Goal: Task Accomplishment & Management: Complete application form

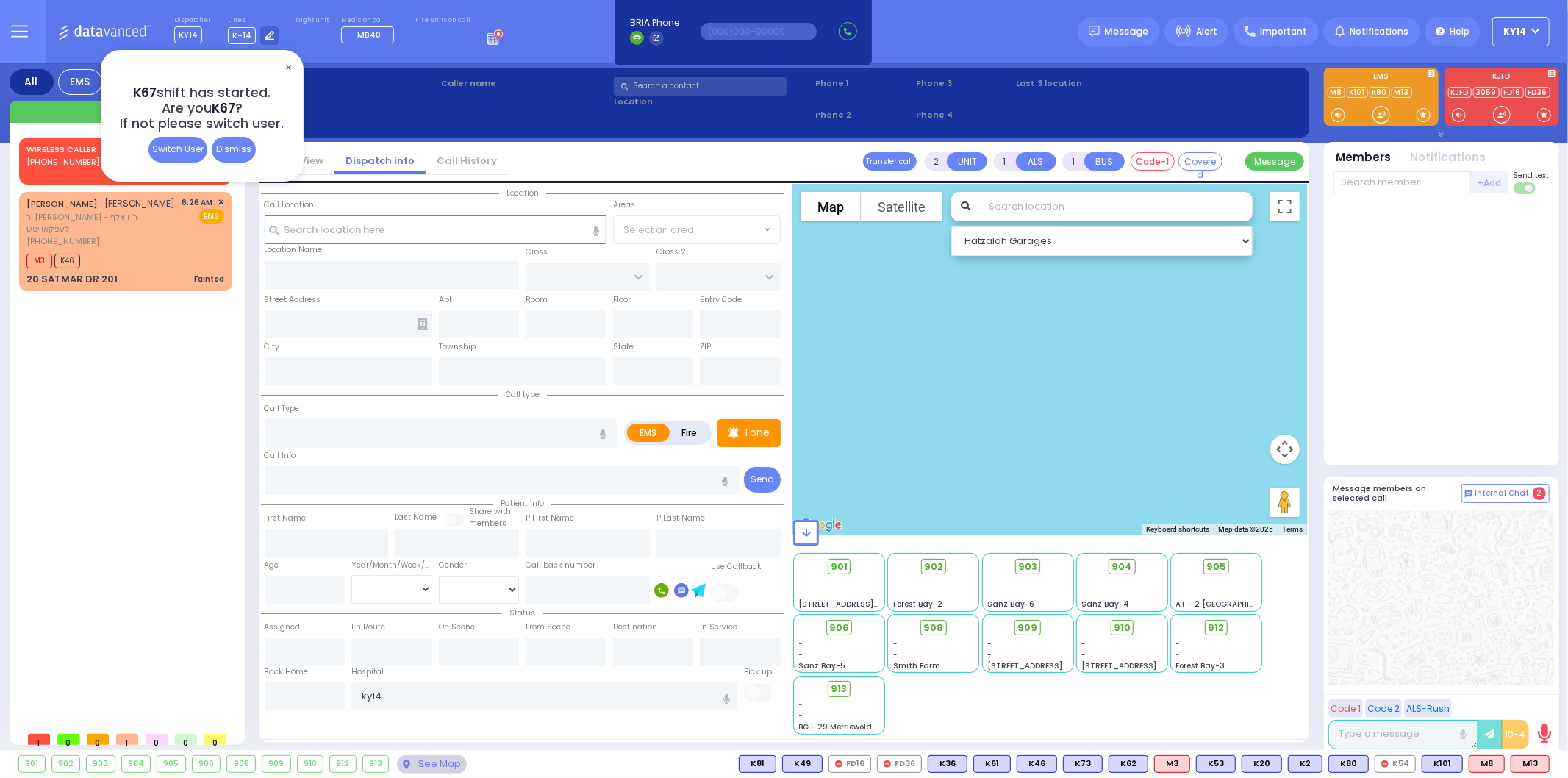
click at [291, 67] on span "✕" at bounding box center [288, 68] width 12 height 17
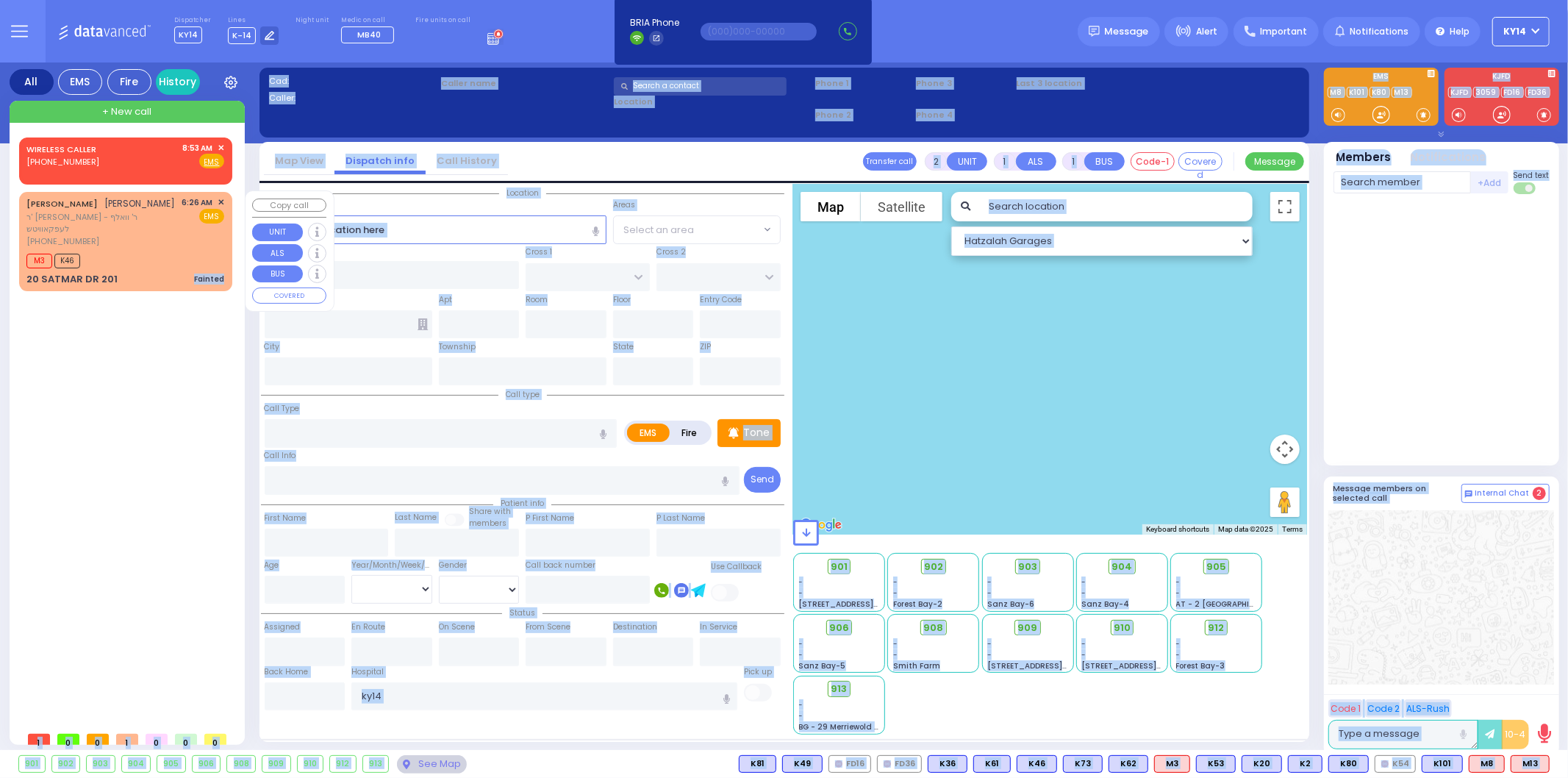
drag, startPoint x: 191, startPoint y: 265, endPoint x: 259, endPoint y: 263, distance: 68.0
click at [259, 263] on div "Dispatcher KY14 ?" at bounding box center [784, 389] width 1568 height 778
drag, startPoint x: 175, startPoint y: 288, endPoint x: 182, endPoint y: 272, distance: 17.5
click at [175, 288] on div "WIRELESS CALLER [PHONE_NUMBER] 8:53 AM ✕ EMS M3 K46" at bounding box center [128, 431] width 219 height 587
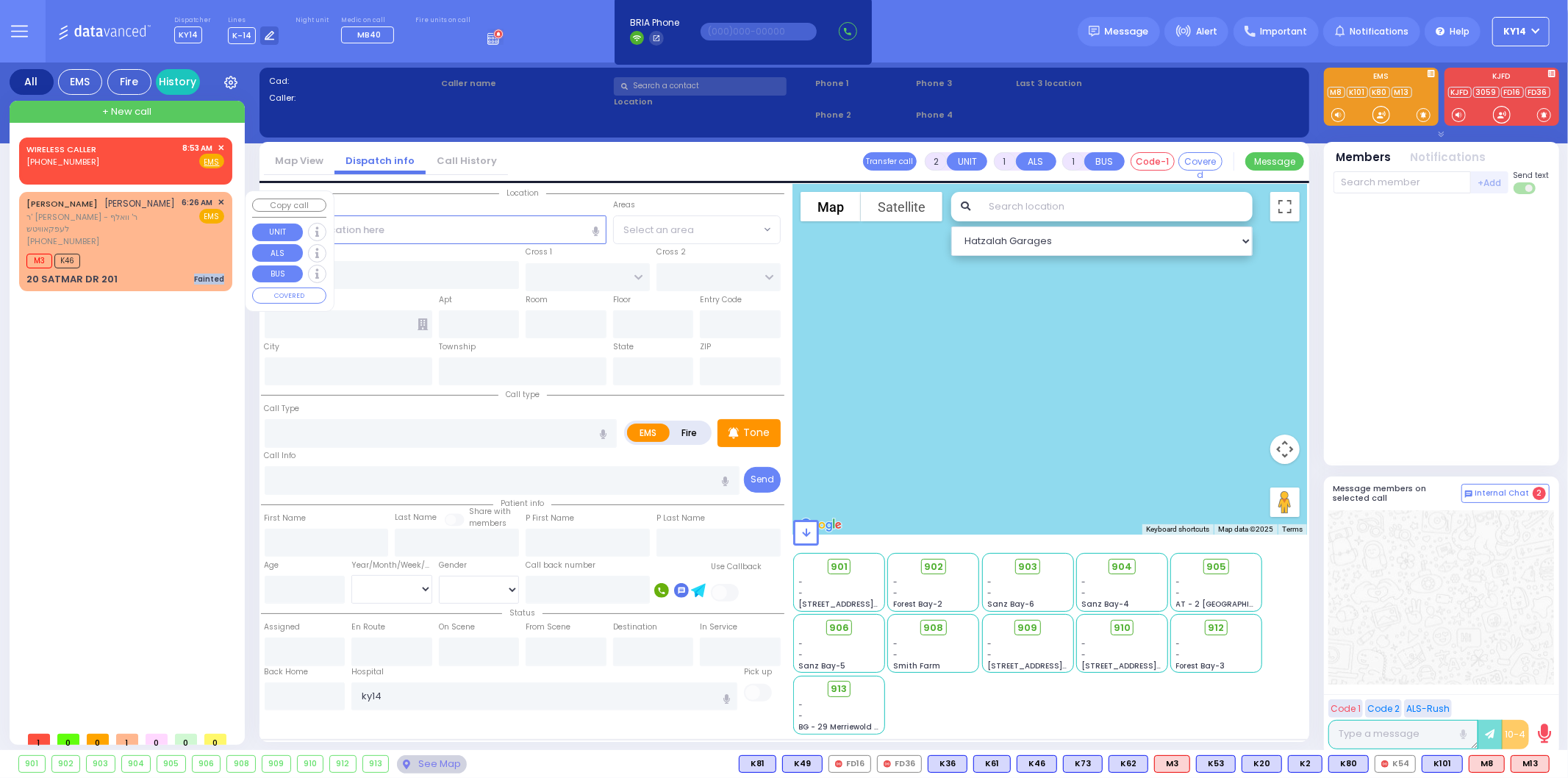
drag, startPoint x: 193, startPoint y: 265, endPoint x: 223, endPoint y: 267, distance: 30.1
click at [223, 272] on div "20 SATMAR DR 201 Fainted" at bounding box center [126, 279] width 198 height 15
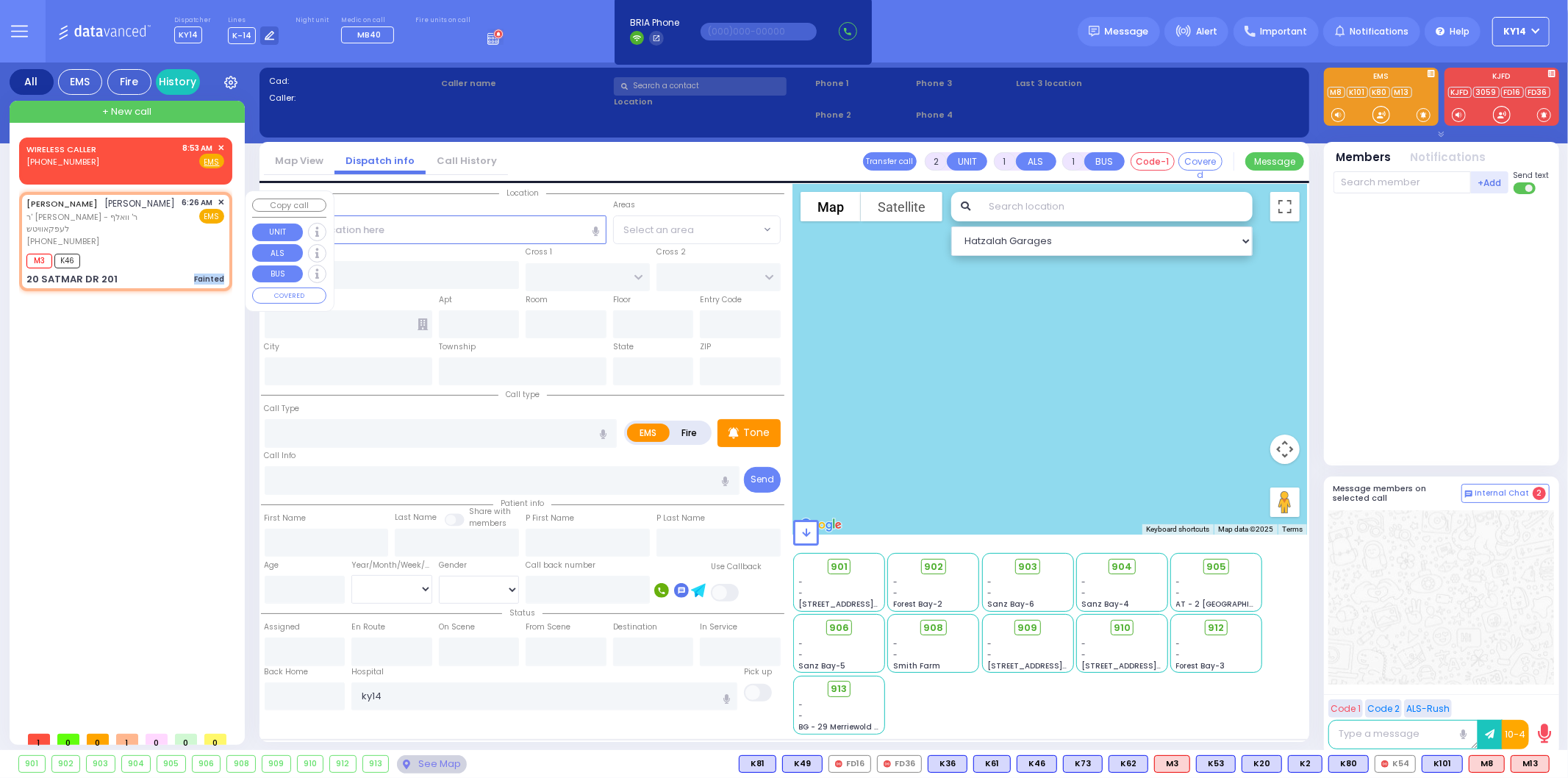
select select
type input "Fainted"
radio input "true"
type input "[PERSON_NAME]"
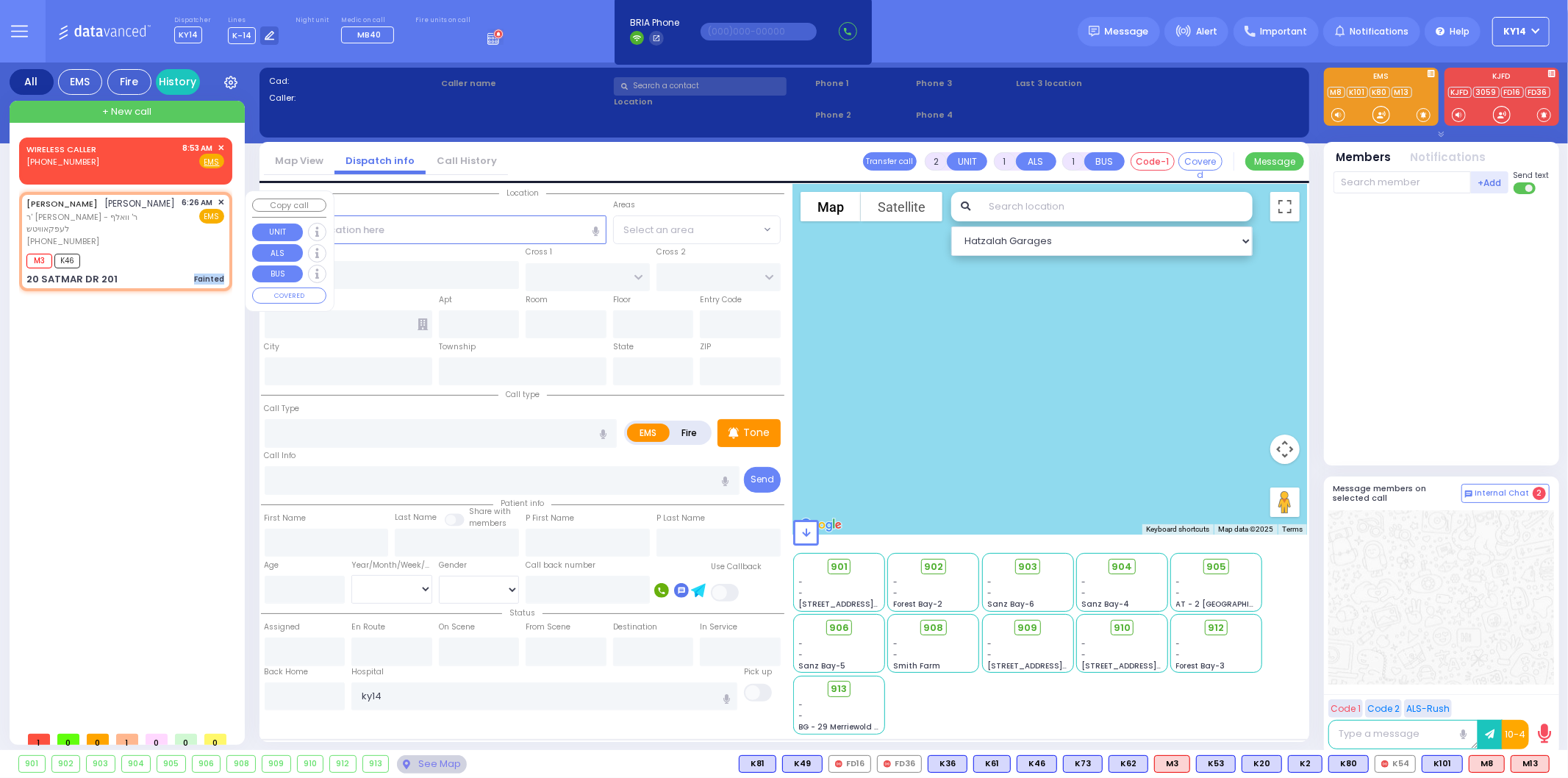
select select
type input "06:26"
type input "06:28"
type input "HAYES COURT"
type input "SIGET COURT"
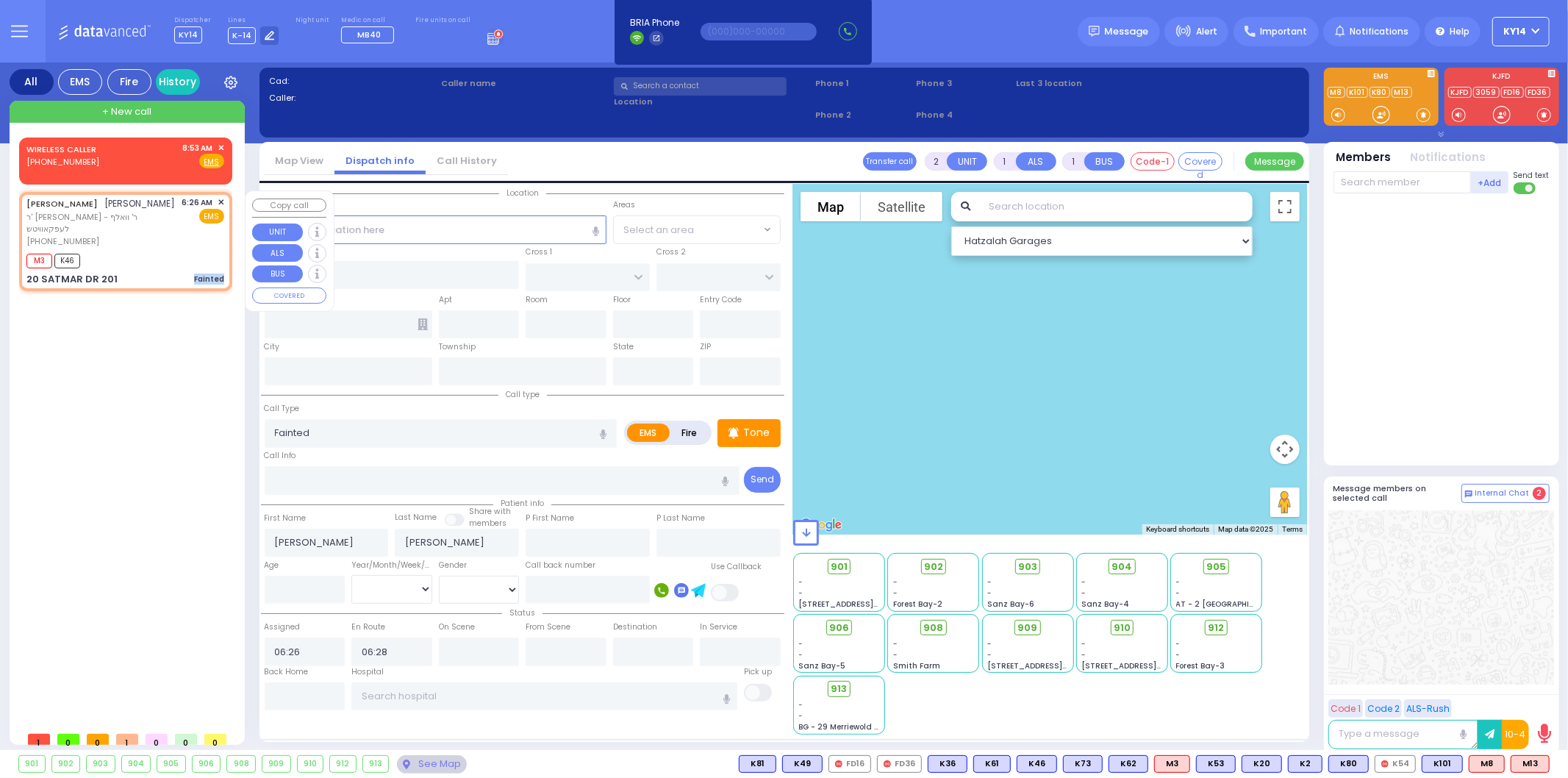
type input "20 SATMAR DR"
type input "201"
type input "[PERSON_NAME]"
type input "[US_STATE]"
type input "10950"
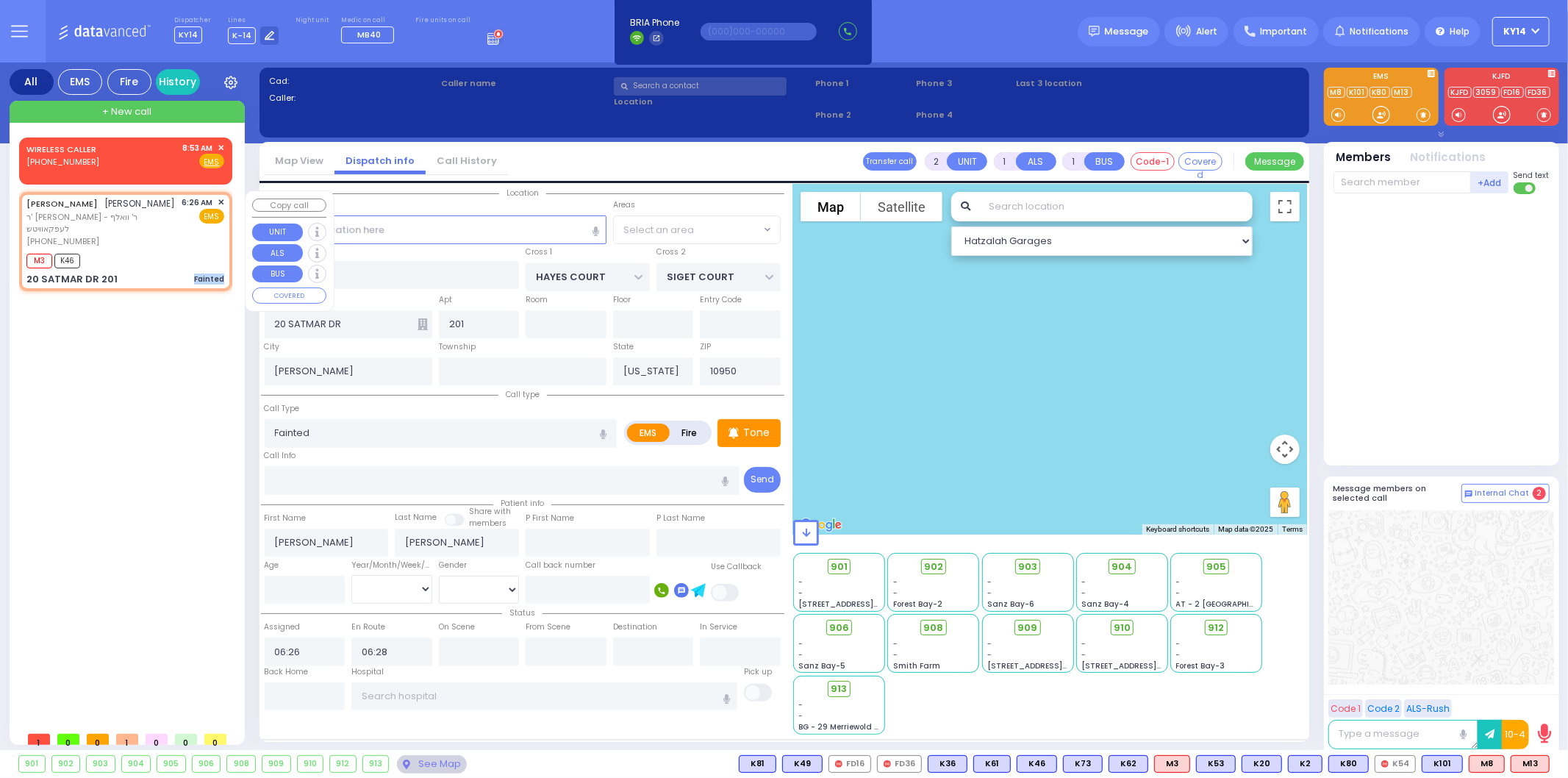
select select "Hatzalah Garages"
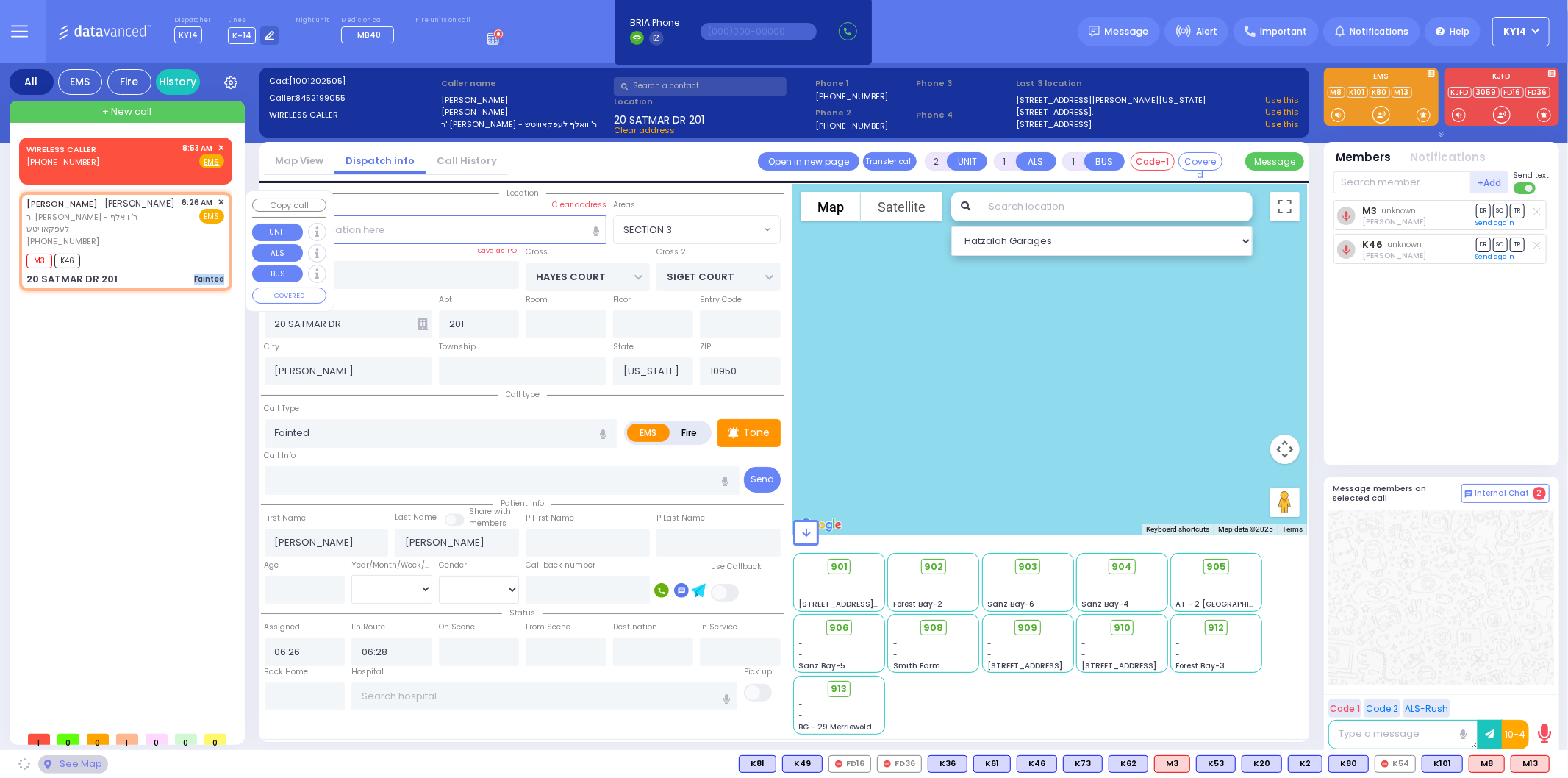
select select "SECTION 3"
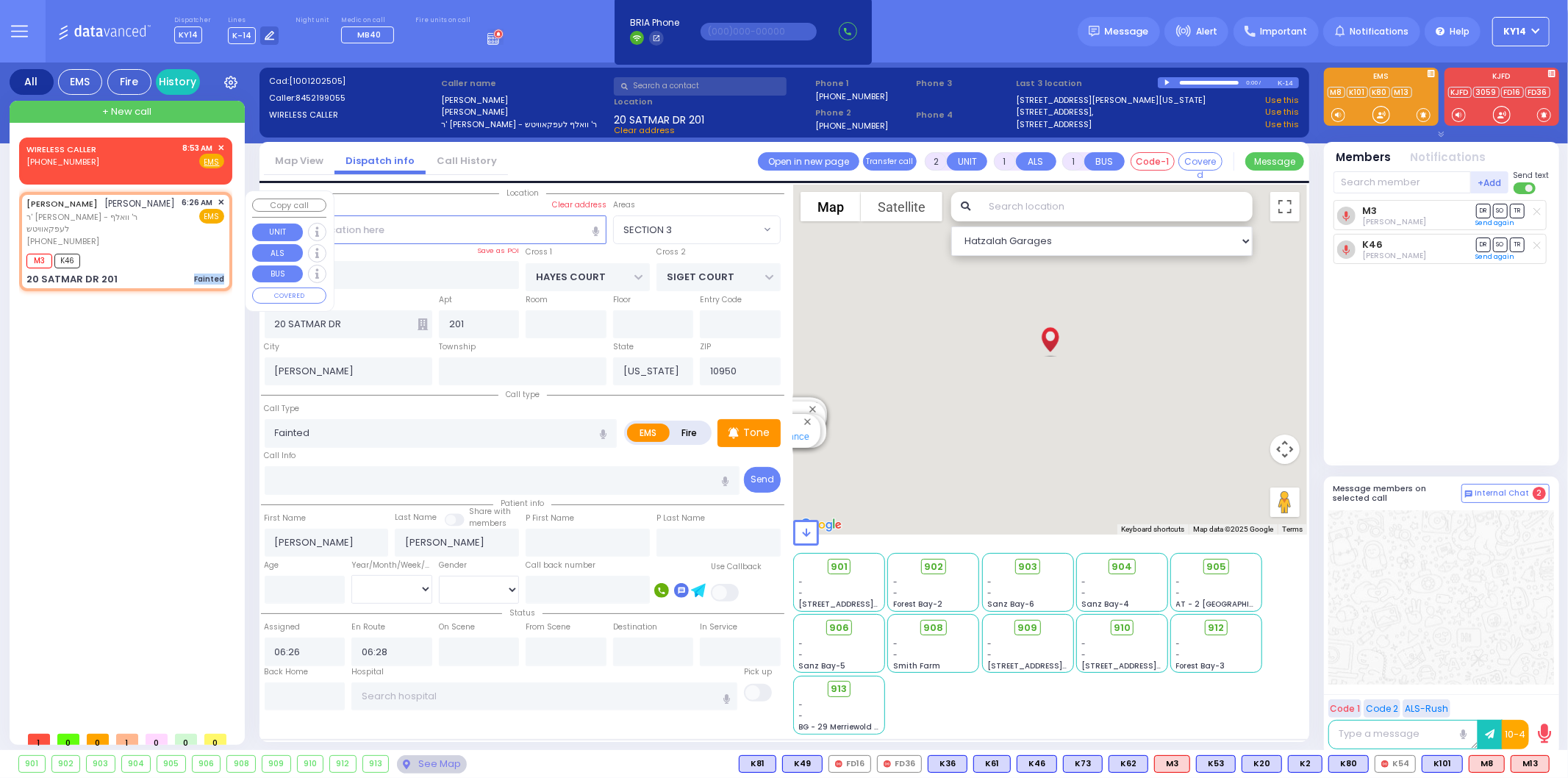
click at [184, 306] on div "WIRELESS CALLER [PHONE_NUMBER] 8:53 AM ✕ EMS M3 K46" at bounding box center [128, 431] width 219 height 587
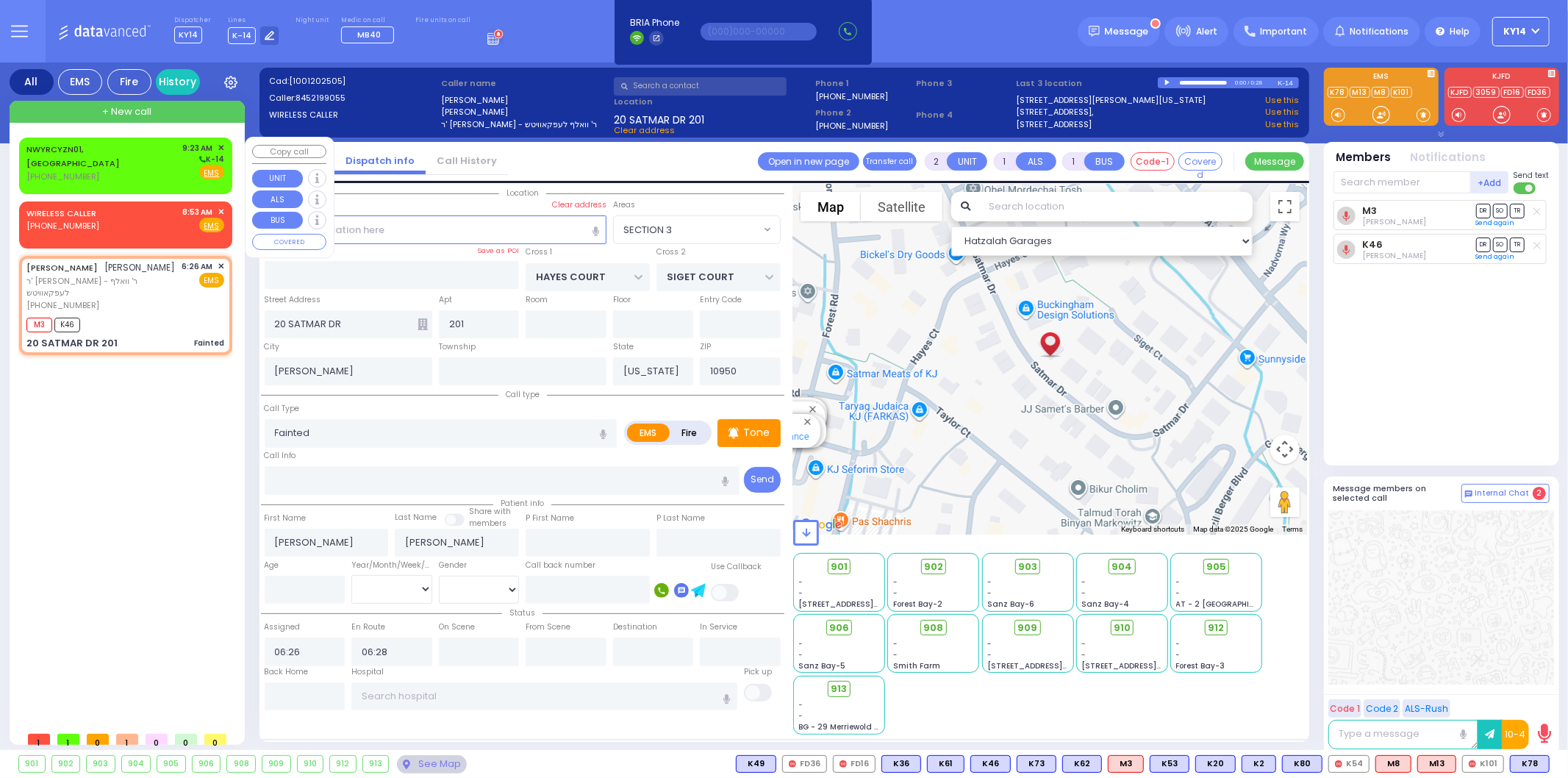
click at [75, 170] on div "[PHONE_NUMBER]" at bounding box center [102, 176] width 152 height 13
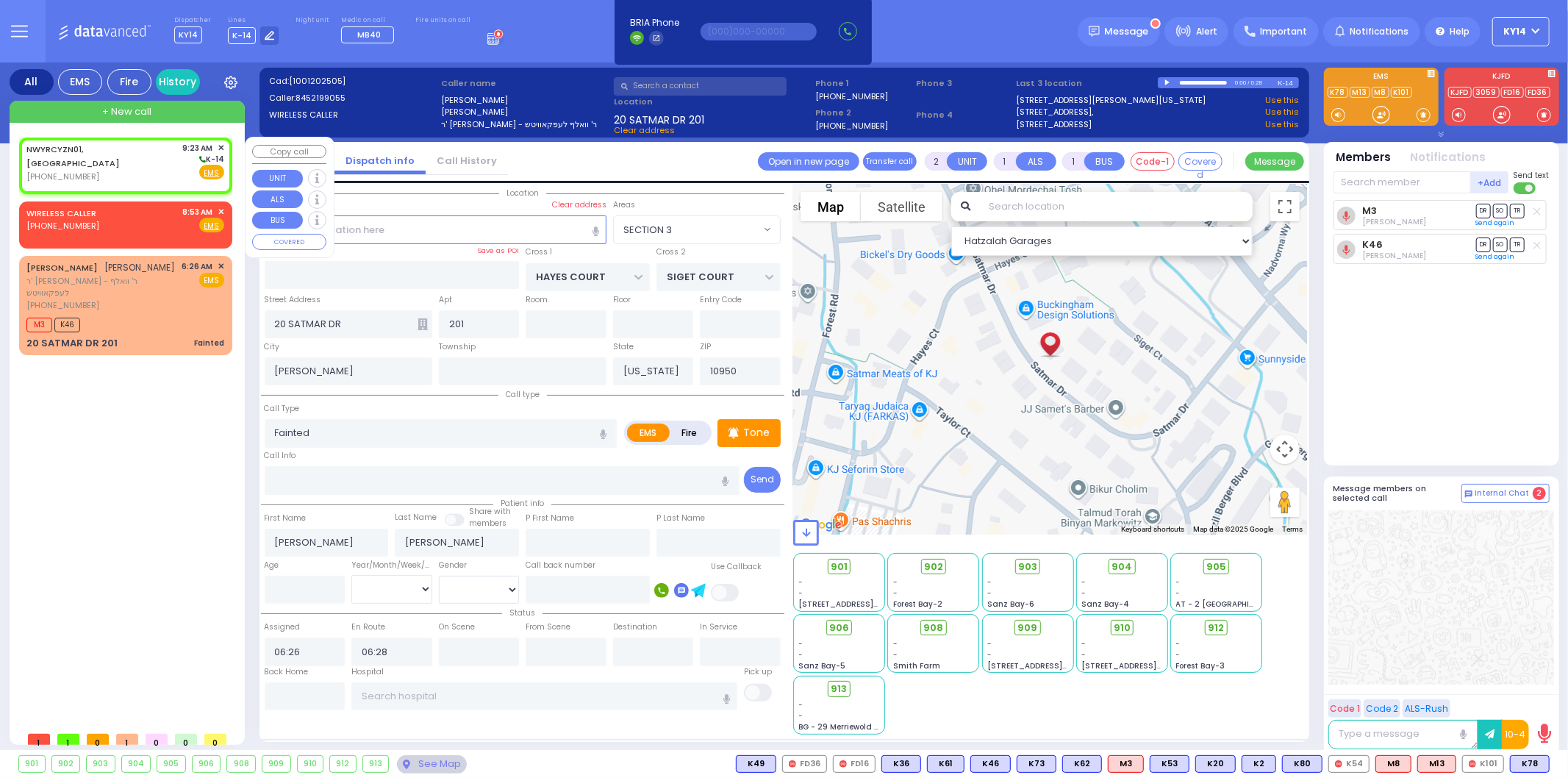
select select
radio input "true"
select select
type input "09:23"
select select "Hatzalah Garages"
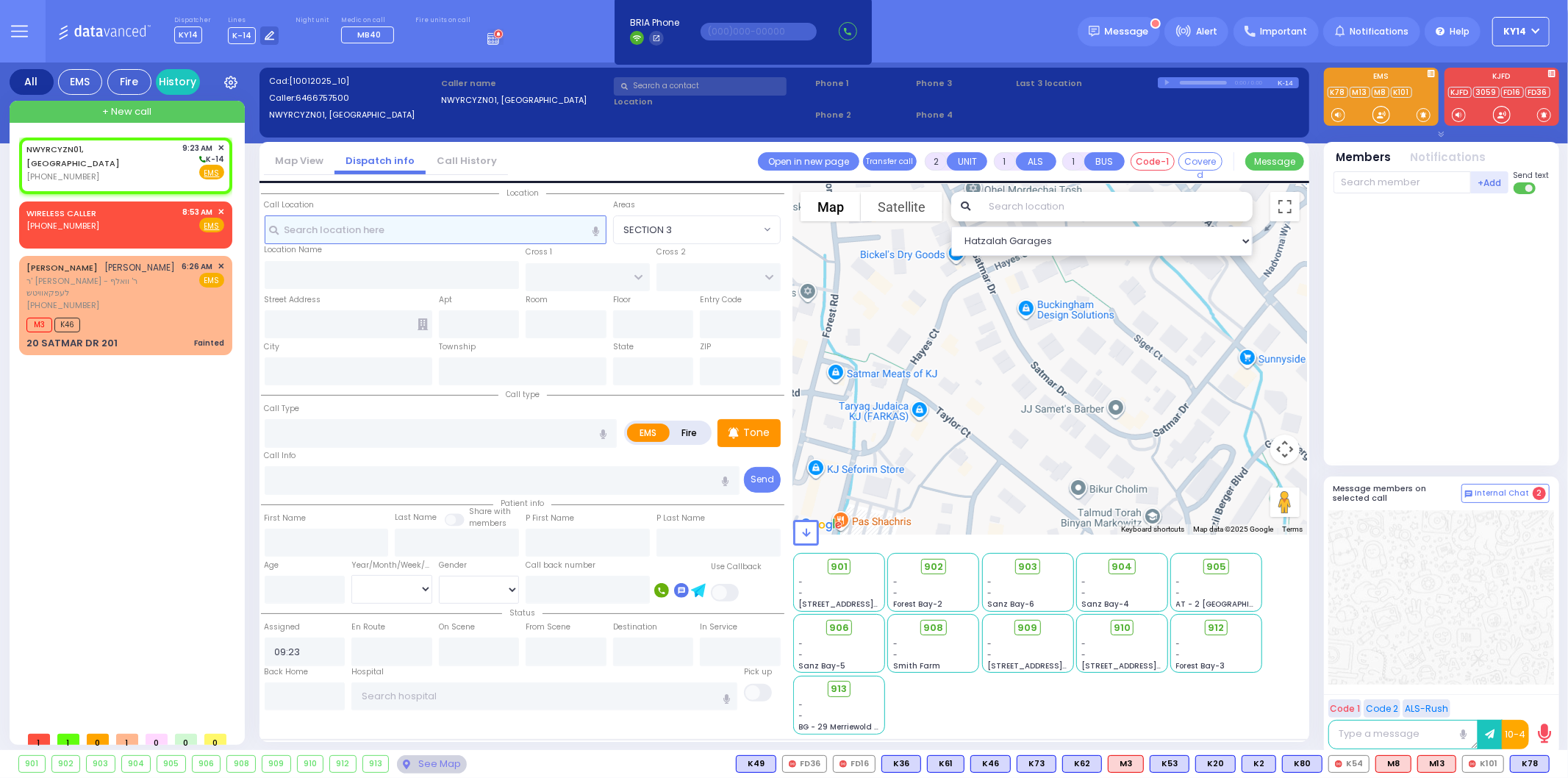
click at [475, 230] on input "text" at bounding box center [436, 229] width 342 height 28
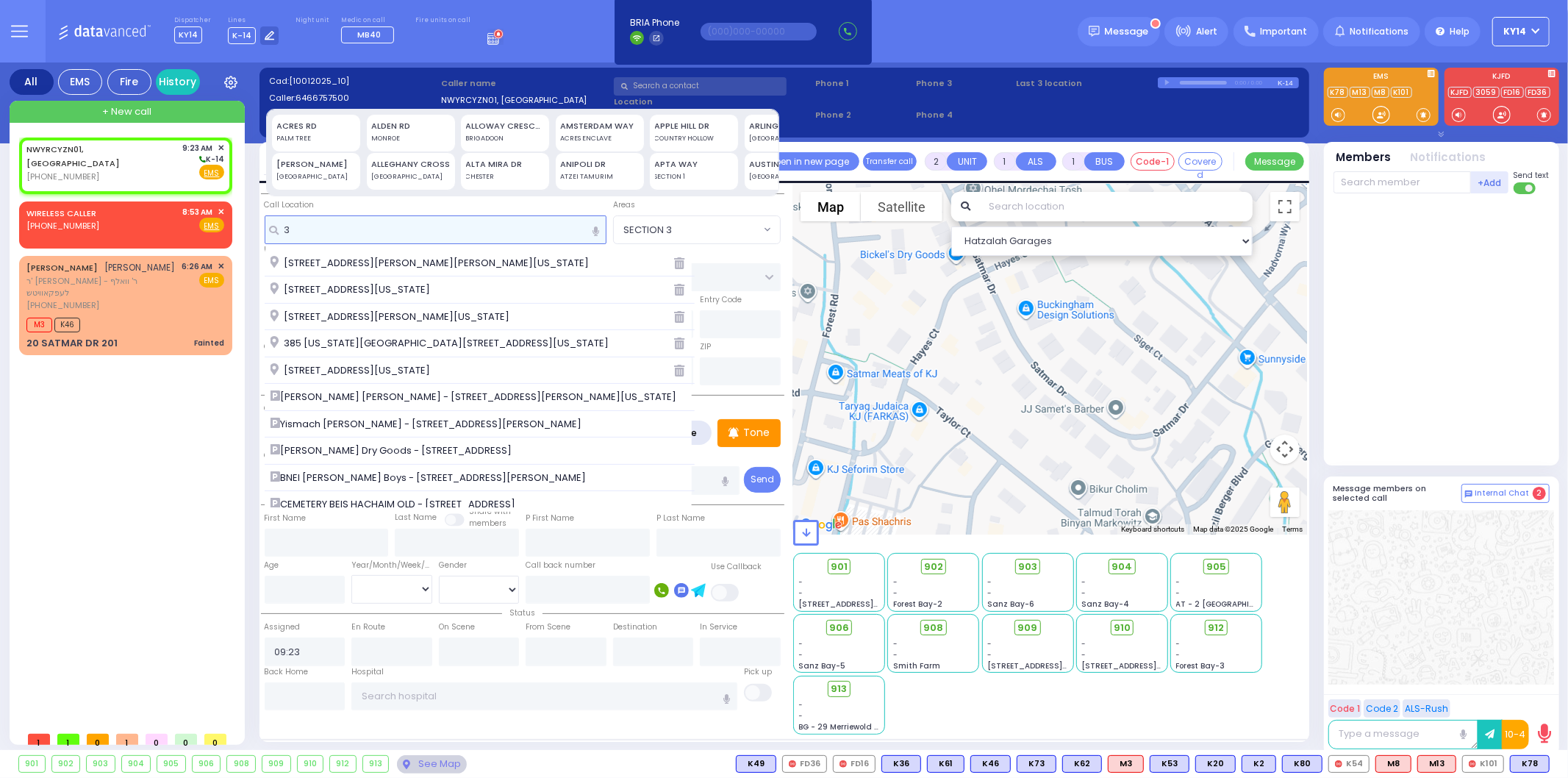
type input "3"
select select
radio input "true"
select select
select select "Hatzalah Garages"
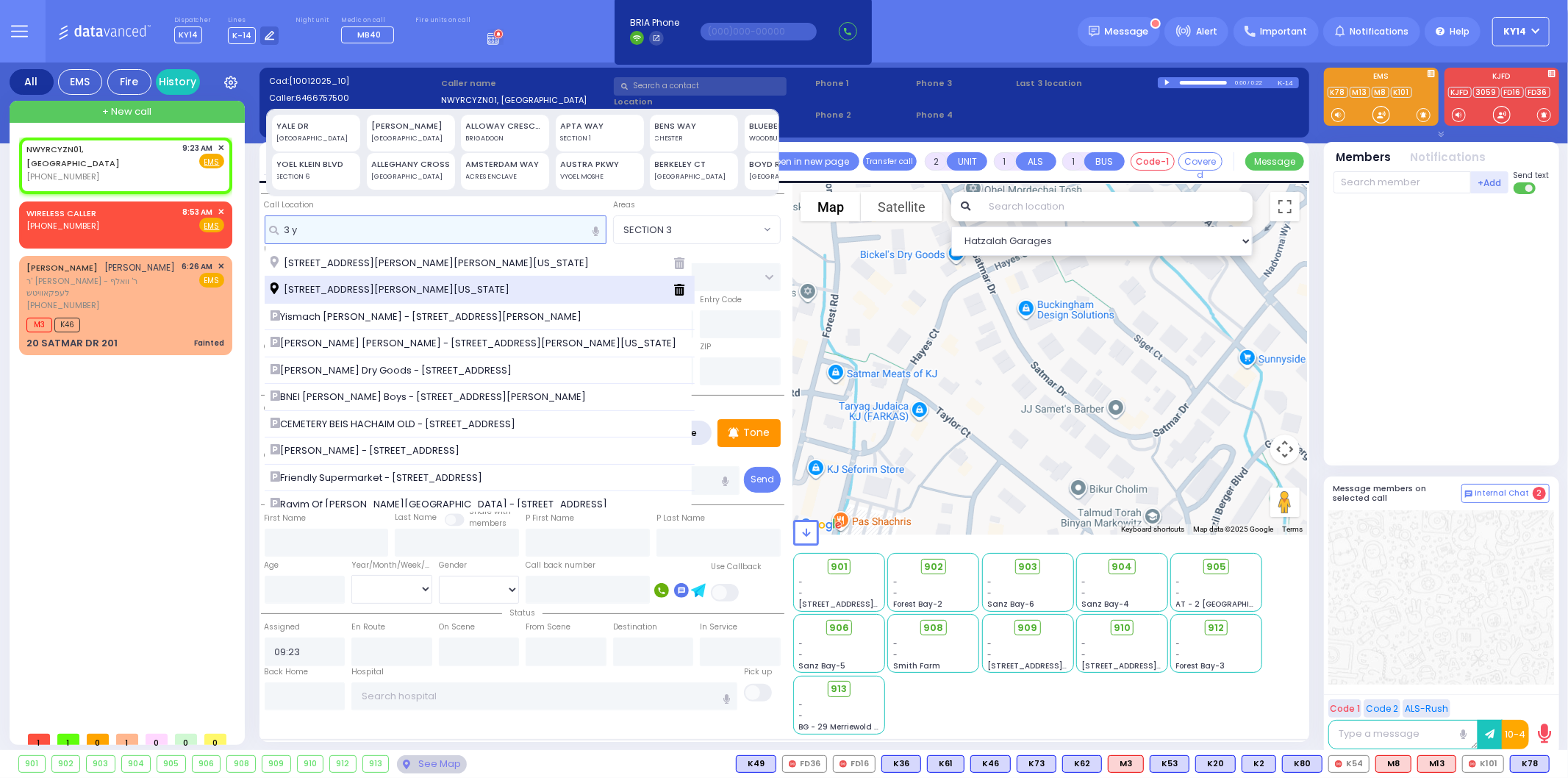
type input "3 y"
click at [368, 293] on span "[STREET_ADDRESS][PERSON_NAME][US_STATE]" at bounding box center [392, 290] width 244 height 15
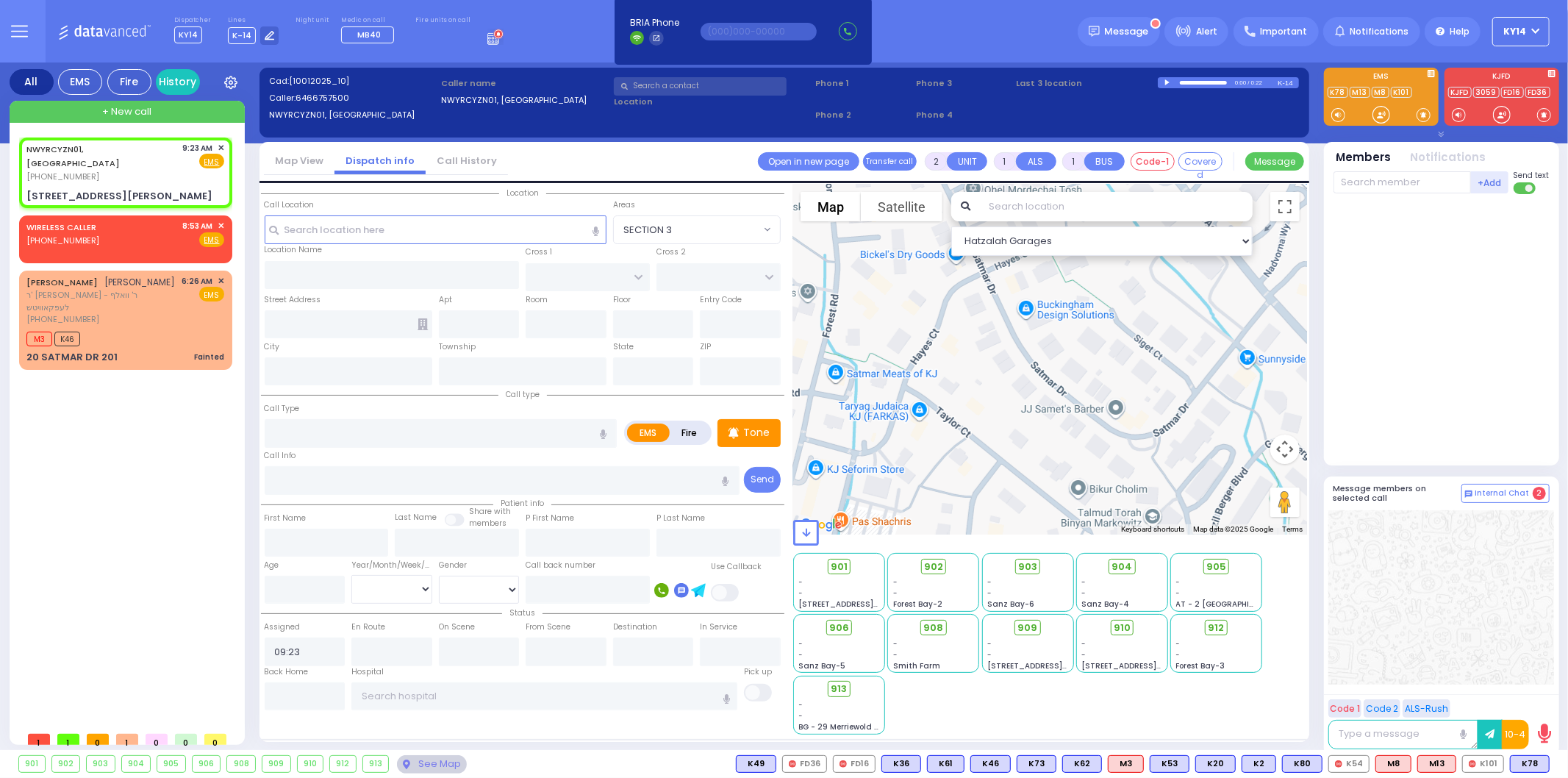
select select
radio input "true"
select select
select select "Hatzalah Garages"
type input "YOEL KLEIN BLVD"
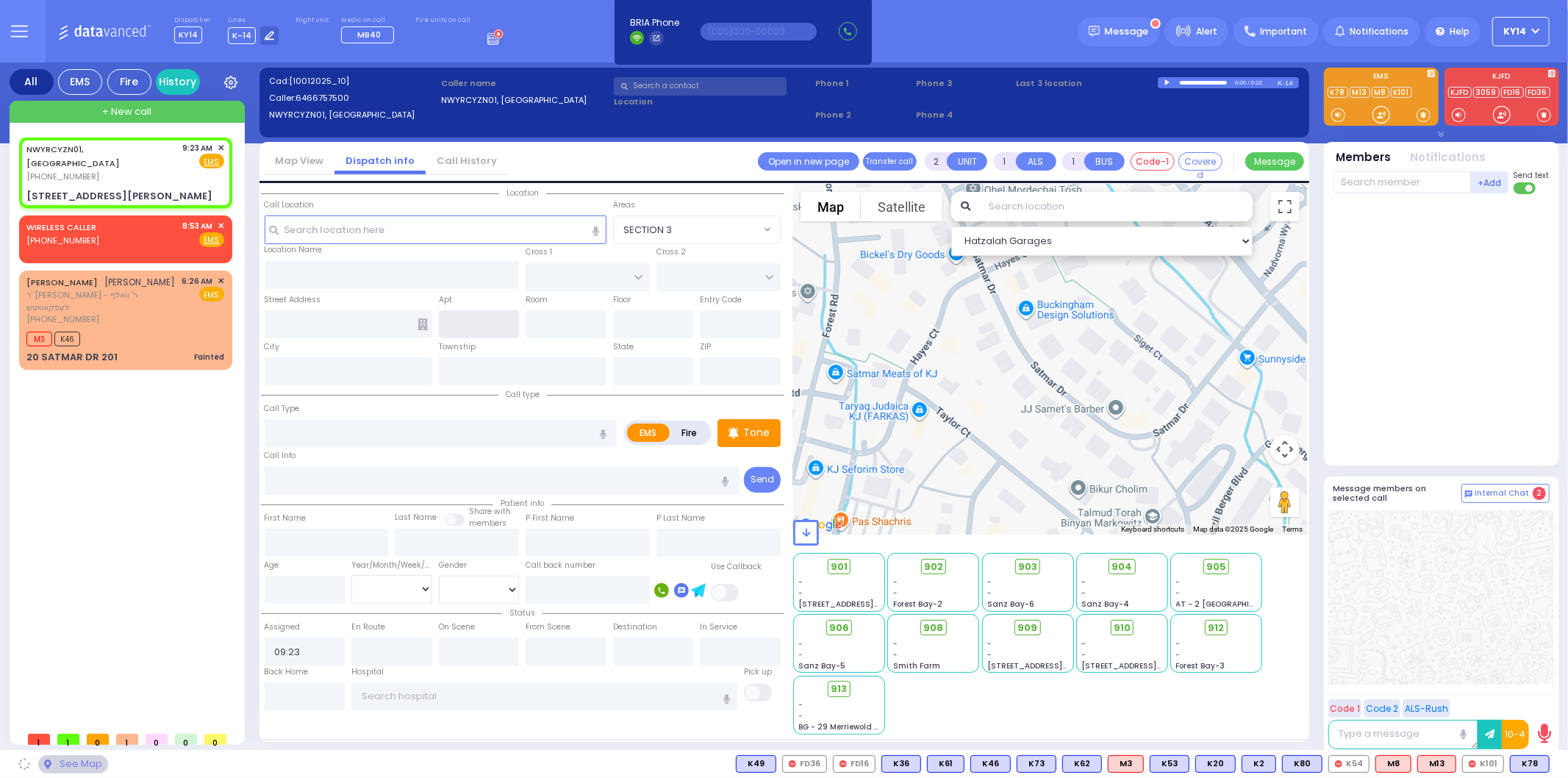
type input "MERON DR"
type input "[STREET_ADDRESS][PERSON_NAME]"
type input "Monroe"
type input "[US_STATE]"
type input "10950"
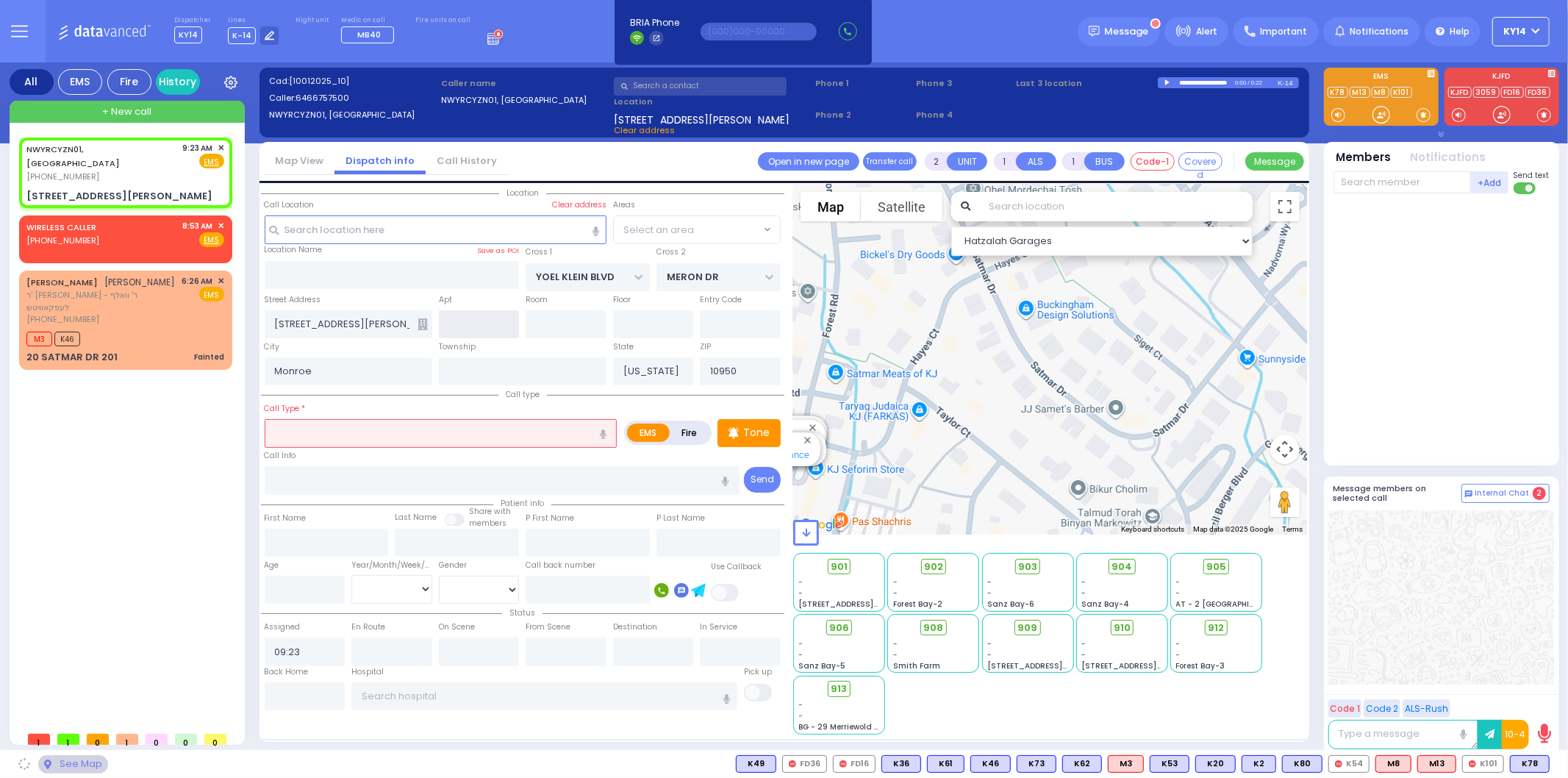
select select "SECTION 6"
click at [488, 324] on input "text" at bounding box center [479, 324] width 80 height 28
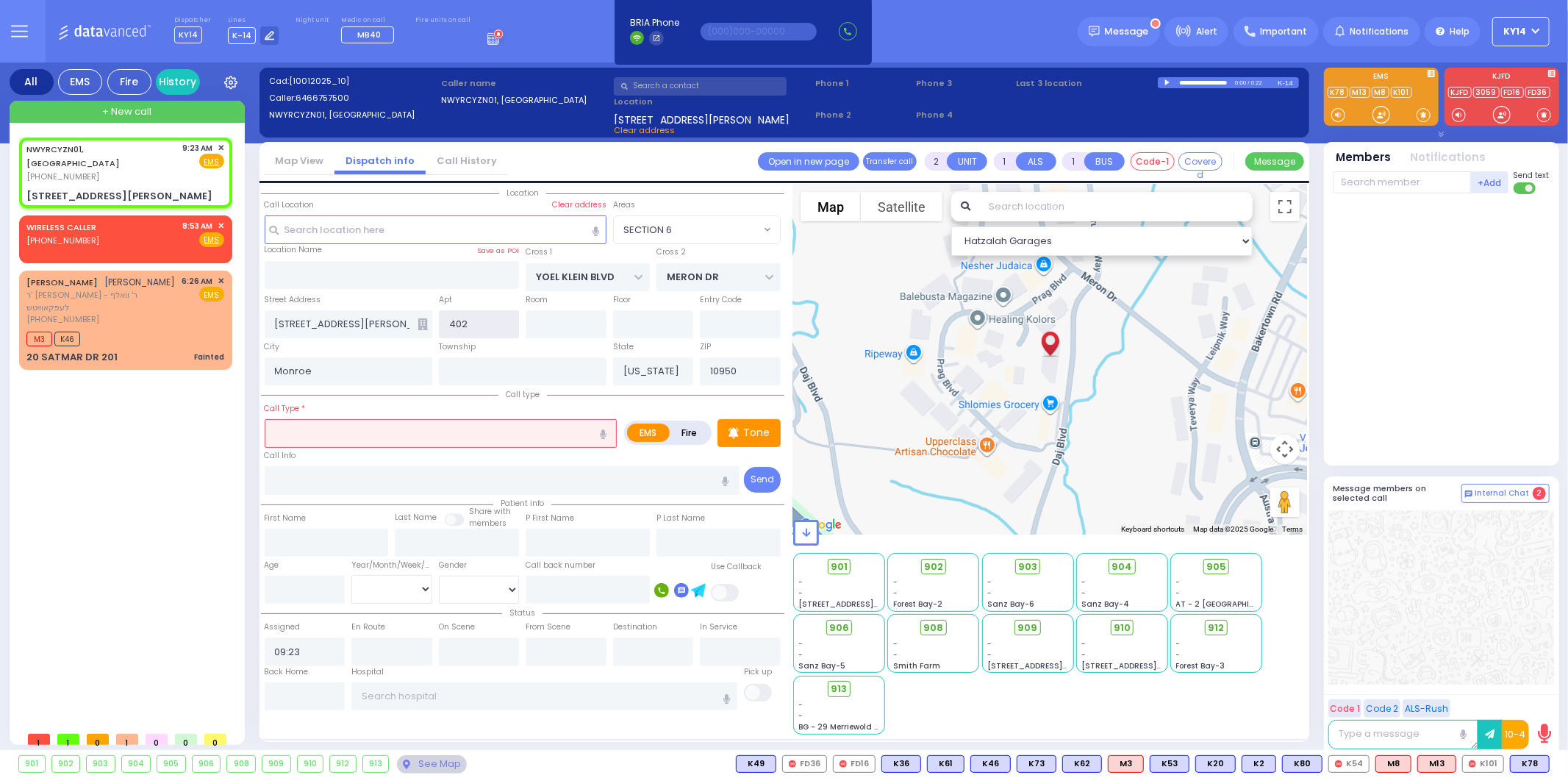
type input "402"
click at [422, 320] on icon at bounding box center [422, 324] width 10 height 12
select select
radio input "true"
select select
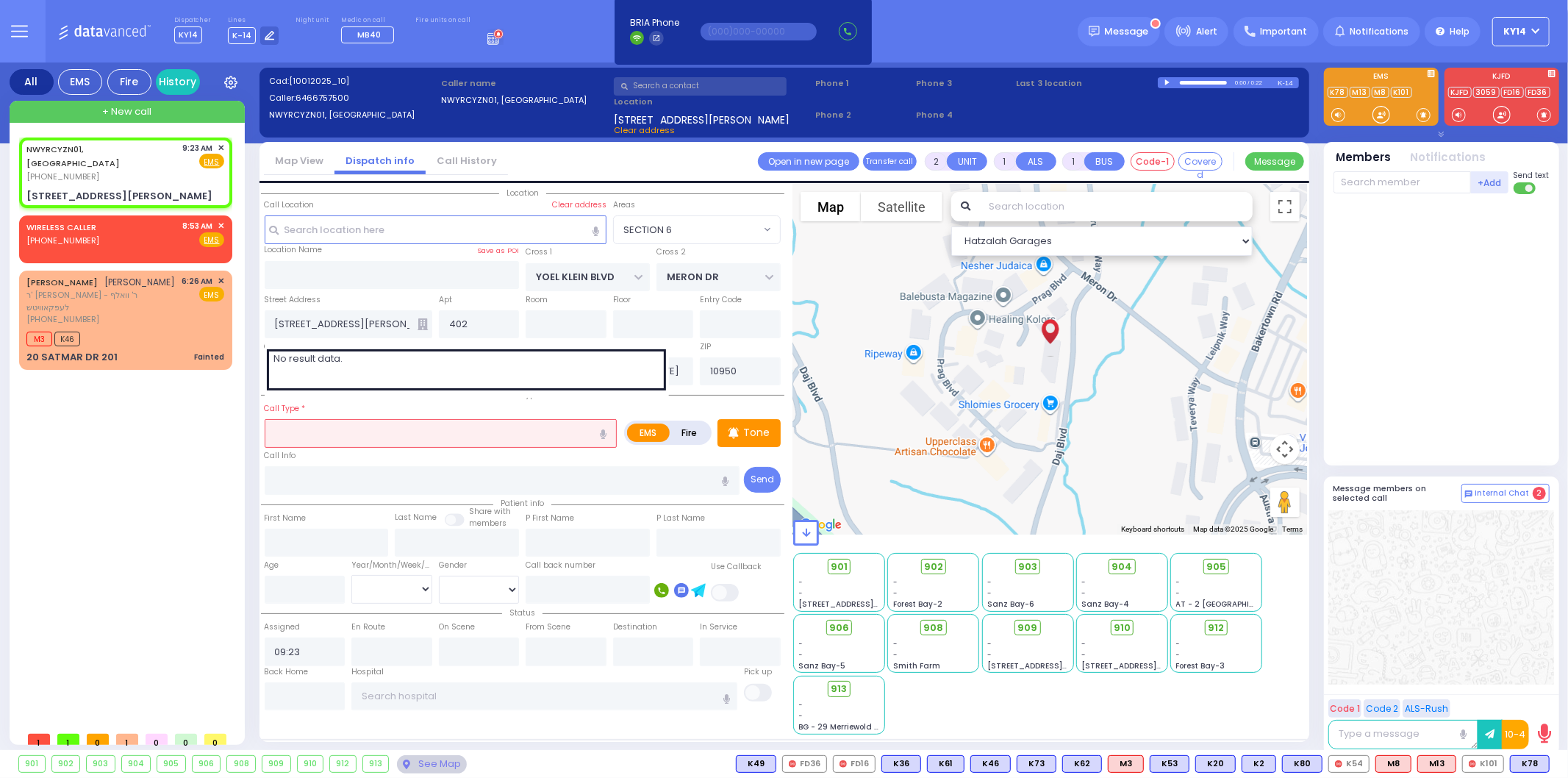
select select "Hatzalah Garages"
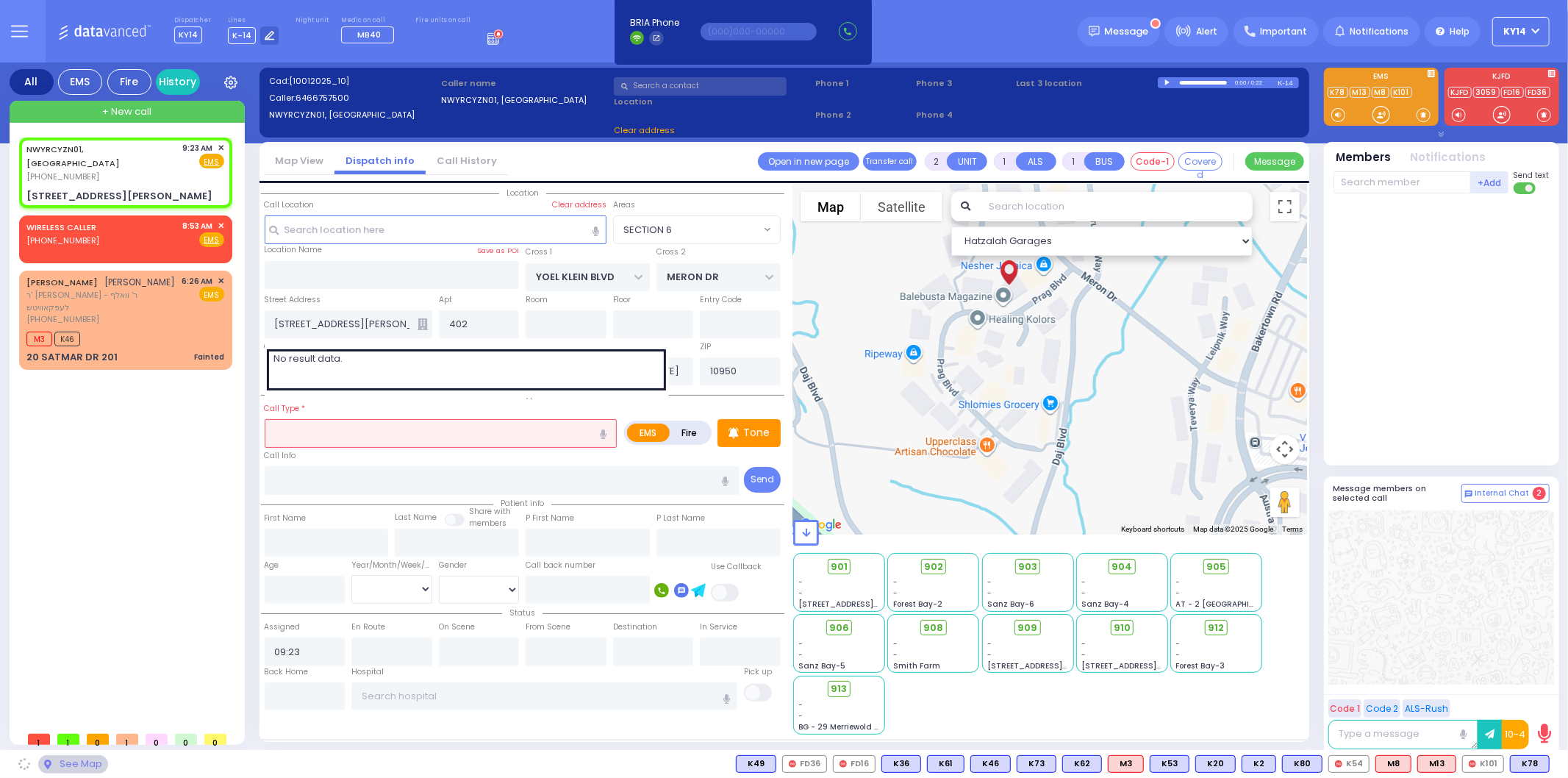
click at [208, 422] on div "NWYRCYZN01, [GEOGRAPHIC_DATA] [PHONE_NUMBER] 9:23 AM ✕ EMS EMS M3" at bounding box center [128, 431] width 219 height 587
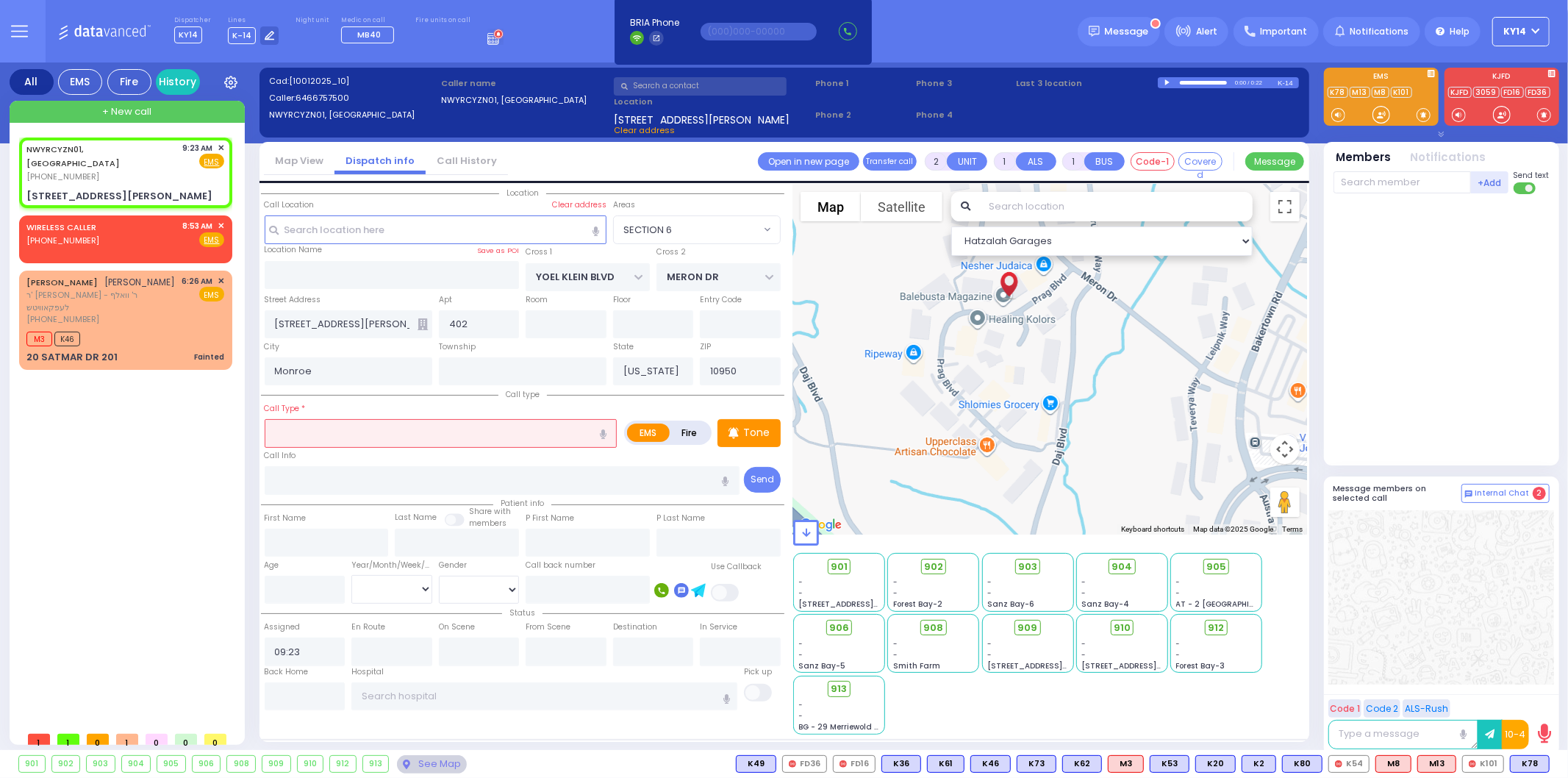
select select "SECTION 6"
click at [287, 424] on input "text" at bounding box center [441, 433] width 353 height 28
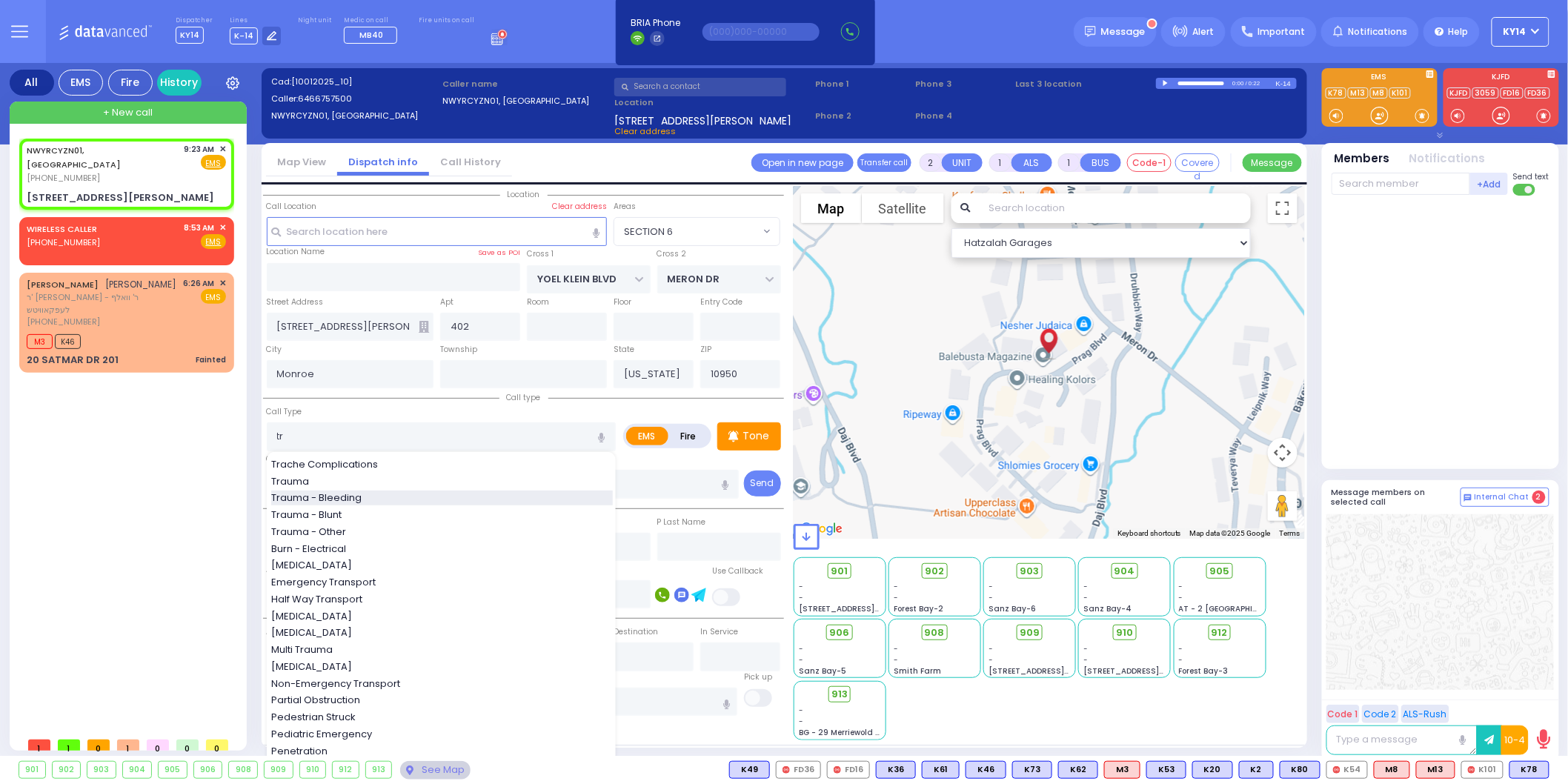
click at [318, 491] on span "Trauma - Bleeding" at bounding box center [318, 498] width 95 height 15
type input "Trauma - Bleeding"
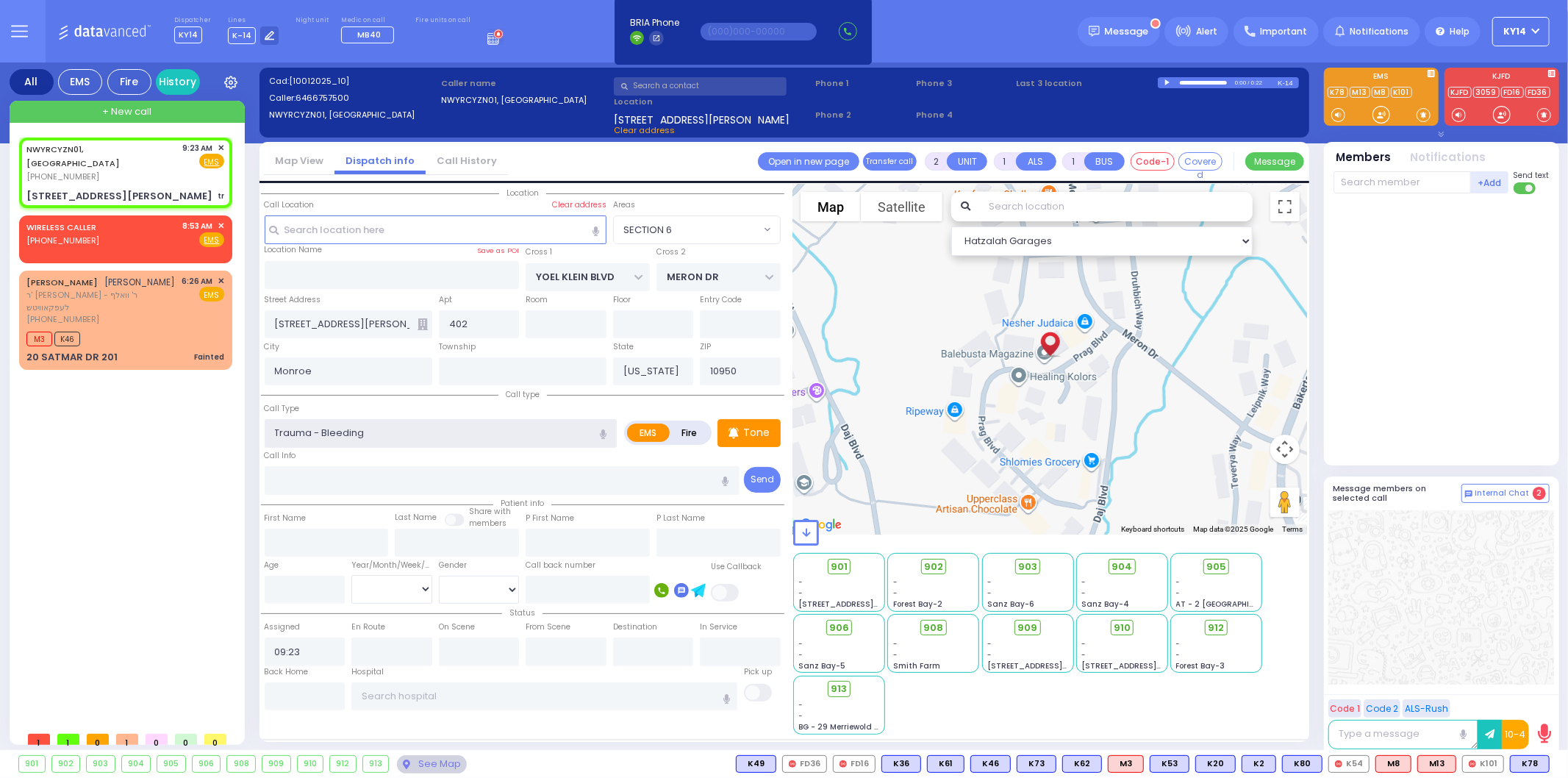
select select
radio input "true"
select select
select select "Hatzalah Garages"
select select "SECTION 6"
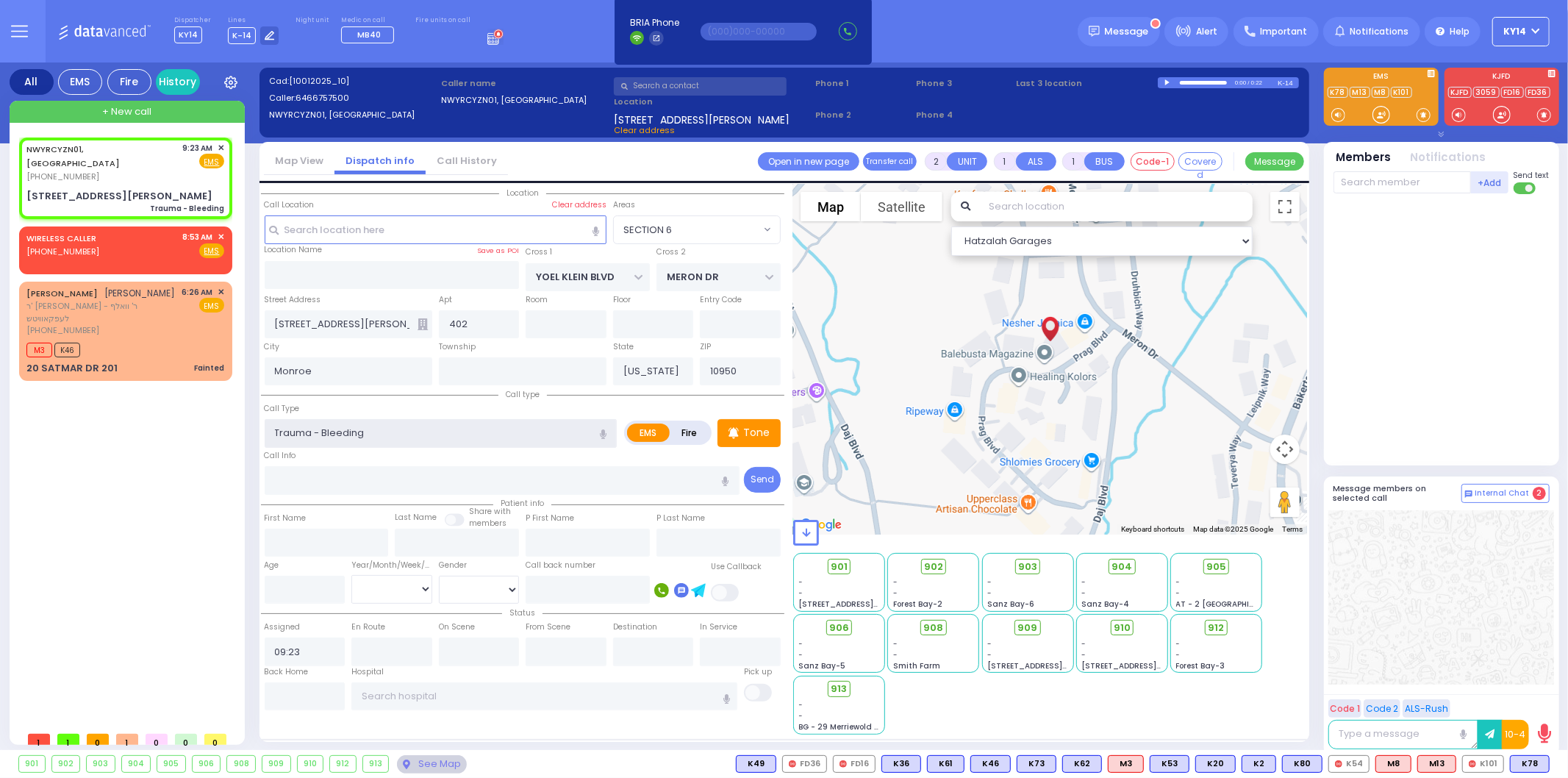
select select
radio input "true"
select select
select select "Hatzalah Garages"
click at [744, 438] on div "Tone" at bounding box center [748, 433] width 63 height 28
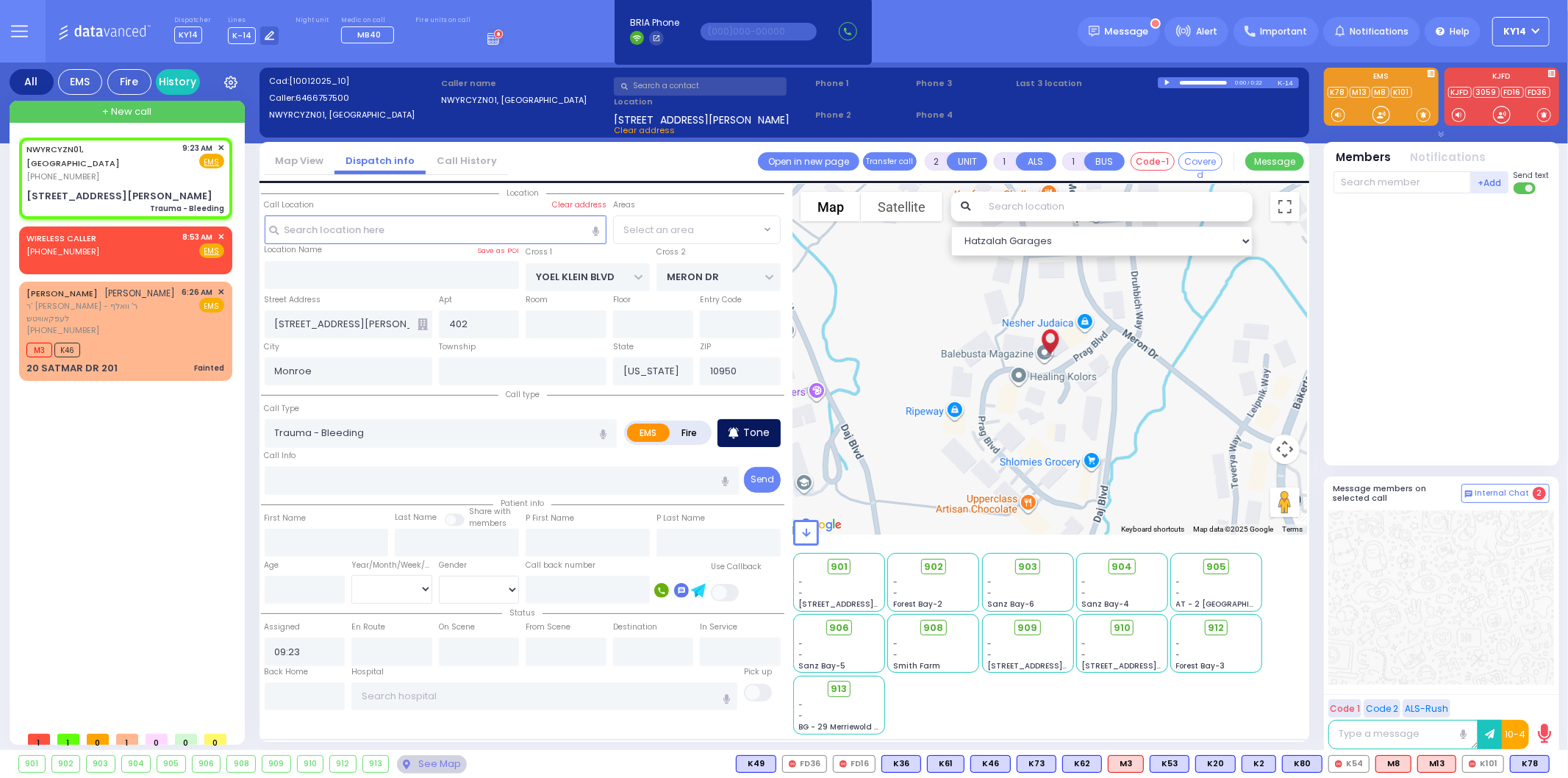
select select "SECTION 6"
select select
radio input "true"
select select
select select "Hatzalah Garages"
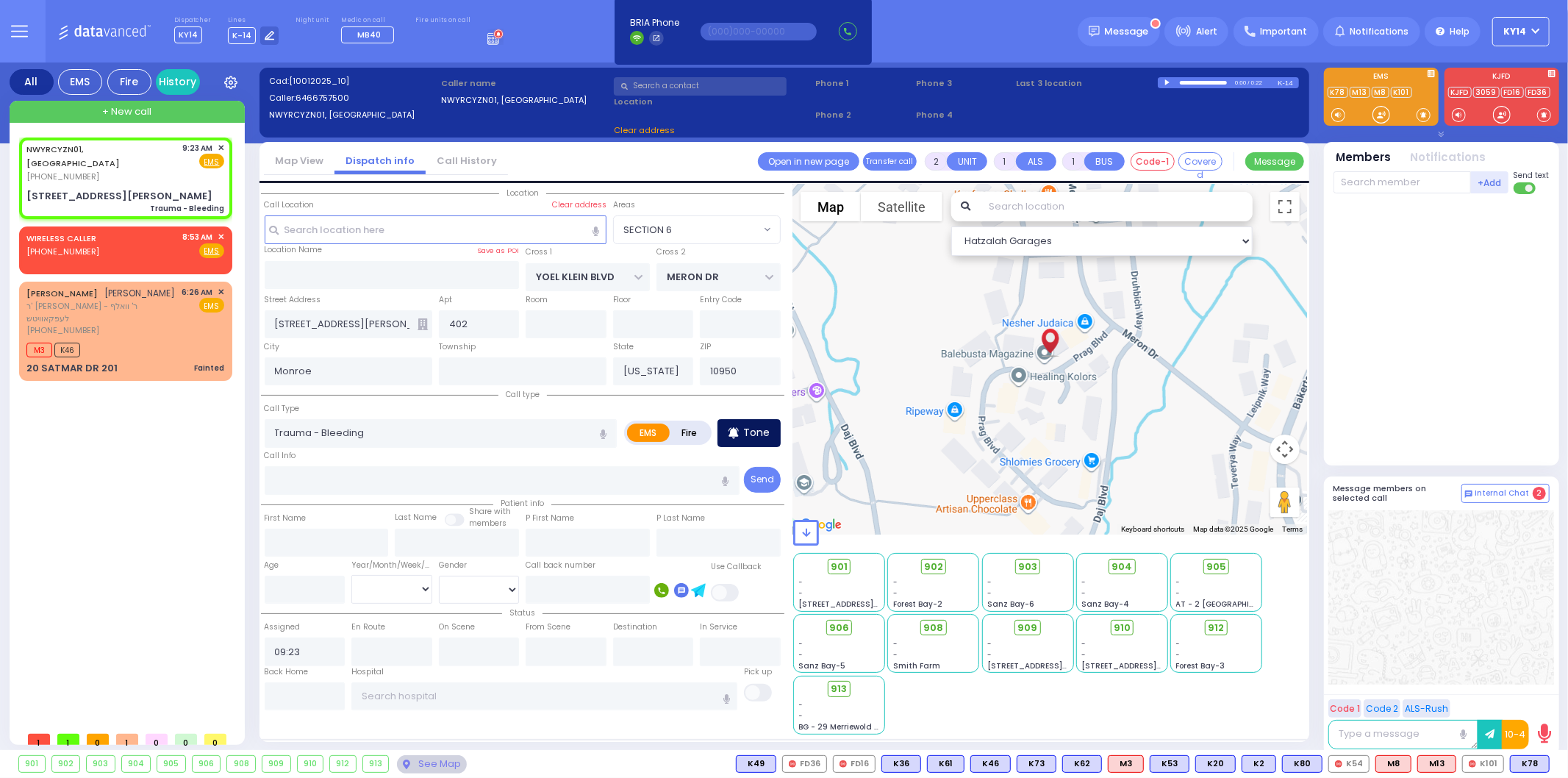
select select "SECTION 6"
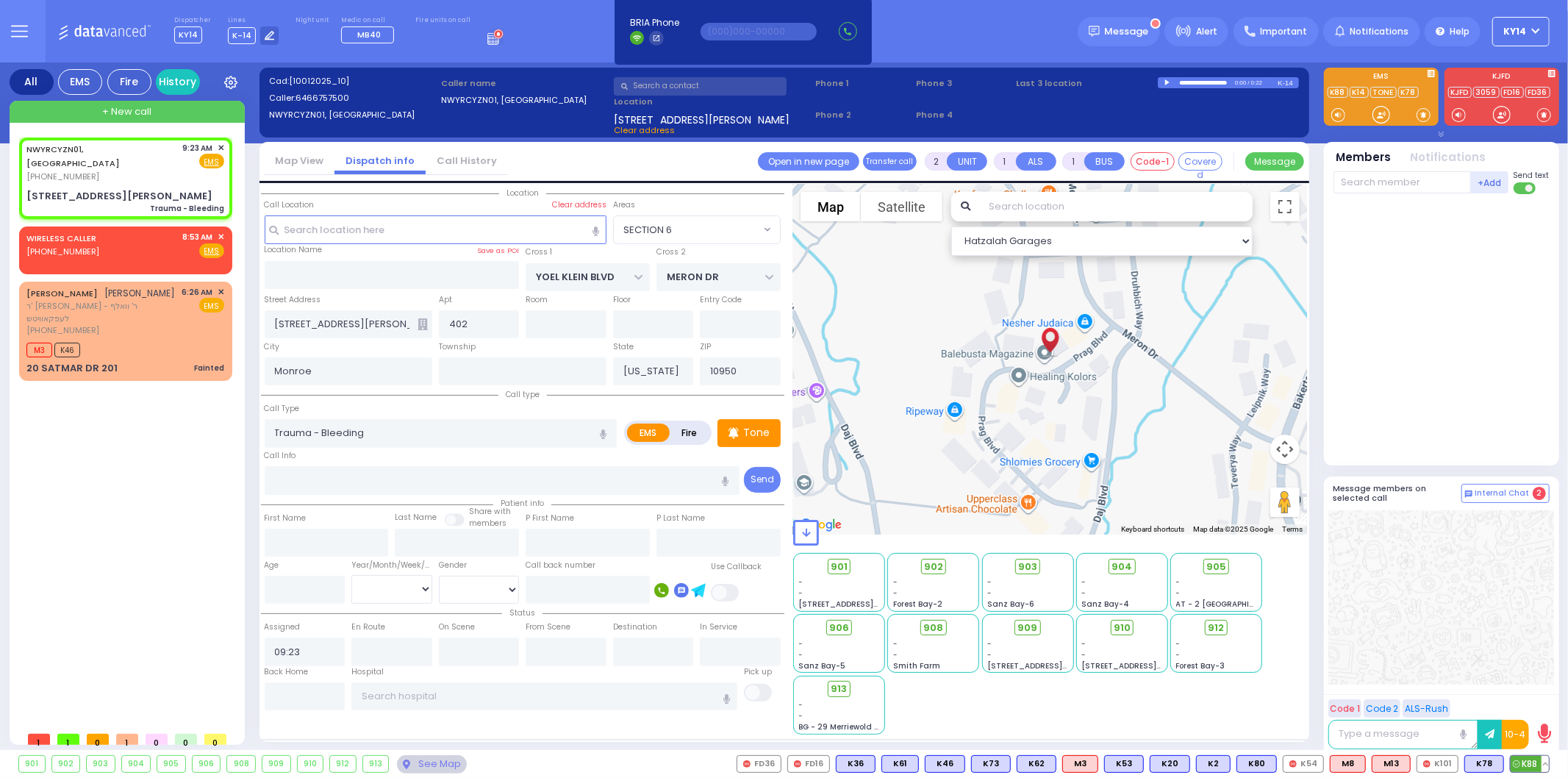
click at [1534, 767] on span "K88" at bounding box center [1529, 764] width 39 height 16
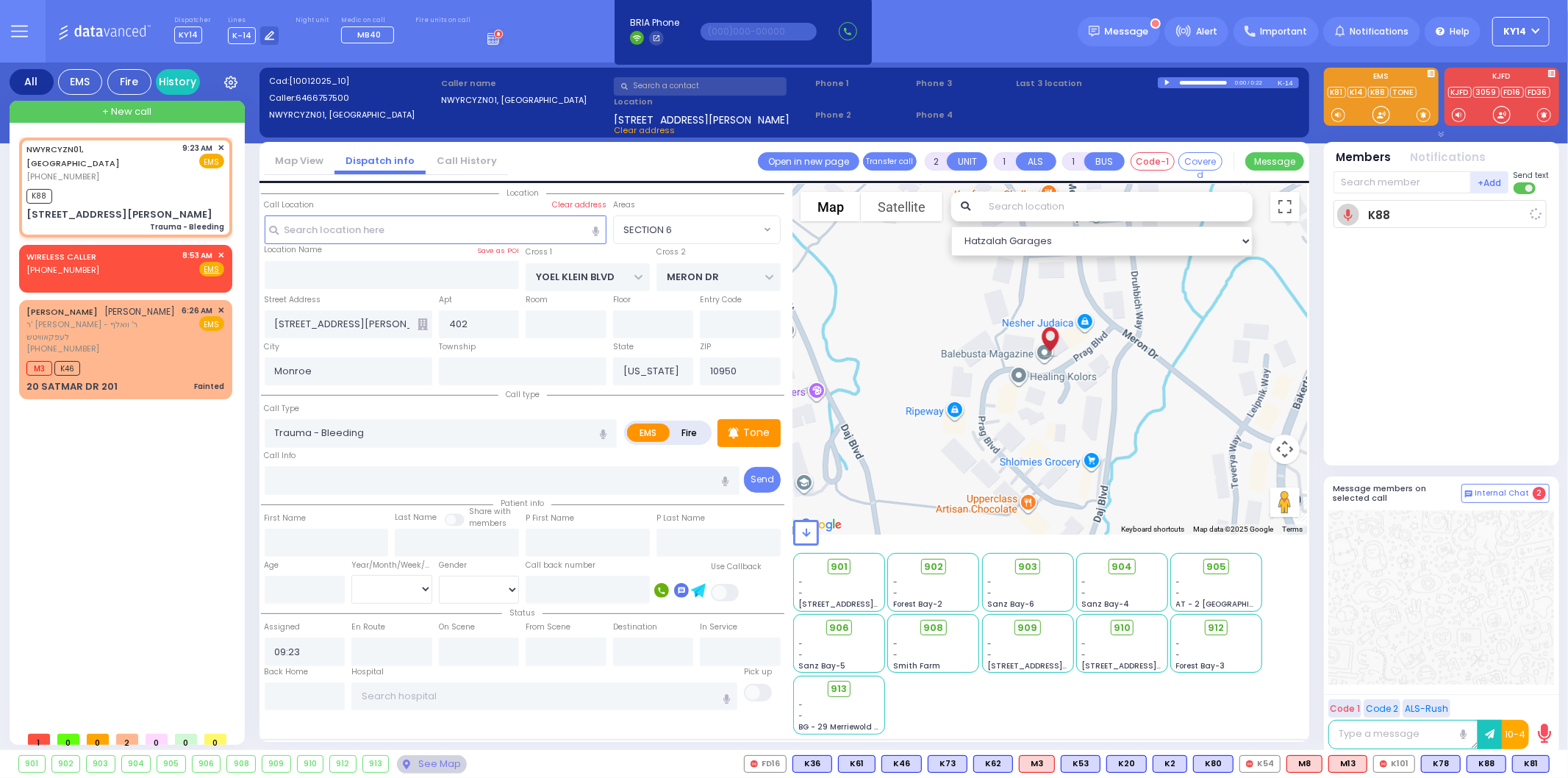
select select
radio input "true"
select select
type input "09:24"
select select "Hatzalah Garages"
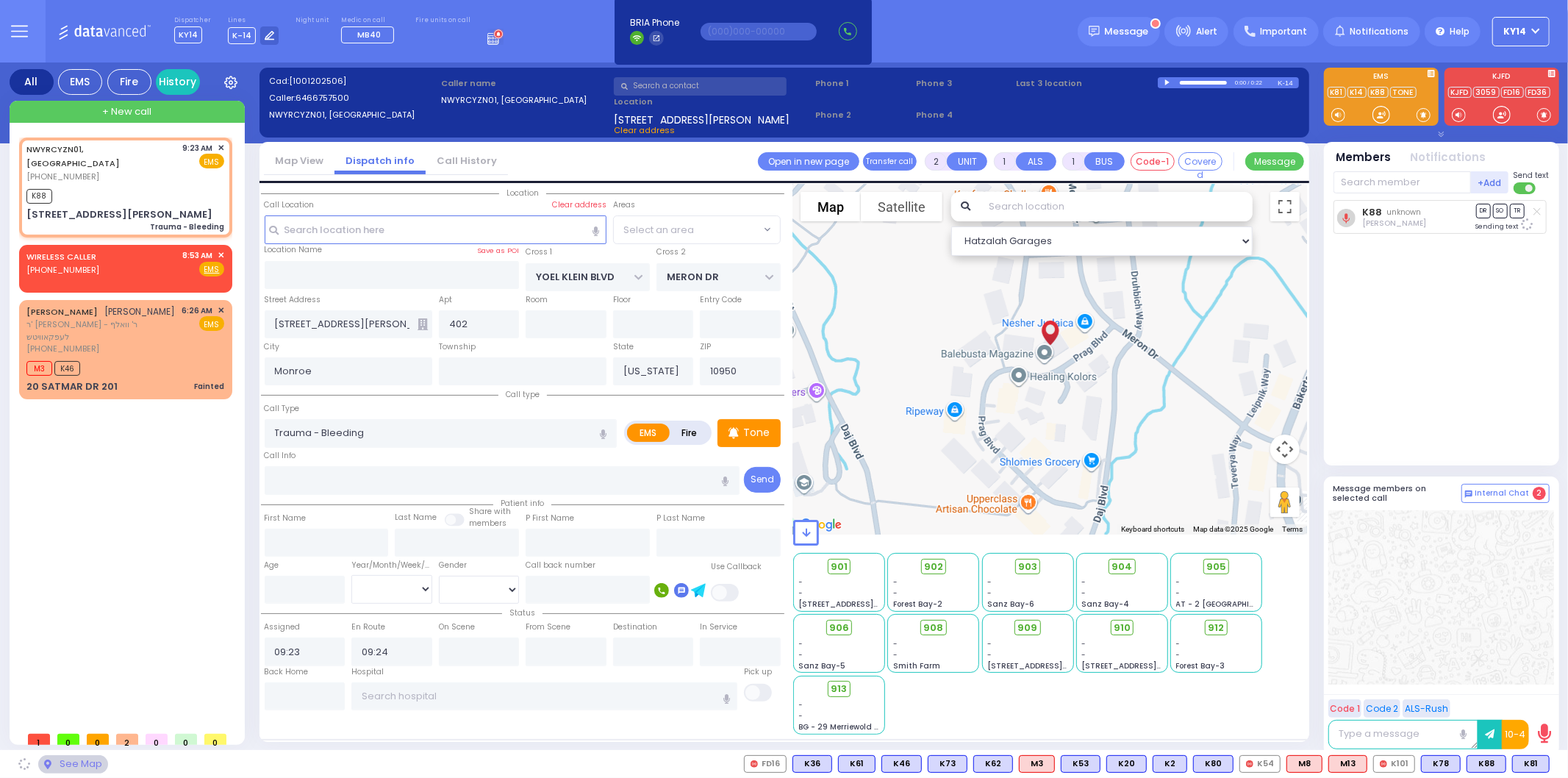
select select "SECTION 6"
click at [1520, 767] on icon at bounding box center [1519, 764] width 8 height 8
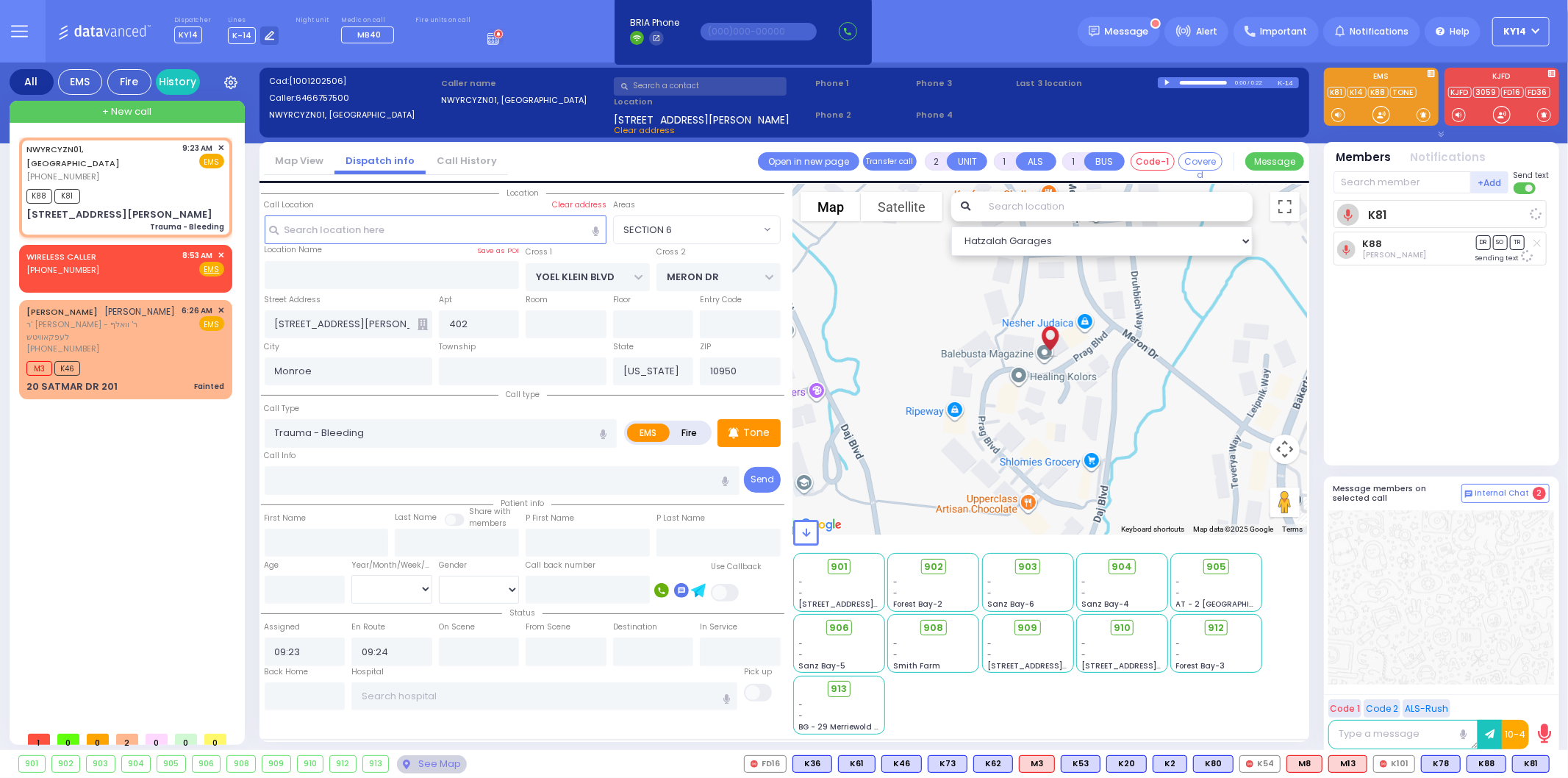
select select
radio input "true"
select select
select select "Hatzalah Garages"
select select "SECTION 6"
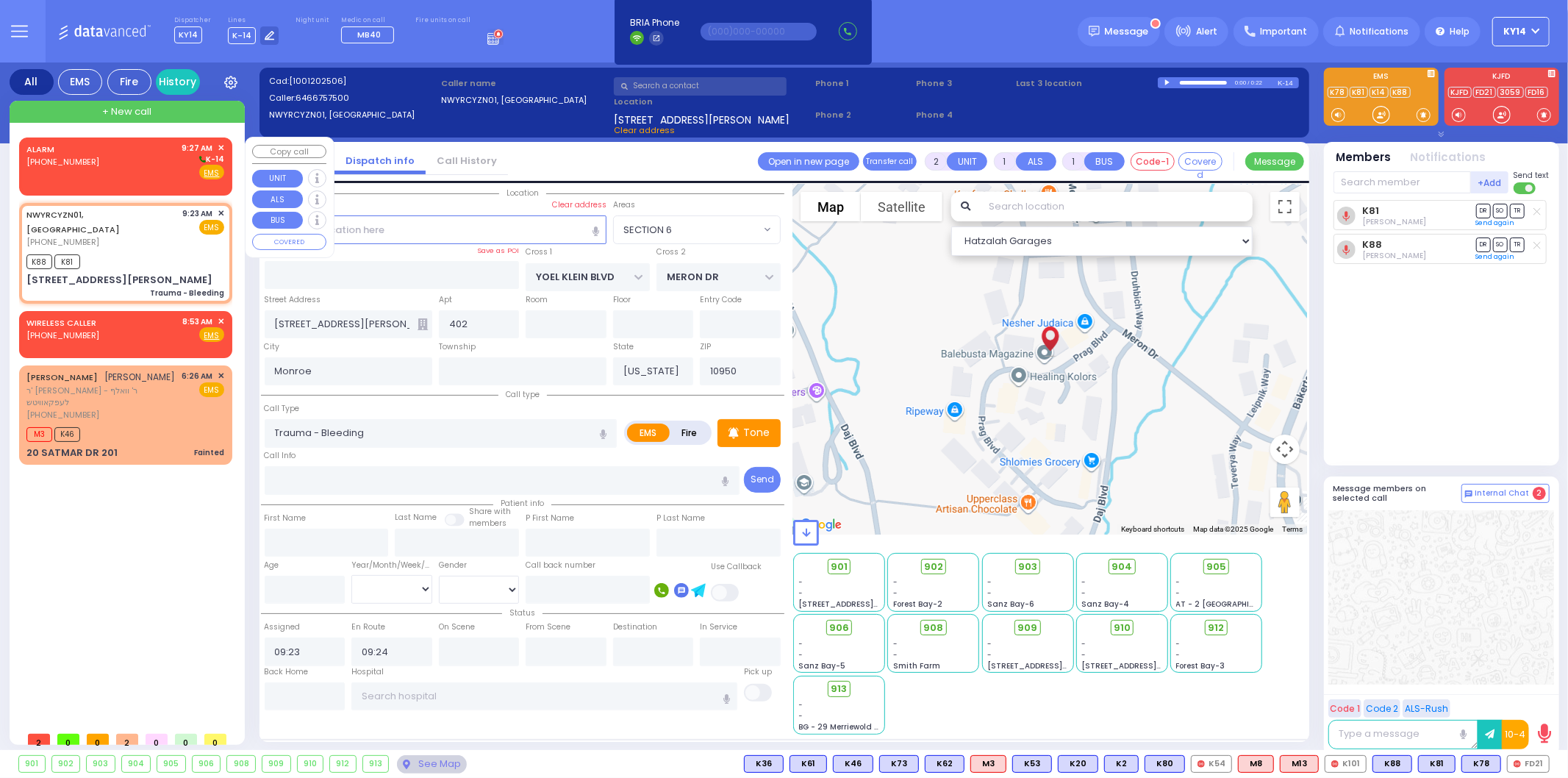
click at [136, 155] on div "ALARM [PHONE_NUMBER] 9:27 AM ✕ K-14 EMS" at bounding box center [126, 161] width 198 height 39
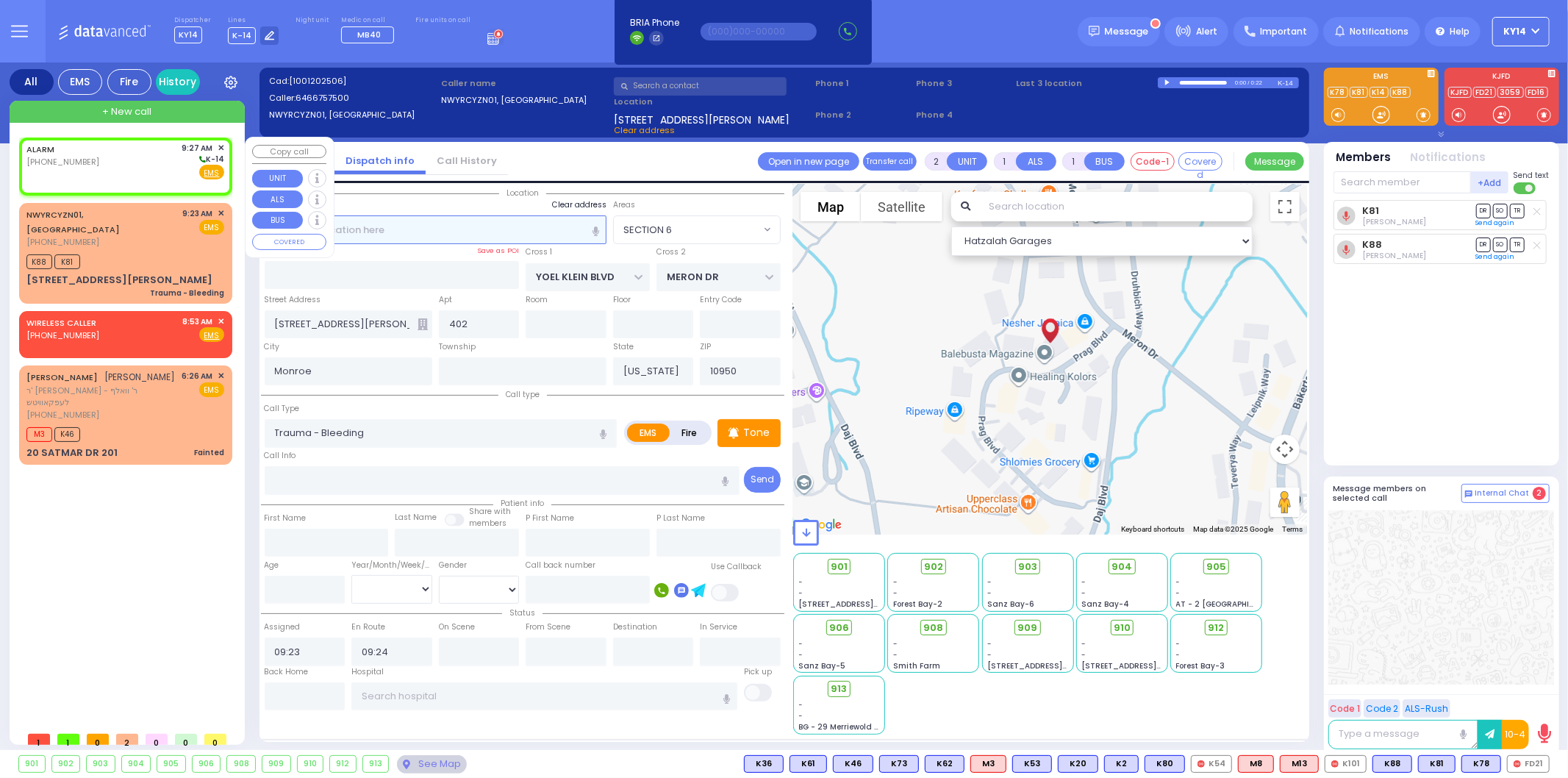
select select
radio input "true"
select select
type input "09:27"
select select "Hatzalah Garages"
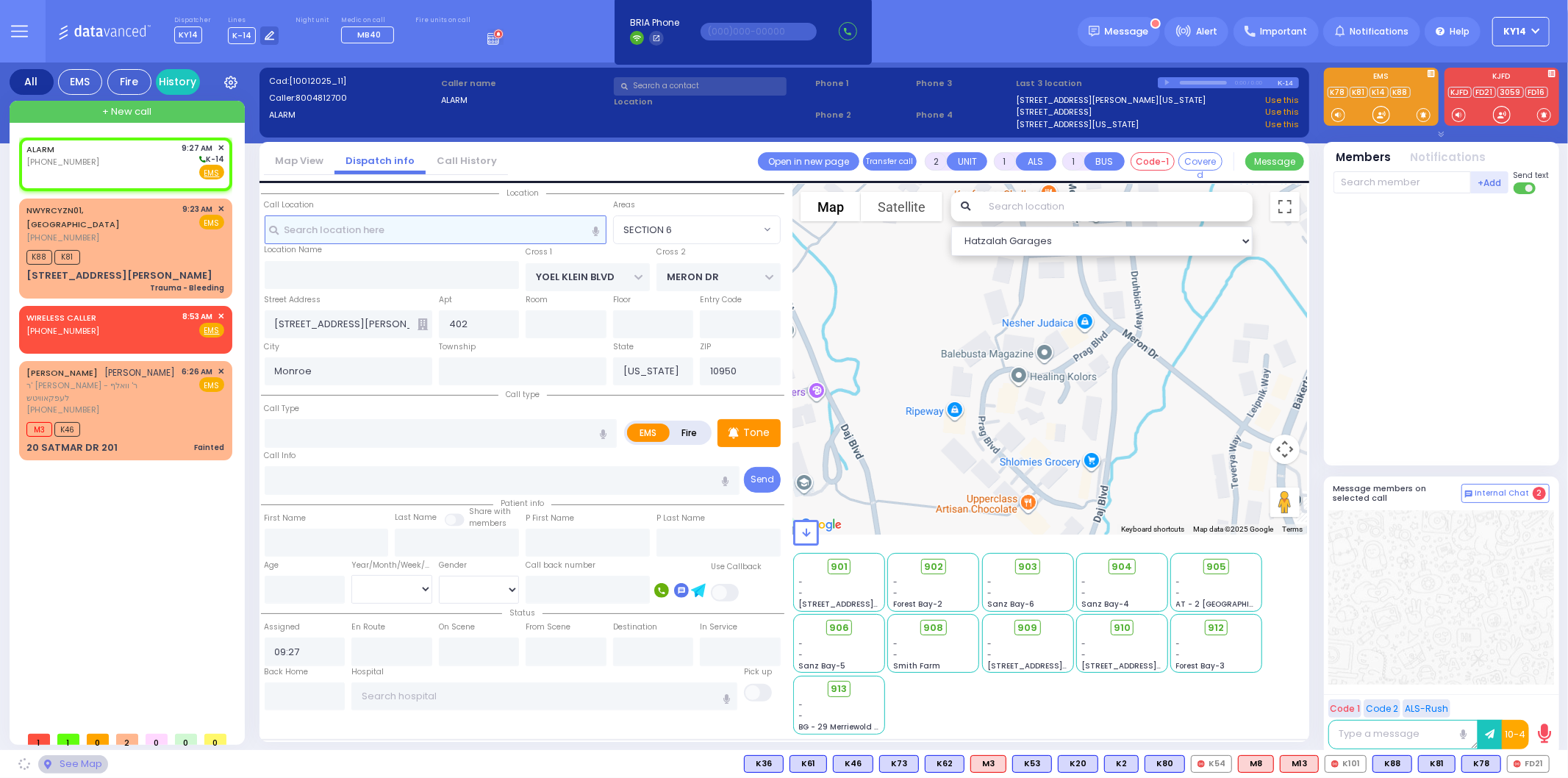
select select
radio input "true"
select select
select select "Hatzalah Garages"
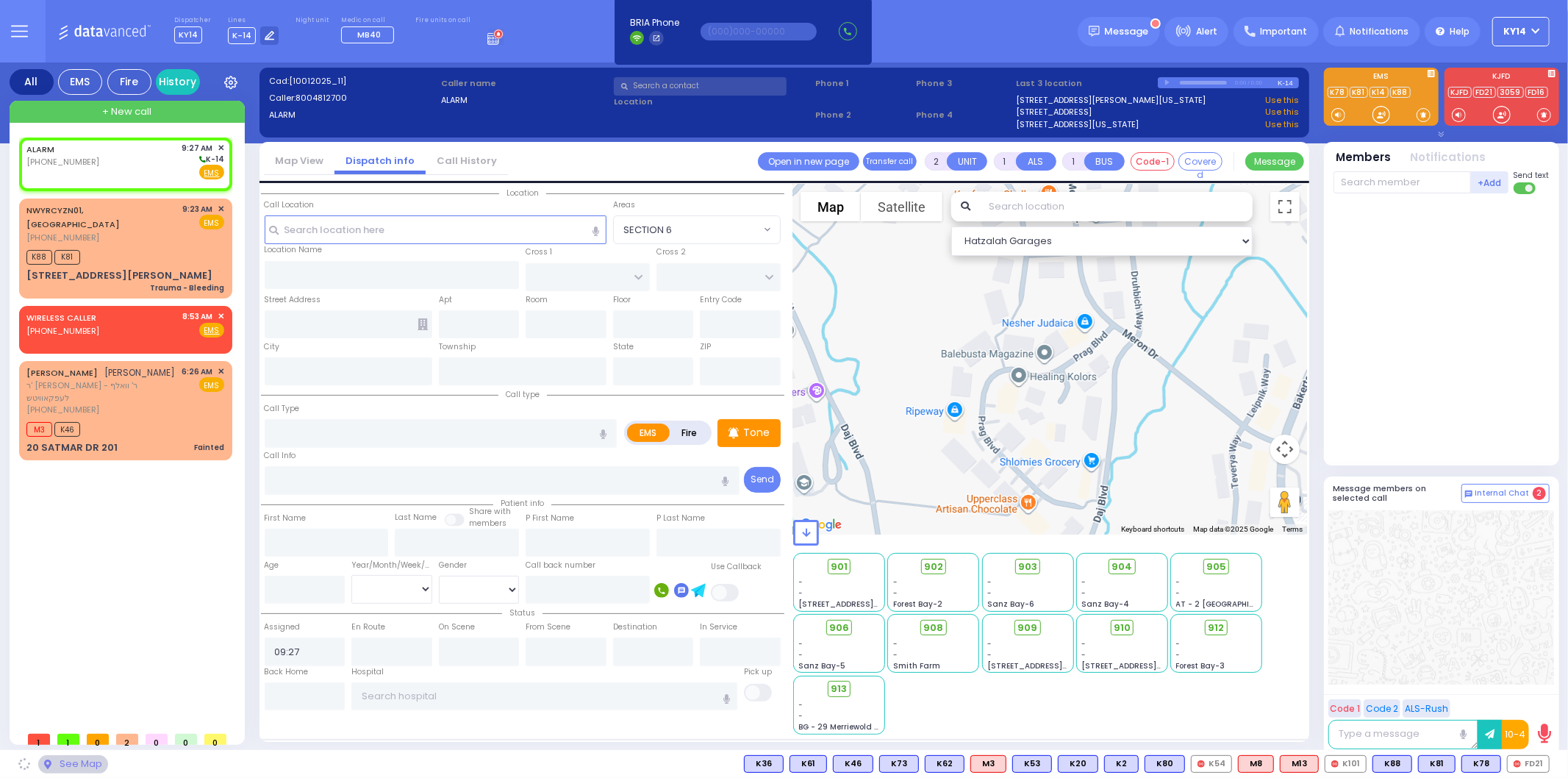
click at [409, 244] on div "Location Name Save as POI" at bounding box center [392, 252] width 255 height 16
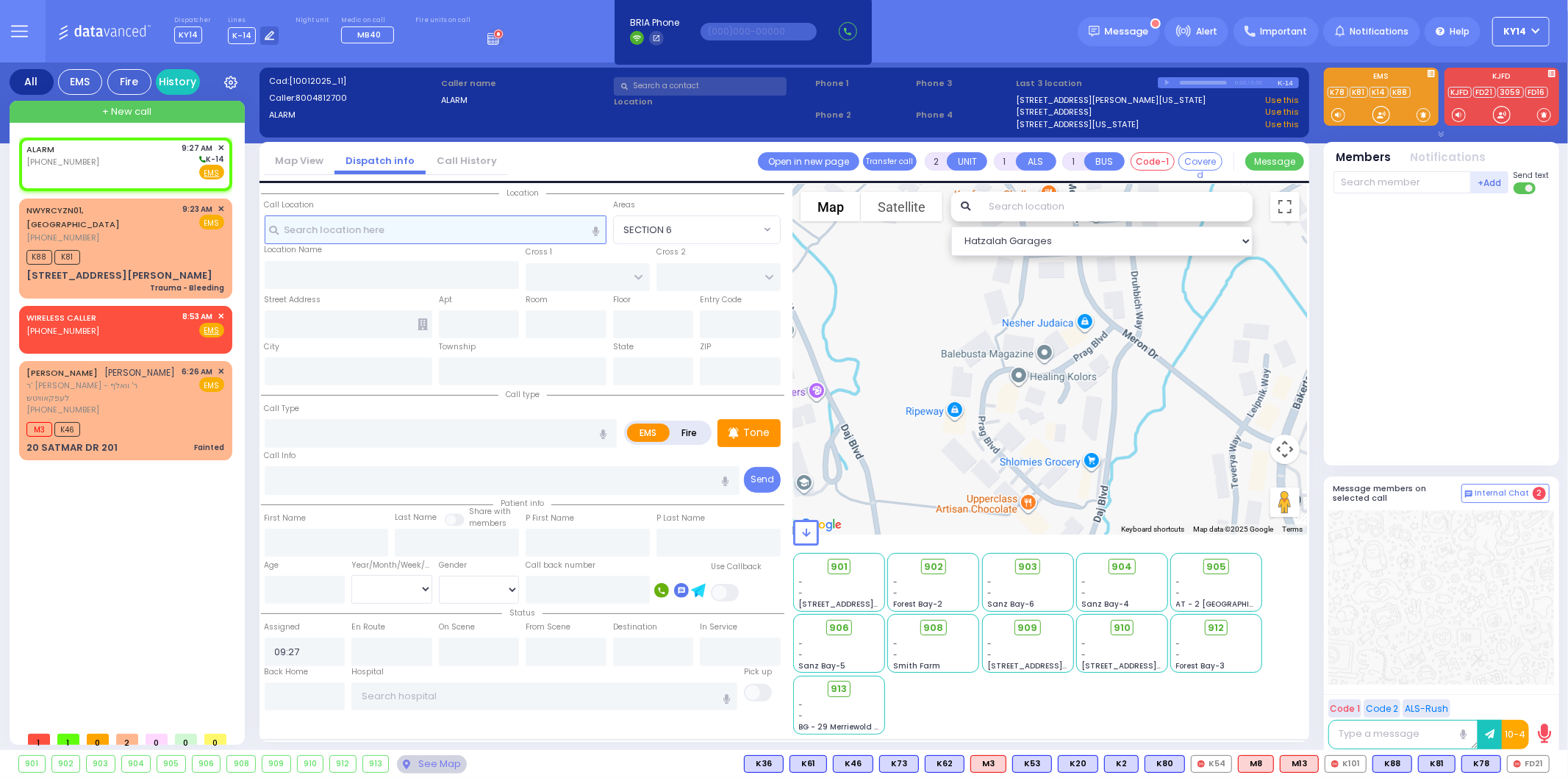
click at [320, 228] on input "text" at bounding box center [436, 229] width 342 height 28
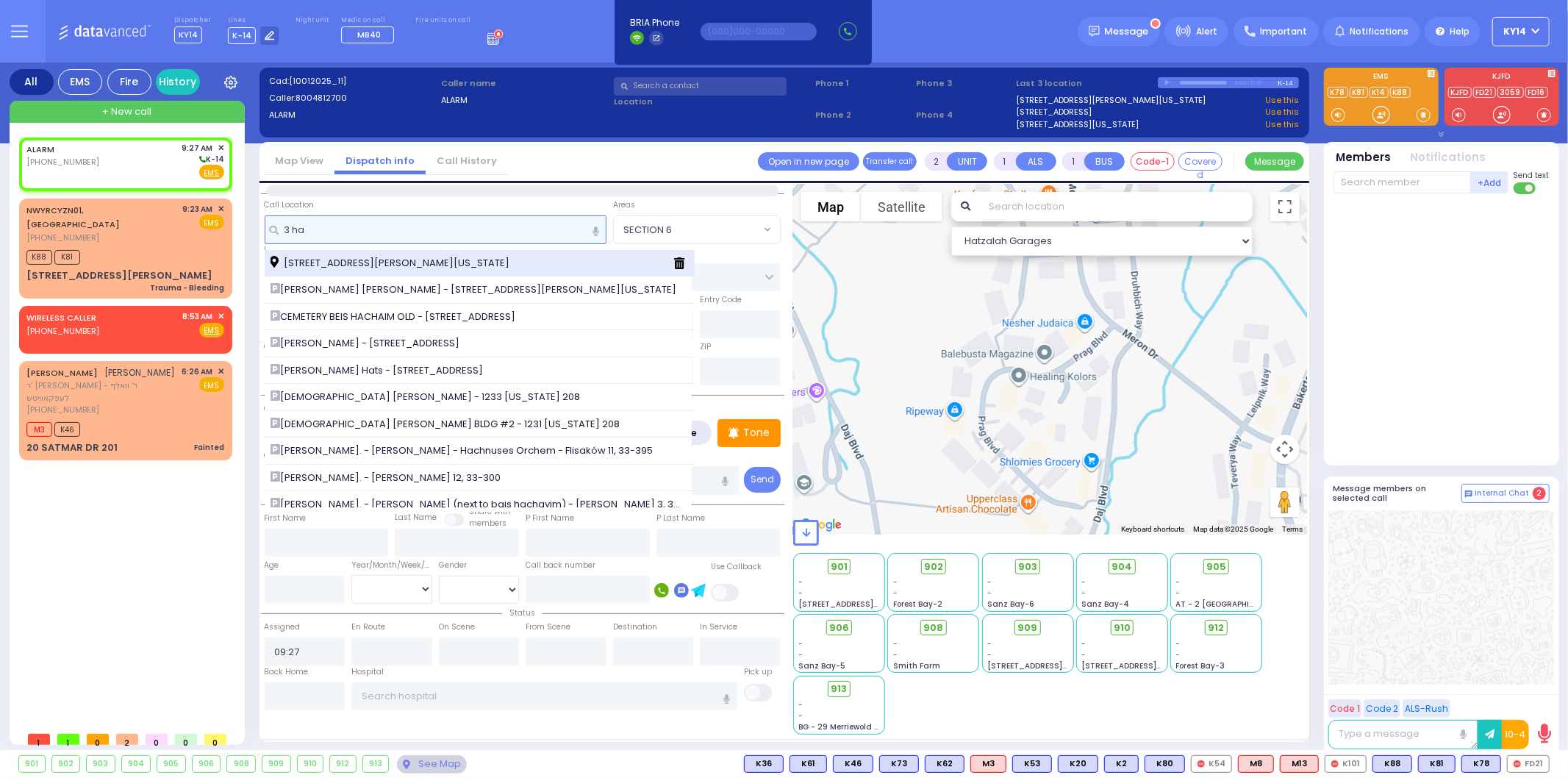
type input "3 ha"
click at [317, 253] on div "[STREET_ADDRESS][PERSON_NAME][US_STATE]" at bounding box center [480, 263] width 431 height 27
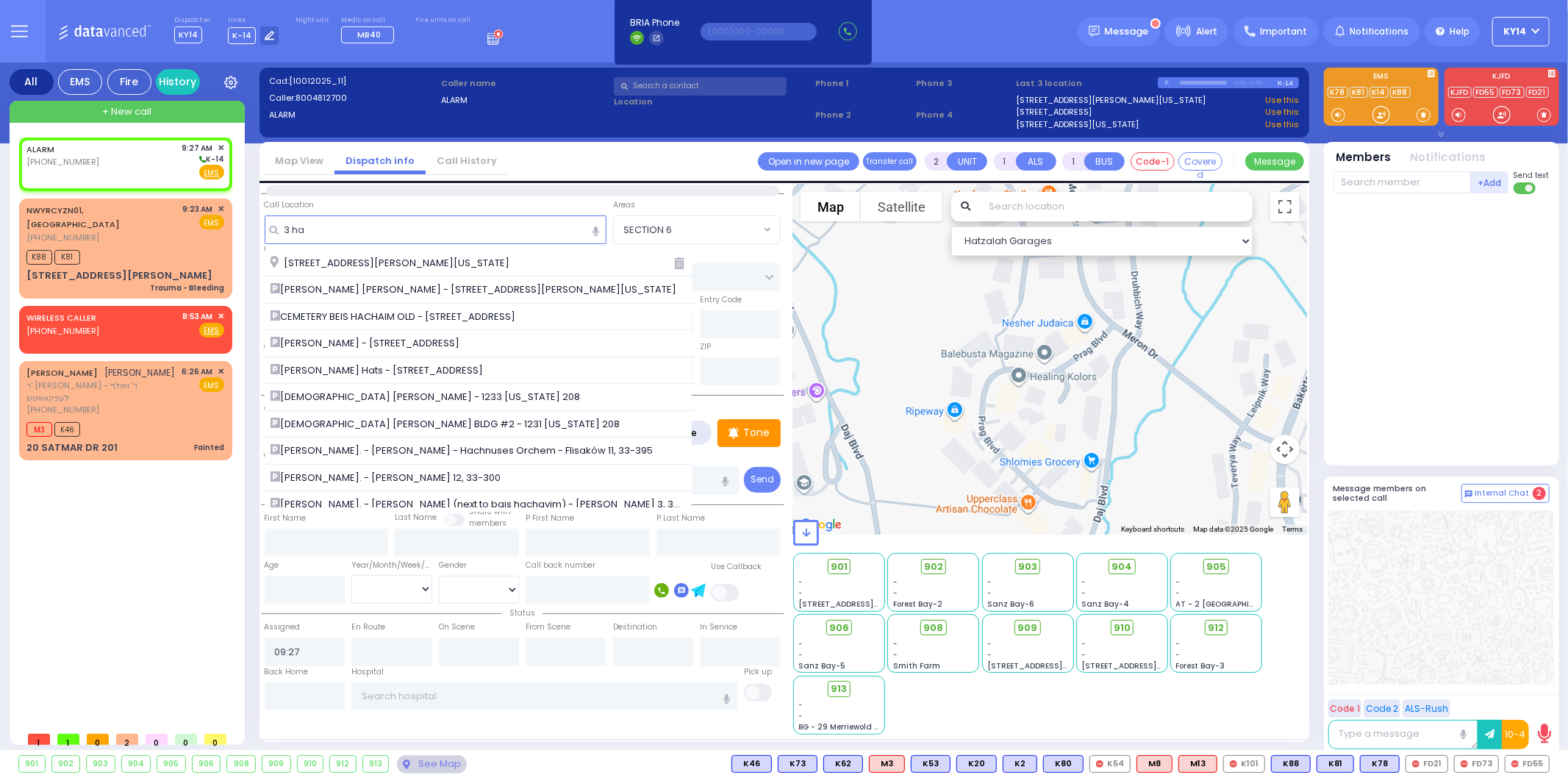
click at [322, 268] on span "[STREET_ADDRESS][PERSON_NAME][US_STATE]" at bounding box center [392, 263] width 244 height 15
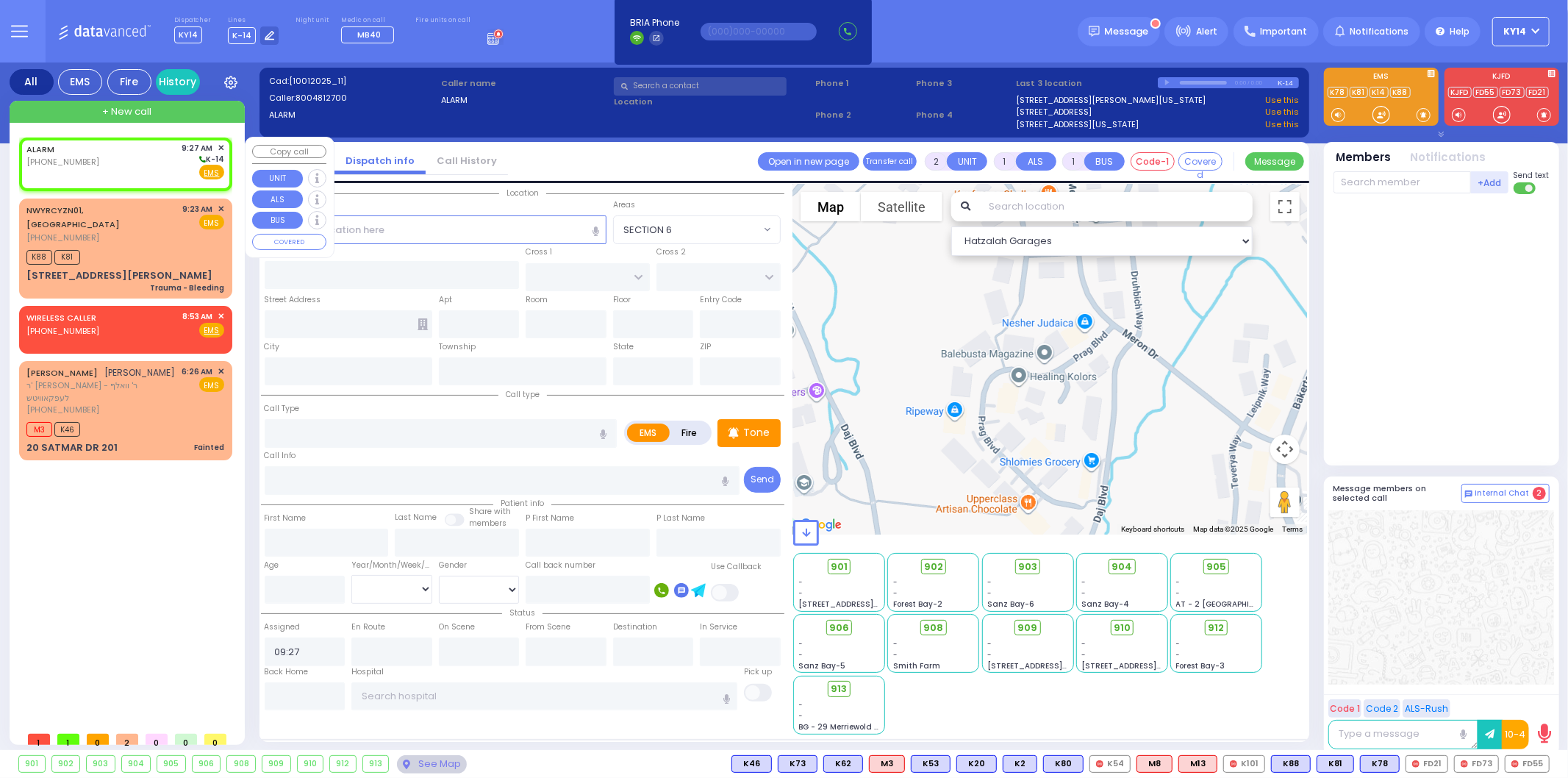
click at [71, 147] on div "ALARM" at bounding box center [63, 149] width 73 height 15
select select
radio input "true"
select select
select select "Hatzalah Garages"
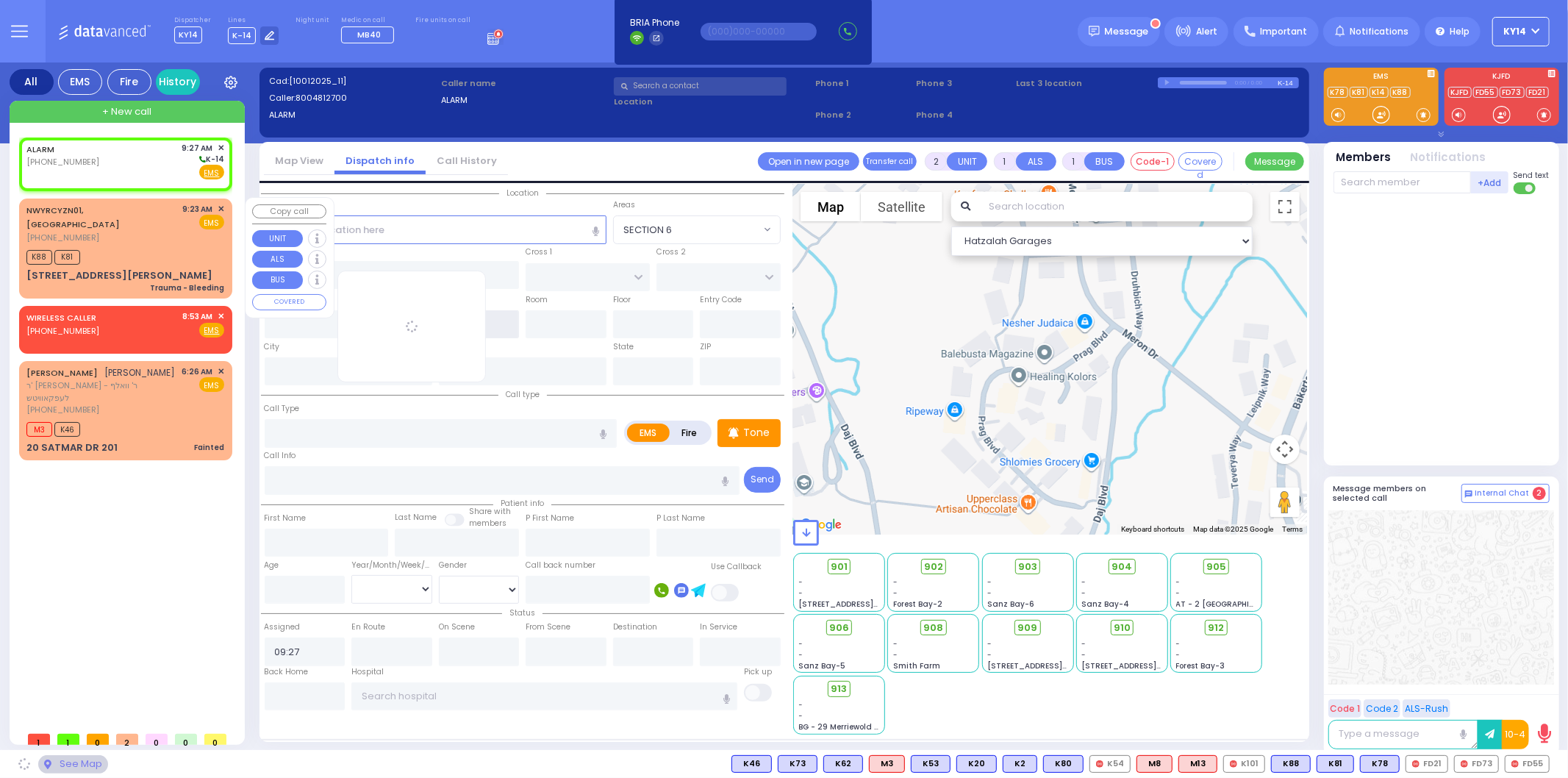
type input "[GEOGRAPHIC_DATA]"
type input "[STREET_ADDRESS]"
type input "[PERSON_NAME]"
type input "[US_STATE]"
type input "10950"
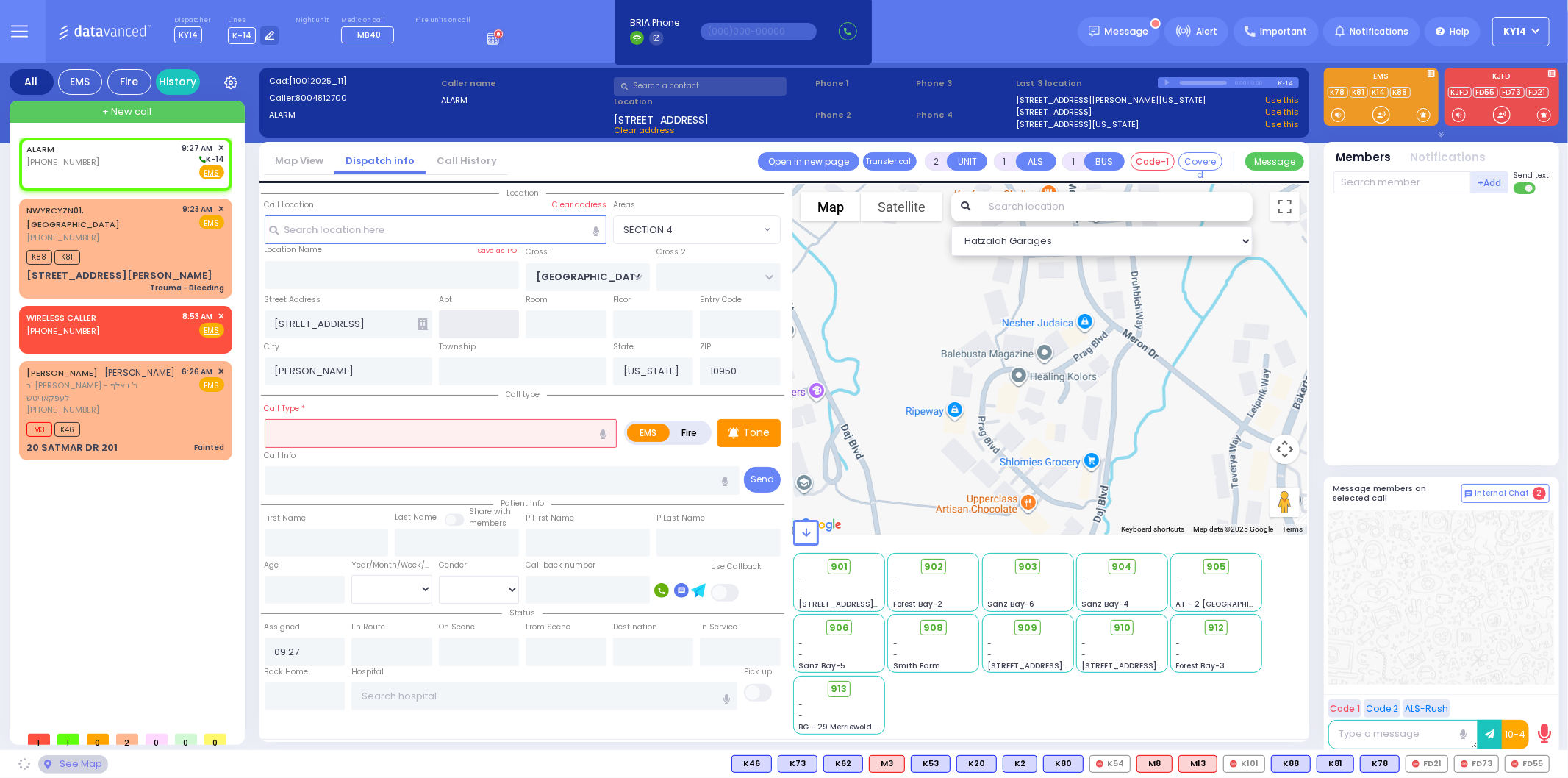
select select "SECTION 4"
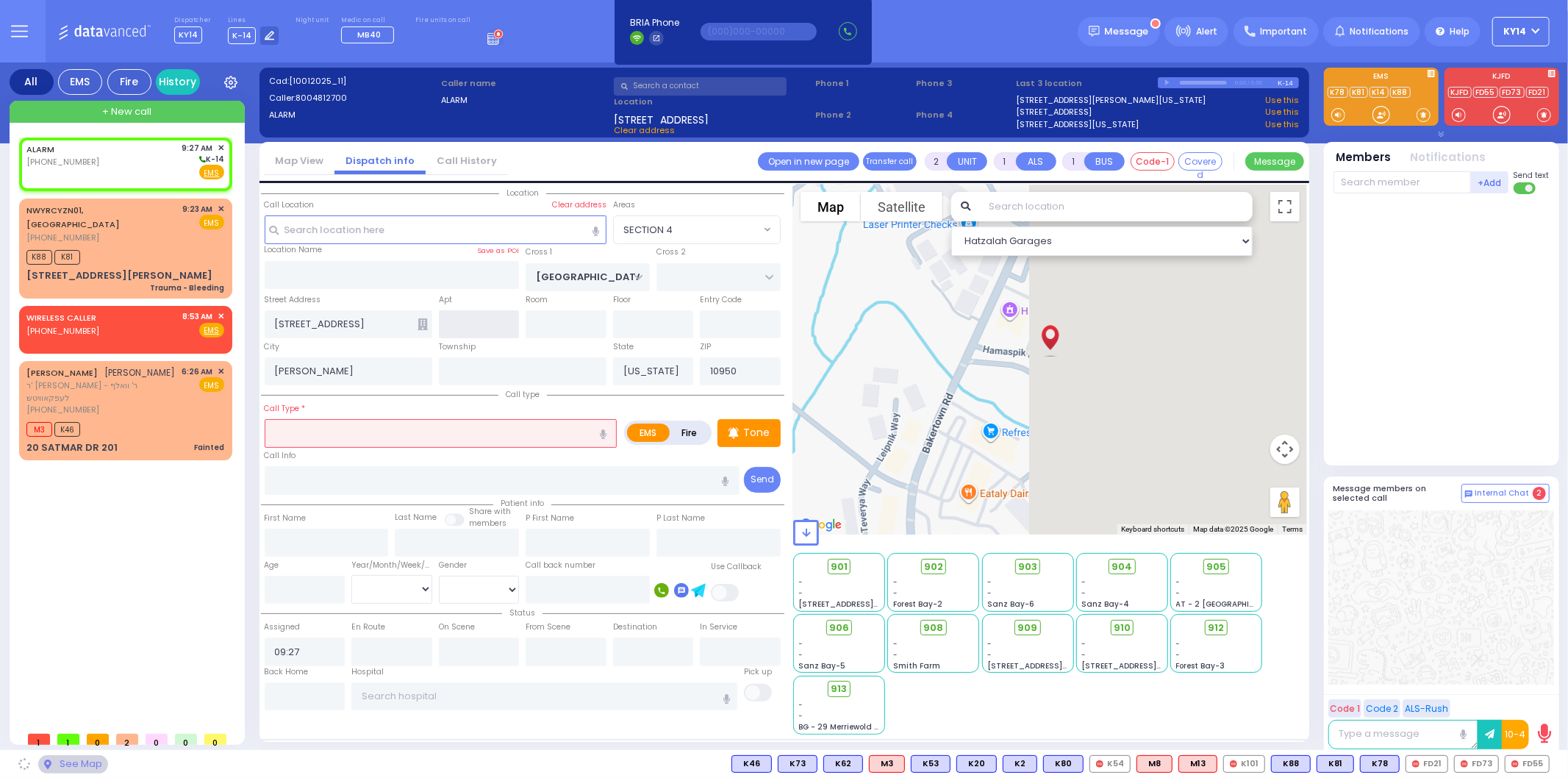
click at [466, 318] on input "text" at bounding box center [479, 324] width 80 height 28
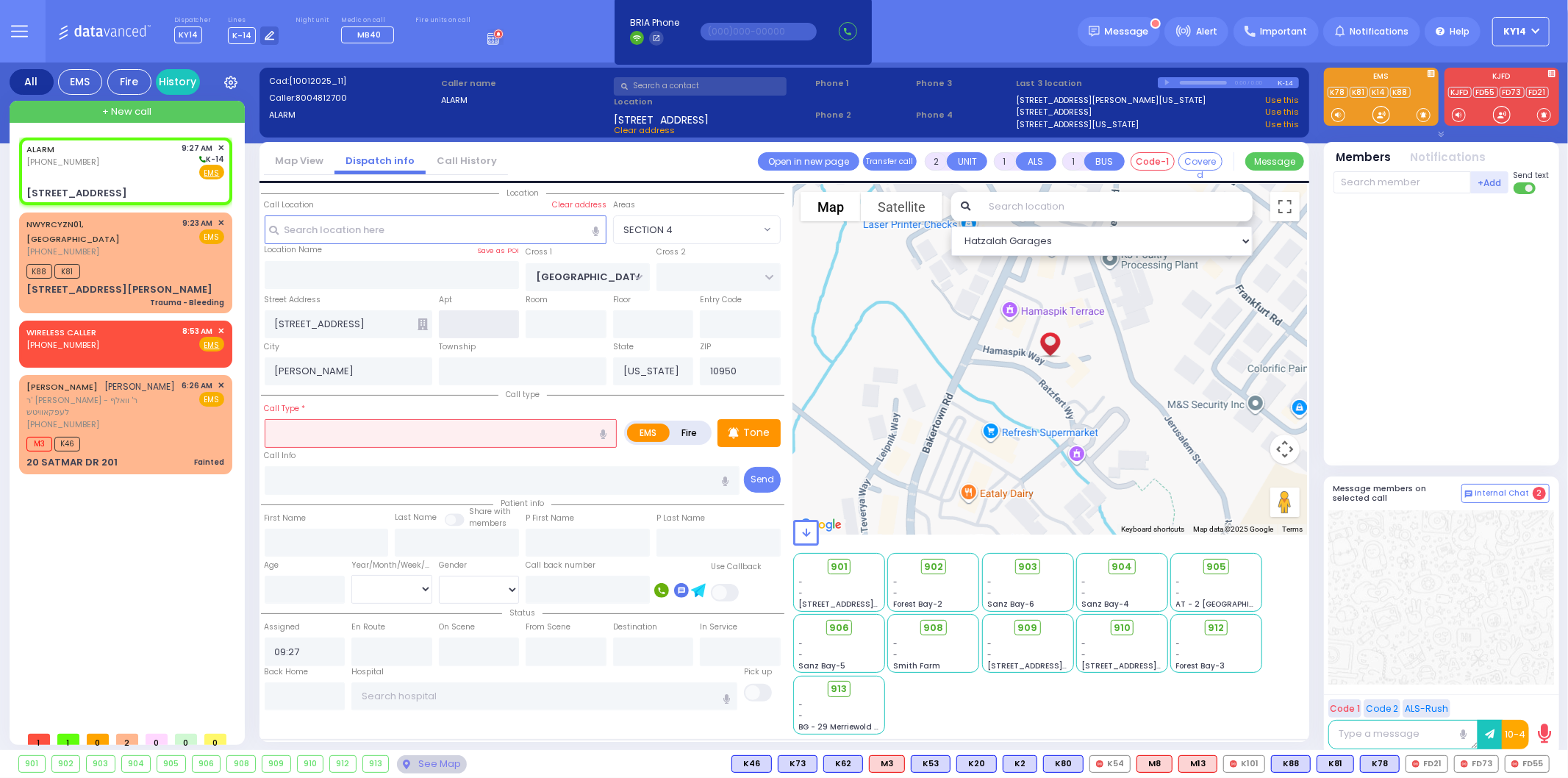
select select
radio input "true"
select select
select select "Hatzalah Garages"
select select "SECTION 4"
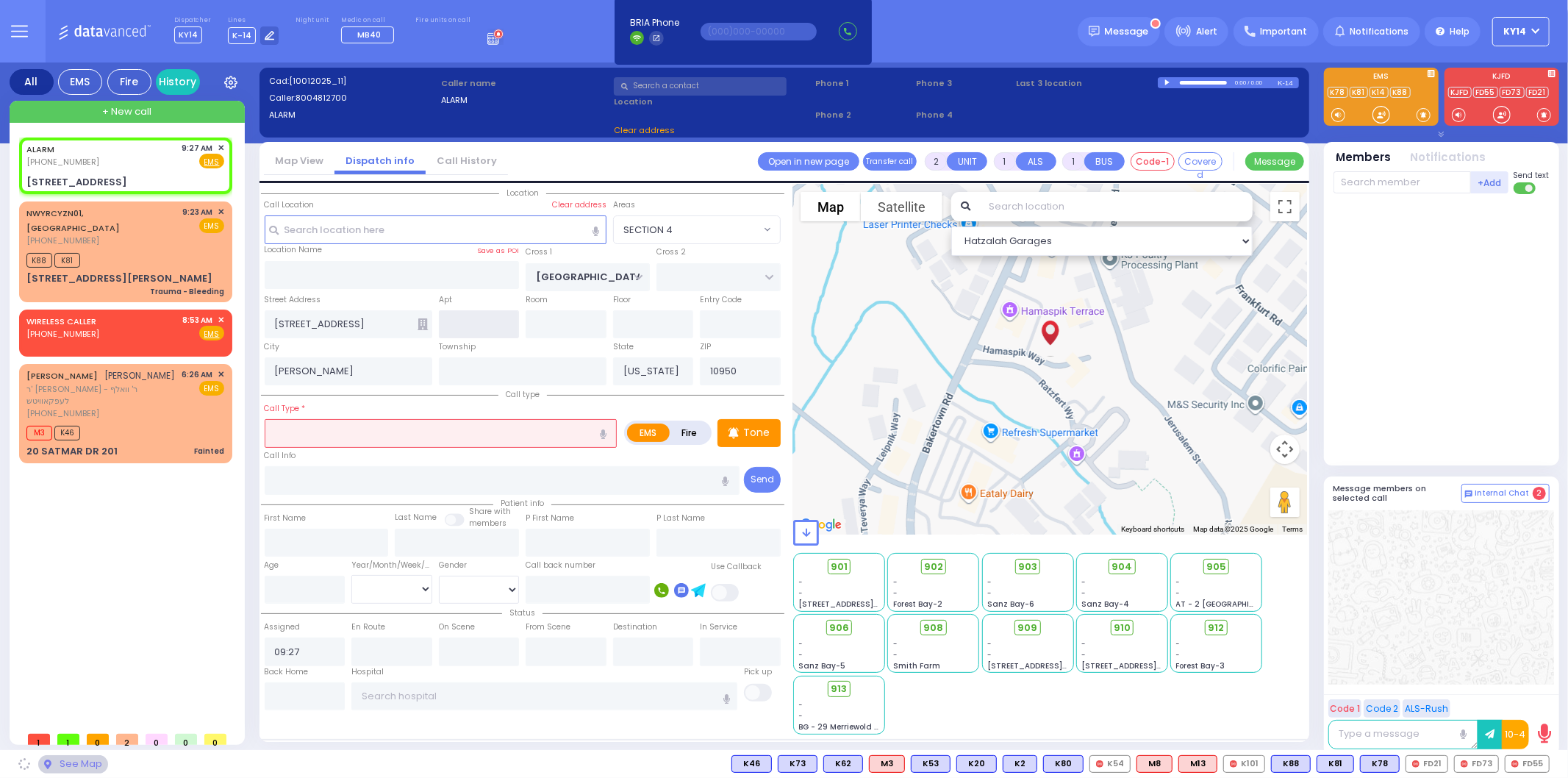
select select
radio input "true"
select select
select select "Hatzalah Garages"
click at [300, 423] on input "text" at bounding box center [441, 433] width 353 height 28
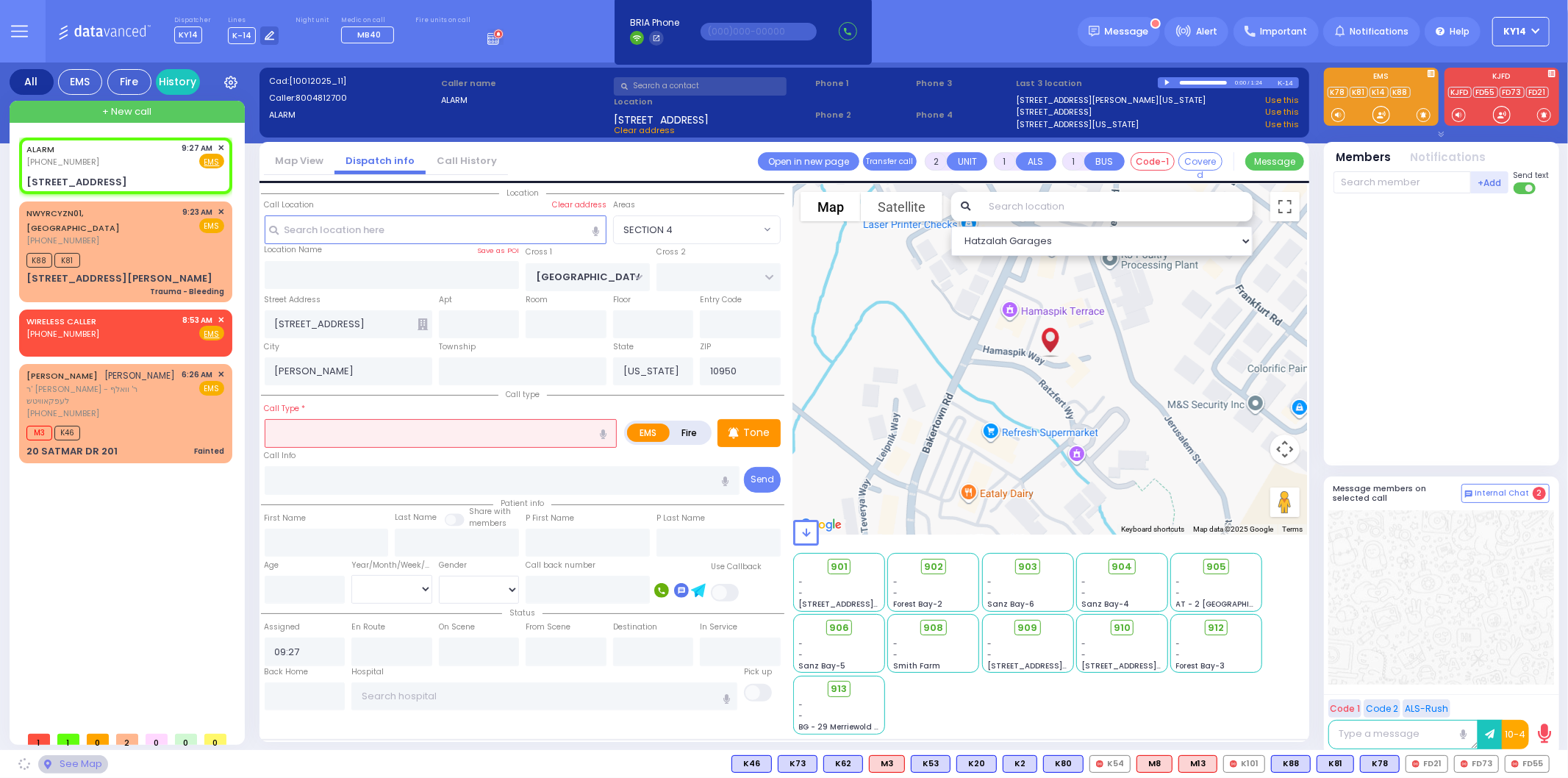
select select "SECTION 4"
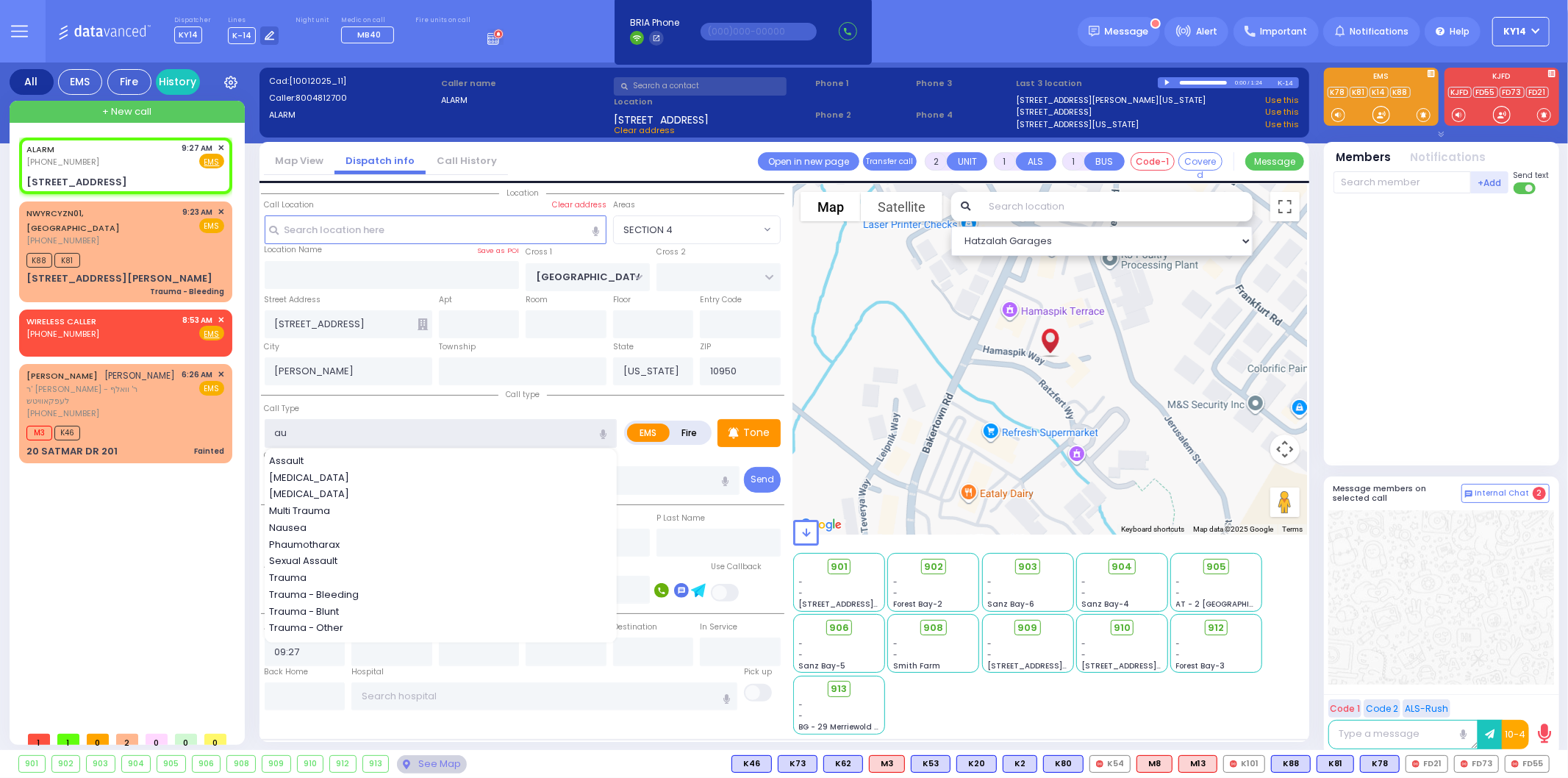
type input "a"
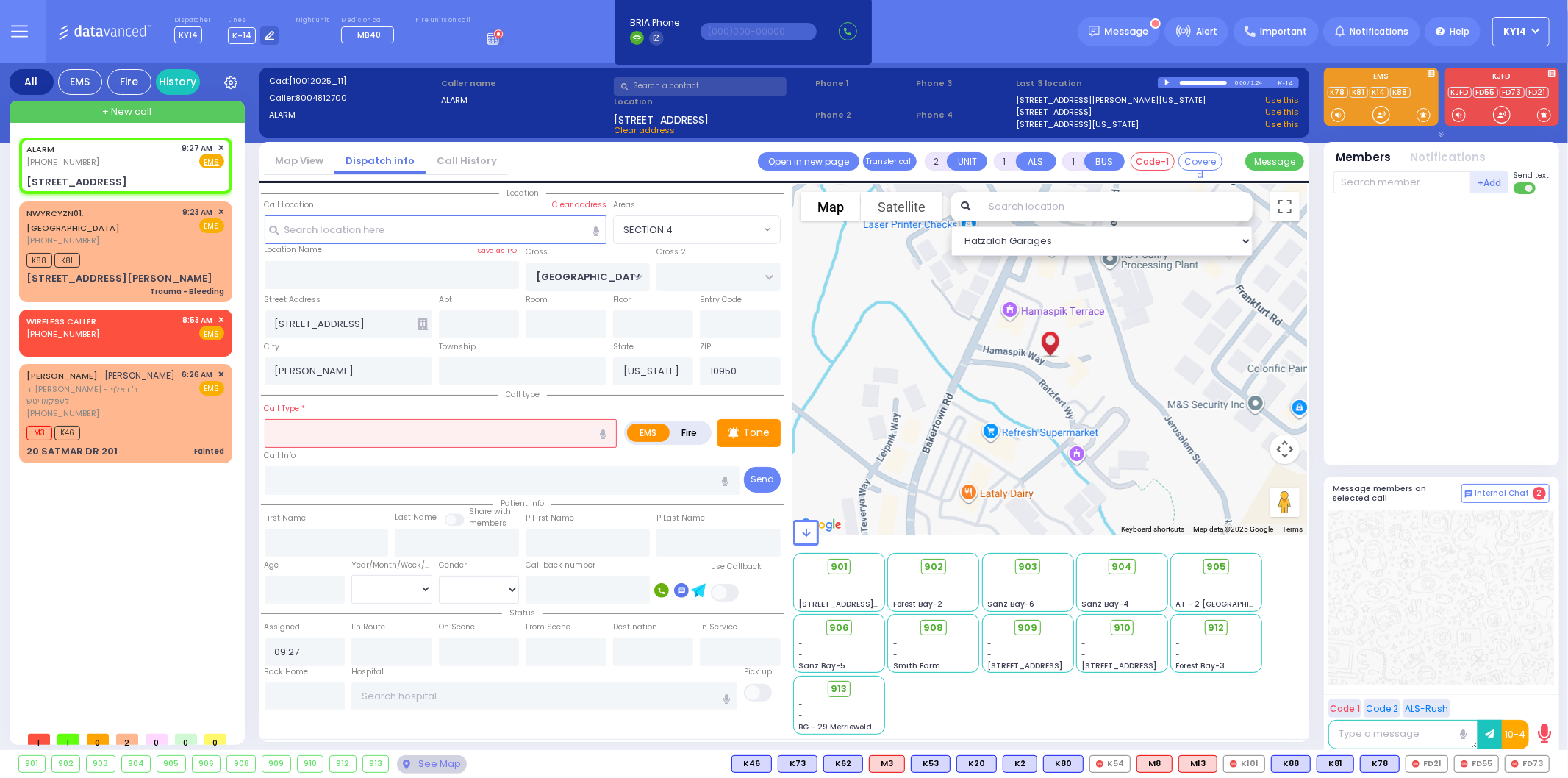
click at [686, 437] on label "Fire" at bounding box center [689, 433] width 41 height 18
radio input "true"
click at [336, 438] on input "text" at bounding box center [441, 433] width 353 height 28
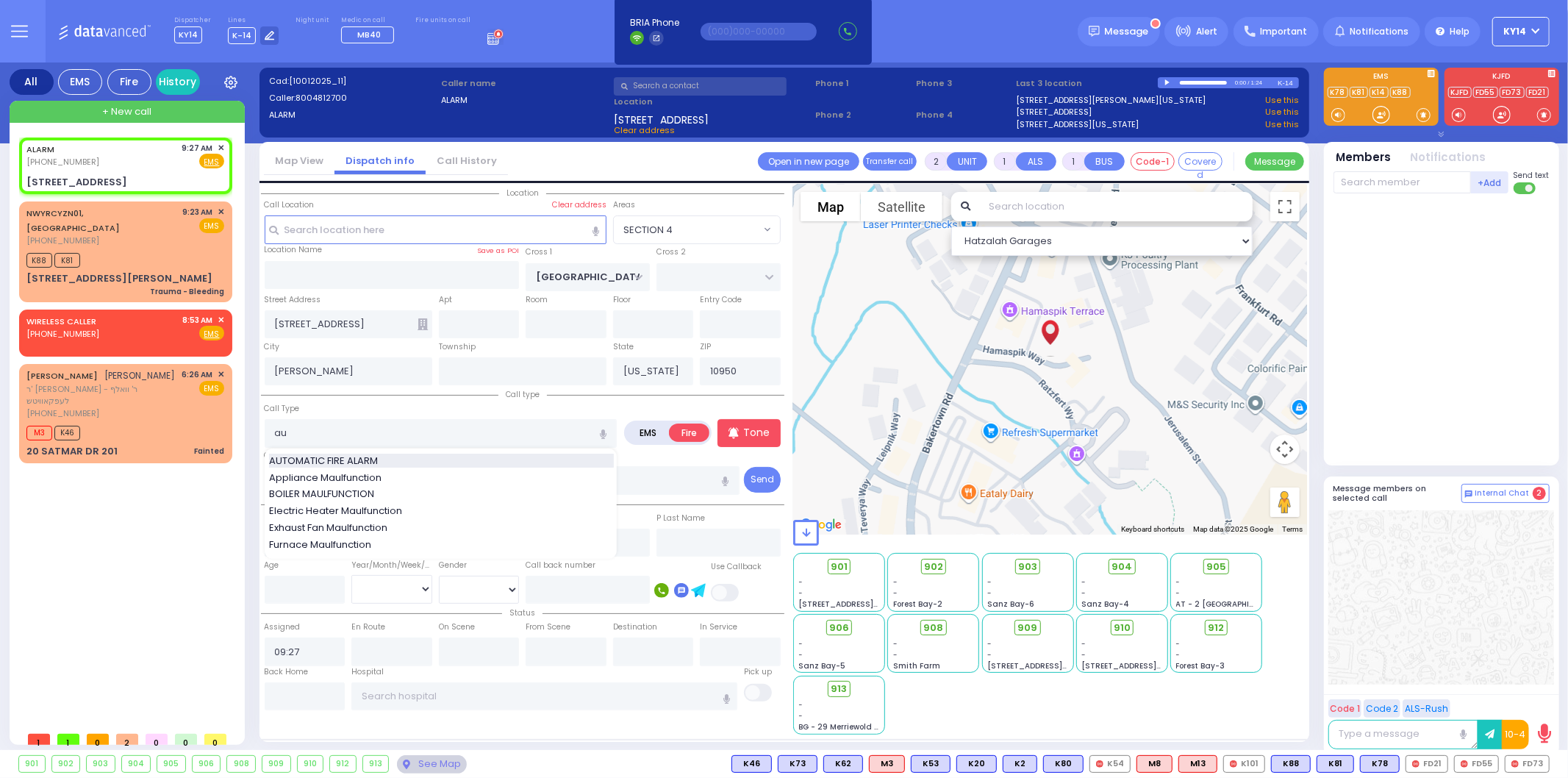
click at [348, 454] on span "AUTOMATIC FIRE ALARM" at bounding box center [326, 461] width 114 height 15
type input "AUTOMATIC FIRE ALARM"
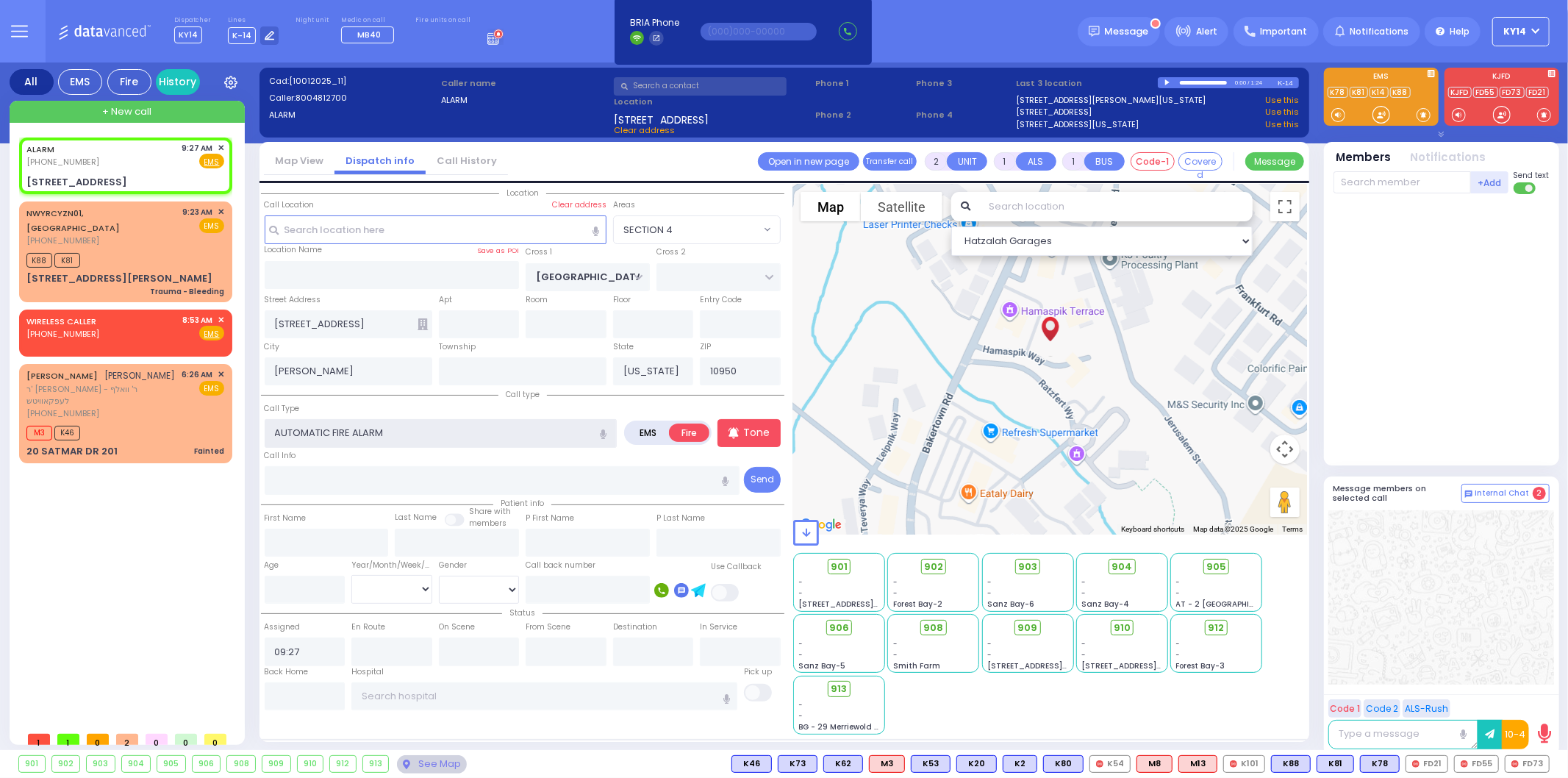
type input "3"
select select
radio input "true"
select select
select select "Hatzalah Garages"
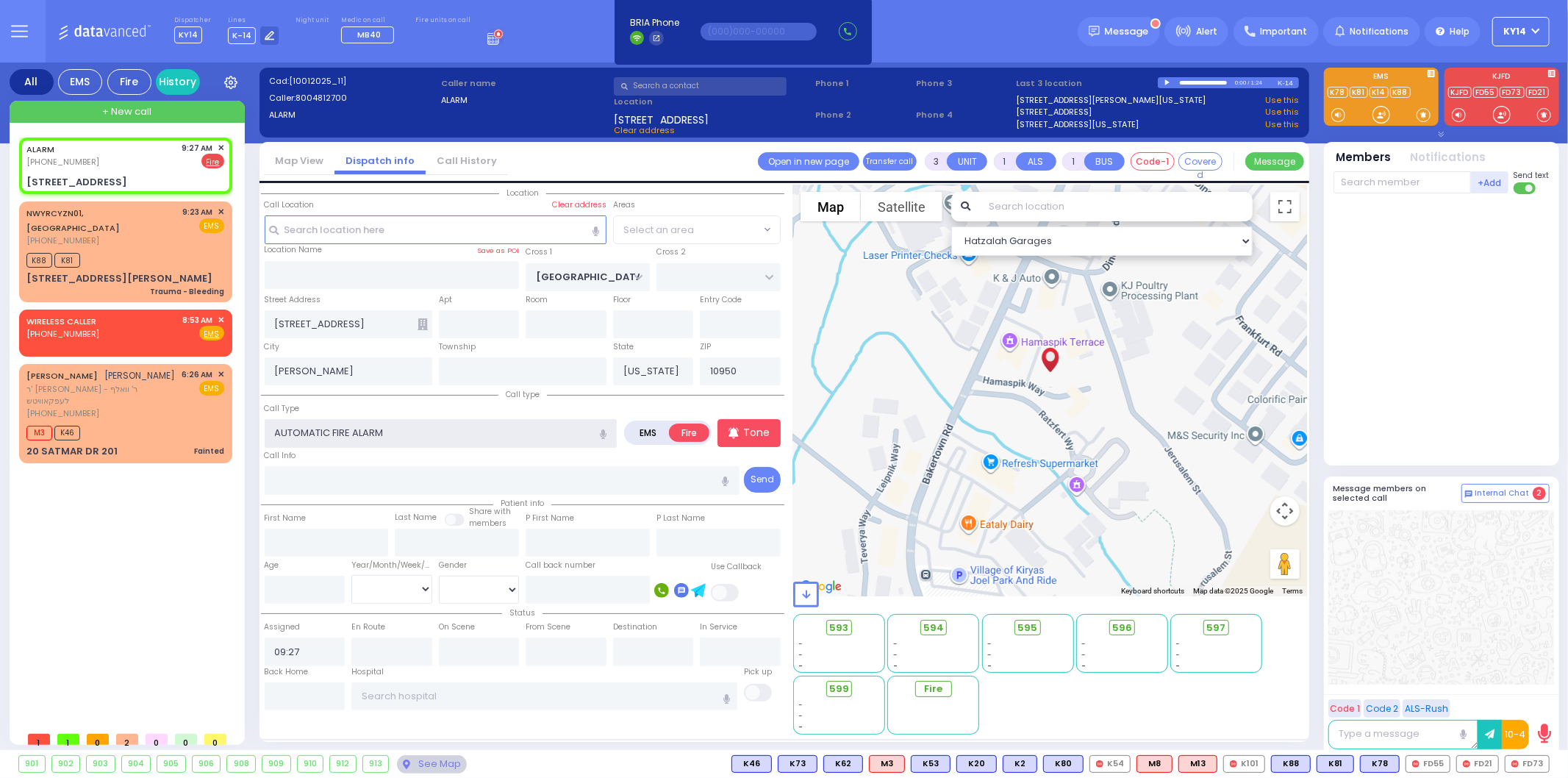
select select
radio input "true"
select select
select select "Hatzalah Garages"
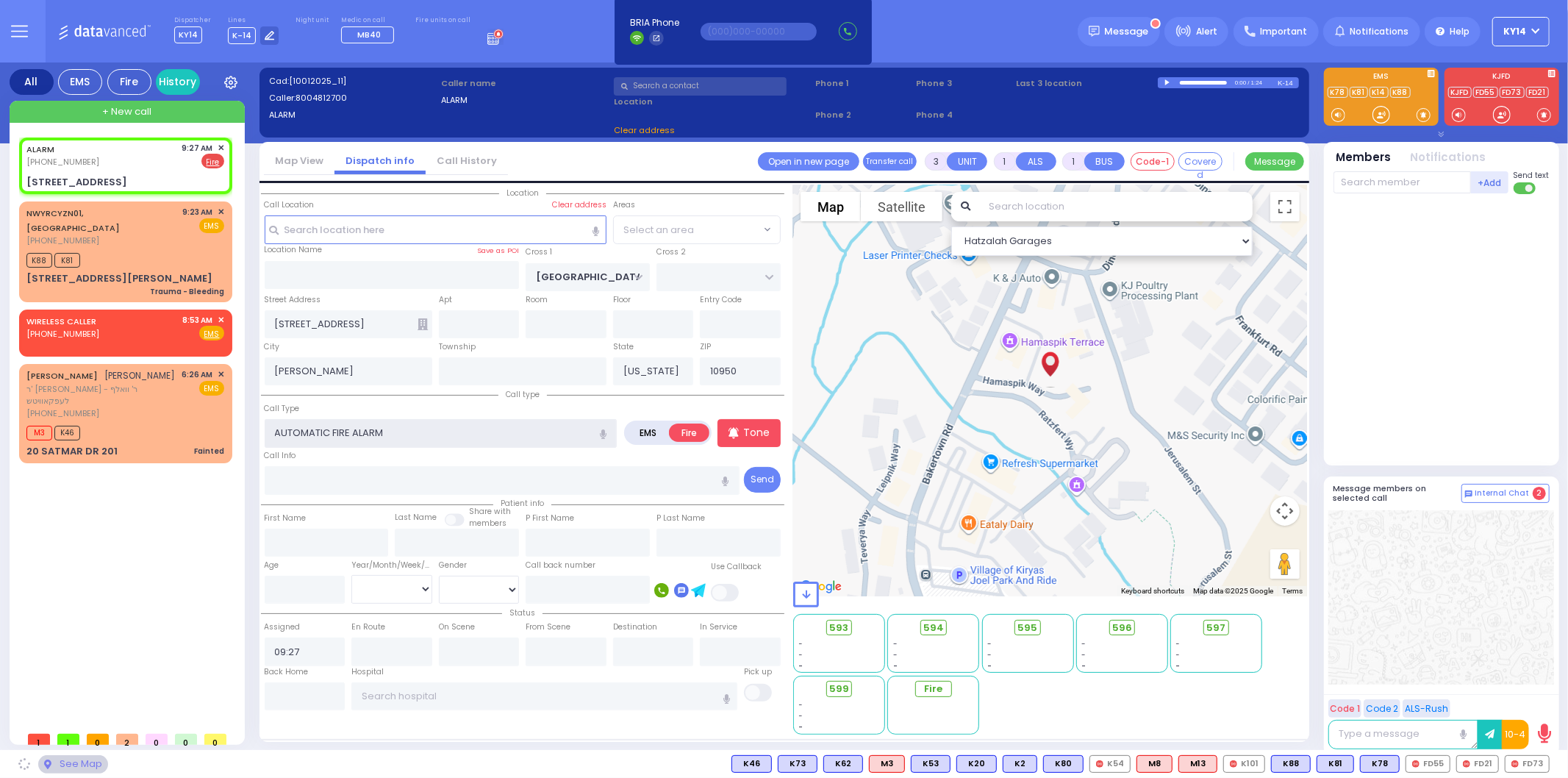
select select
radio input "true"
select select
select select "Hatzalah Garages"
select select "SECTION 4"
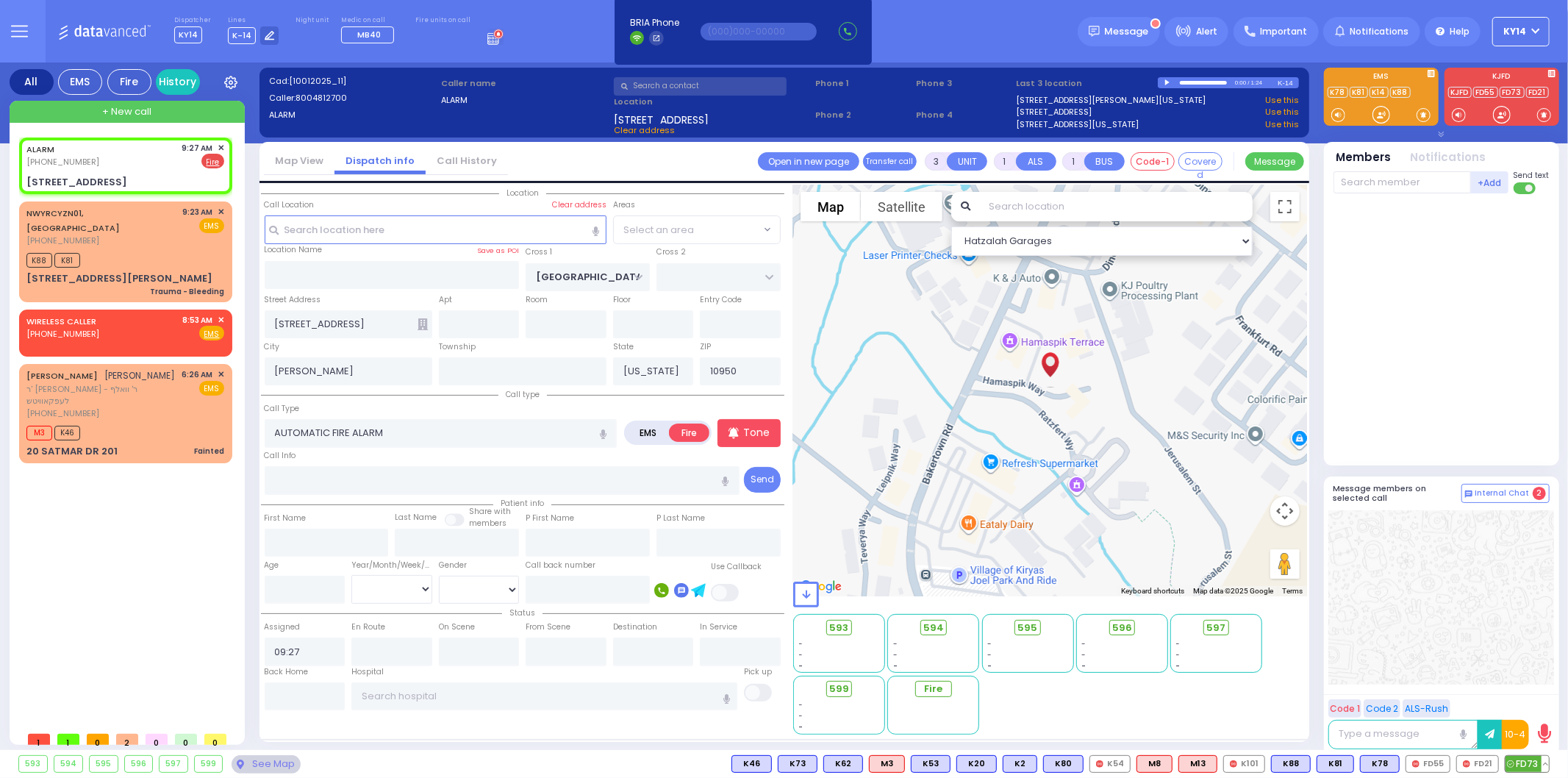
click at [1523, 761] on span "FD73" at bounding box center [1527, 764] width 44 height 16
select select "SECTION 4"
click at [152, 249] on div "K88 K81" at bounding box center [126, 258] width 198 height 18
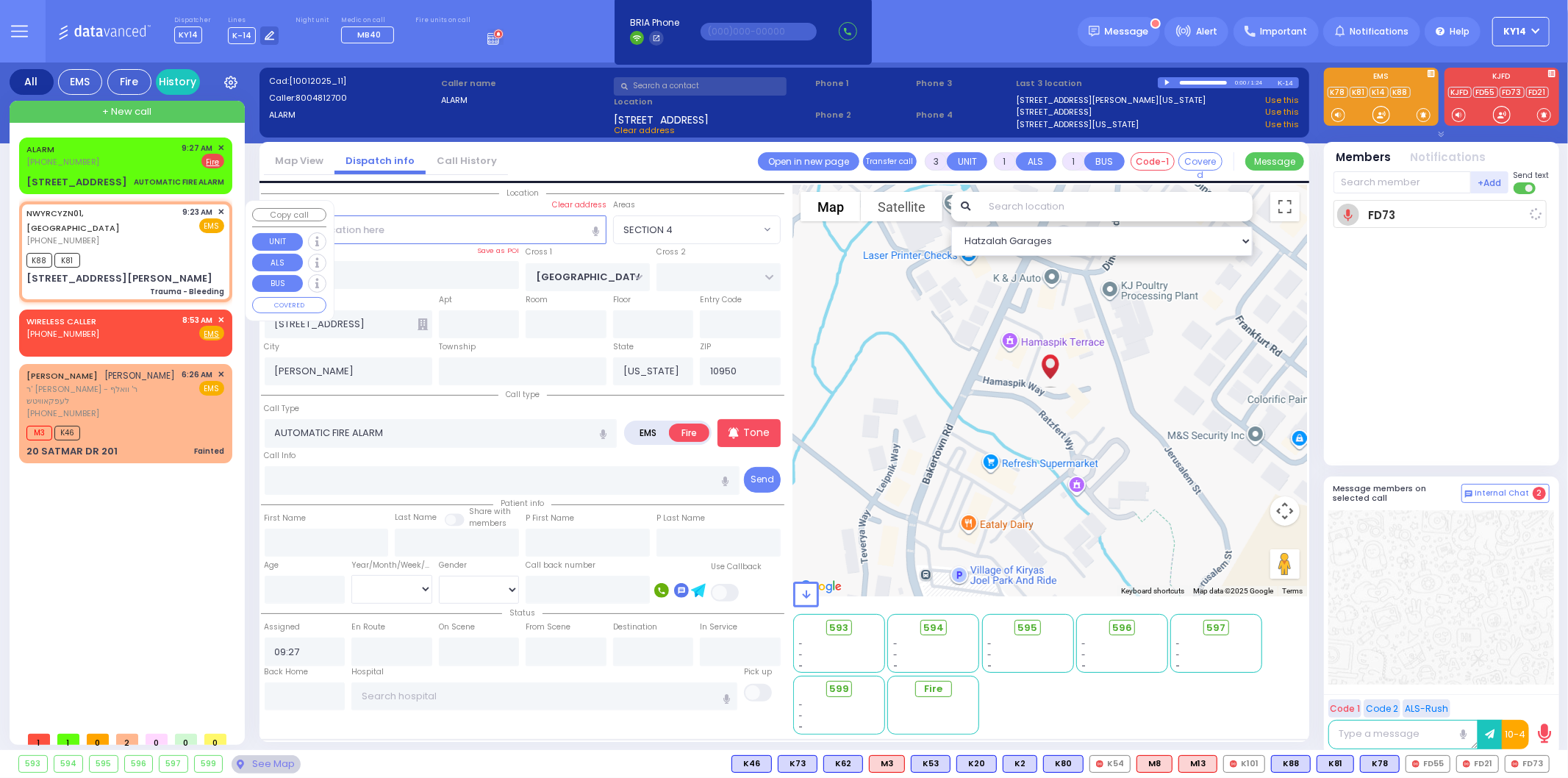
select select
radio input "true"
select select
select select "Hatzalah Garages"
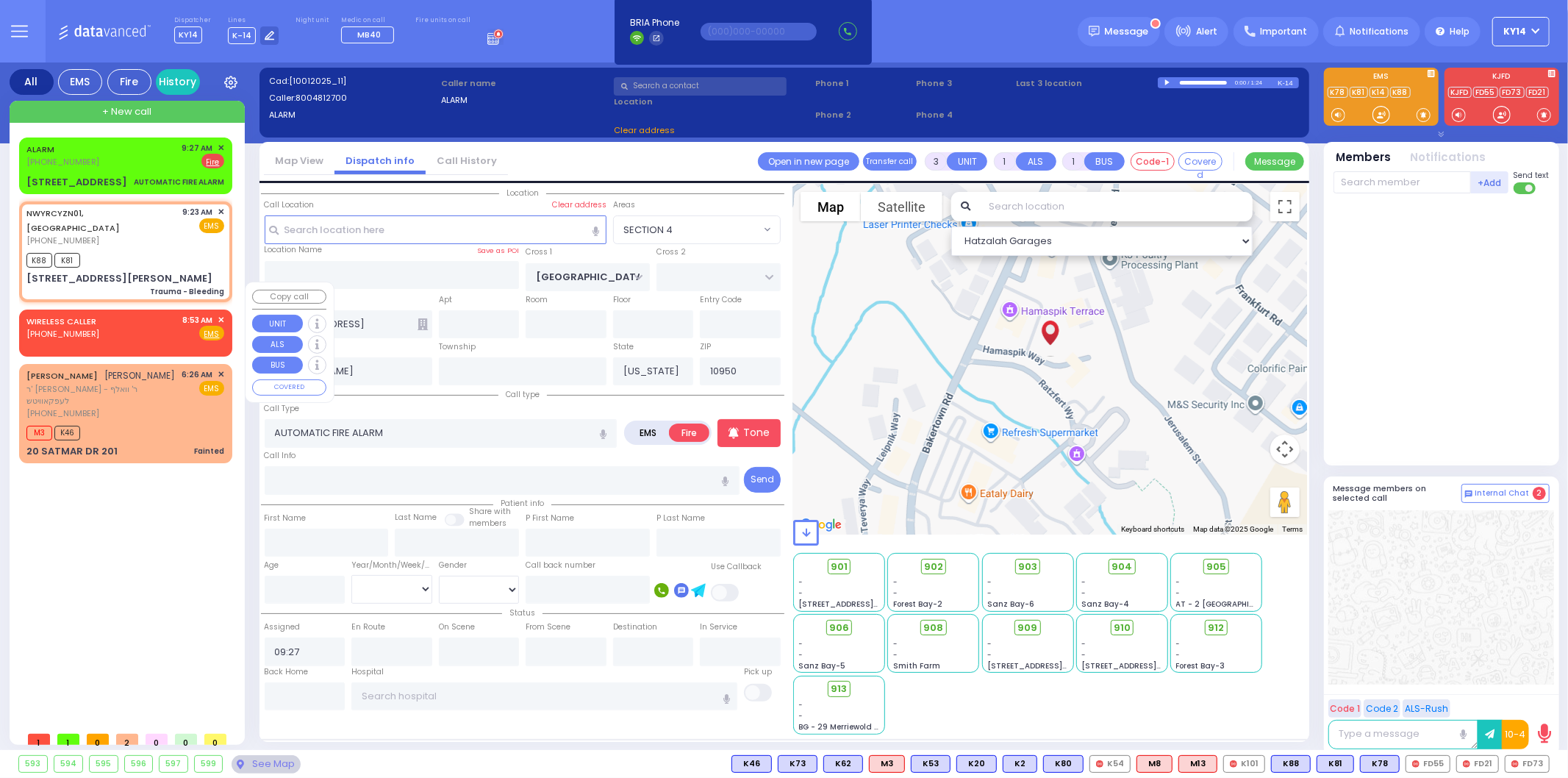
click at [224, 314] on span "✕" at bounding box center [221, 319] width 7 height 13
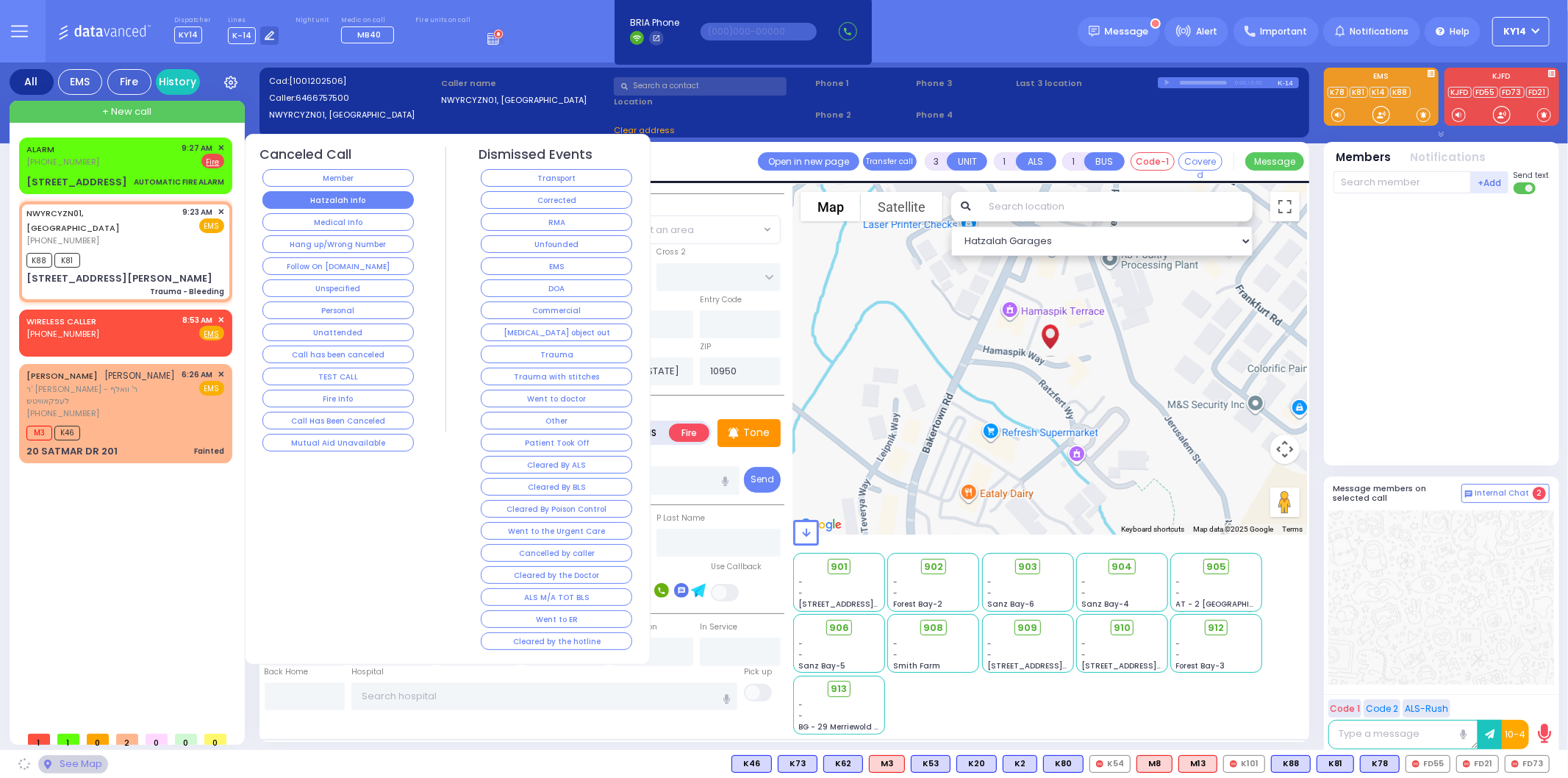
type input "2"
select select
type input "YOEL KLEIN BLVD"
type input "MERON DR"
type input "[STREET_ADDRESS][PERSON_NAME]"
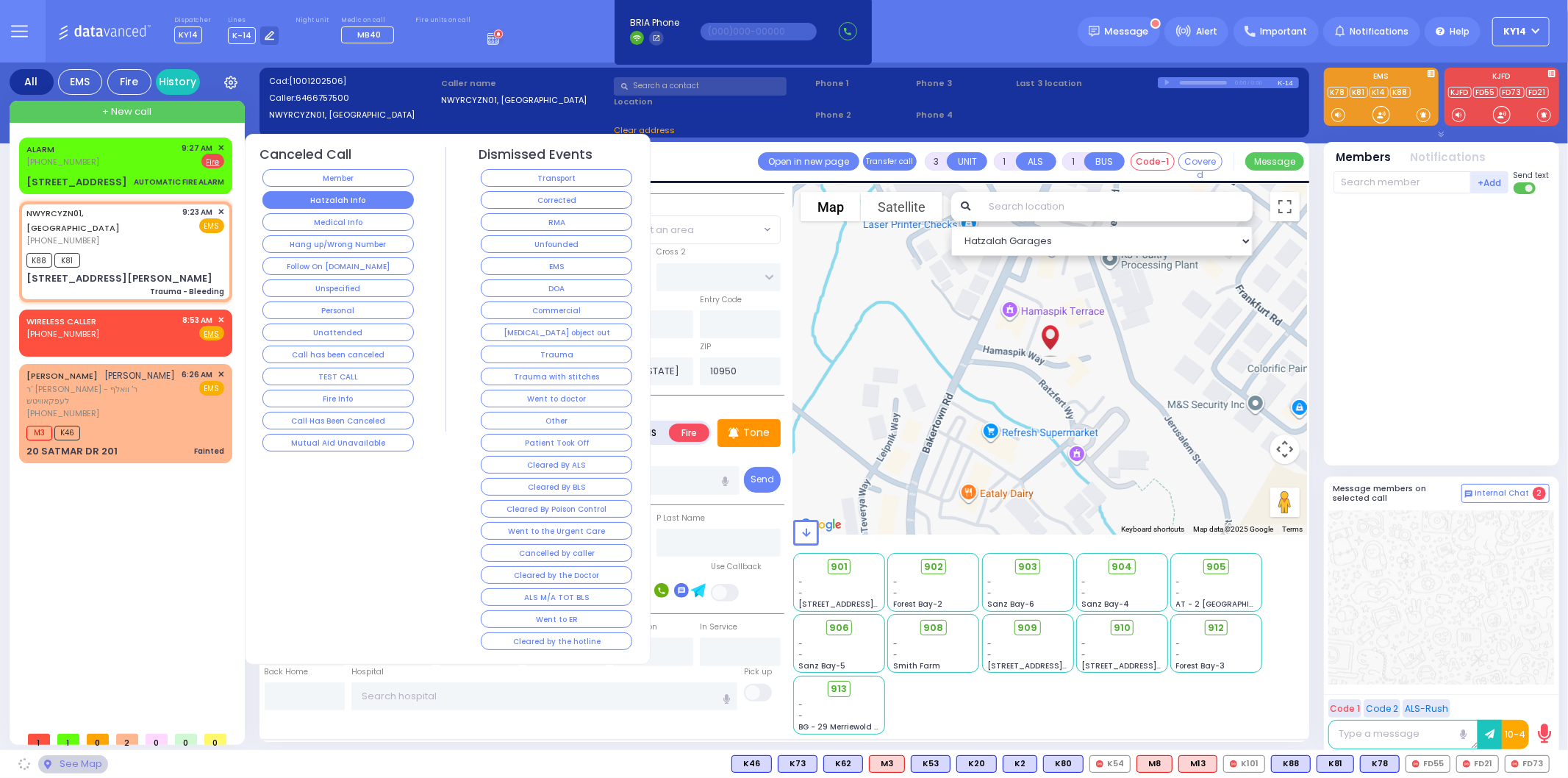
type input "402"
type input "Monroe"
type input "Trauma - Bleeding"
radio input "true"
select select
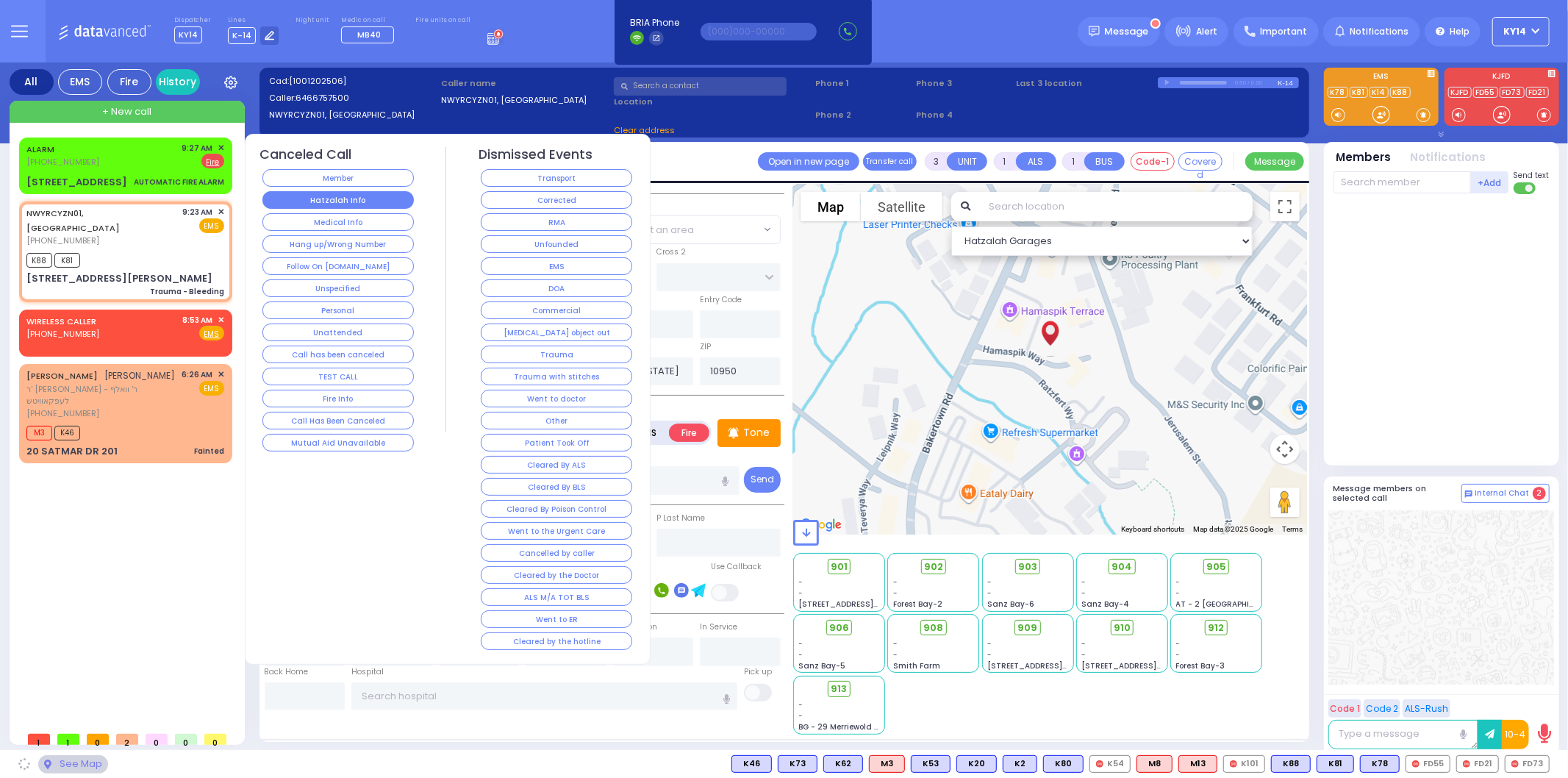
type input "09:23"
type input "09:24"
select select "Hatzalah Garages"
click at [366, 201] on button "Hatzalah Info" at bounding box center [338, 200] width 152 height 18
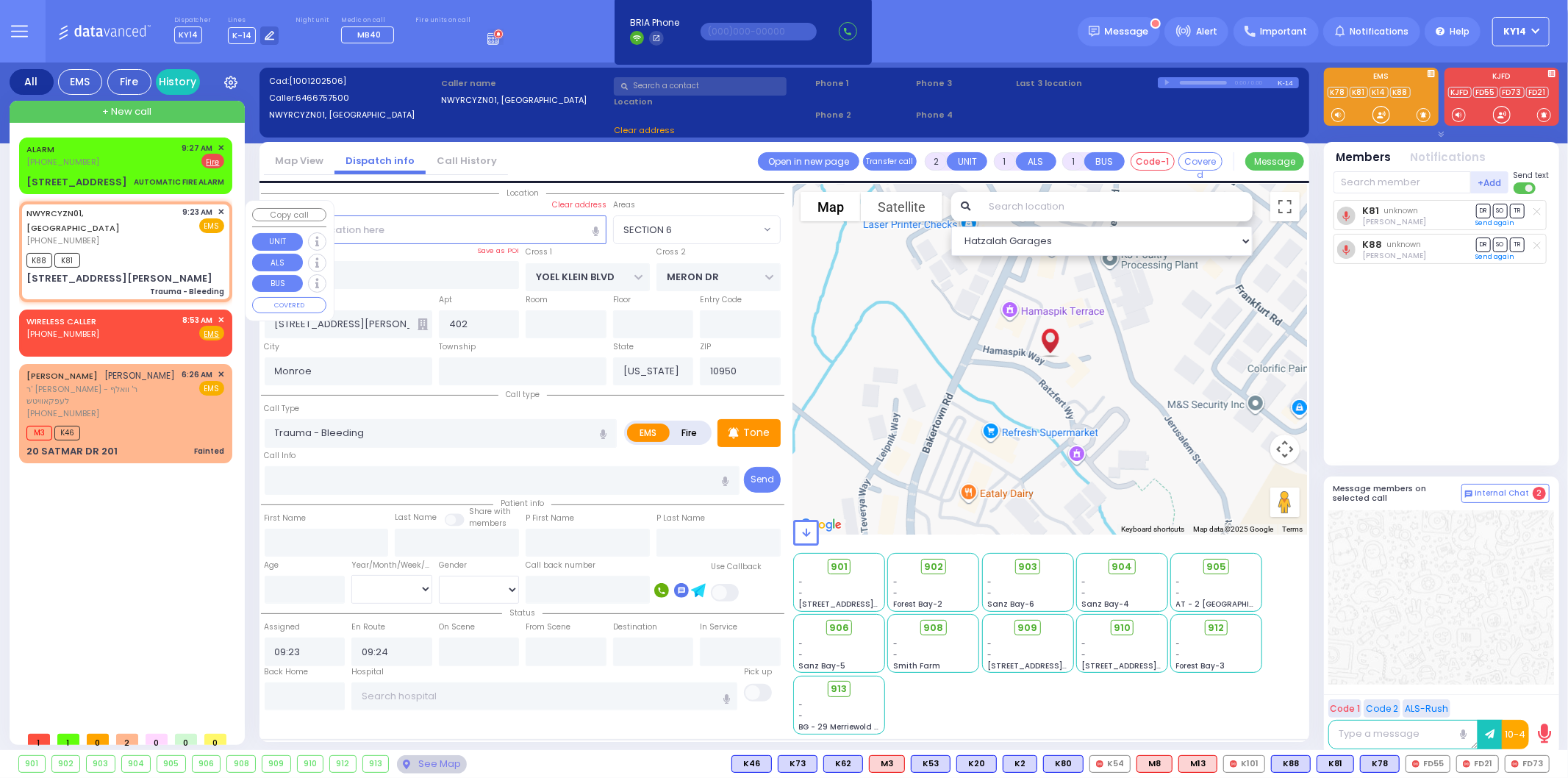
select select "SECTION 6"
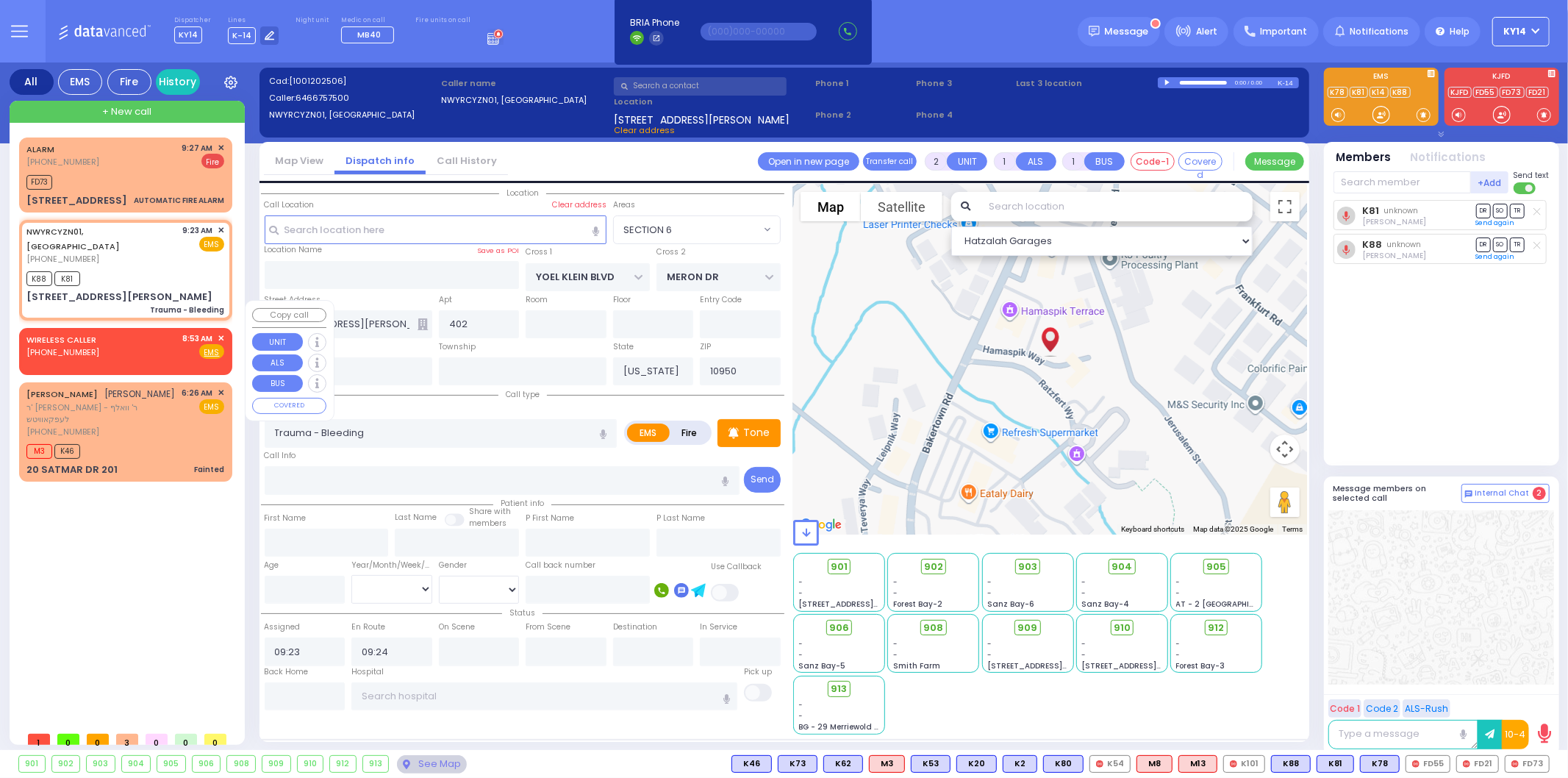
select select "SECTION 6"
click at [149, 386] on div "[PERSON_NAME] ר' שלמה הערש - ר' וואלף לעפקאוויטש [PHONE_NUMBER] 6:26 AM ✕ EMS" at bounding box center [126, 412] width 198 height 51
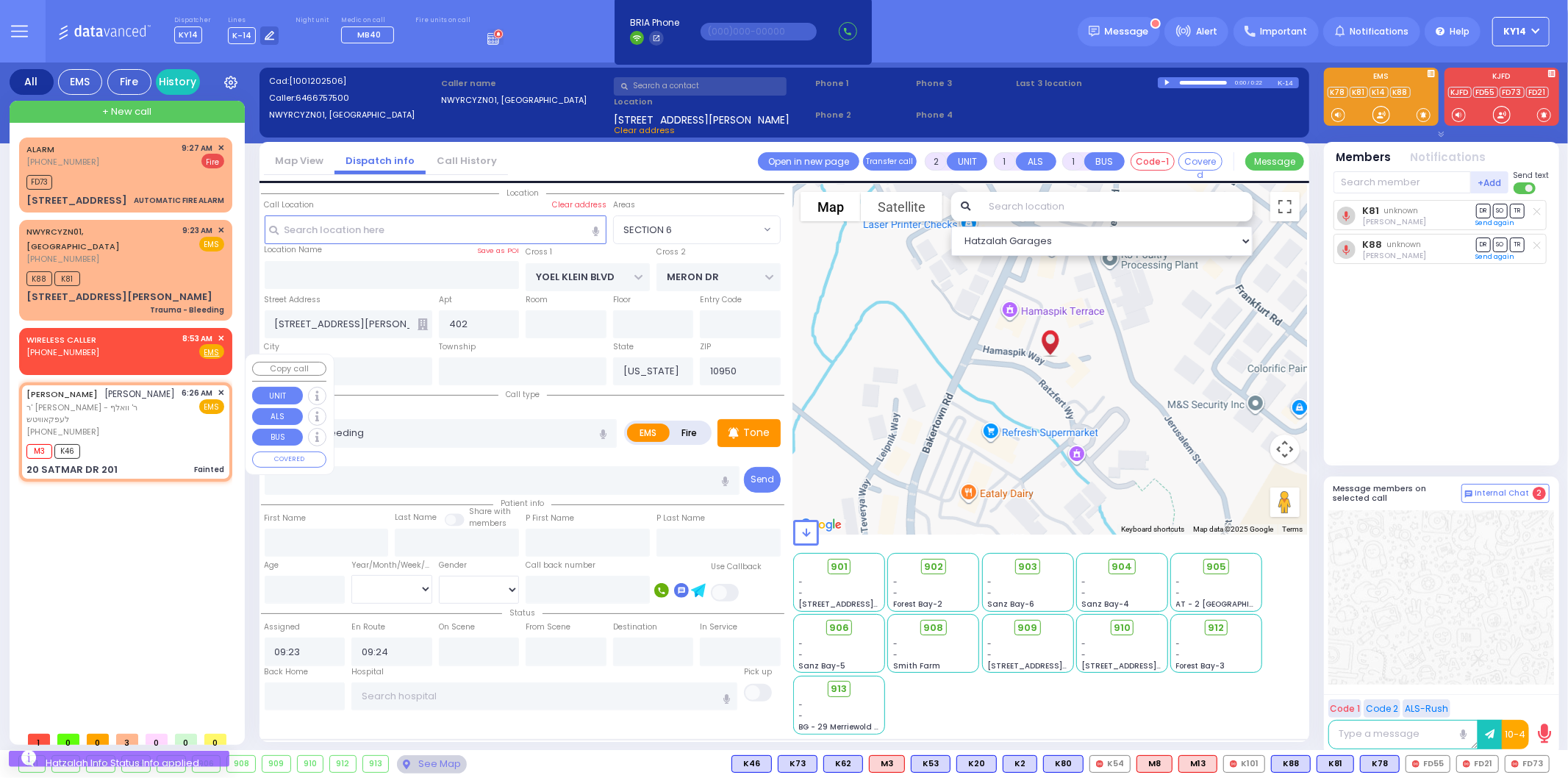
select select
type input "Fainted"
radio input "true"
type input "[PERSON_NAME]"
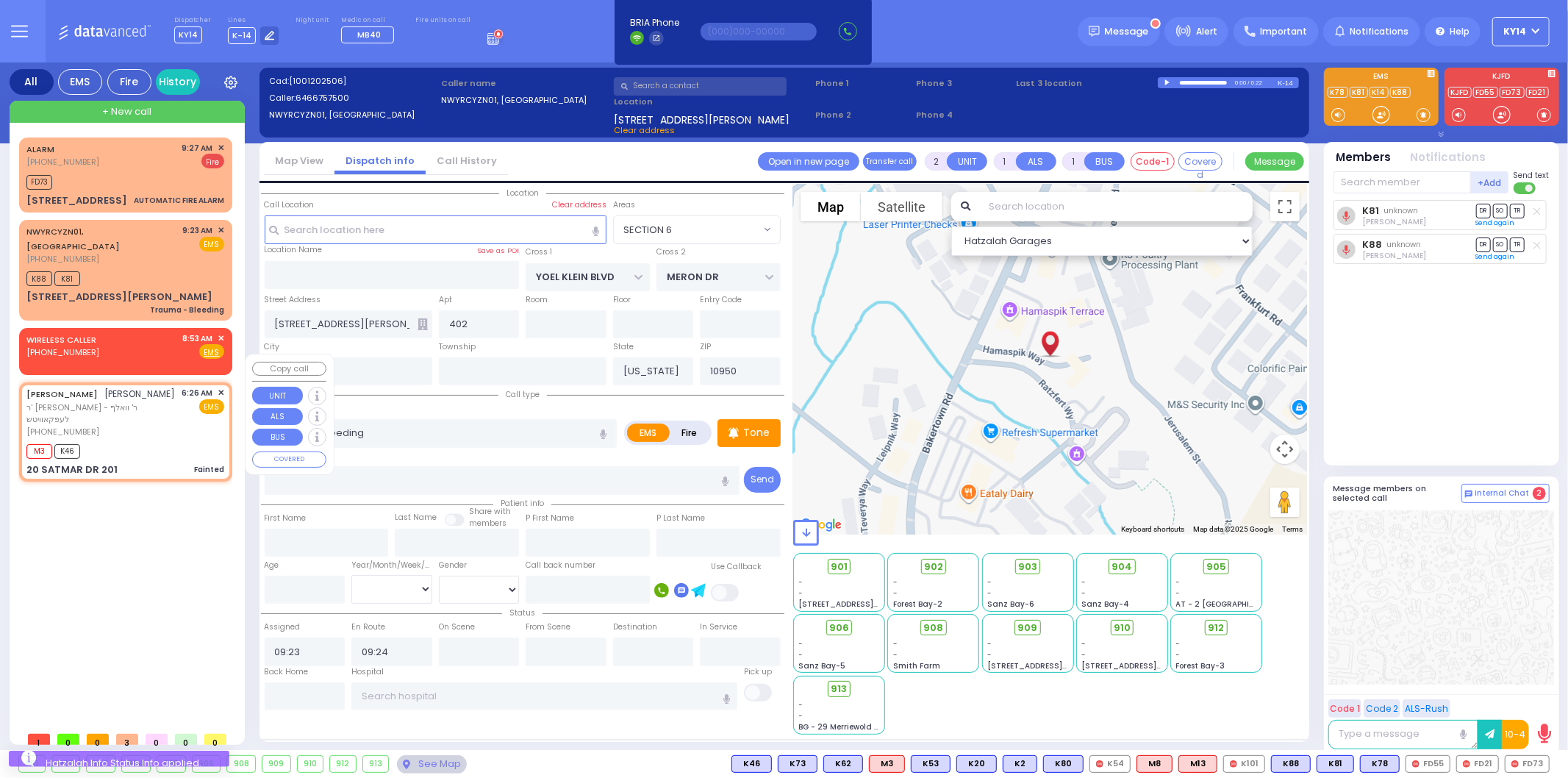
select select
type input "06:26"
type input "06:28"
select select "Hatzalah Garages"
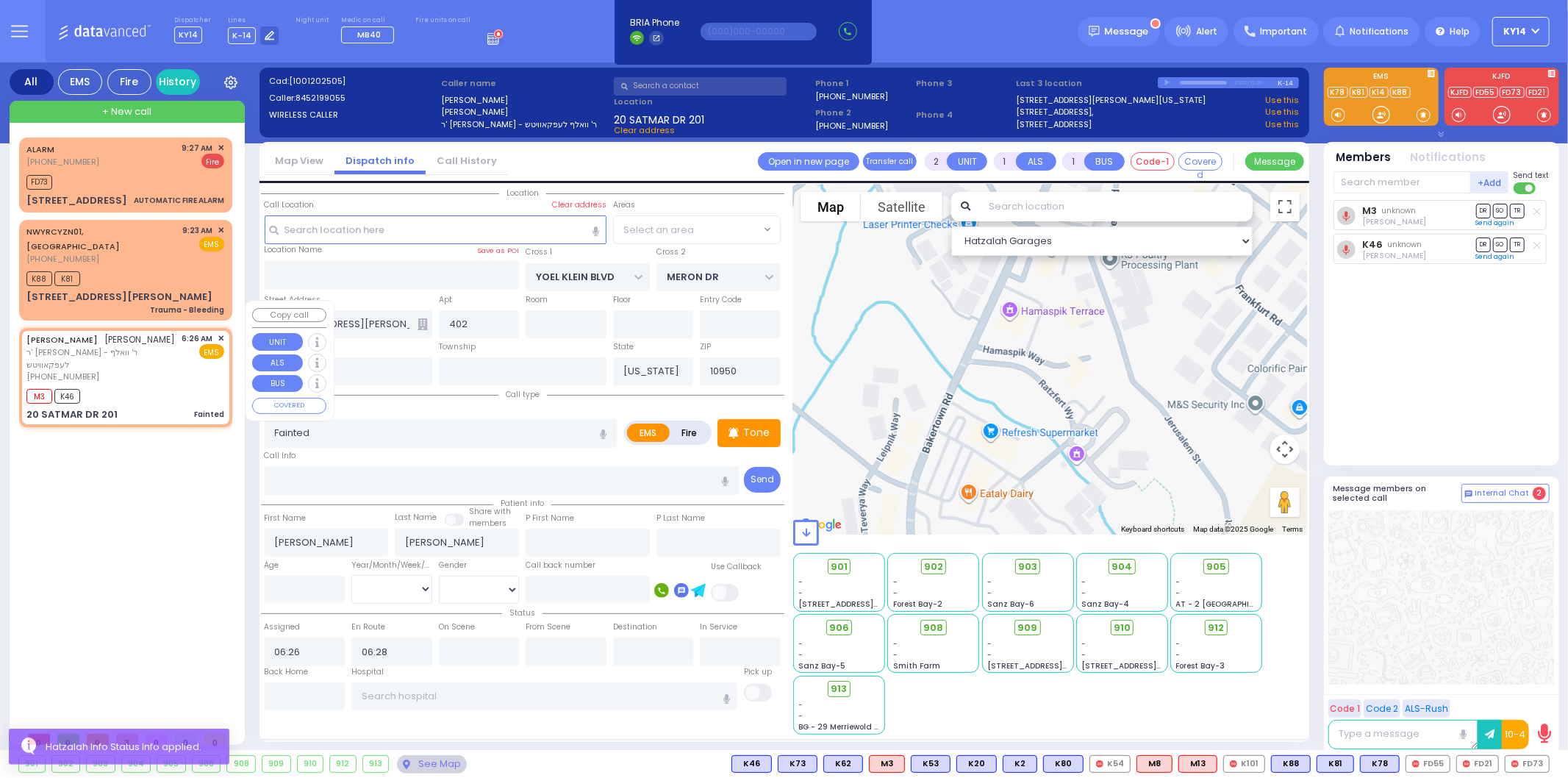
type input "HAYES COURT"
type input "SIGET COURT"
type input "20 SATMAR DR"
type input "201"
type input "[PERSON_NAME]"
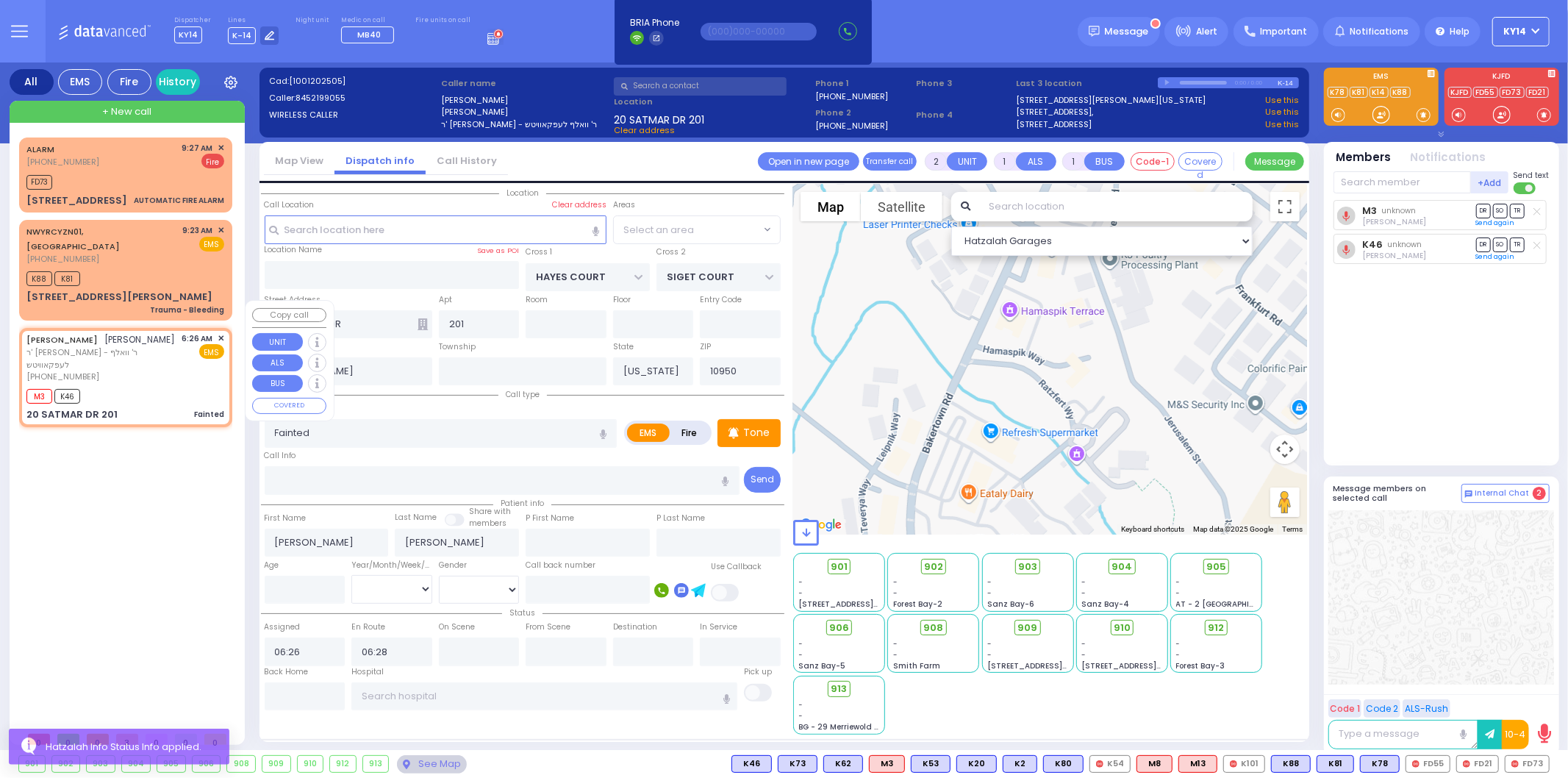
select select "SECTION 3"
select select
radio input "true"
select select
select select "Hatzalah Garages"
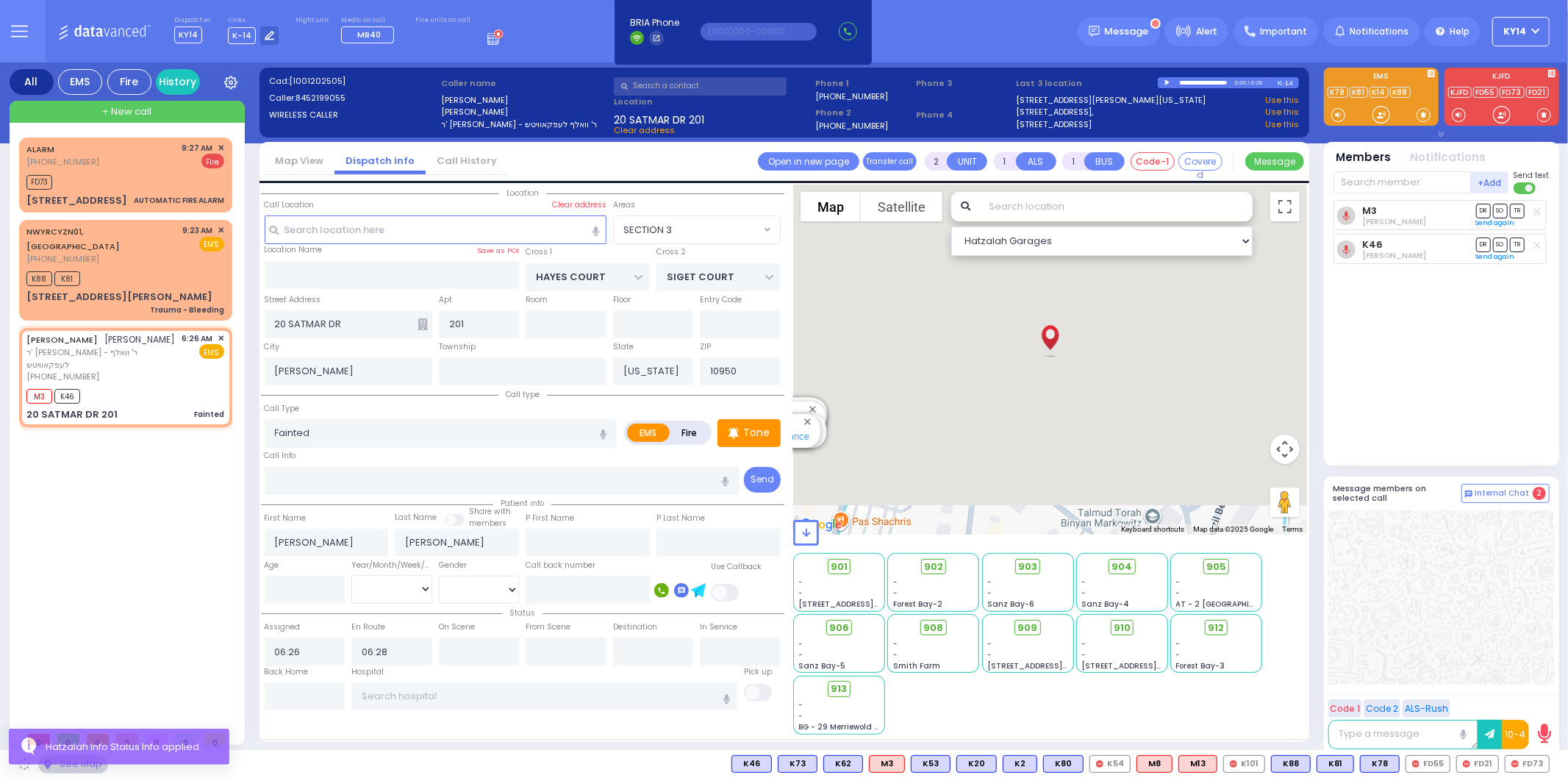
select select "SECTION 3"
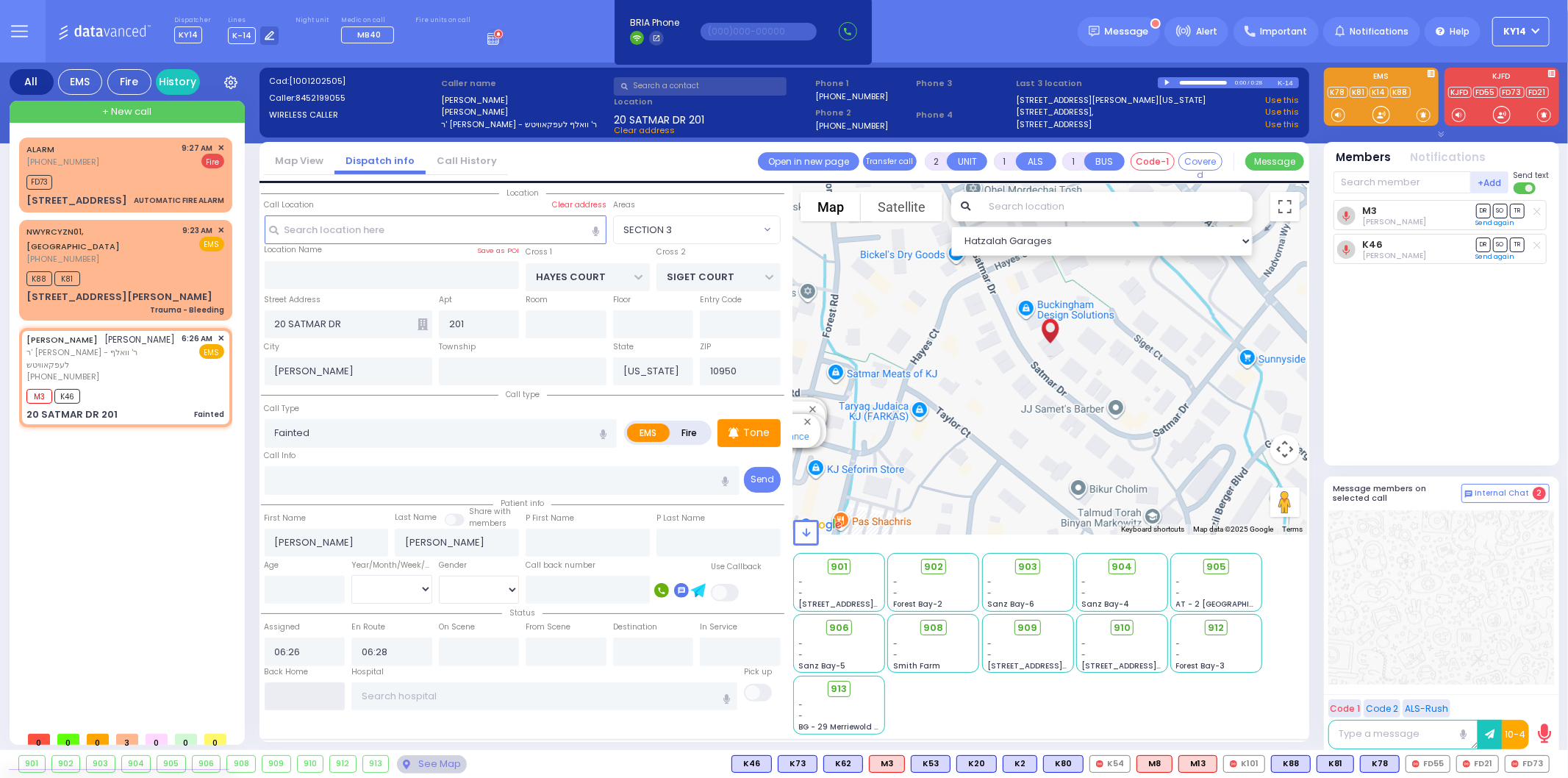
click at [287, 688] on input "text" at bounding box center [305, 696] width 80 height 28
click at [287, 688] on input "text" at bounding box center [305, 696] width 80 height 28
type input "09:30"
select select
radio input "true"
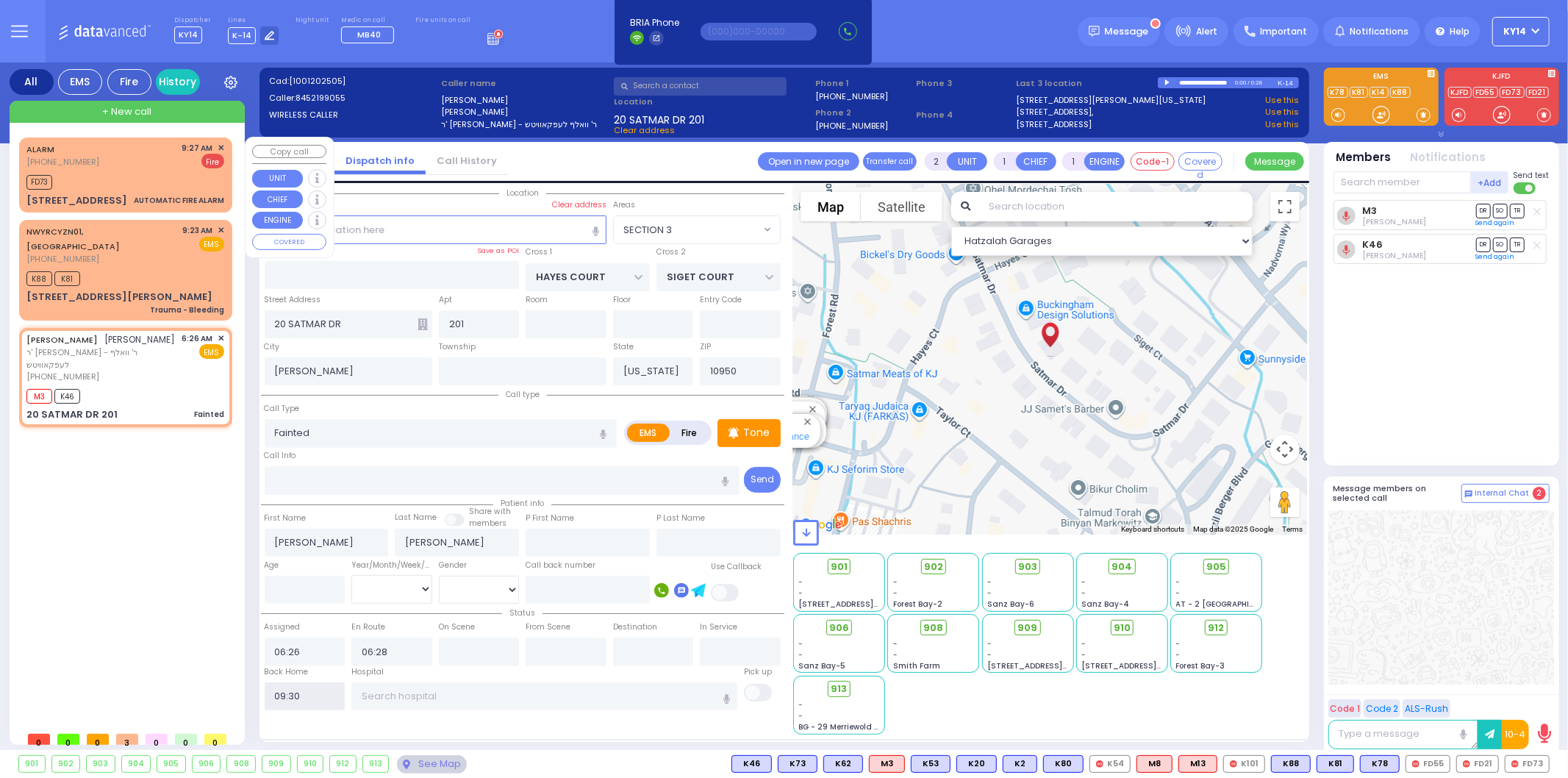
select select
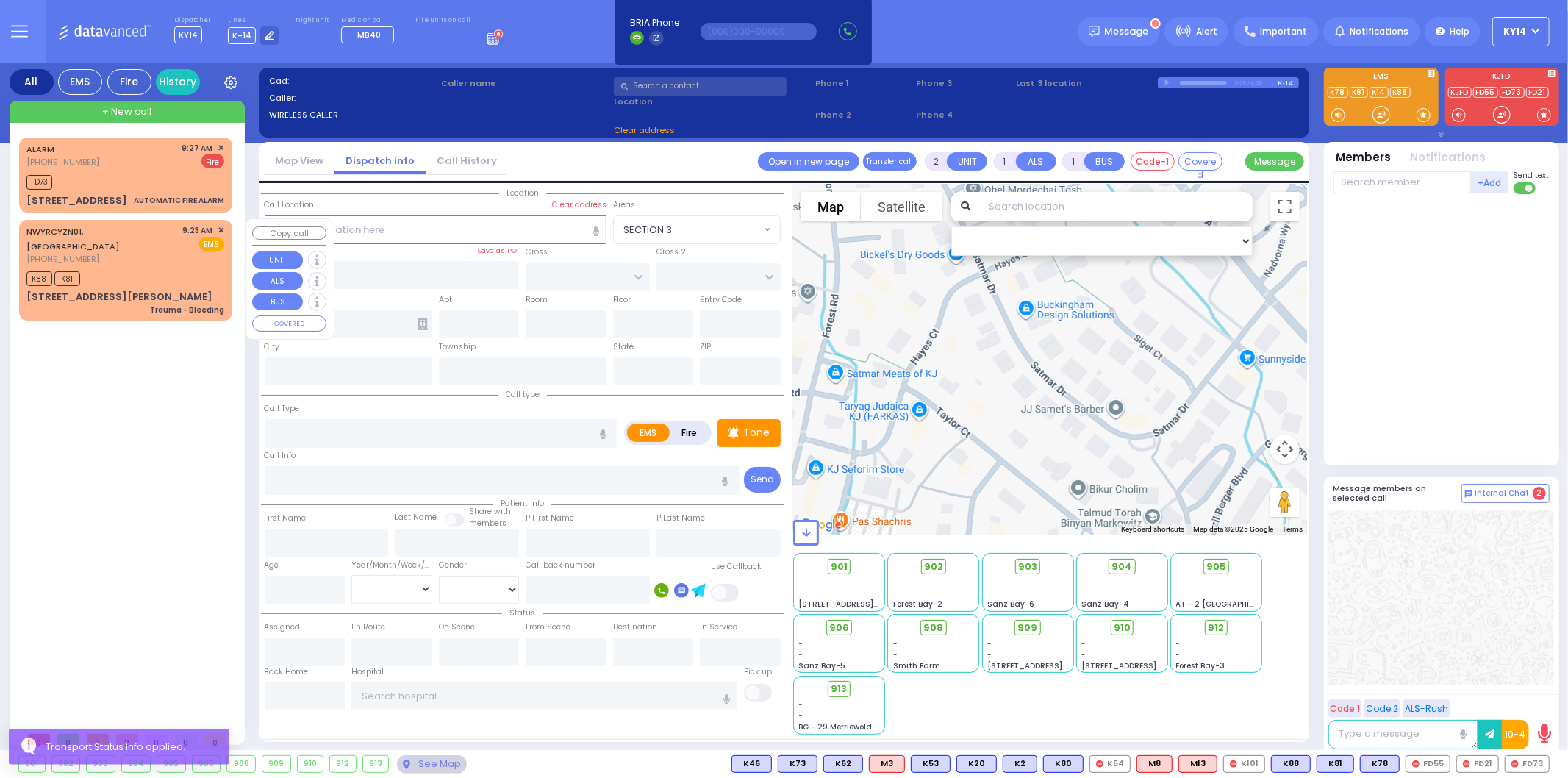
click at [140, 246] on div "NWYRCYZN01, [GEOGRAPHIC_DATA] [PHONE_NUMBER] 9:23 AM ✕ EMS" at bounding box center [126, 244] width 198 height 41
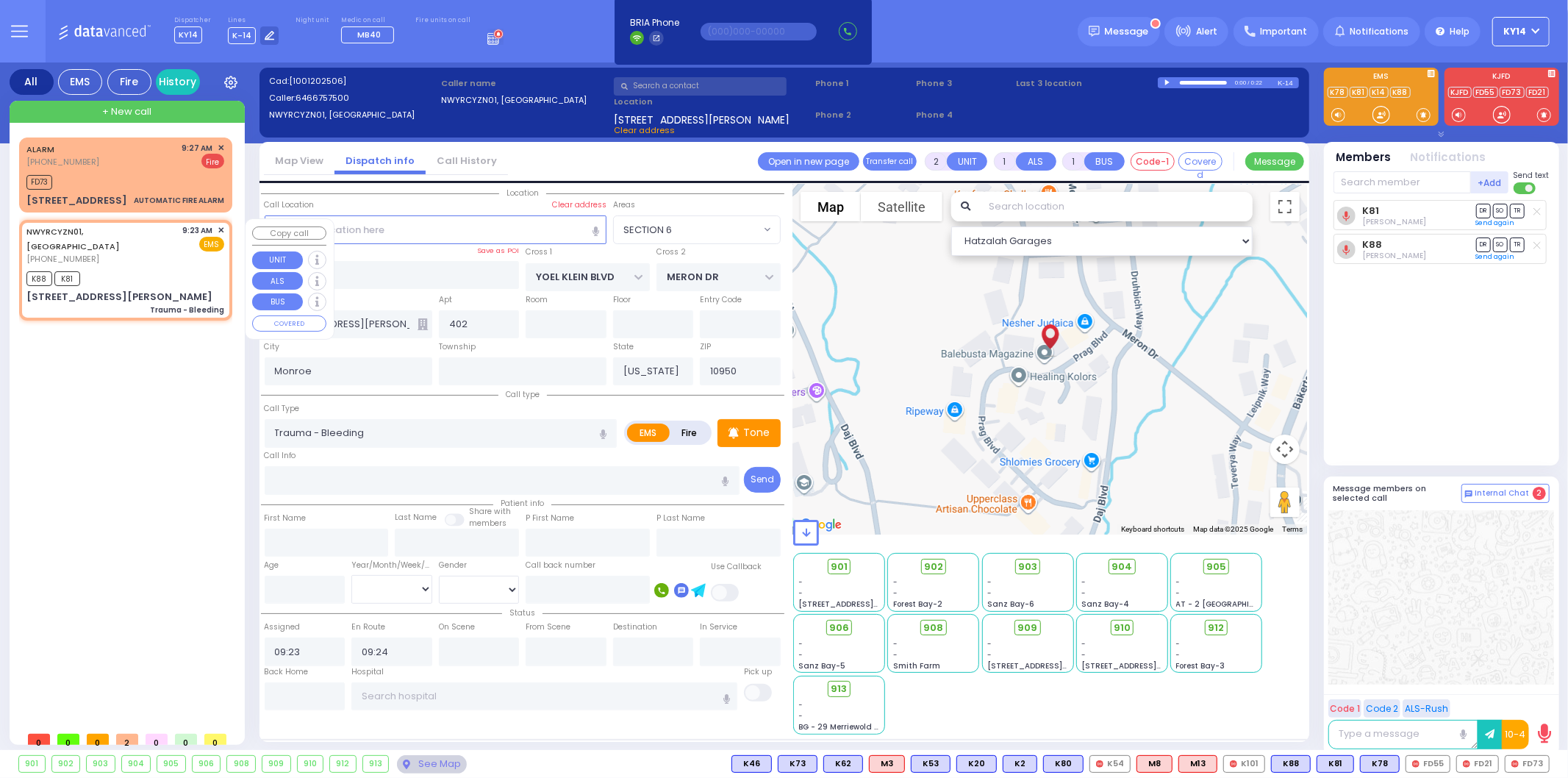
click at [219, 229] on span "✕" at bounding box center [221, 230] width 7 height 13
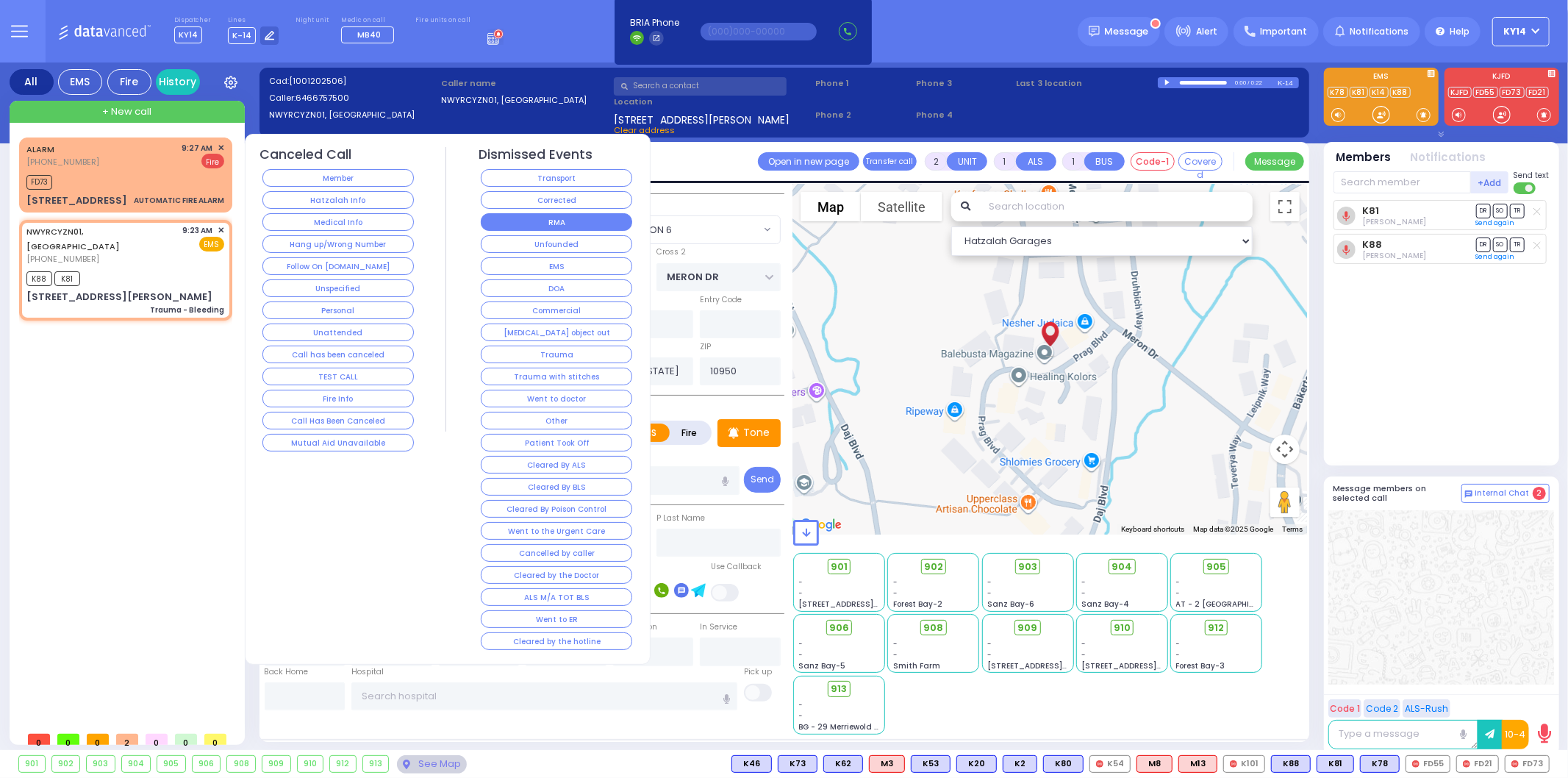
click at [531, 221] on button "RMA" at bounding box center [556, 221] width 152 height 18
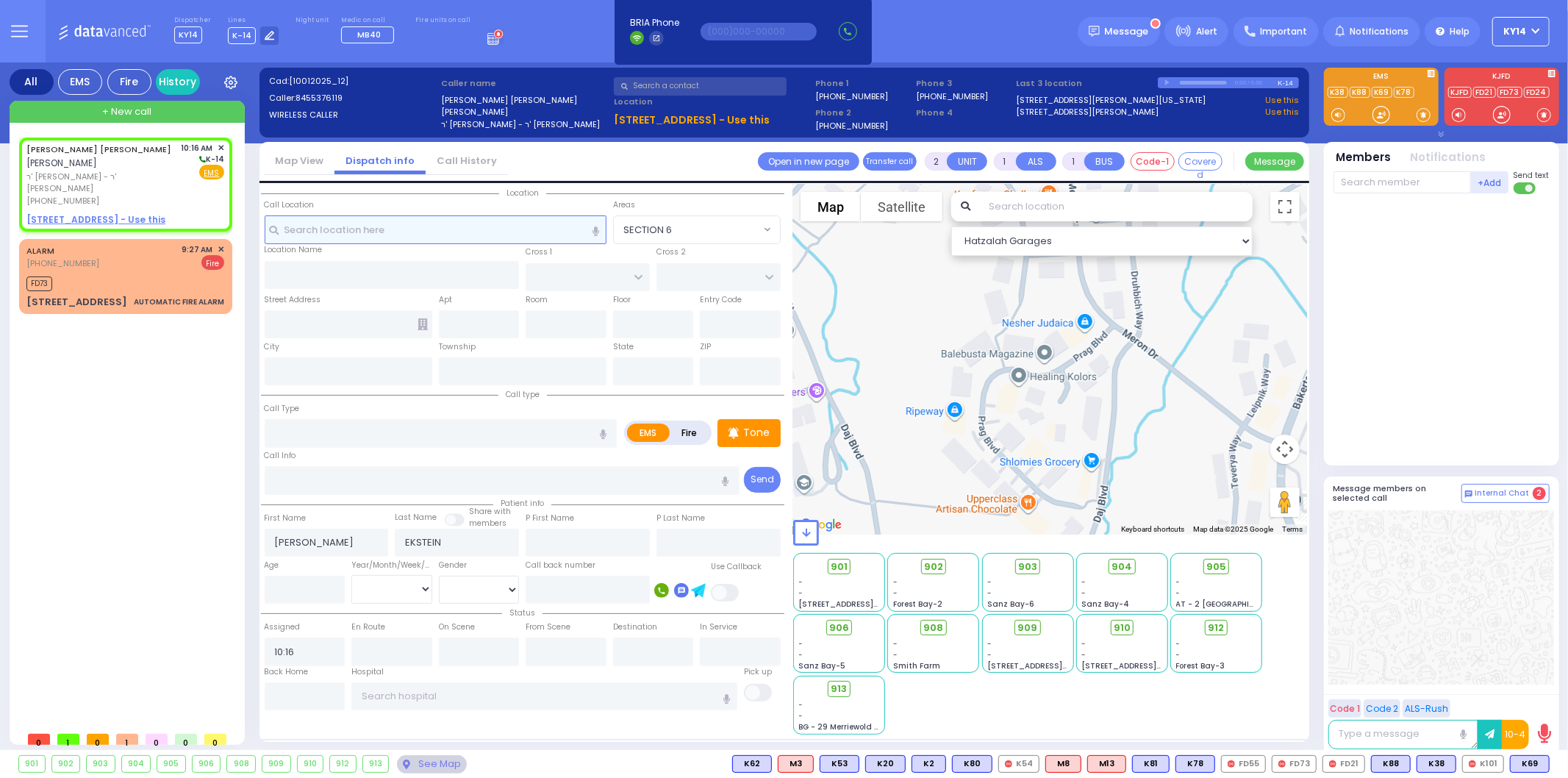
click at [374, 236] on input "text" at bounding box center [436, 229] width 342 height 28
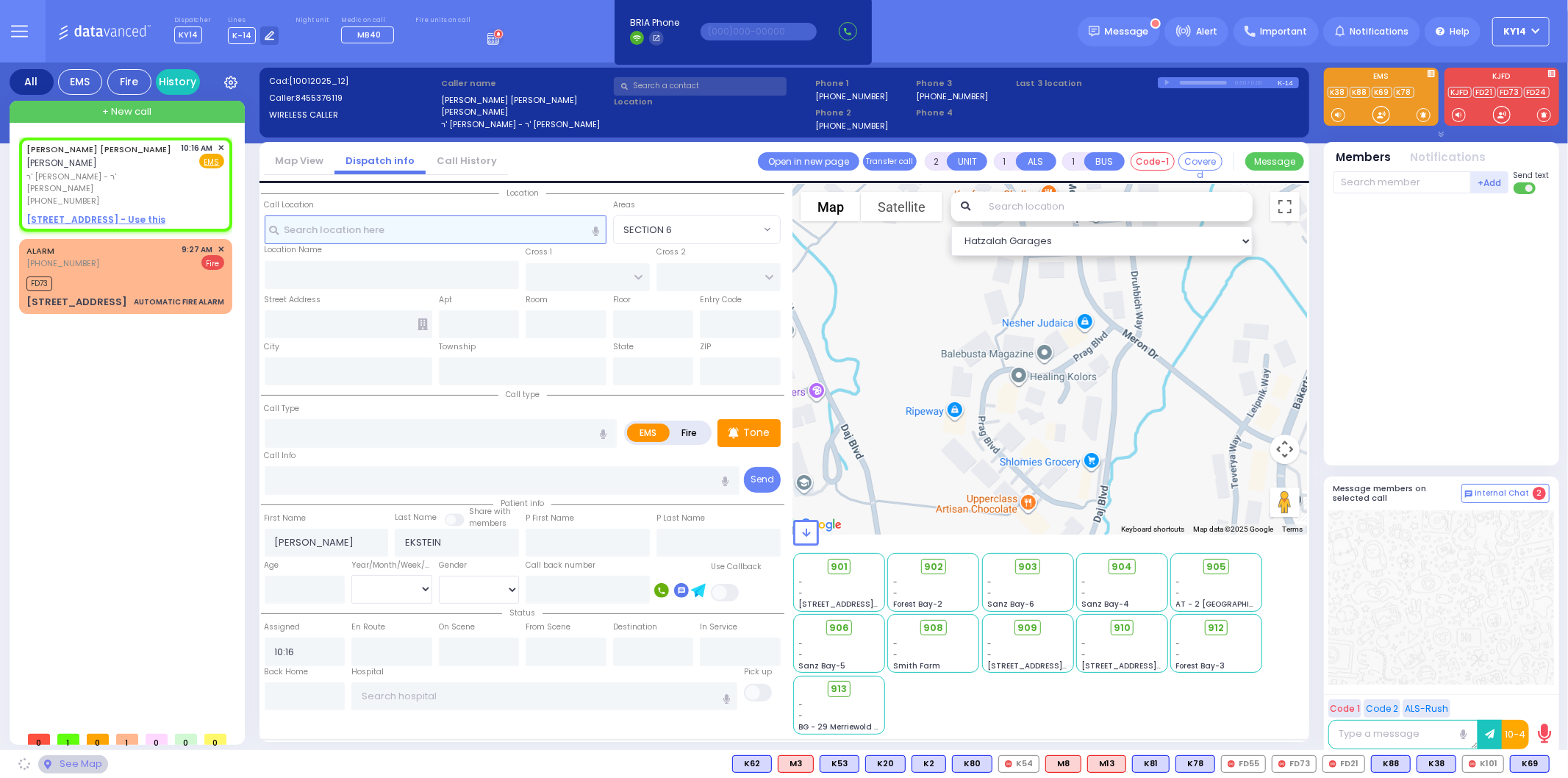
click at [387, 230] on input "text" at bounding box center [436, 229] width 342 height 28
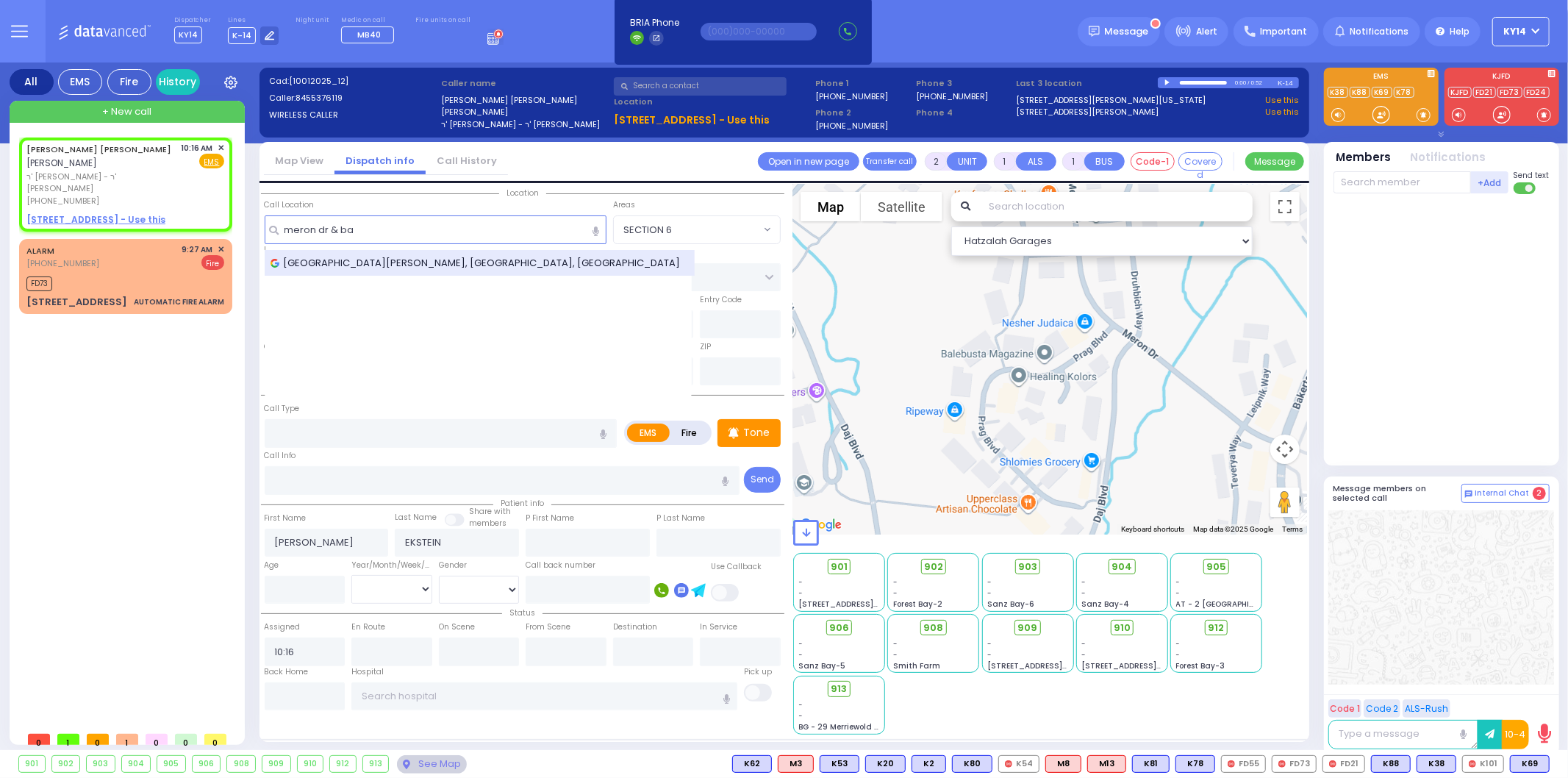
click at [362, 273] on div "[GEOGRAPHIC_DATA][PERSON_NAME], [GEOGRAPHIC_DATA], [GEOGRAPHIC_DATA]" at bounding box center [480, 263] width 431 height 27
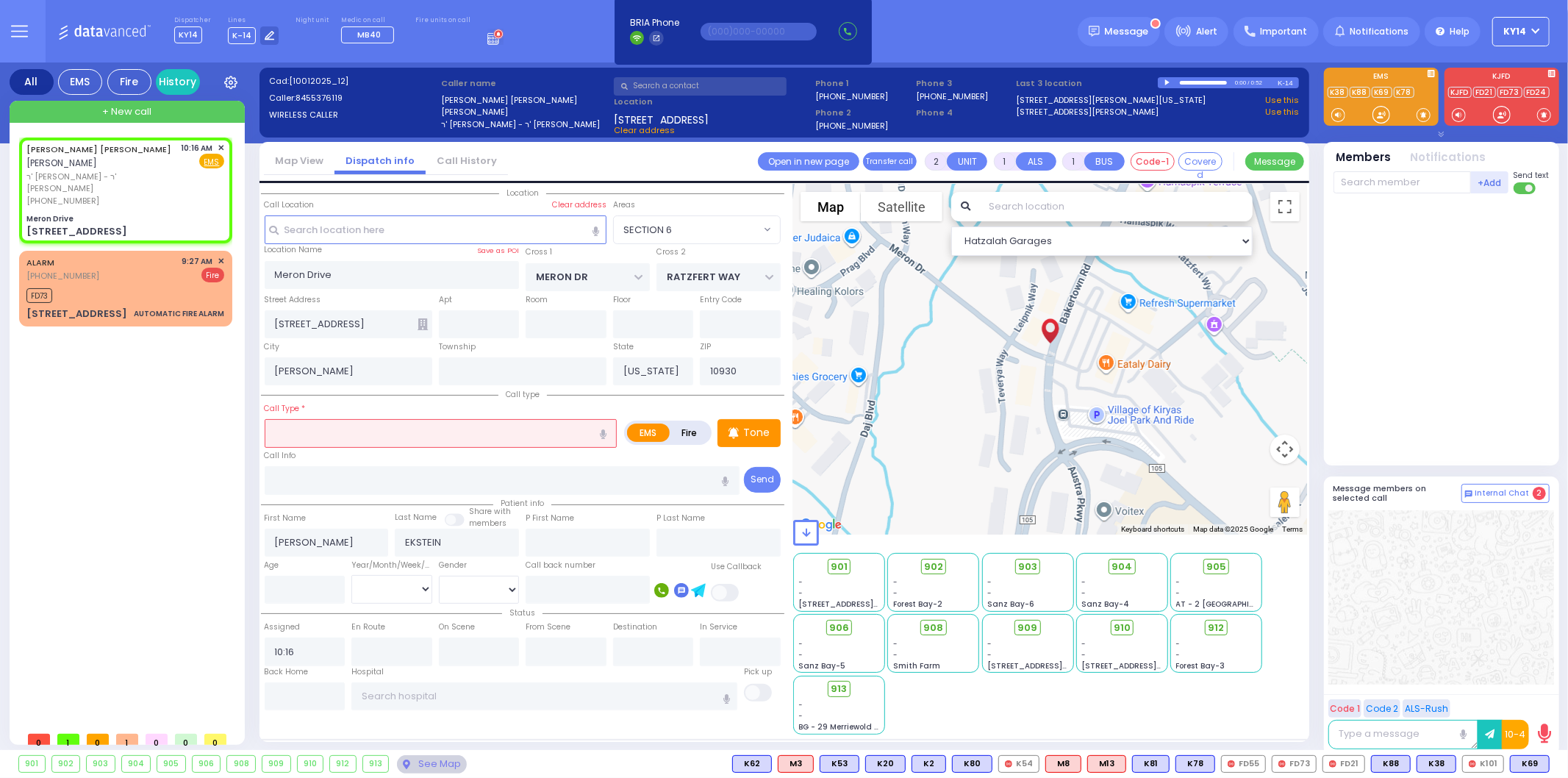
click at [434, 431] on input "text" at bounding box center [441, 433] width 353 height 28
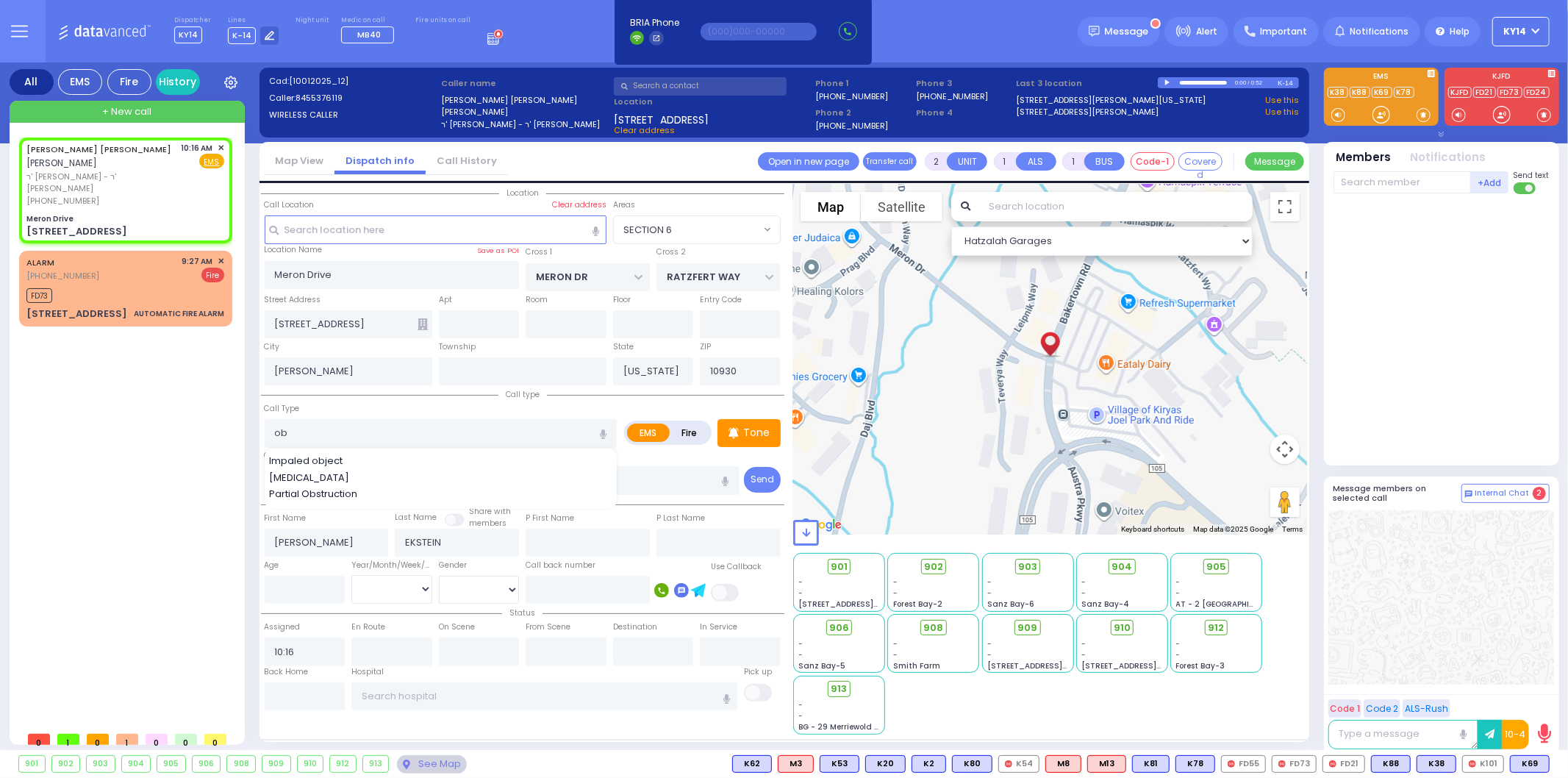
click at [137, 427] on div "[PERSON_NAME] [PERSON_NAME] [PERSON_NAME] [PERSON_NAME] - ר' [PERSON_NAME] [PHO…" at bounding box center [128, 431] width 219 height 587
select select "SECTION 6"
select select
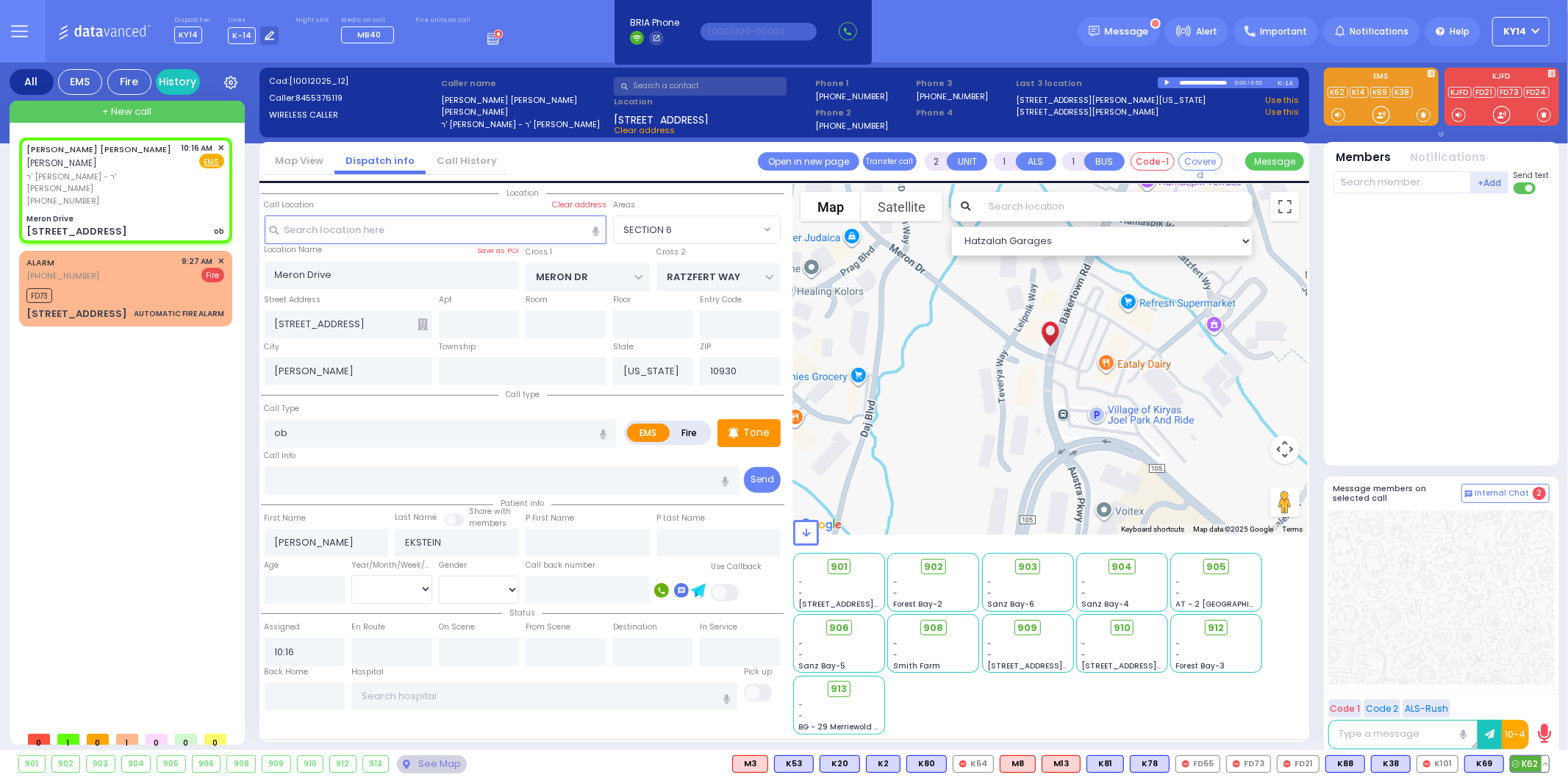
click at [1526, 760] on span "K62" at bounding box center [1529, 764] width 39 height 16
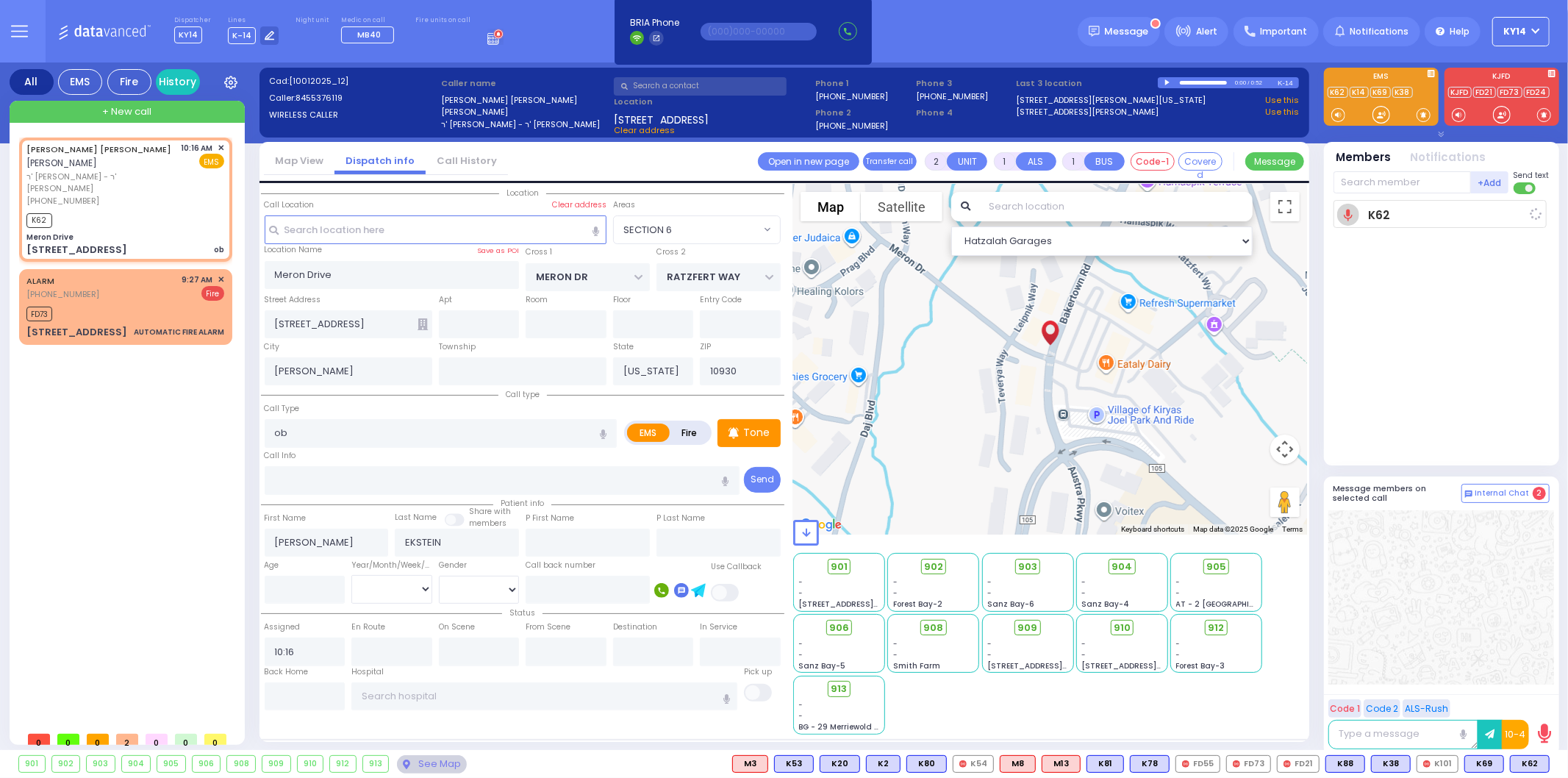
select select
radio input "true"
select select
type input "10:18"
select select "Hatzalah Garages"
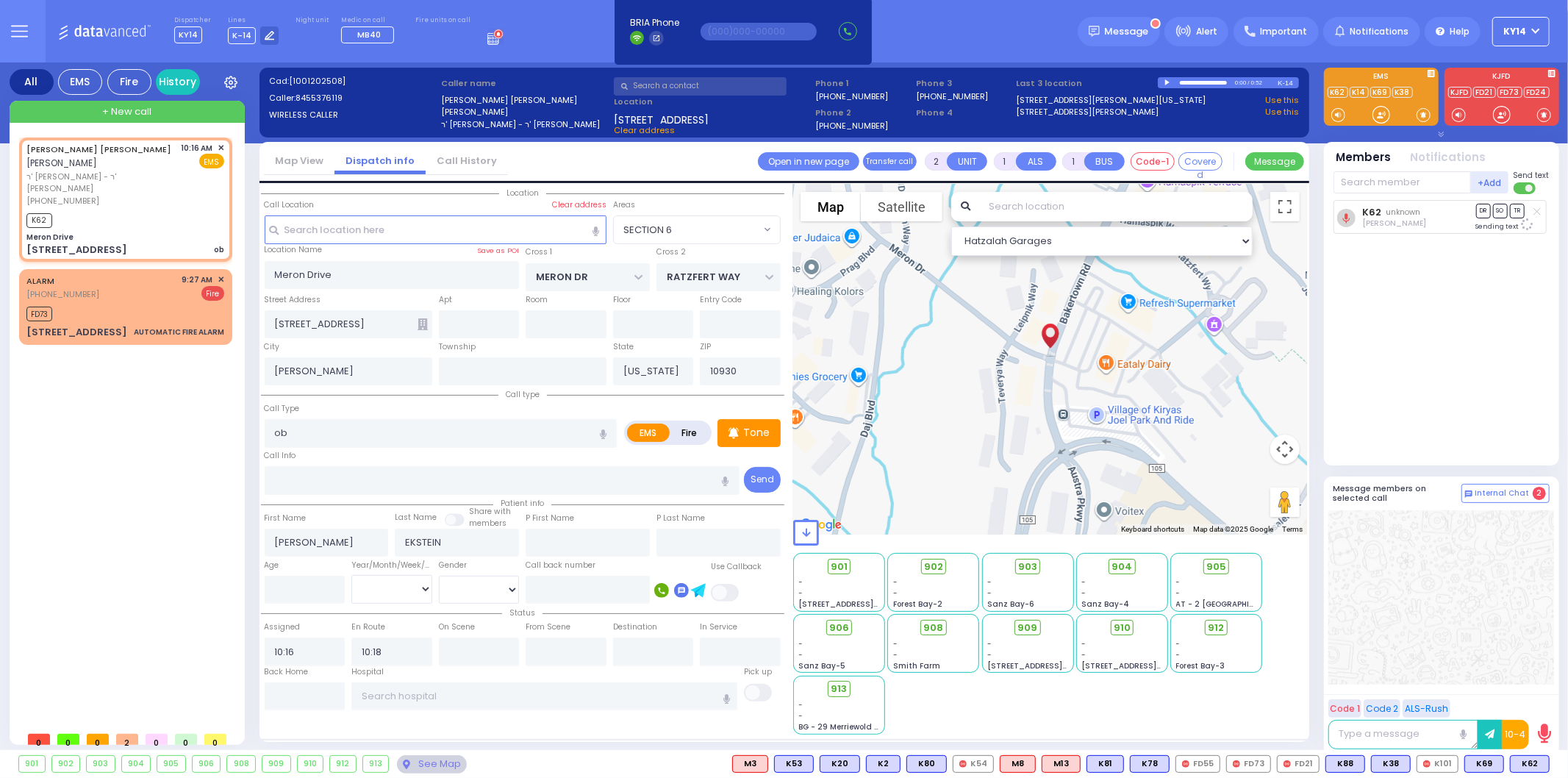
select select "SECTION 6"
click at [1524, 763] on span "K101" at bounding box center [1529, 764] width 39 height 16
select select
radio input "true"
select select
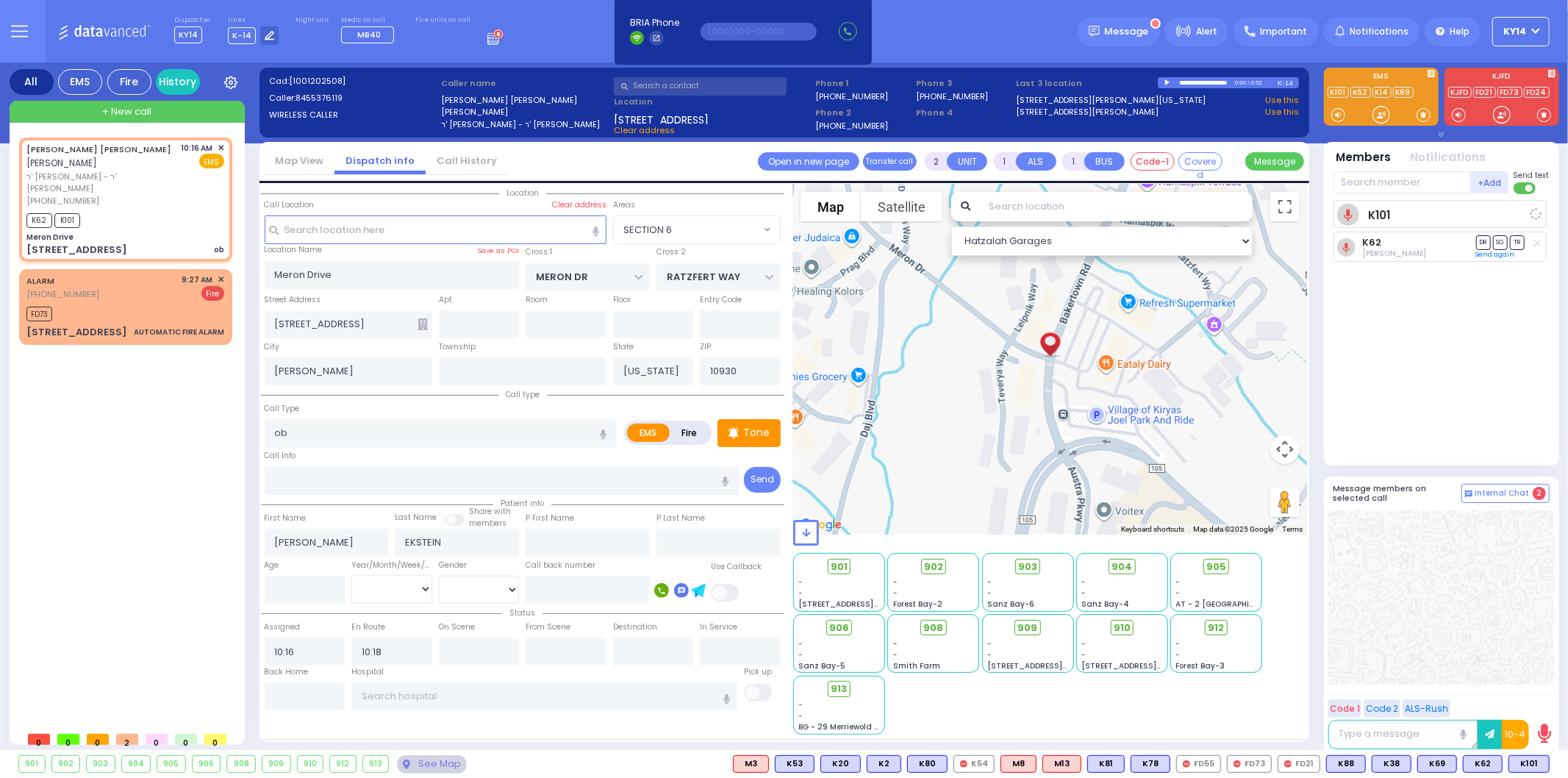
select select "Hatzalah Garages"
select select "SECTION 6"
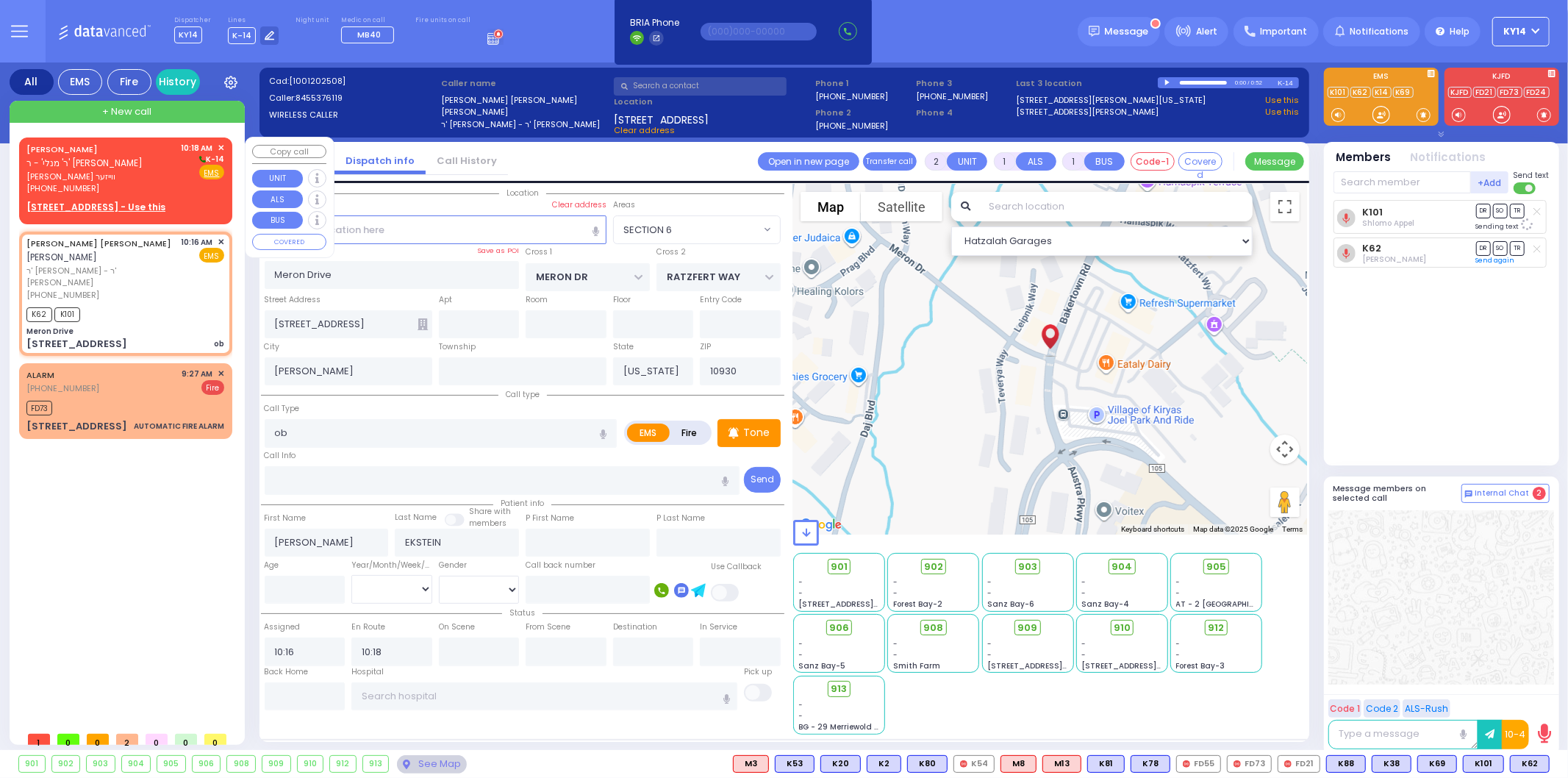
click at [127, 165] on div "JACOB HERSH WEISER ר' מנלי' - ר' שלום לאנדא" at bounding box center [101, 156] width 150 height 29
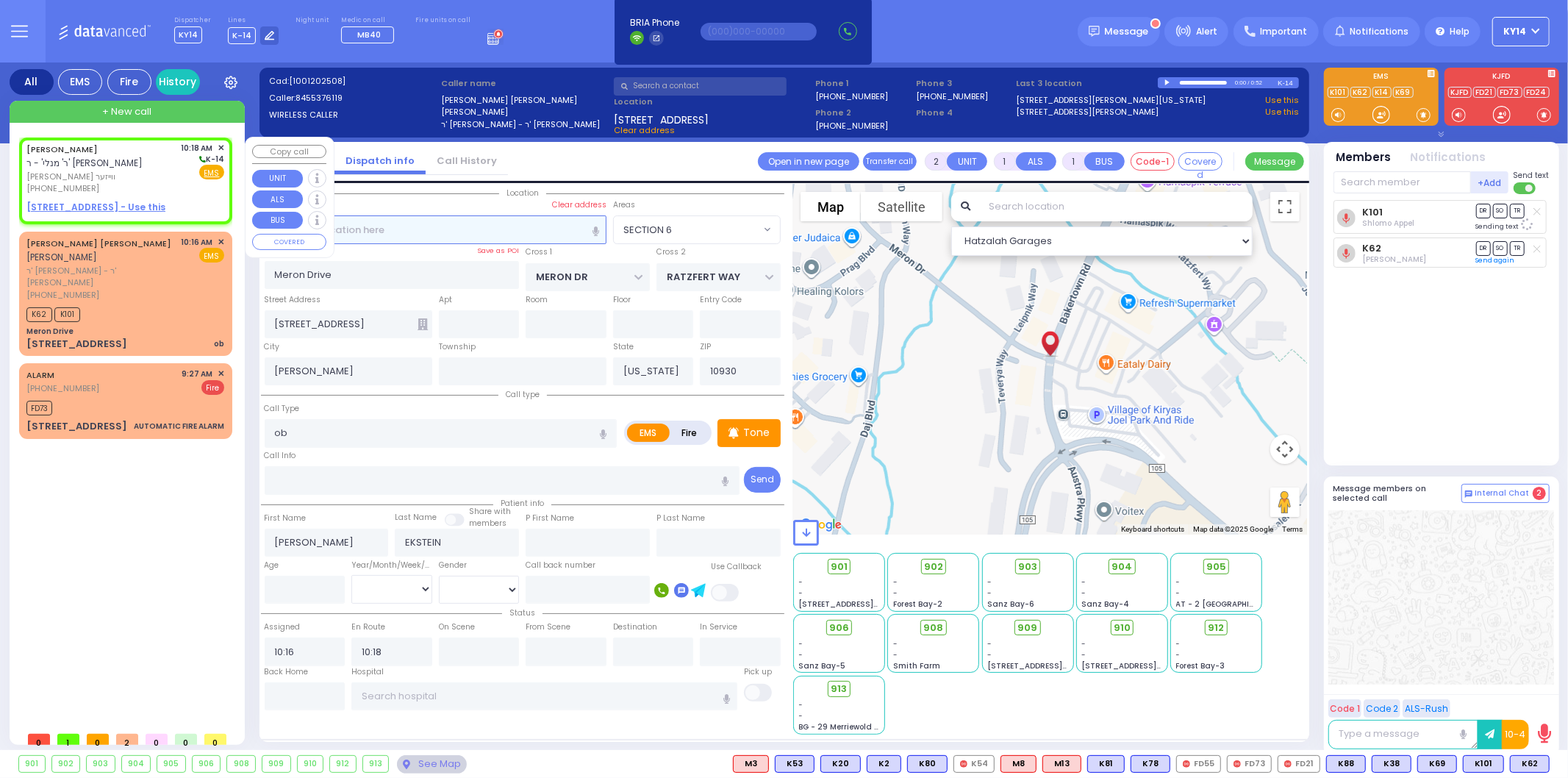
select select
radio input "true"
type input "JACOB HERSH"
type input "WEISER"
select select
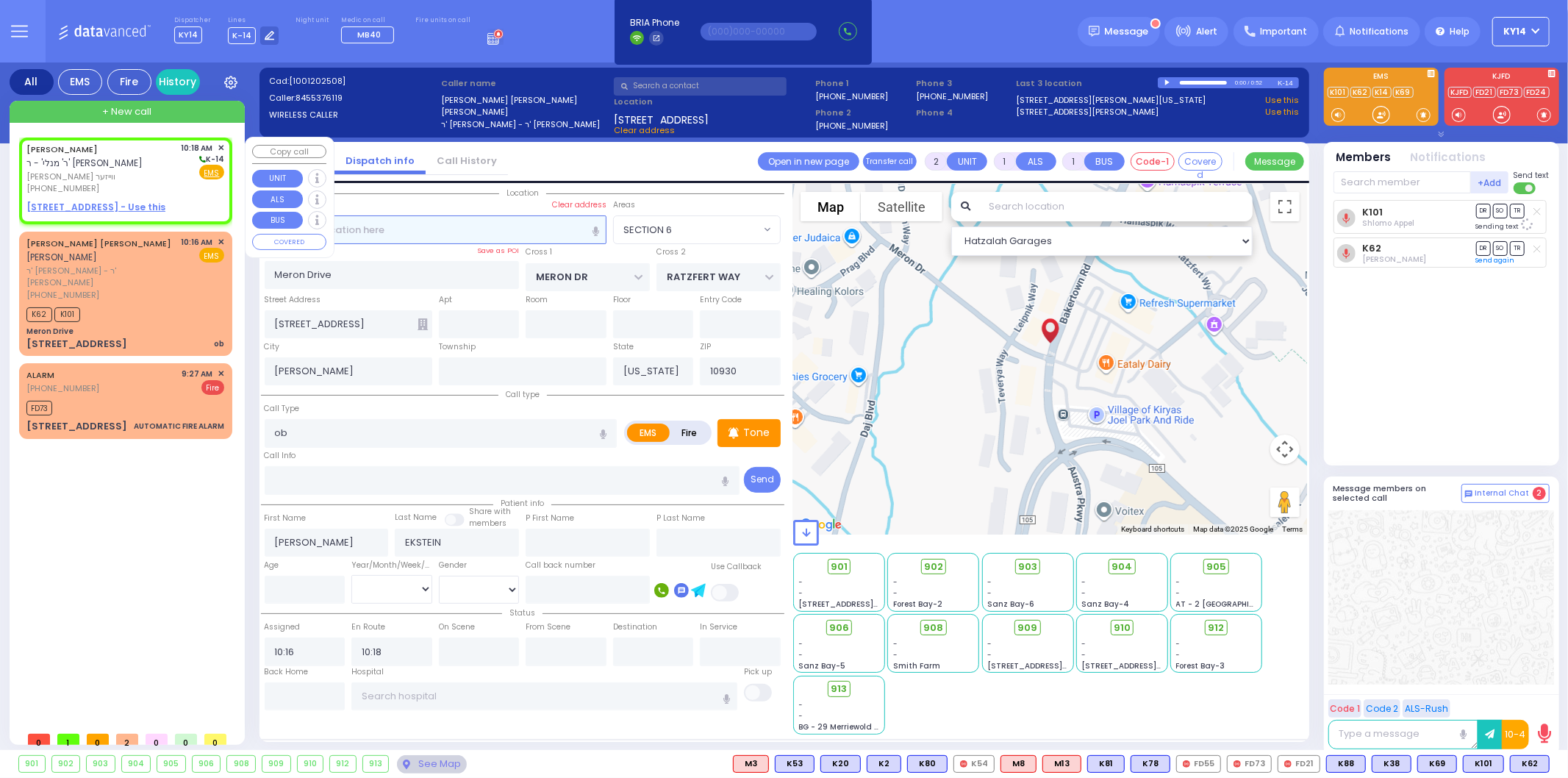
type input "10:18"
select select "Hatzalah Garages"
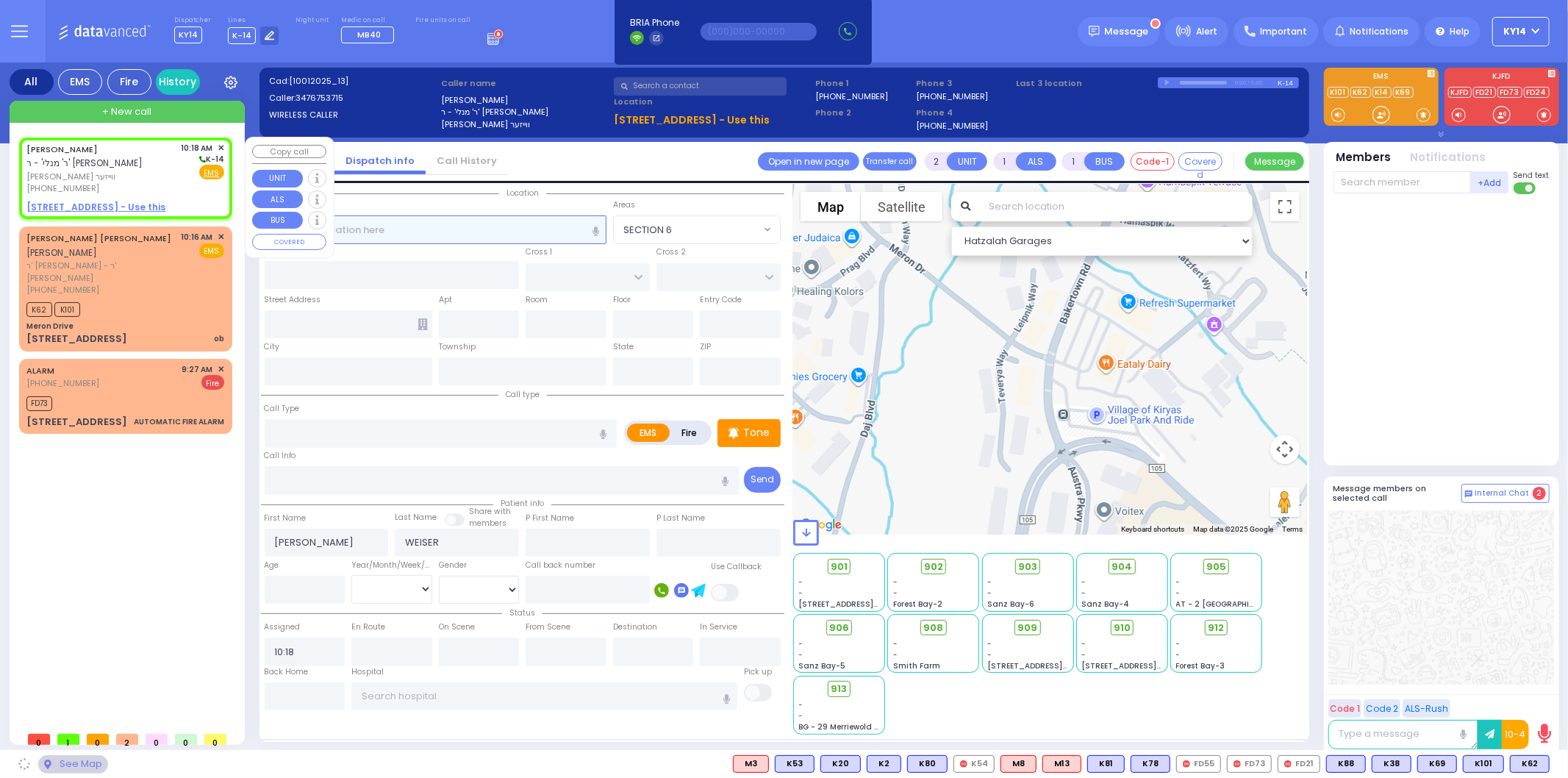
select select
radio input "true"
select select
select select "Hatzalah Garages"
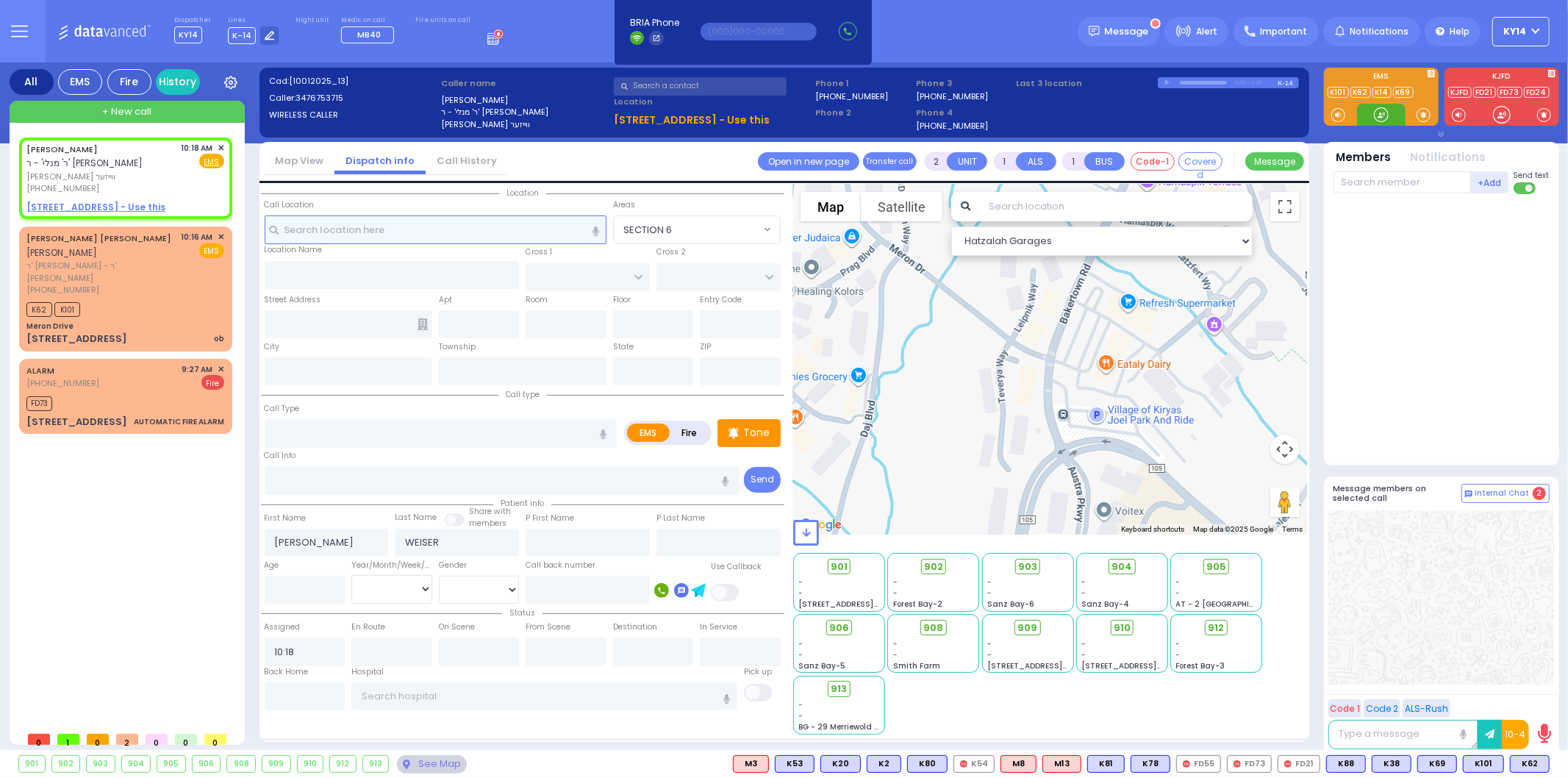
select select
radio input "true"
select select
select select "Hatzalah Garages"
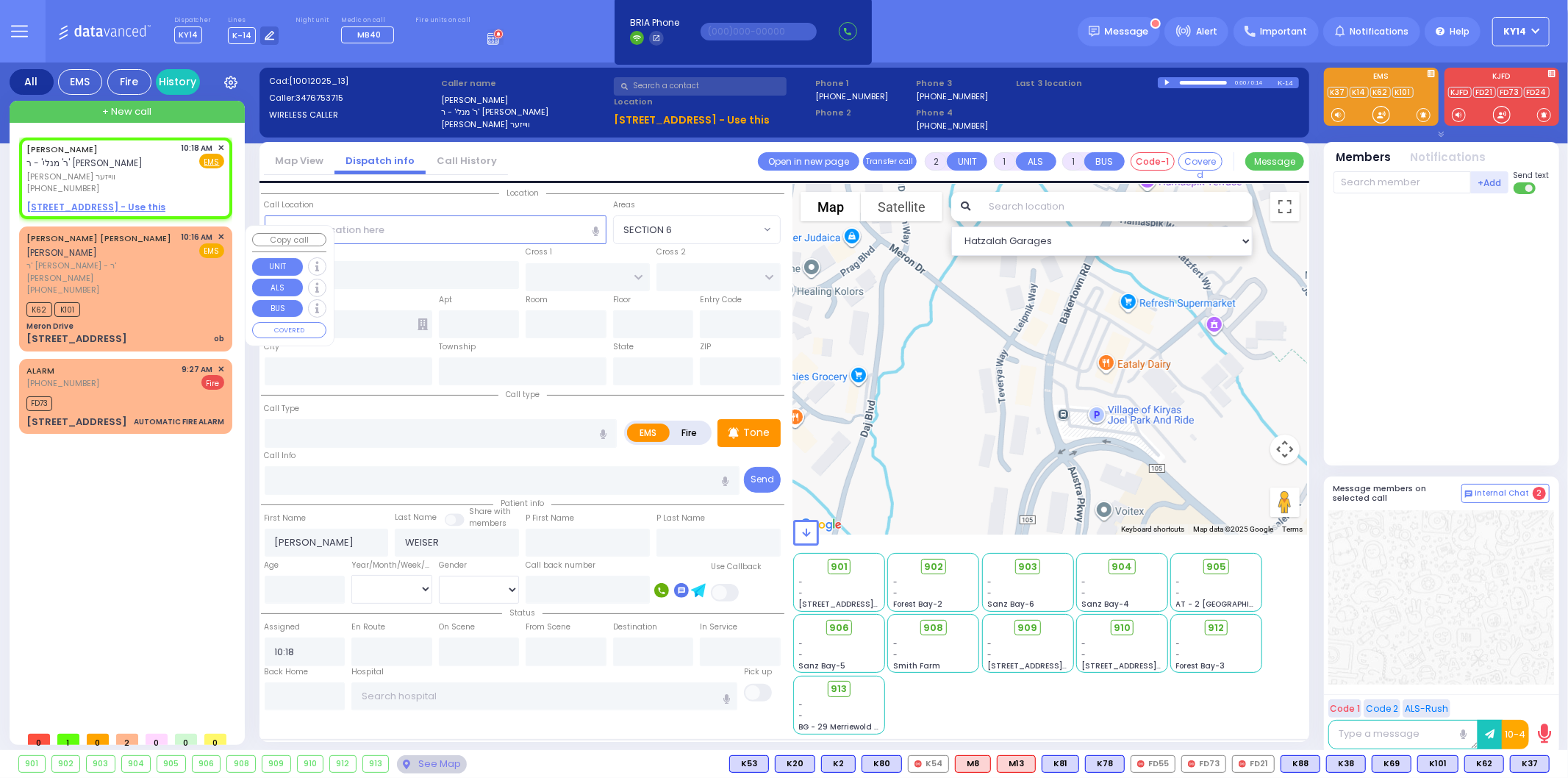
drag, startPoint x: 131, startPoint y: 260, endPoint x: 152, endPoint y: 266, distance: 21.8
click at [134, 284] on div "[PHONE_NUMBER]" at bounding box center [101, 290] width 150 height 13
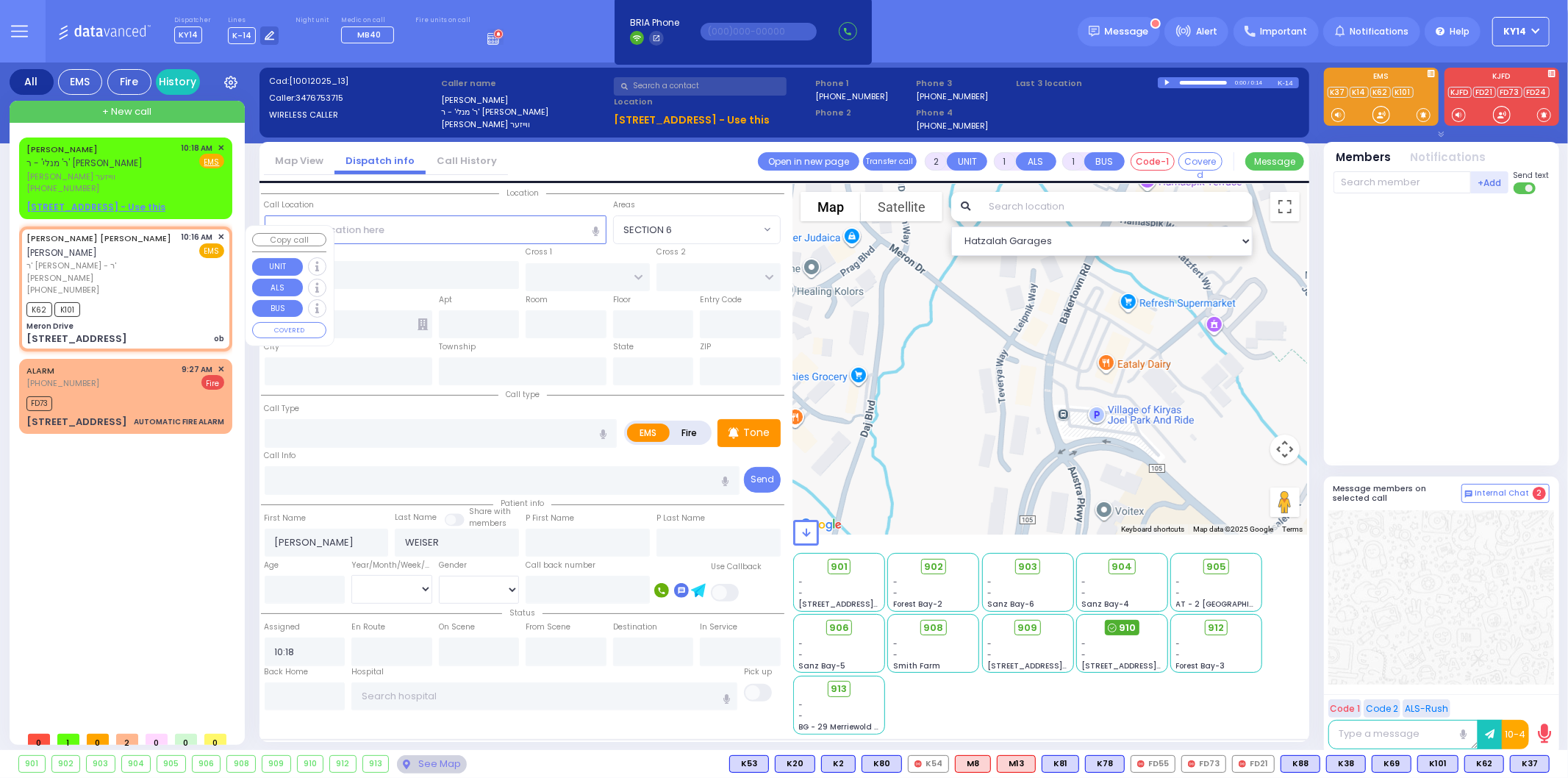
select select
type input "ob"
radio input "true"
type input "[PERSON_NAME]"
type input "EKSTEIN"
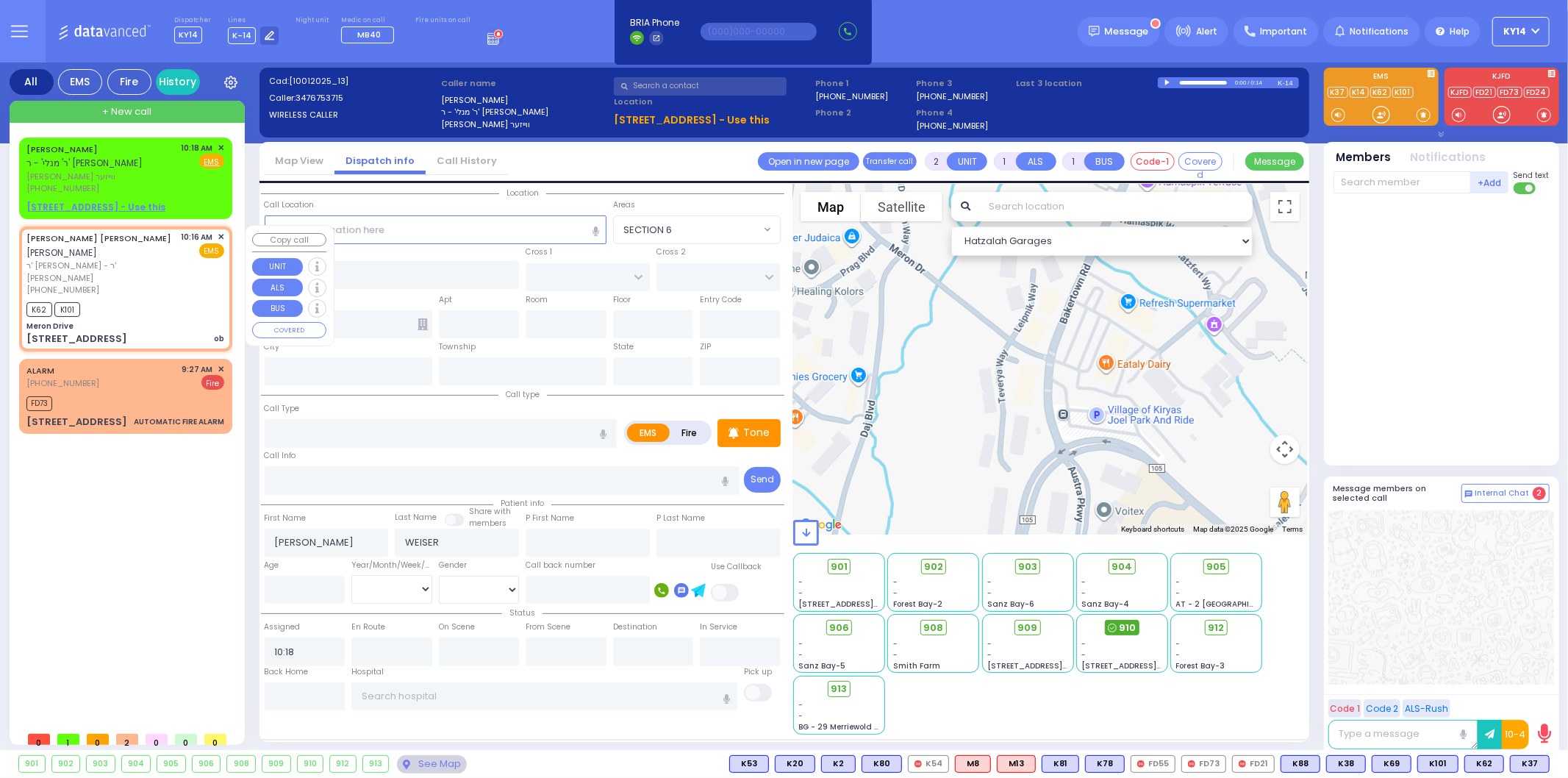
select select
type input "10:16"
type input "10:18"
select select "Hatzalah Garages"
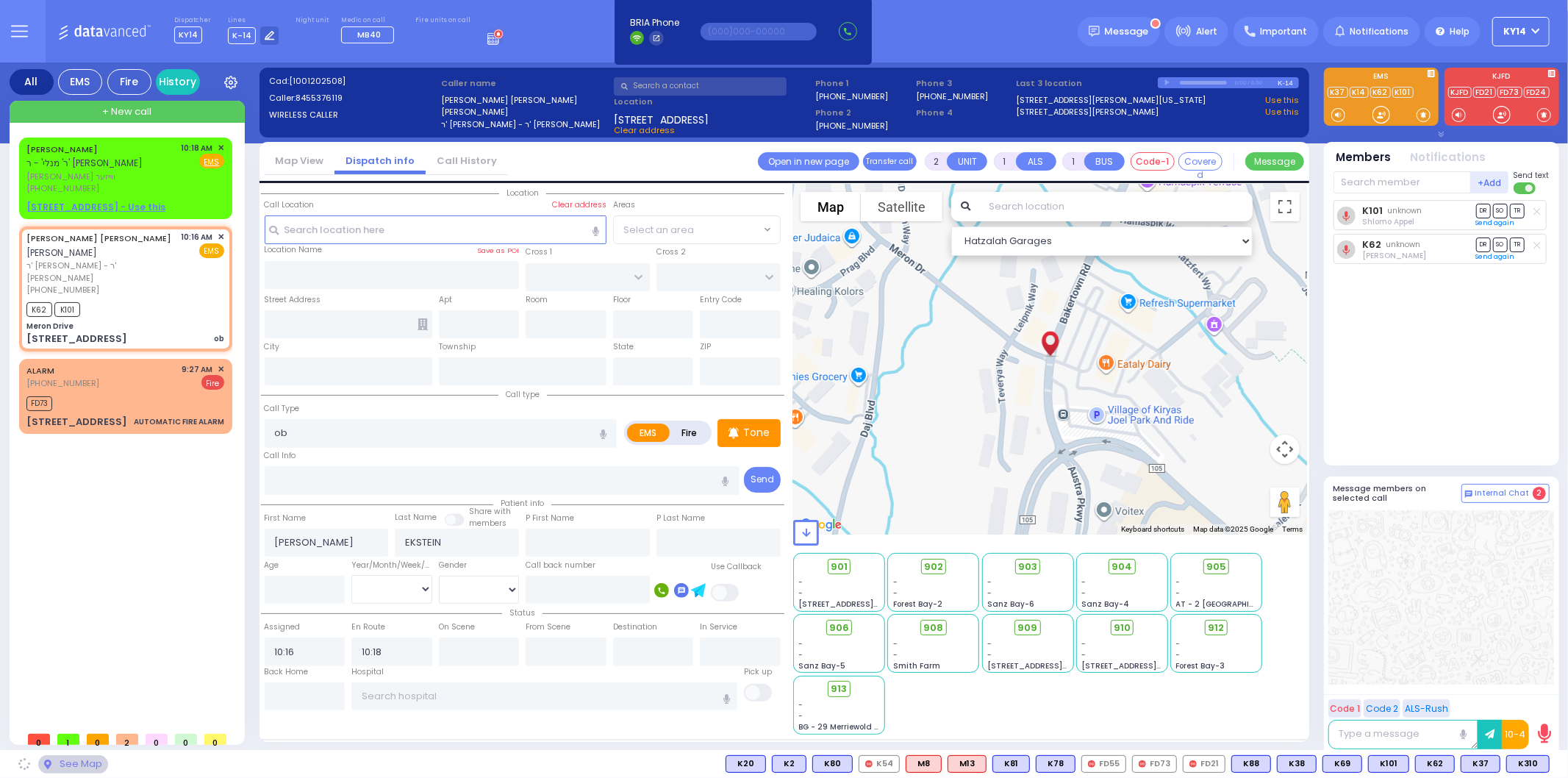
type input "Meron Drive"
type input "MERON DR"
type input "RATZFERT WAY"
type input "[STREET_ADDRESS]"
type input "[PERSON_NAME]"
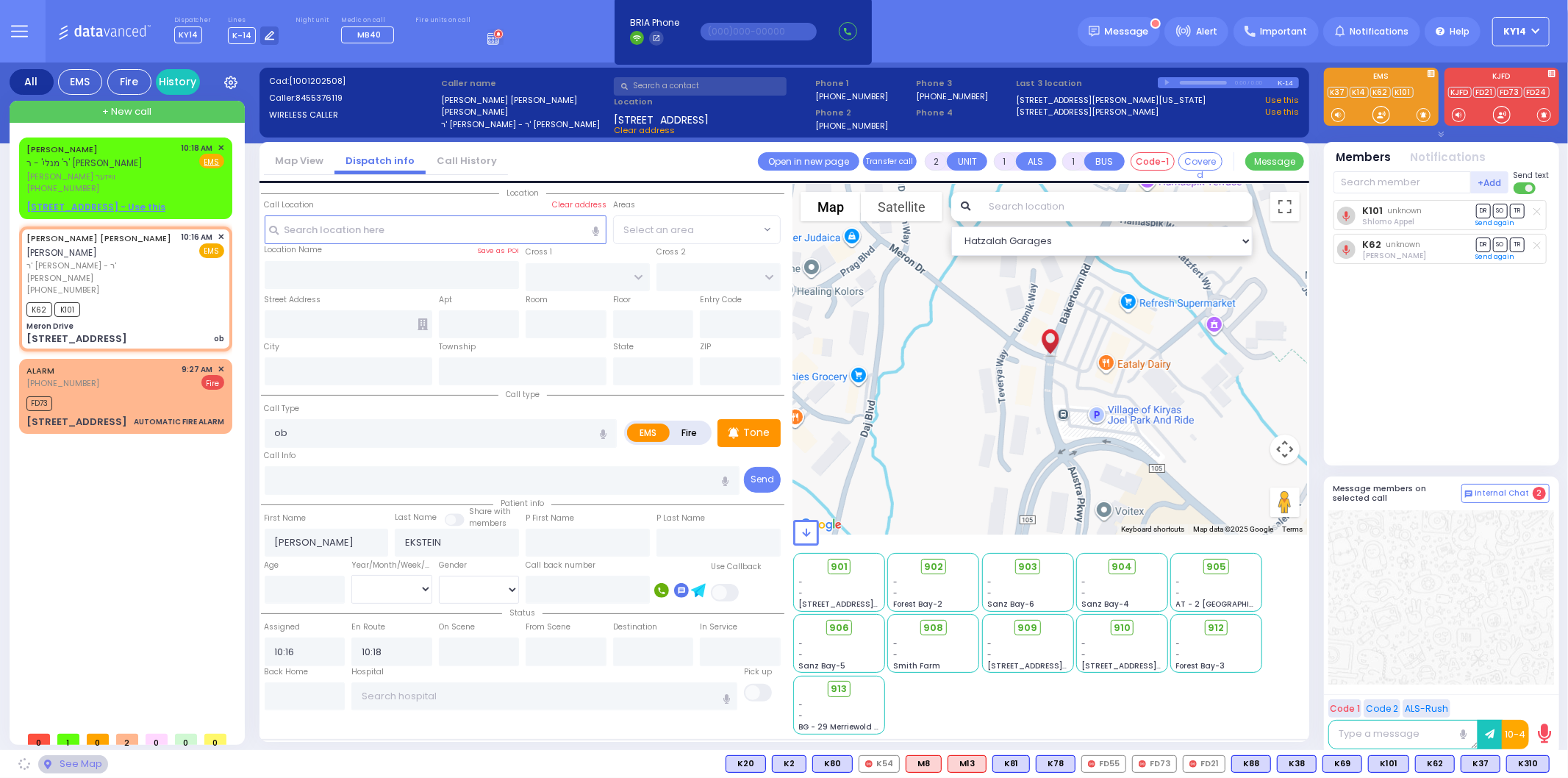
type input "[US_STATE]"
type input "10930"
select select "SECTION 6"
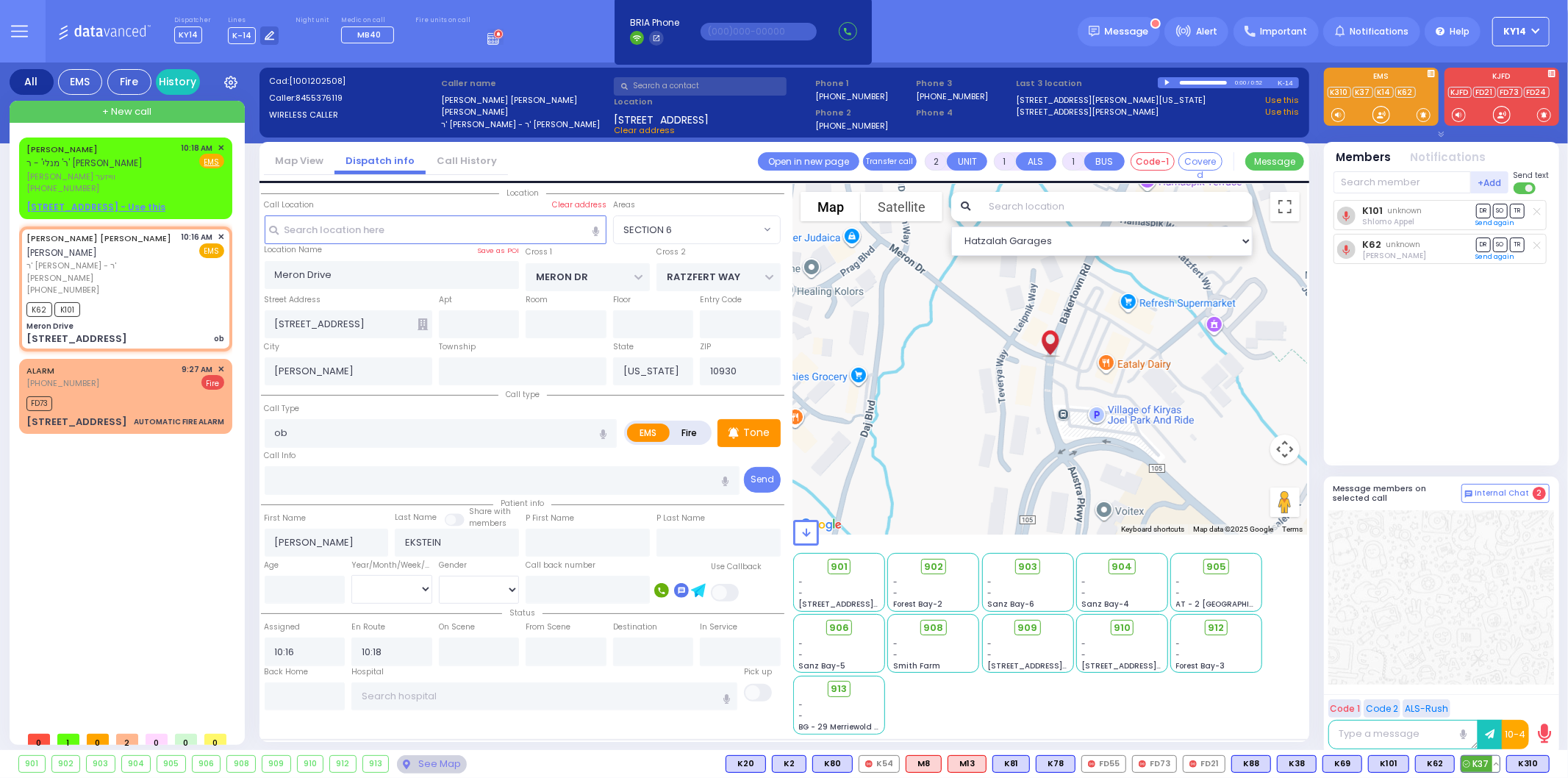
click at [1487, 765] on span "K37" at bounding box center [1481, 764] width 39 height 16
select select
radio input "true"
select select
select select "Hatzalah Garages"
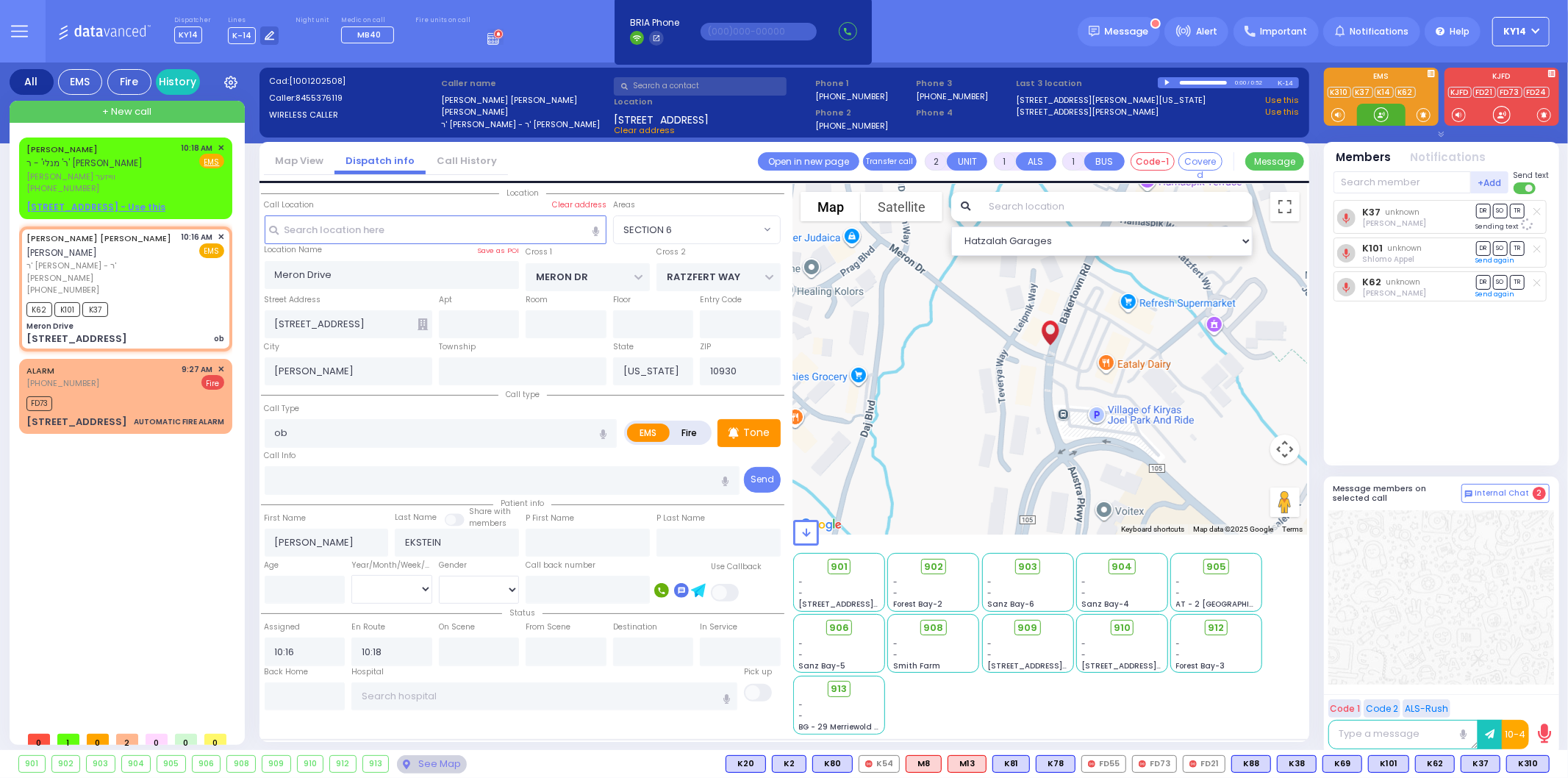
select select "SECTION 6"
click at [1534, 766] on span "K310" at bounding box center [1528, 764] width 42 height 16
select select
radio input "true"
select select
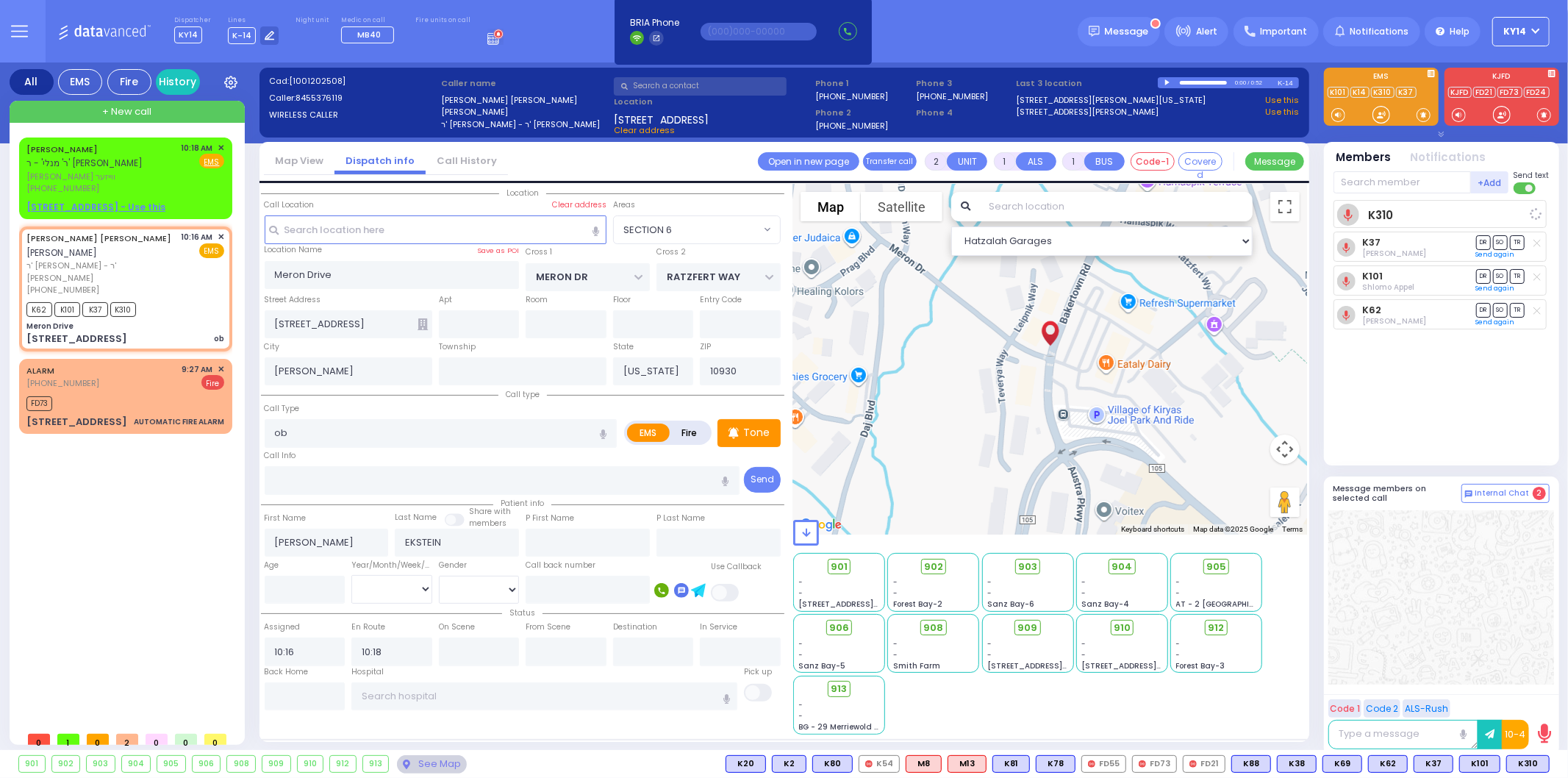
select select "Hatzalah Garages"
select select "SECTION 6"
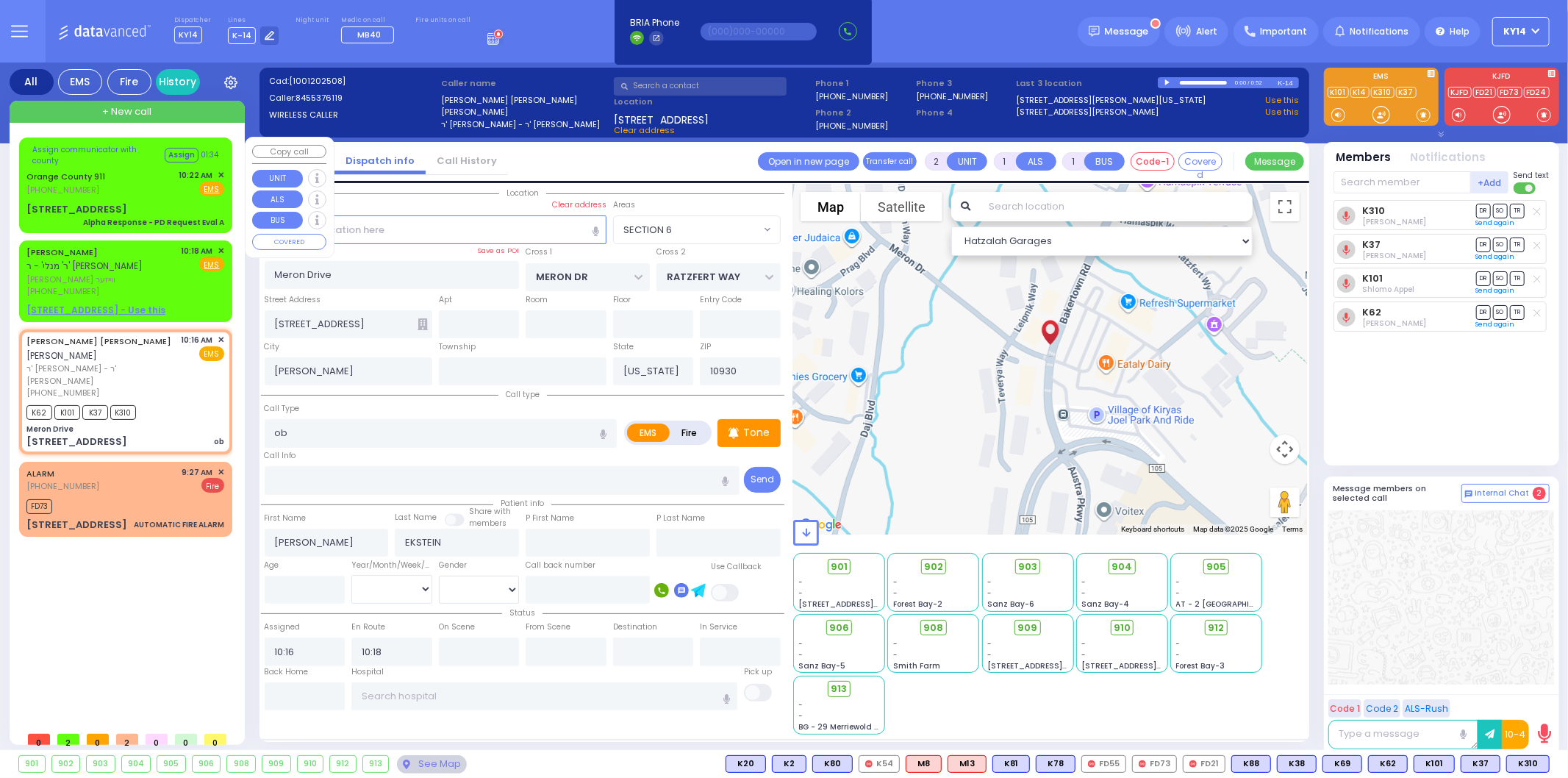
click at [123, 175] on div "Orange County 911 (845) 469-0911 10:22 AM ✕ Fire EMS" at bounding box center [126, 183] width 198 height 27
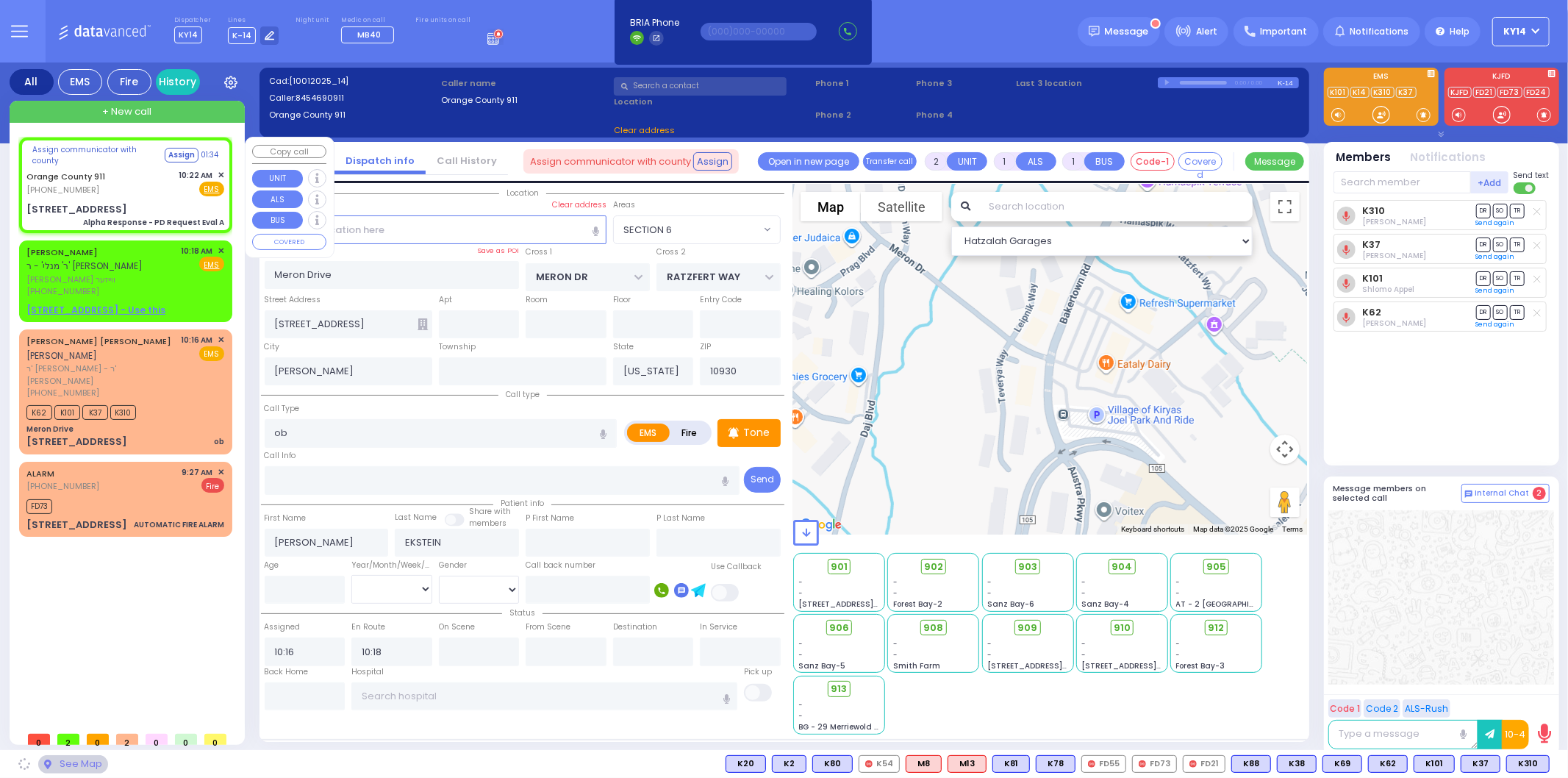
type input "6"
select select
type input "Alpha Response - PD Request Eval A"
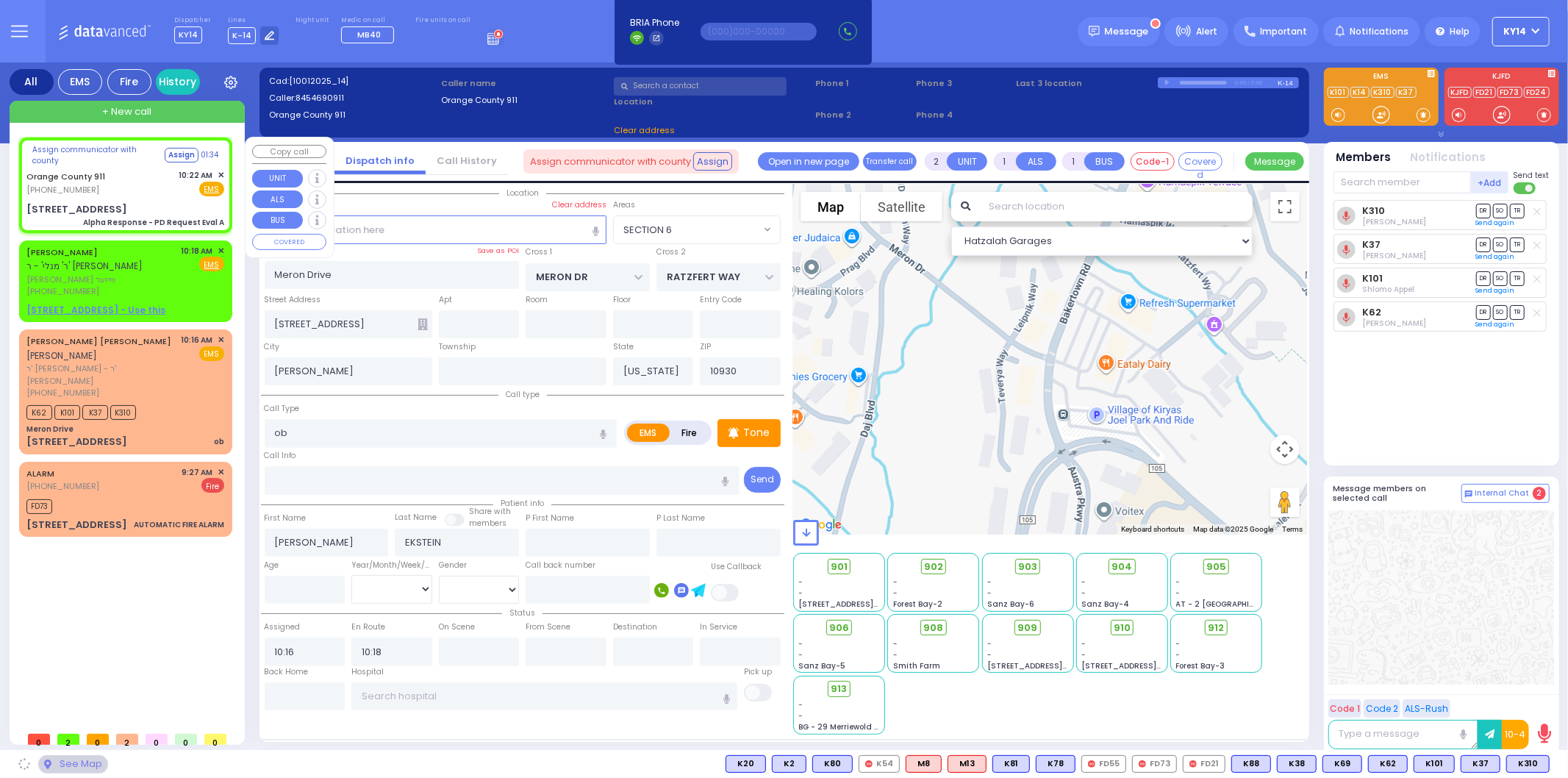
radio input "true"
type input "Nature: : Alpha Response - PD Request Eval A Address: : 370 St Rte 17m APT RM 1…"
select select
select select "Hatzalah Garages"
type input "370 St Rte 17m"
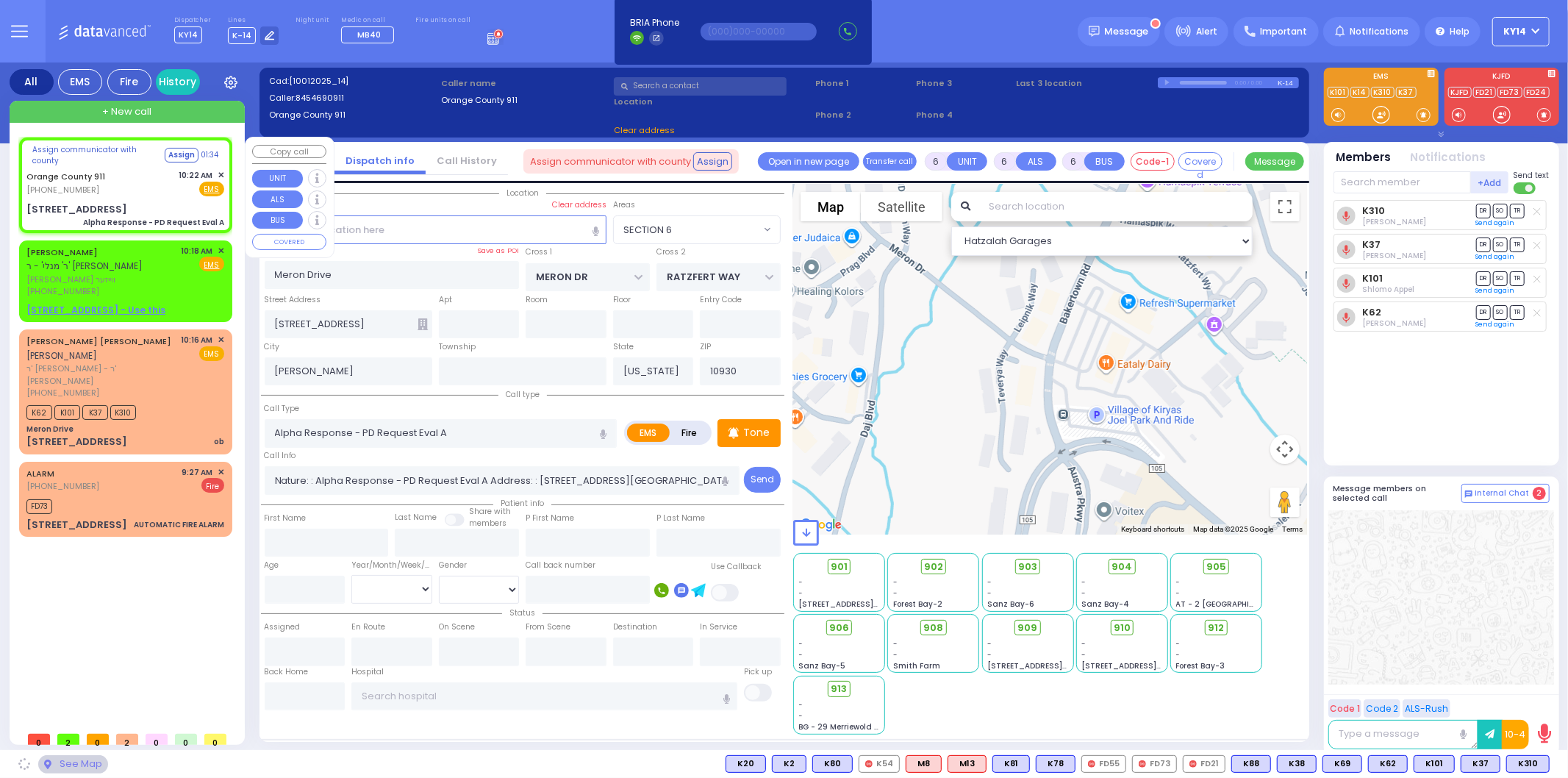
type input "Monroe"
type input "10950"
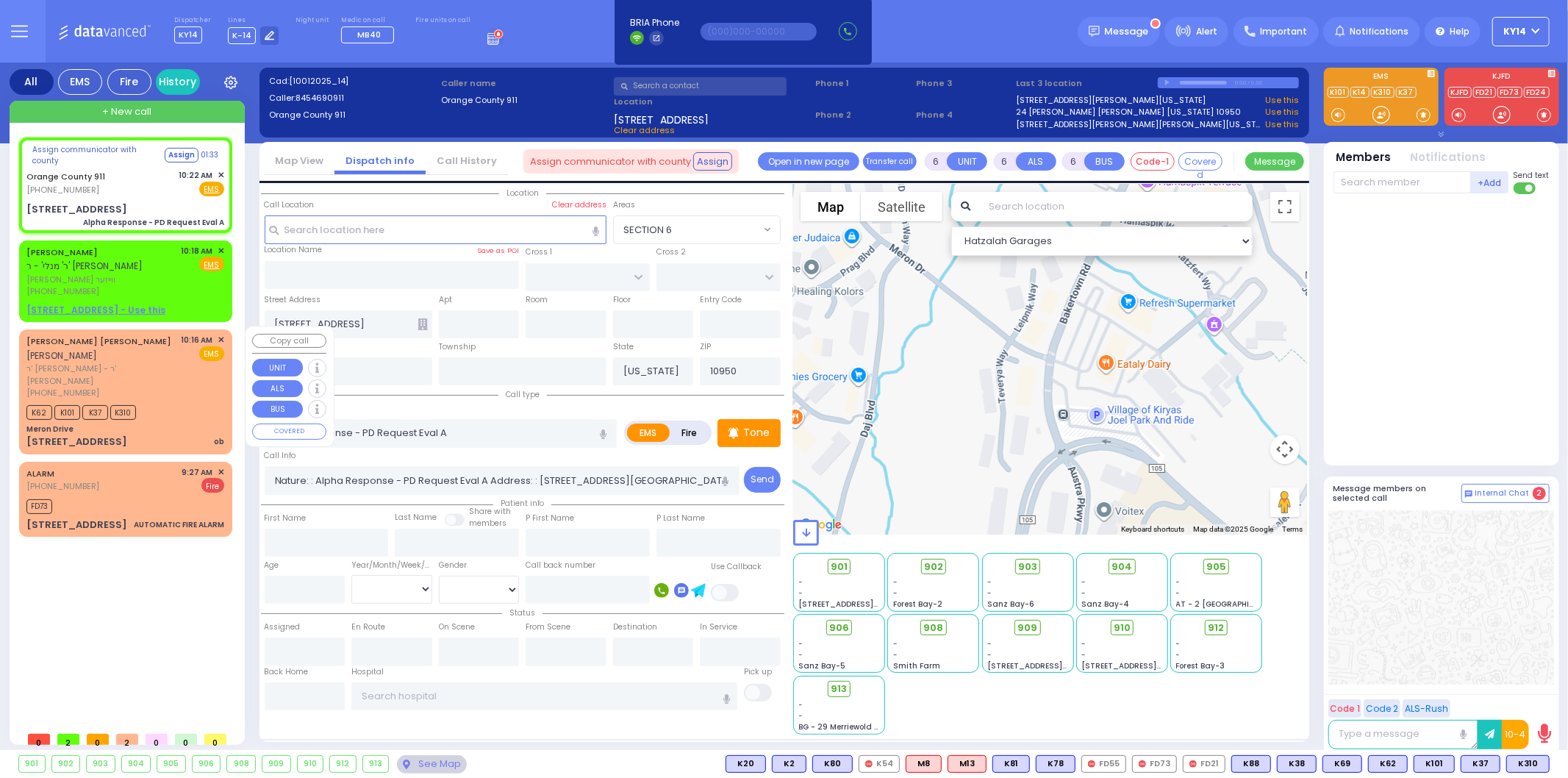
click at [169, 402] on div "K62 K101 K37 K310" at bounding box center [126, 411] width 198 height 18
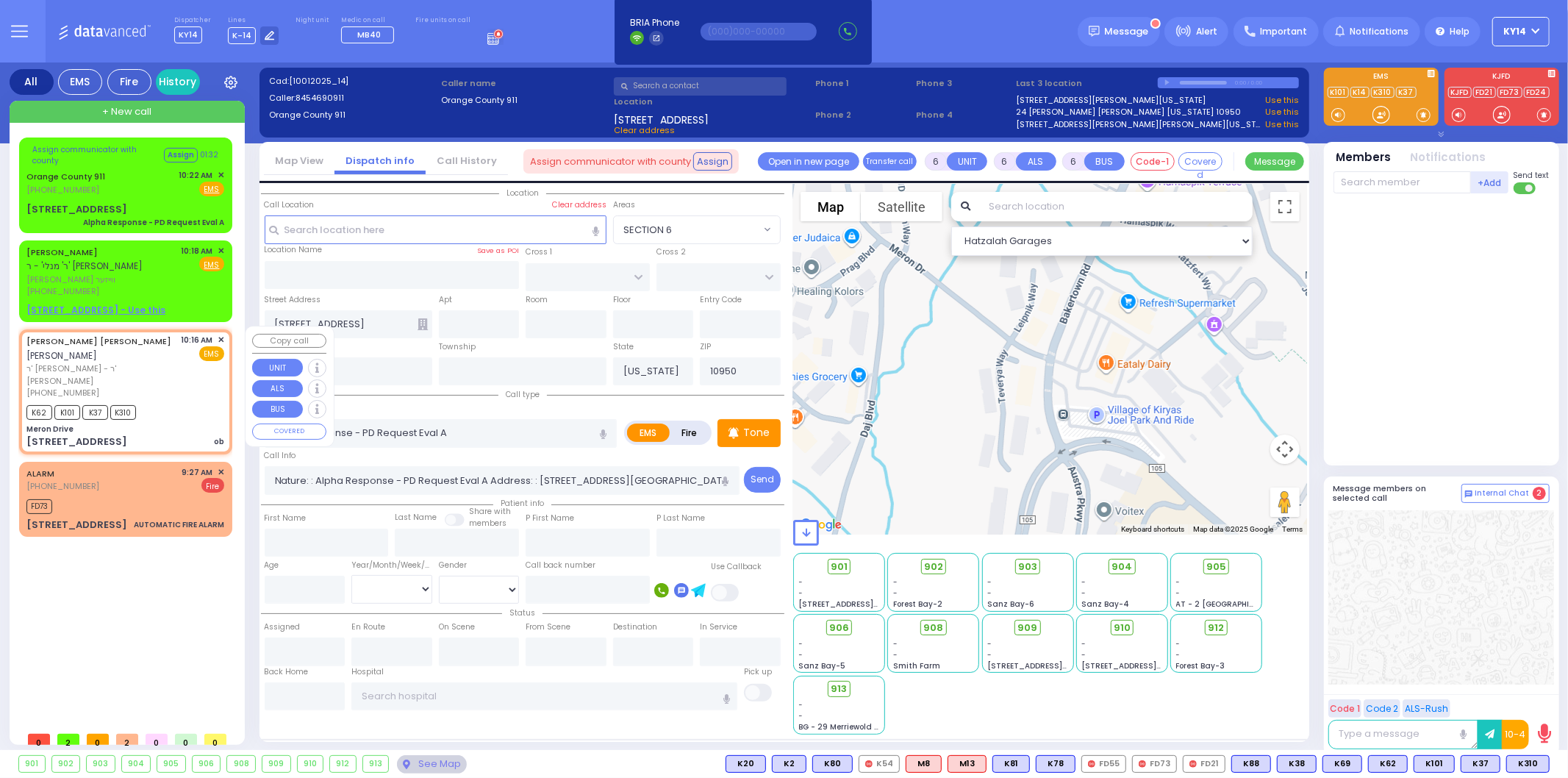
type input "2"
type input "1"
select select
type input "ob"
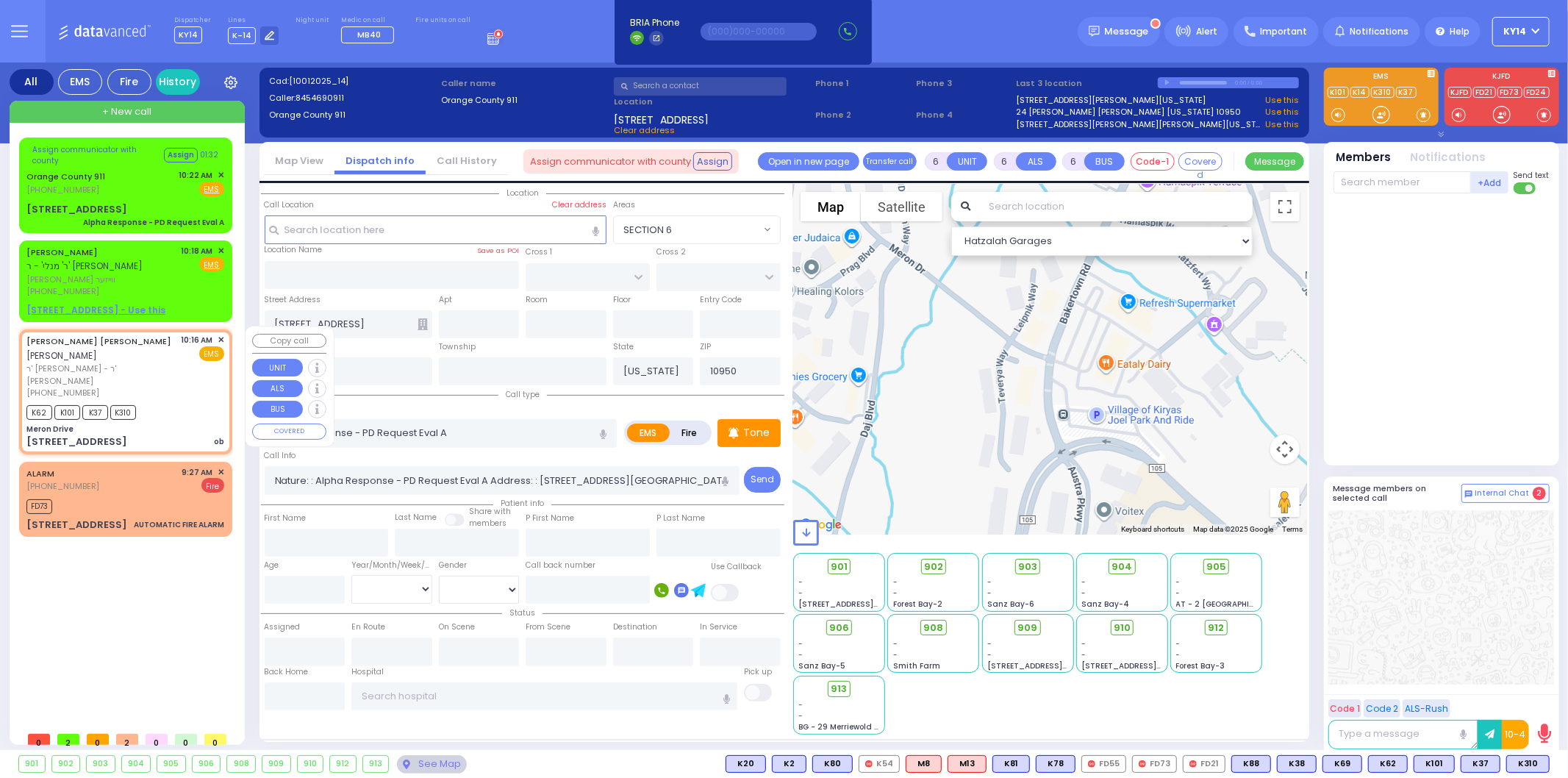
radio input "true"
type input "[PERSON_NAME]"
type input "EKSTEIN"
select select
type input "10:16"
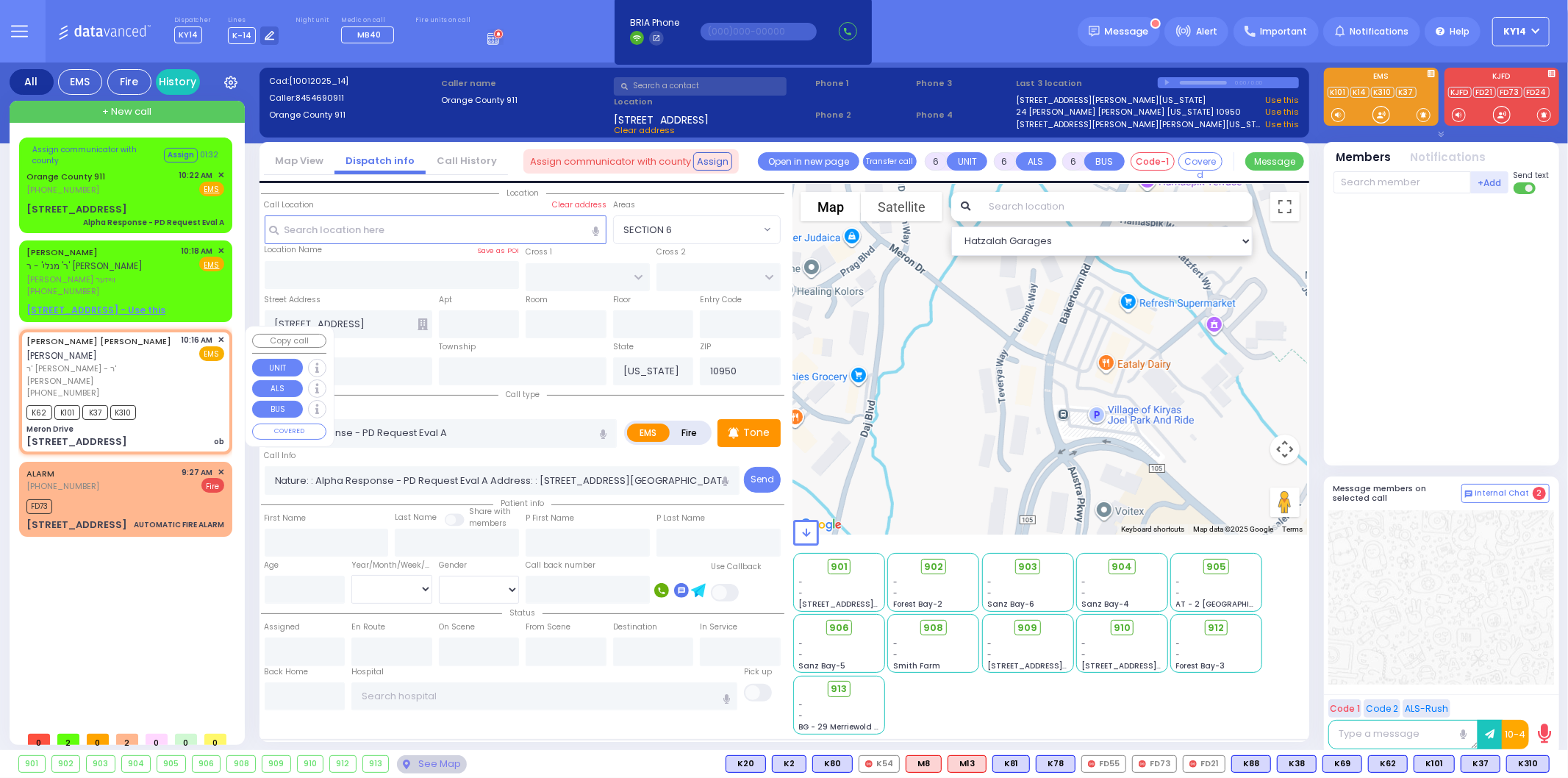
type input "10:18"
select select "Hatzalah Garages"
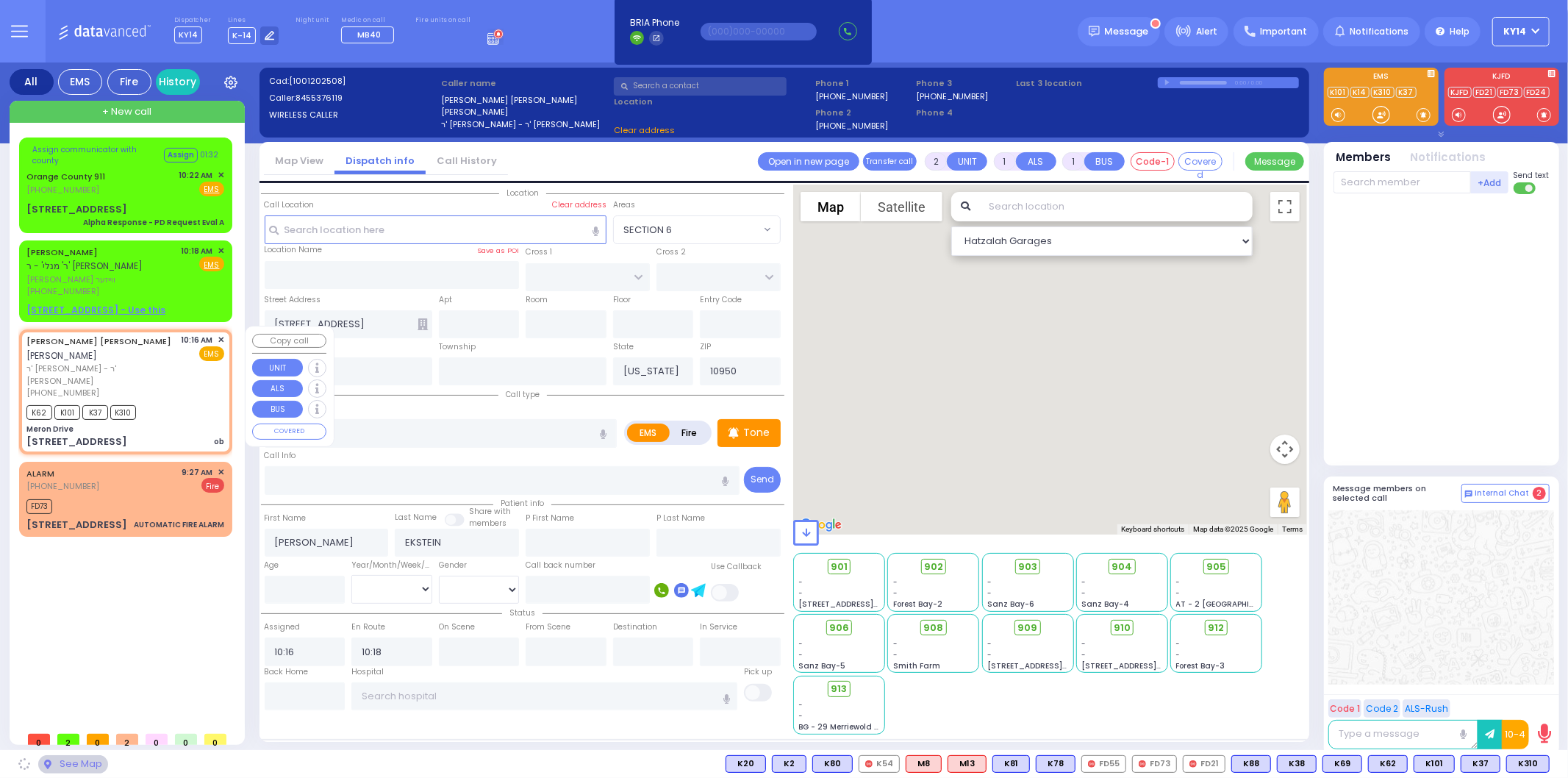
type input "Meron Drive"
type input "MERON DR"
type input "RATZFERT WAY"
type input "[STREET_ADDRESS]"
type input "[PERSON_NAME]"
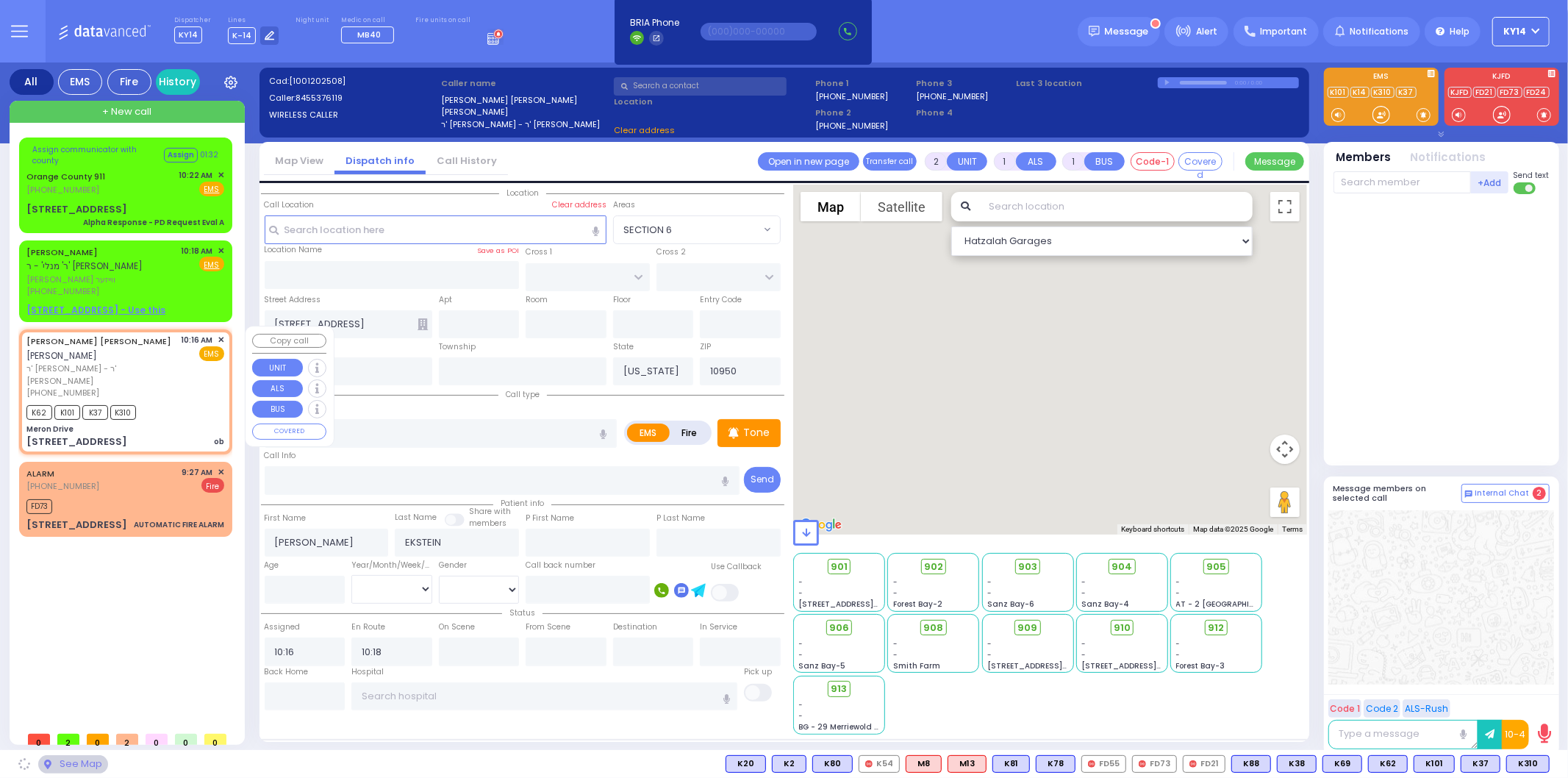
type input "10930"
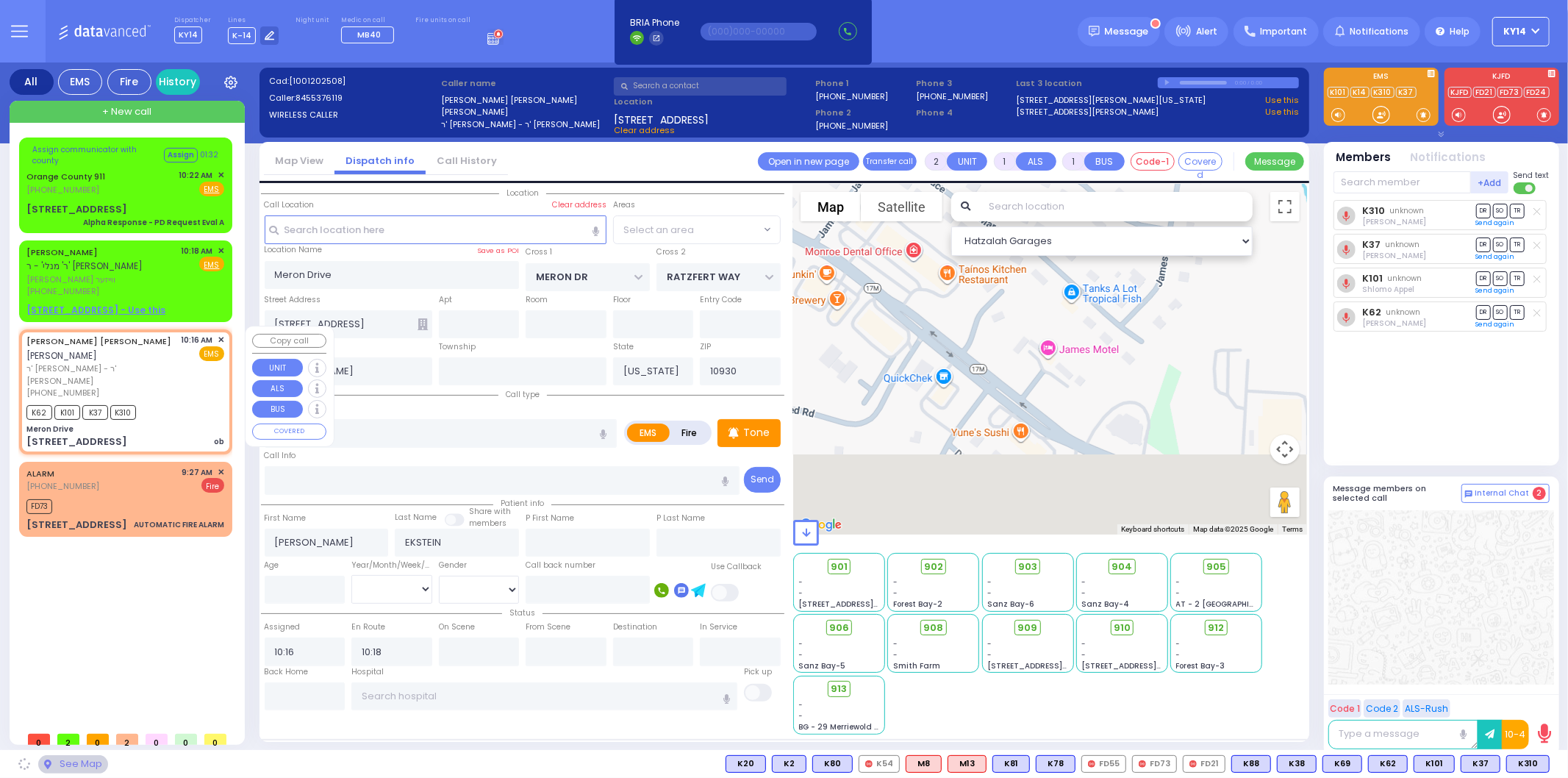
select select "SECTION 6"
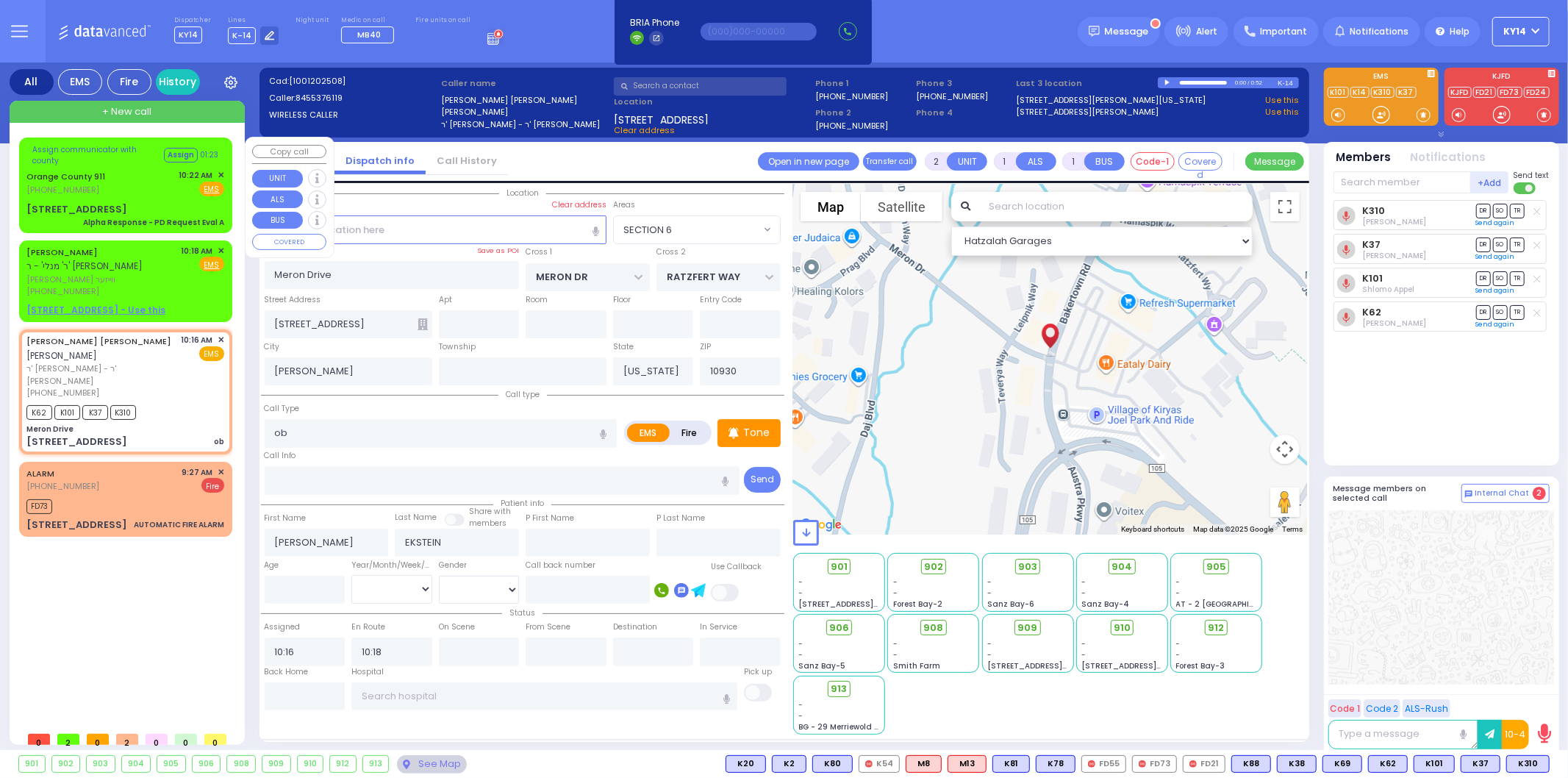
click at [163, 178] on div "Orange County 911 (845) 469-0911 10:22 AM ✕ Fire EMS" at bounding box center [126, 183] width 198 height 27
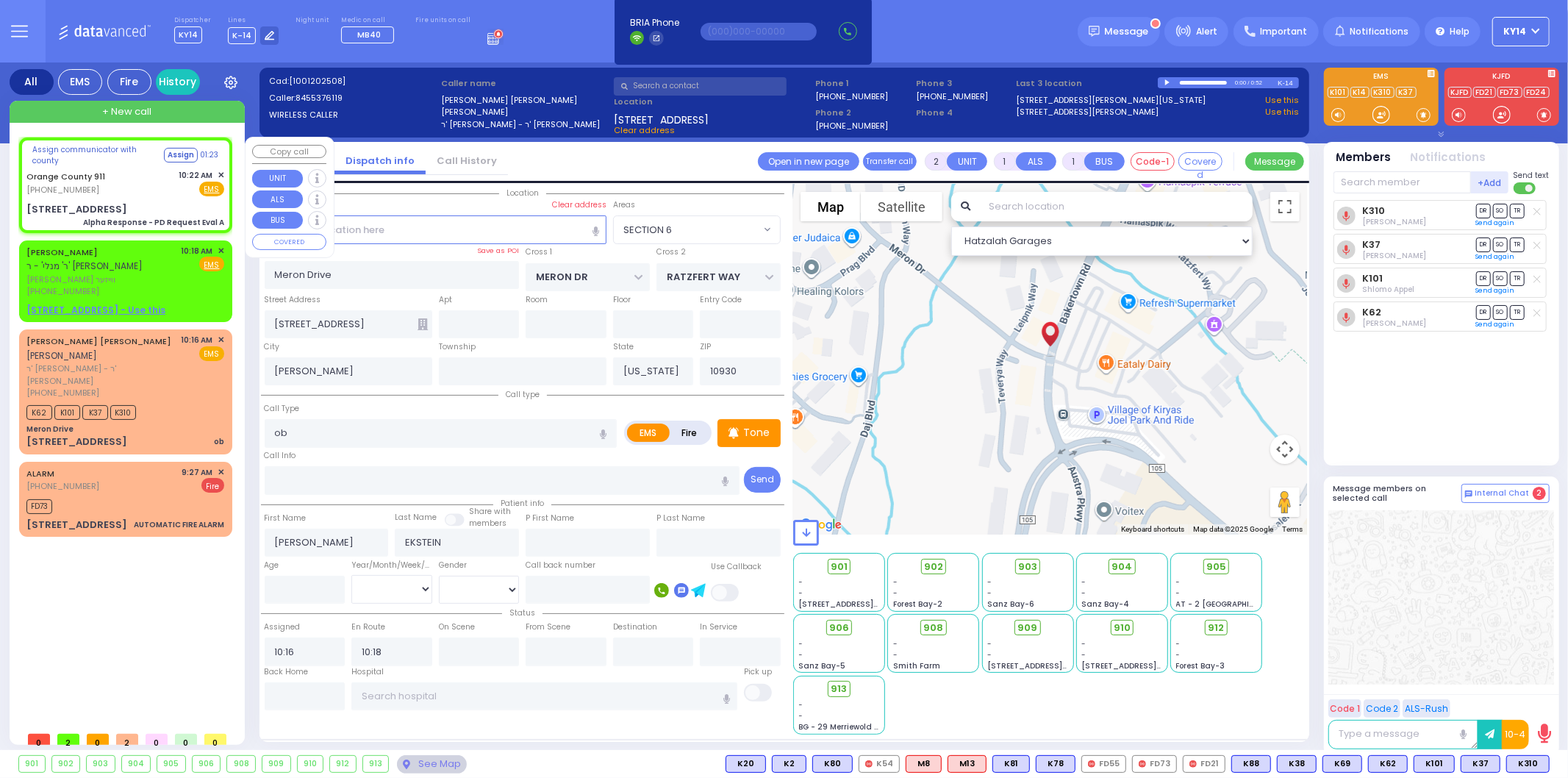
type input "6"
select select
type input "Alpha Response - PD Request Eval A"
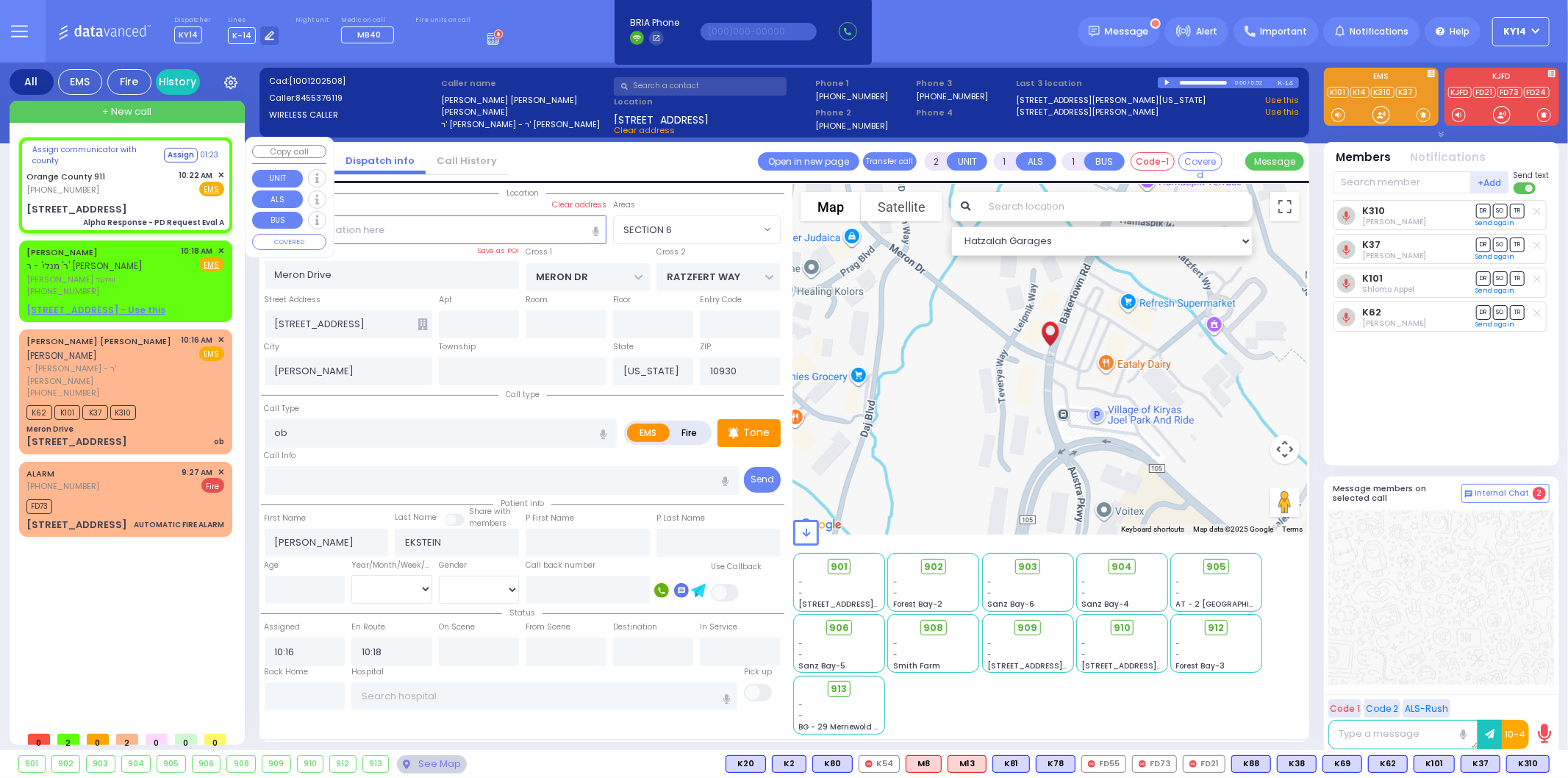
radio input "true"
type input "Nature: : Alpha Response - PD Request Eval A Address: : 370 St Rte 17m APT RM 1…"
select select
select select "Hatzalah Garages"
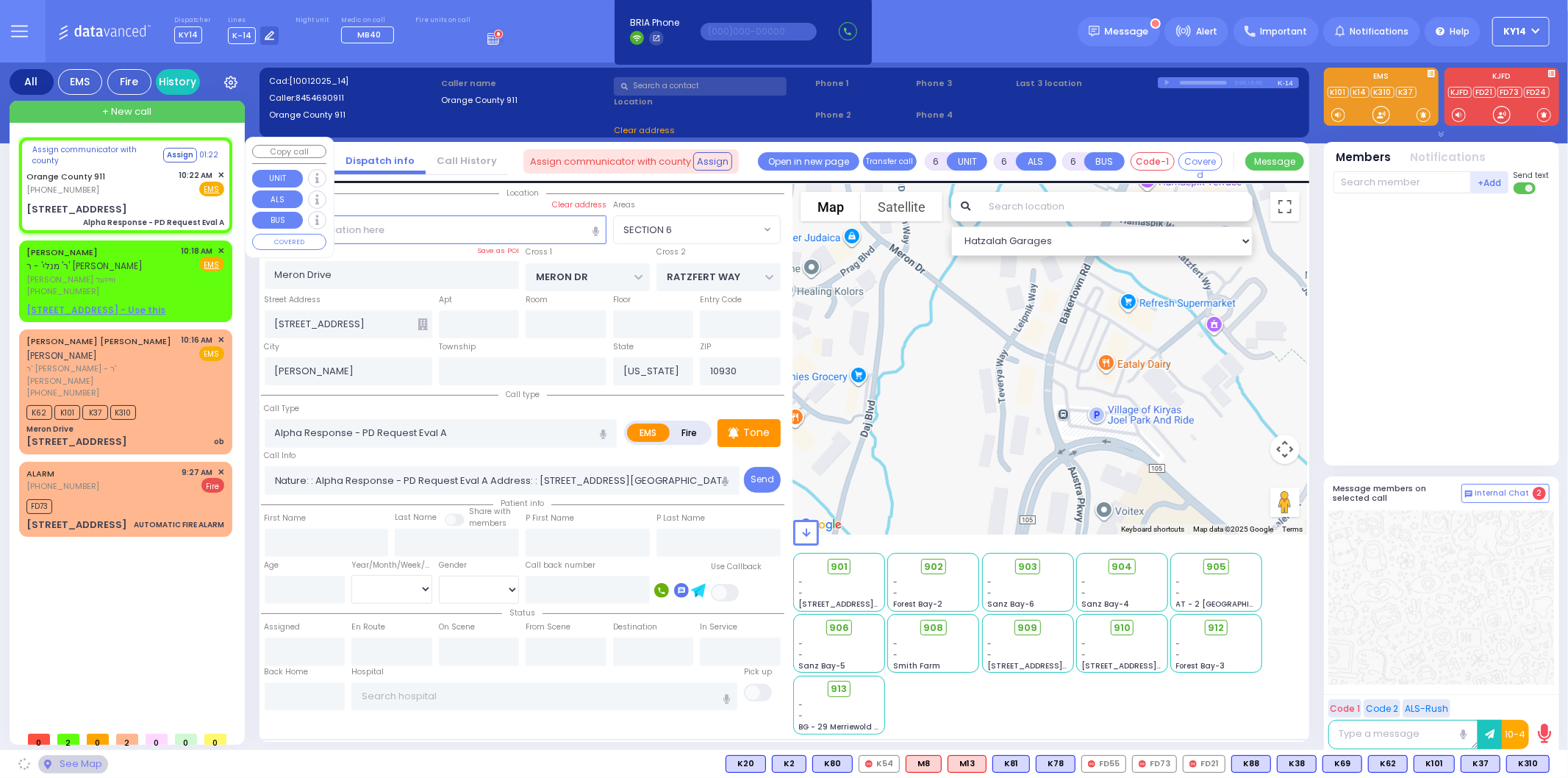
type input "370 St Rte 17m"
type input "Monroe"
type input "10950"
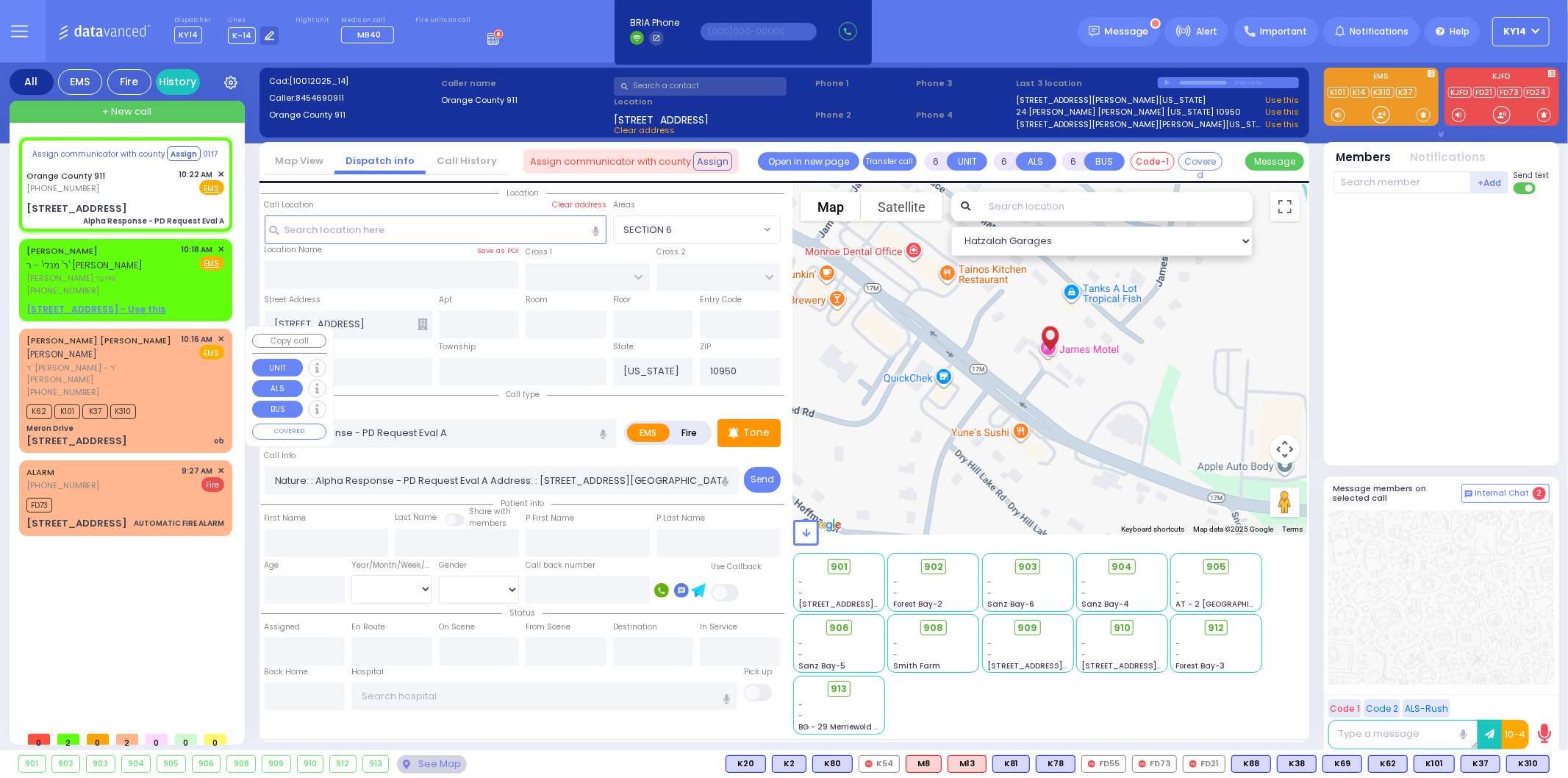
click at [163, 401] on div "K62 K101 K37 K310" at bounding box center [126, 410] width 198 height 18
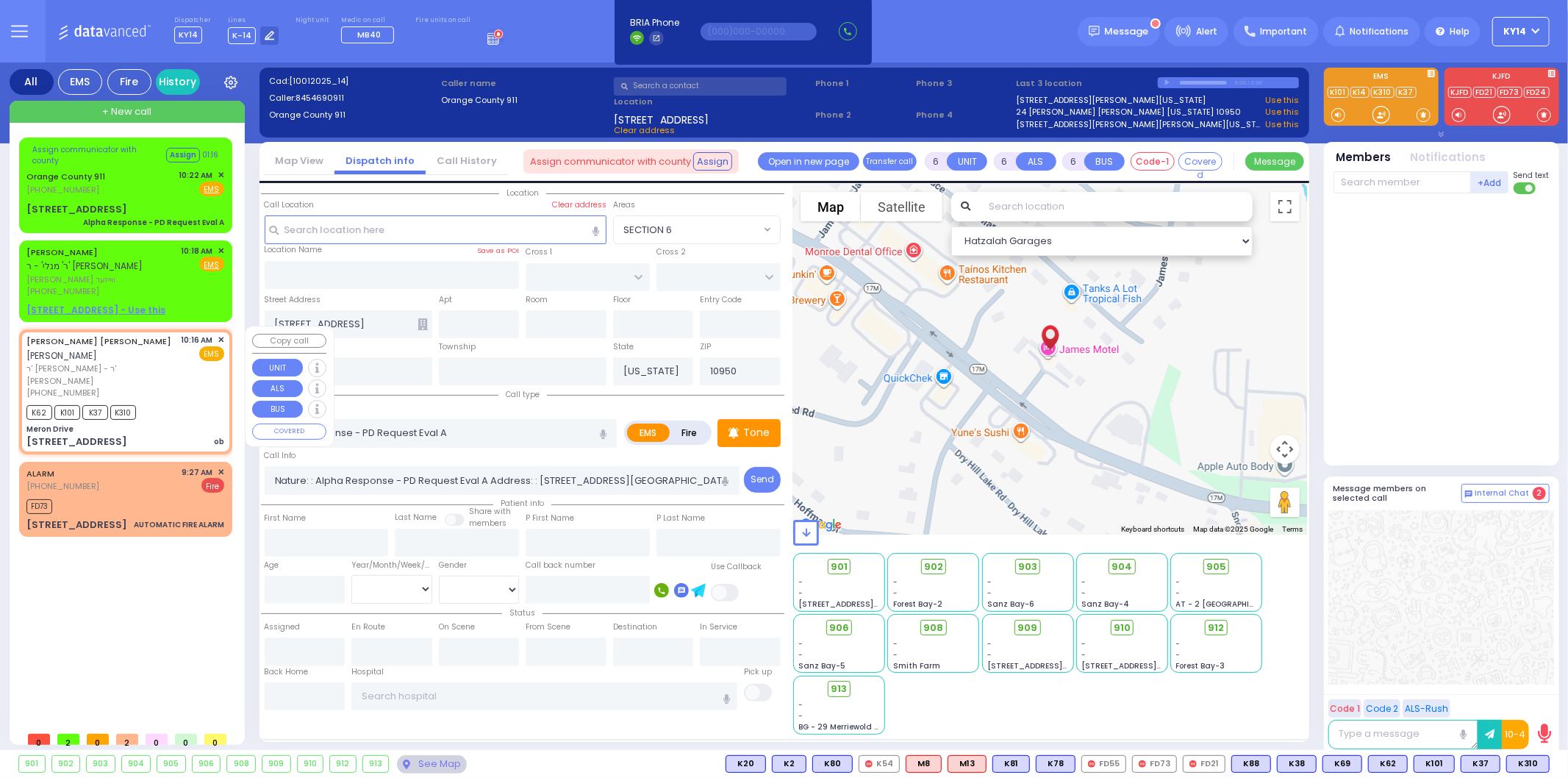
type input "2"
type input "1"
select select
type input "ob"
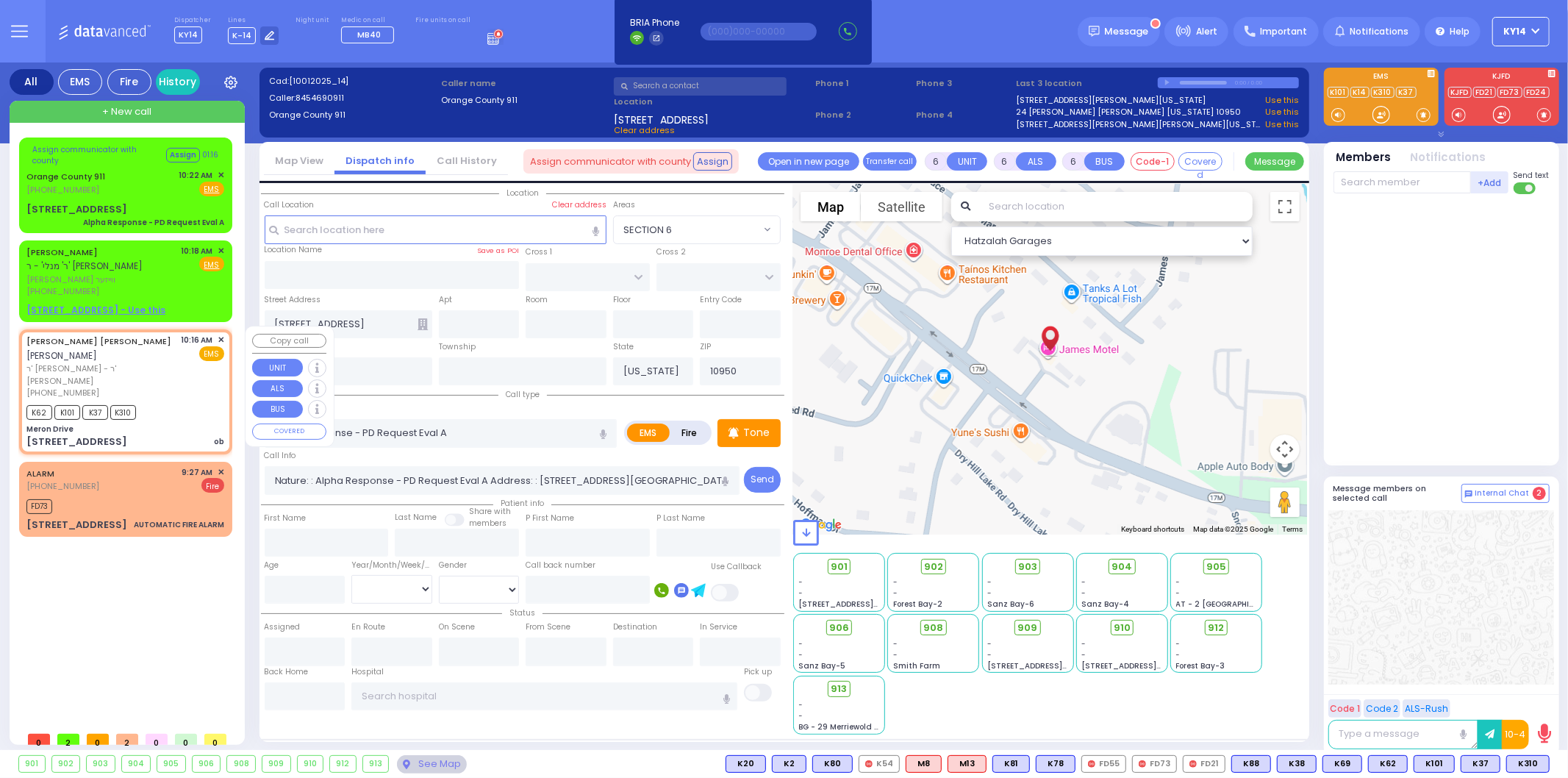
radio input "true"
type input "[PERSON_NAME]"
type input "EKSTEIN"
select select
type input "10:16"
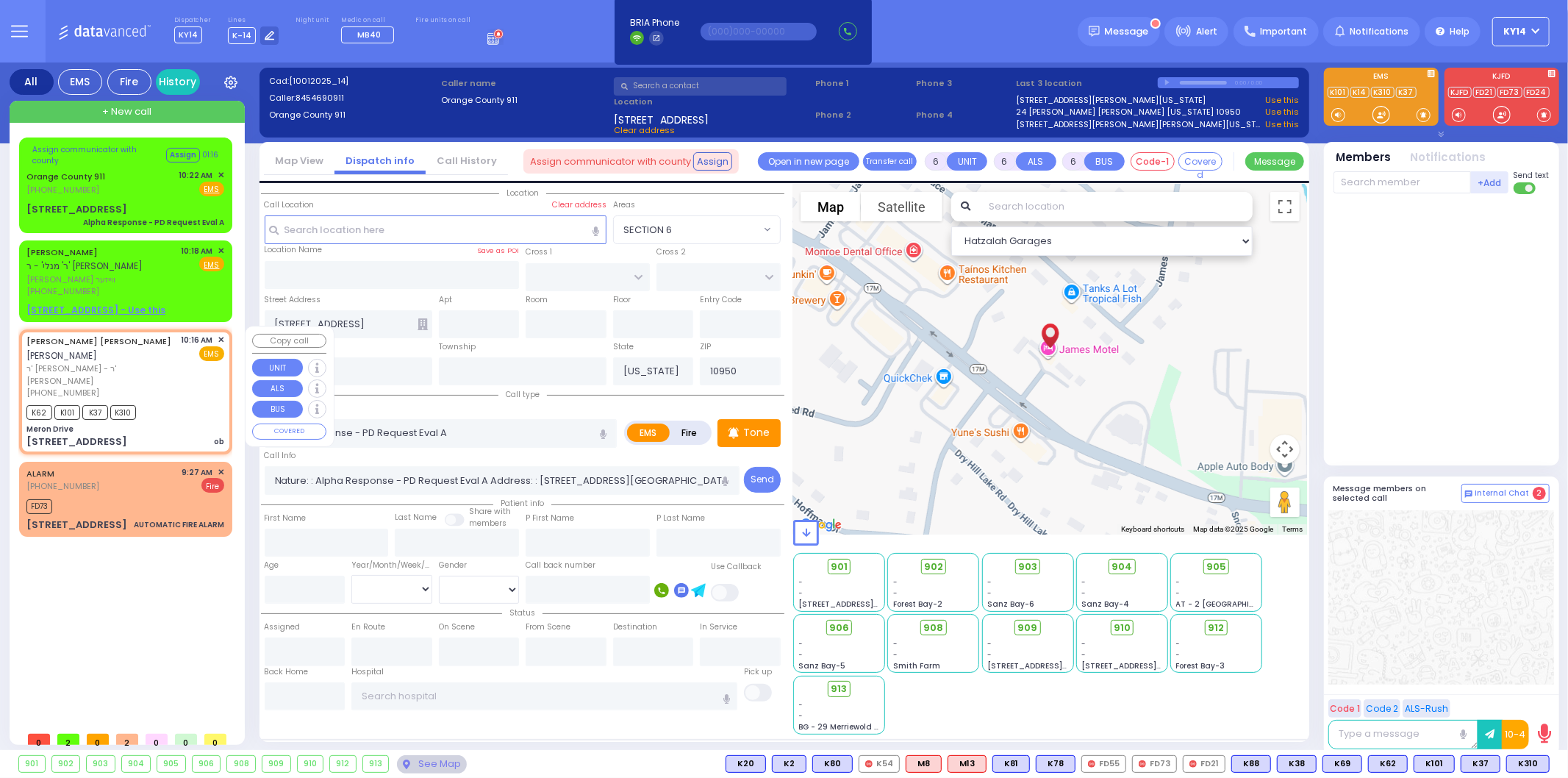
type input "10:18"
select select "Hatzalah Garages"
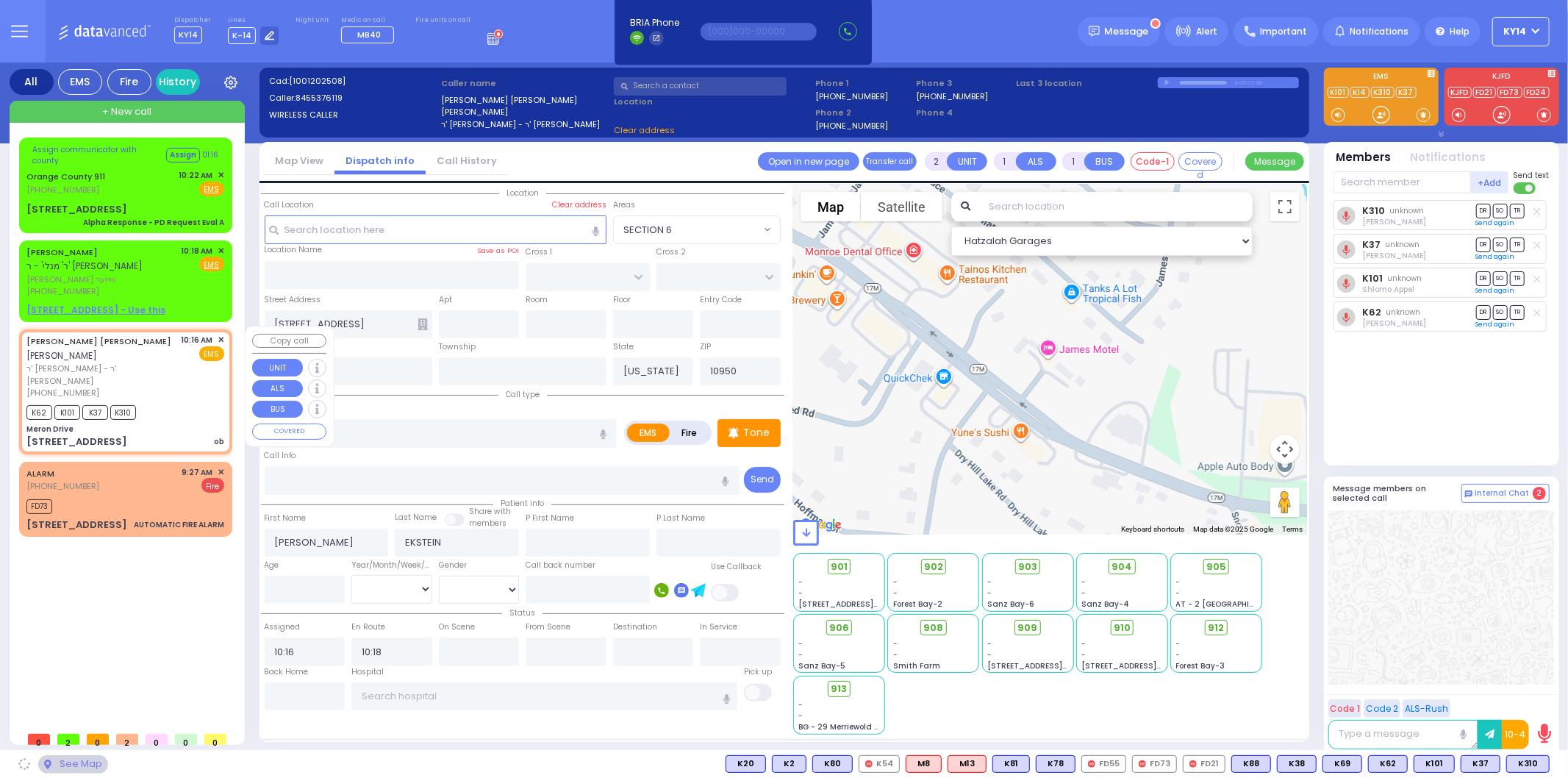
type input "Meron Drive"
type input "MERON DR"
type input "RATZFERT WAY"
type input "[STREET_ADDRESS]"
type input "[PERSON_NAME]"
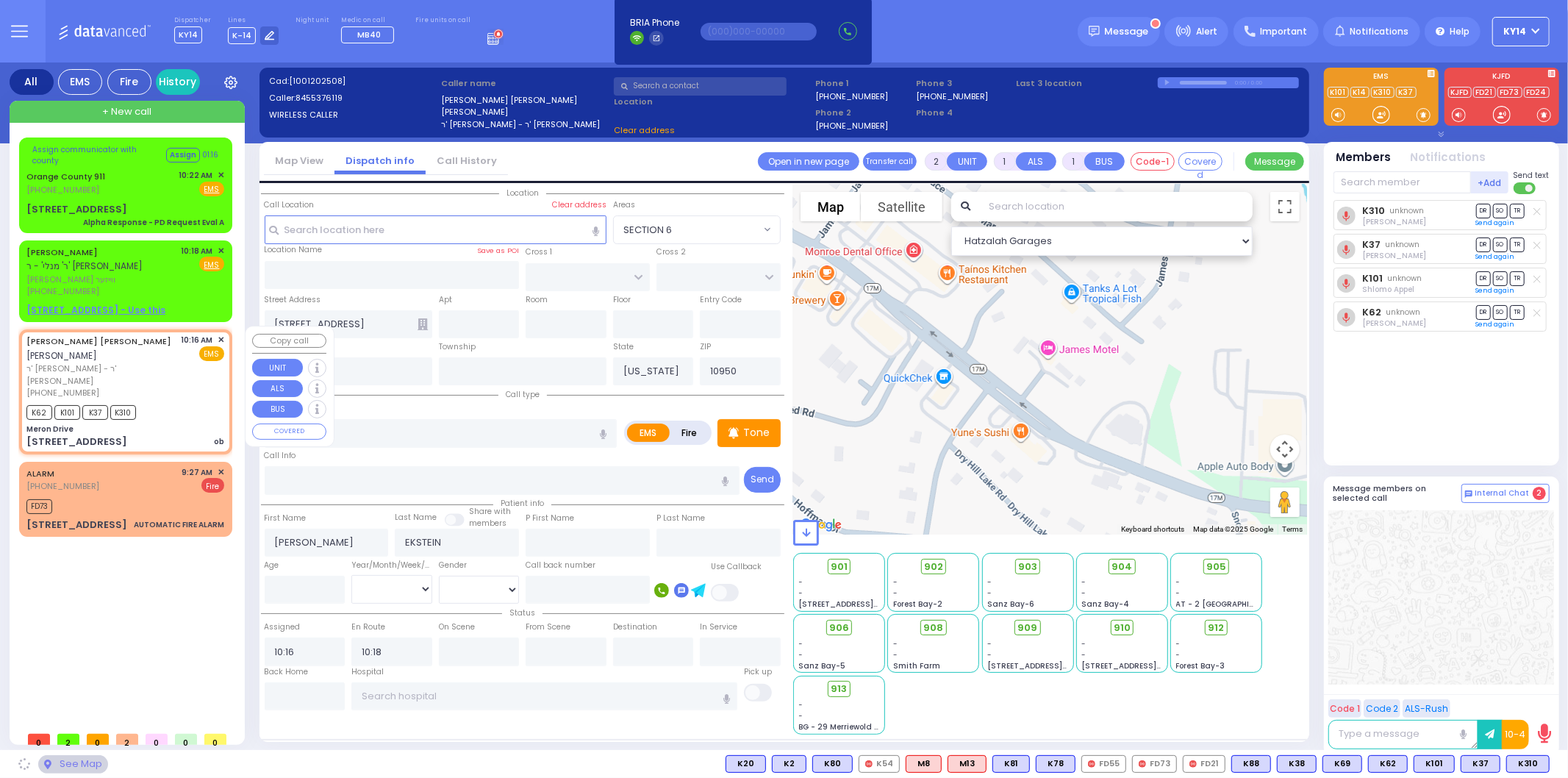
type input "10930"
select select "SECTION 6"
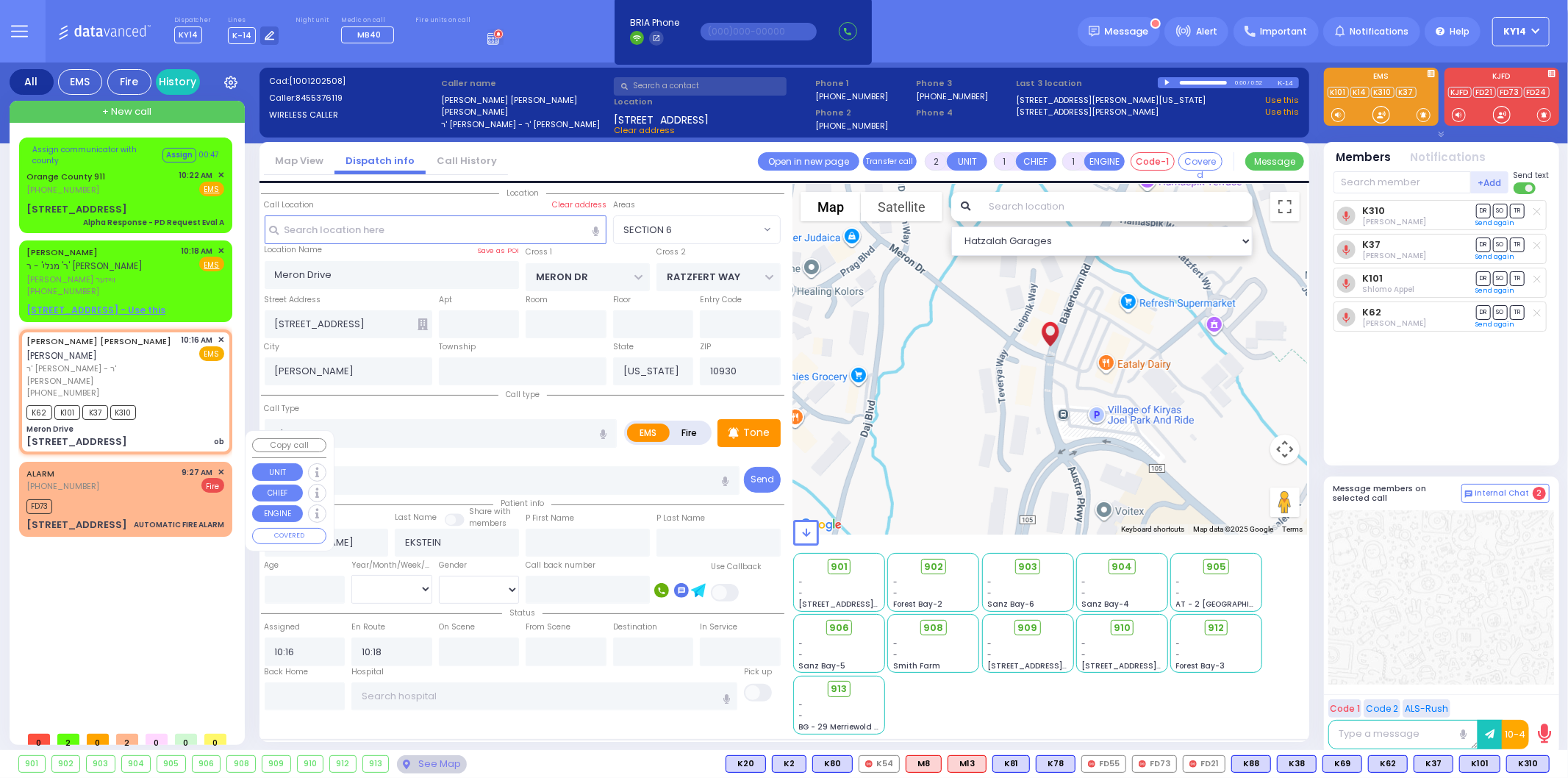
click at [219, 466] on span "✕" at bounding box center [221, 472] width 7 height 13
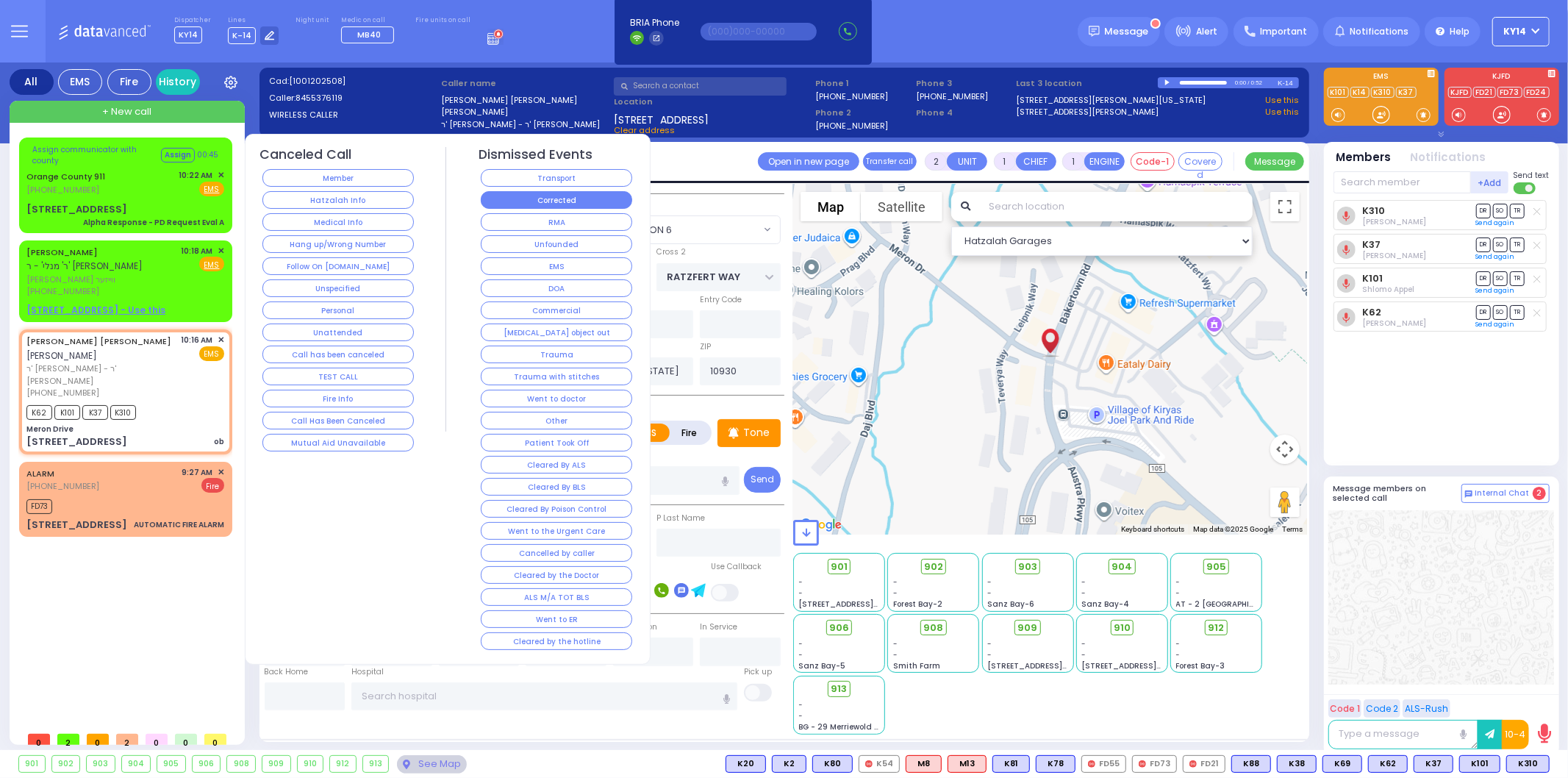
click at [551, 200] on button "Corrected" at bounding box center [556, 200] width 152 height 18
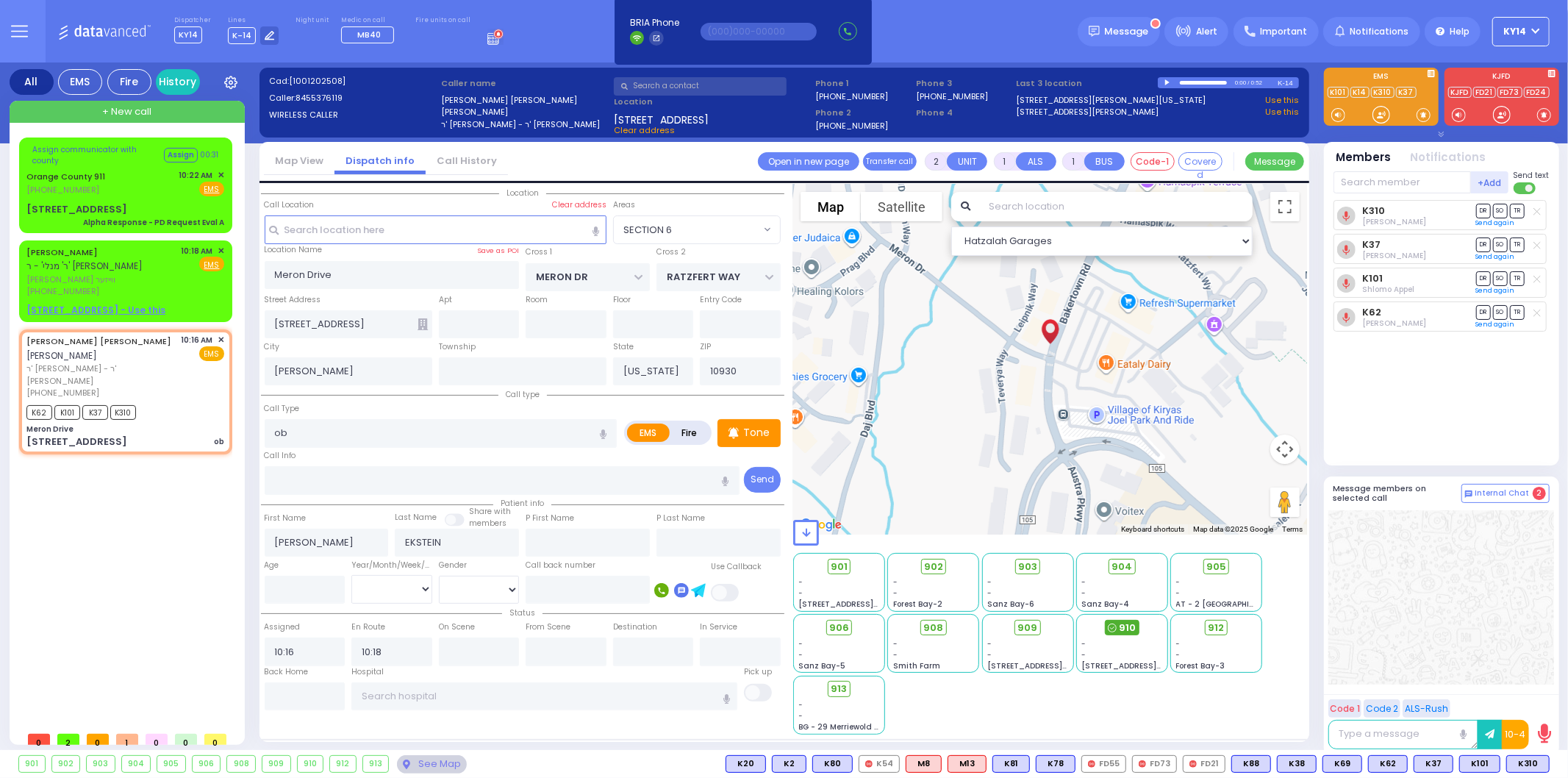
click at [1126, 620] on span "910" at bounding box center [1127, 628] width 17 height 15
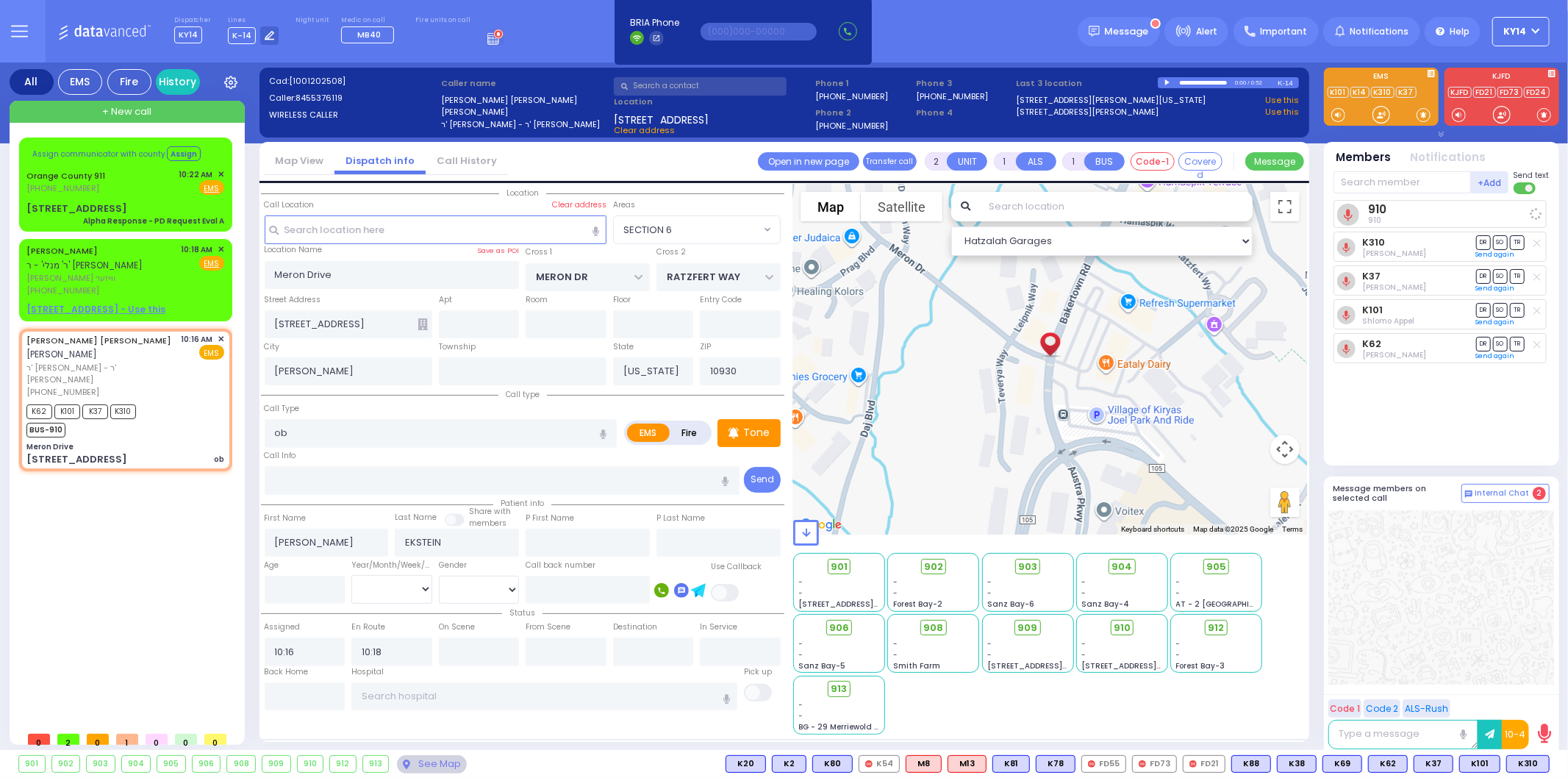
select select
radio input "true"
select select
select select "Hatzalah Garages"
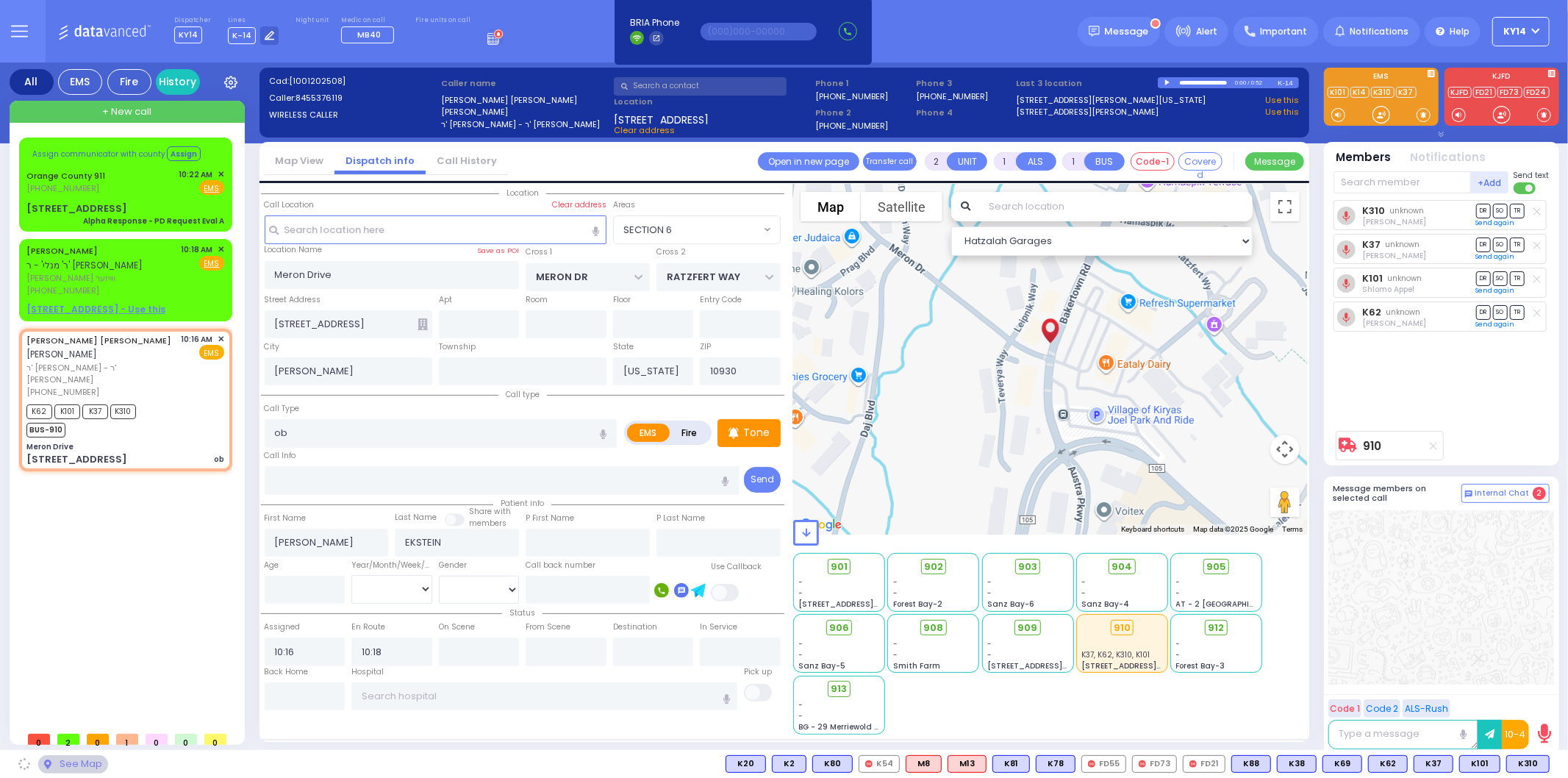
select select "SECTION 6"
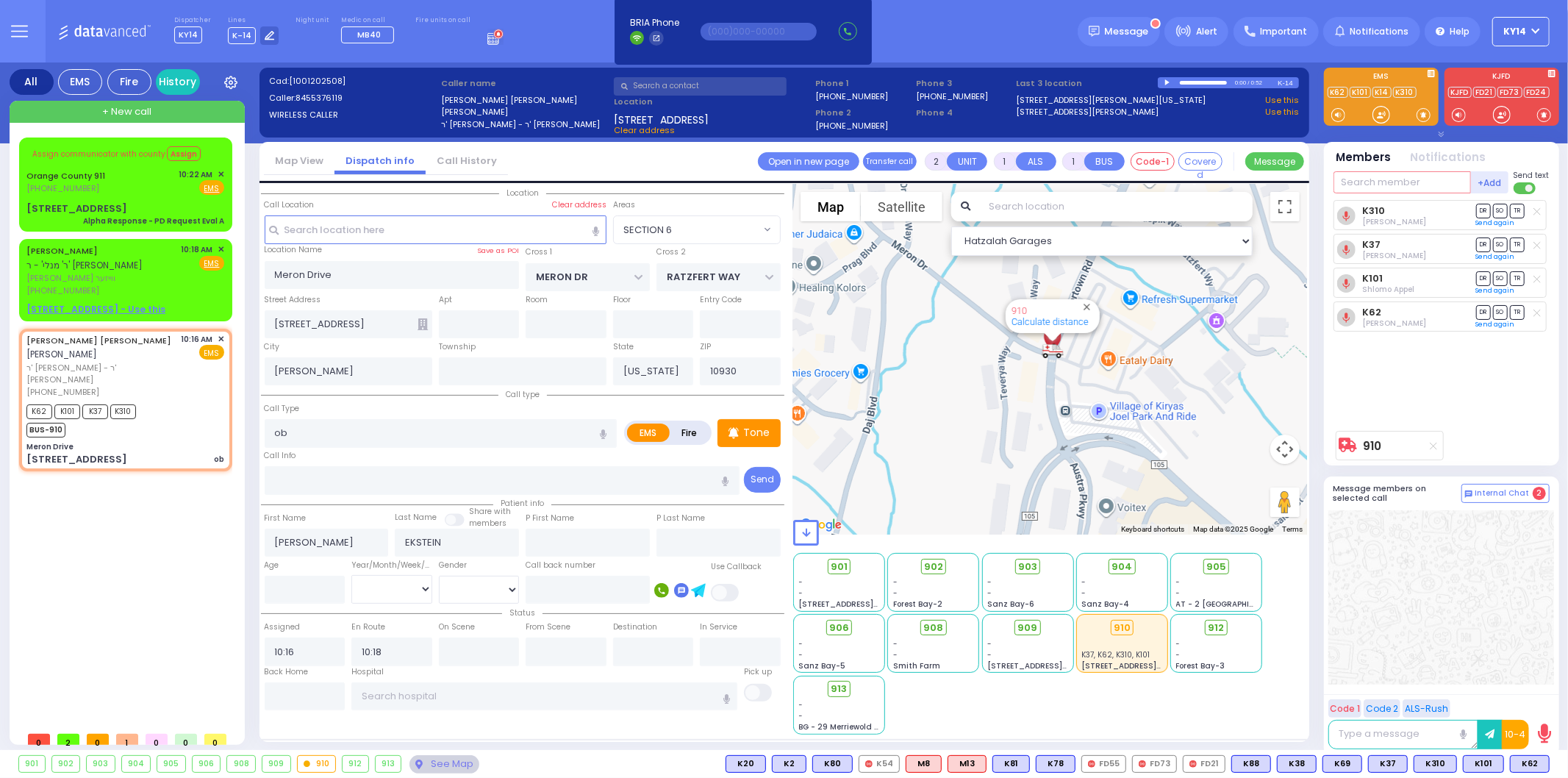
click at [1374, 189] on input "text" at bounding box center [1402, 182] width 137 height 22
type input "77"
select select
radio input "true"
select select
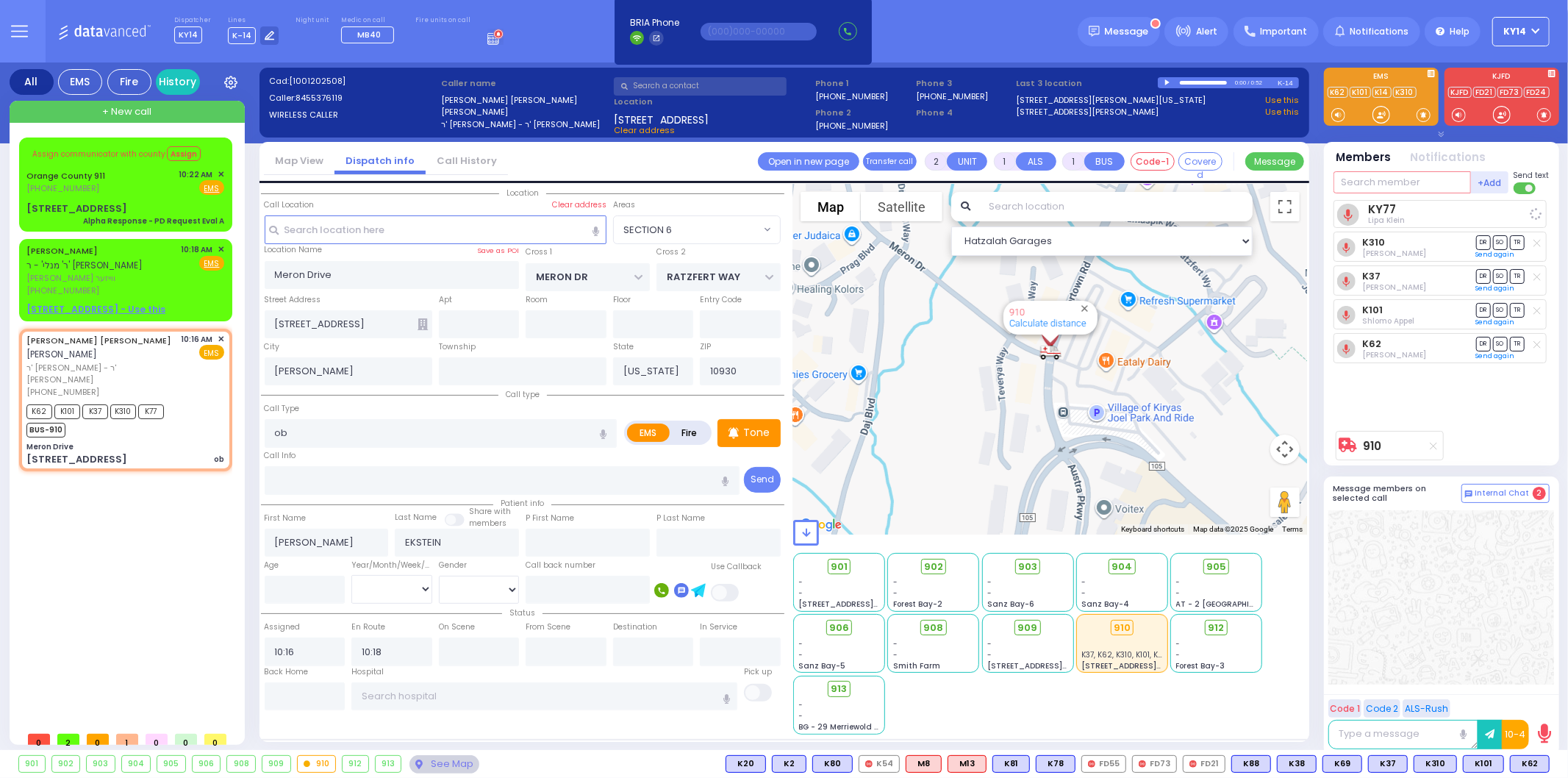
select select "Hatzalah Garages"
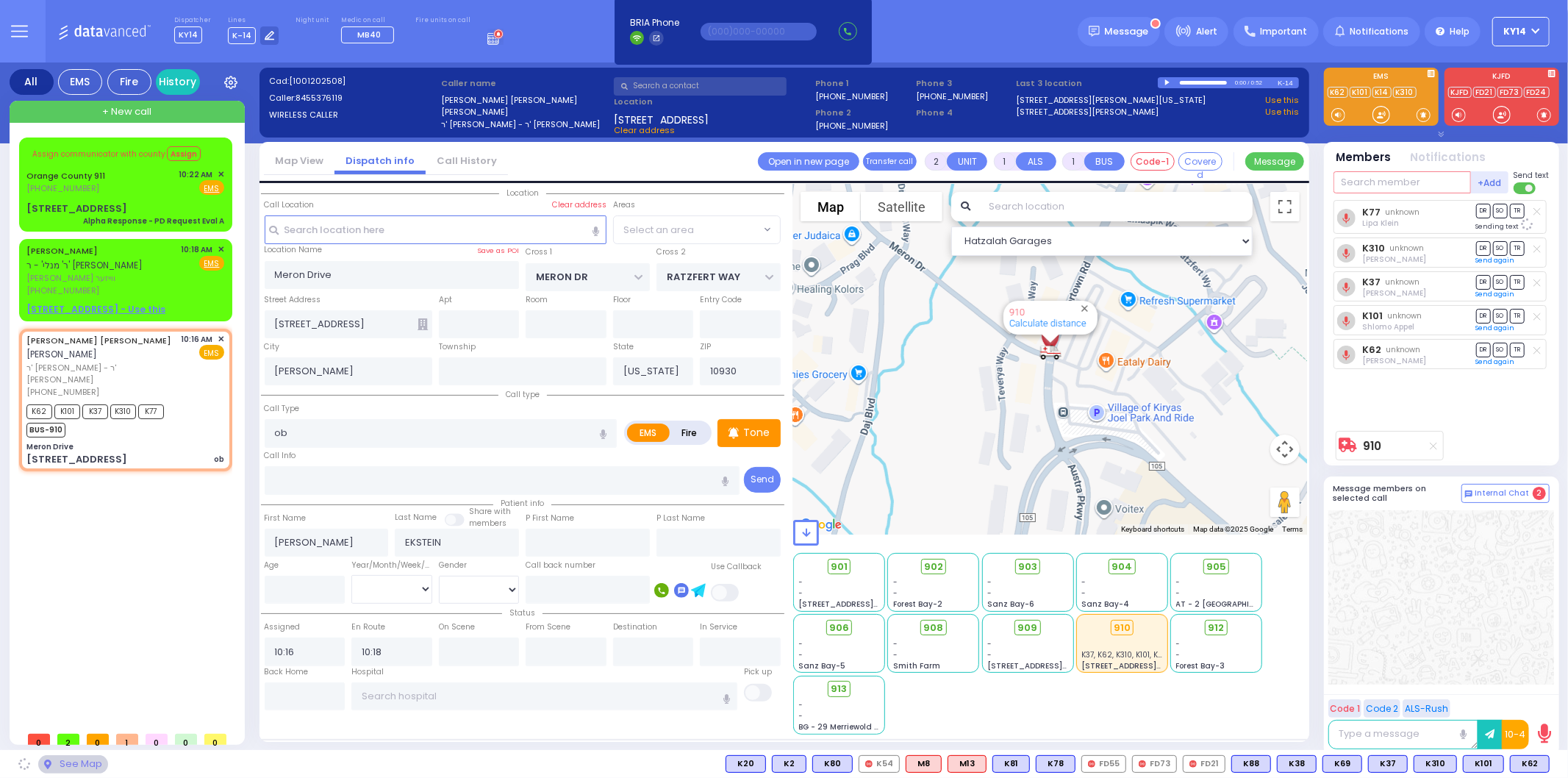
select select "SECTION 6"
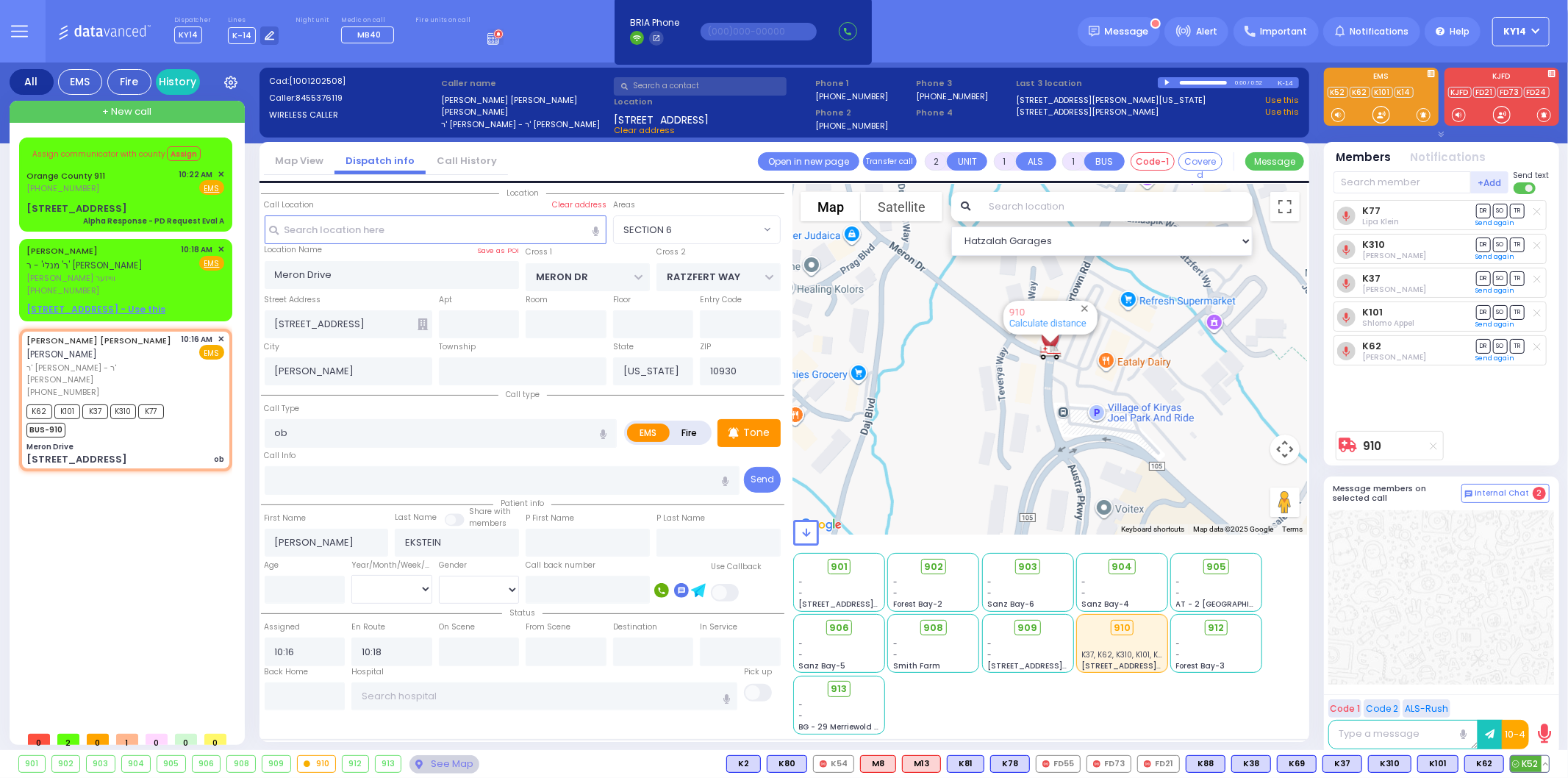
click at [1530, 760] on span "K52" at bounding box center [1529, 764] width 39 height 16
select select
radio input "true"
select select
select select "Hatzalah Garages"
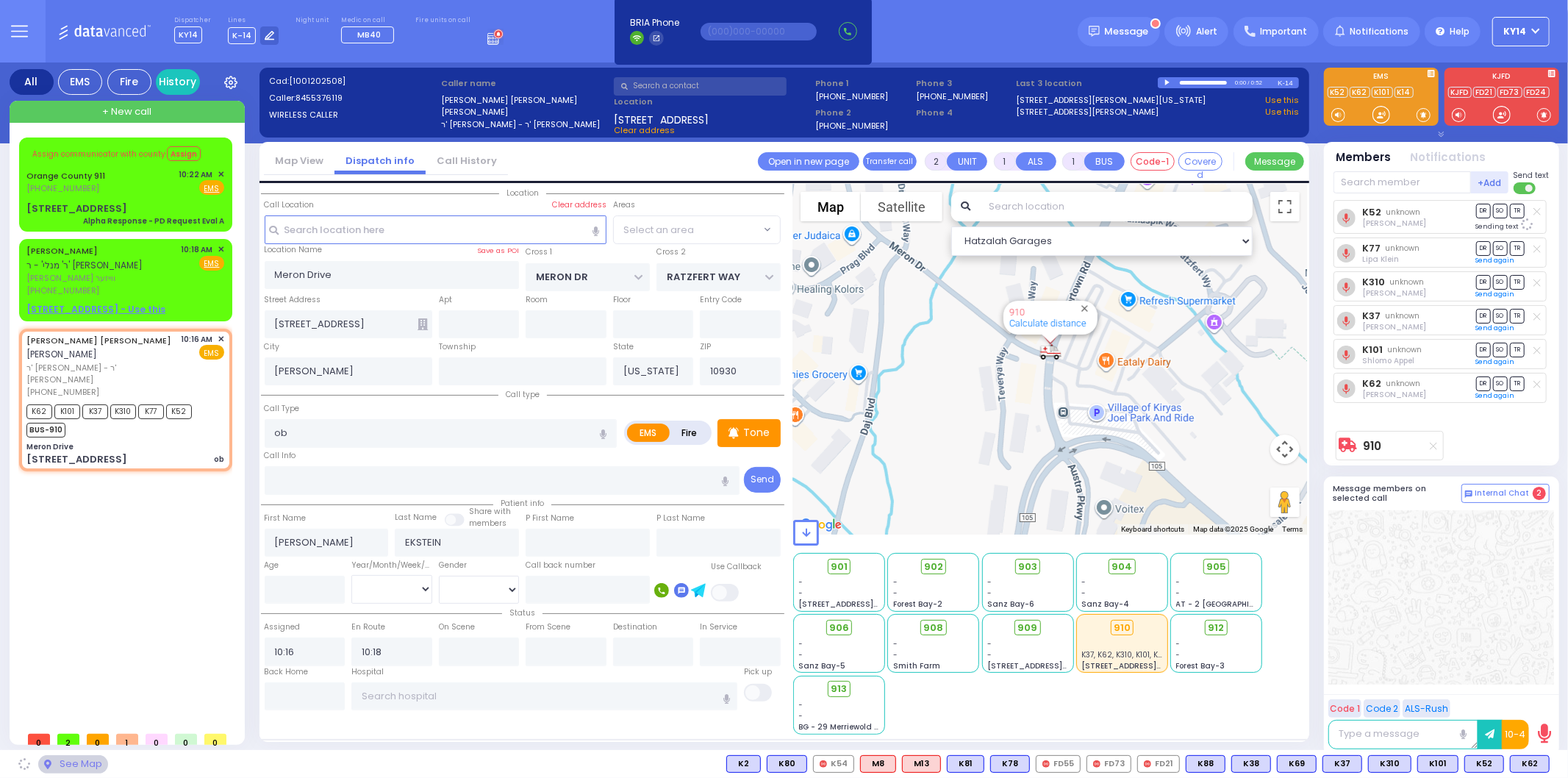
select select "SECTION 6"
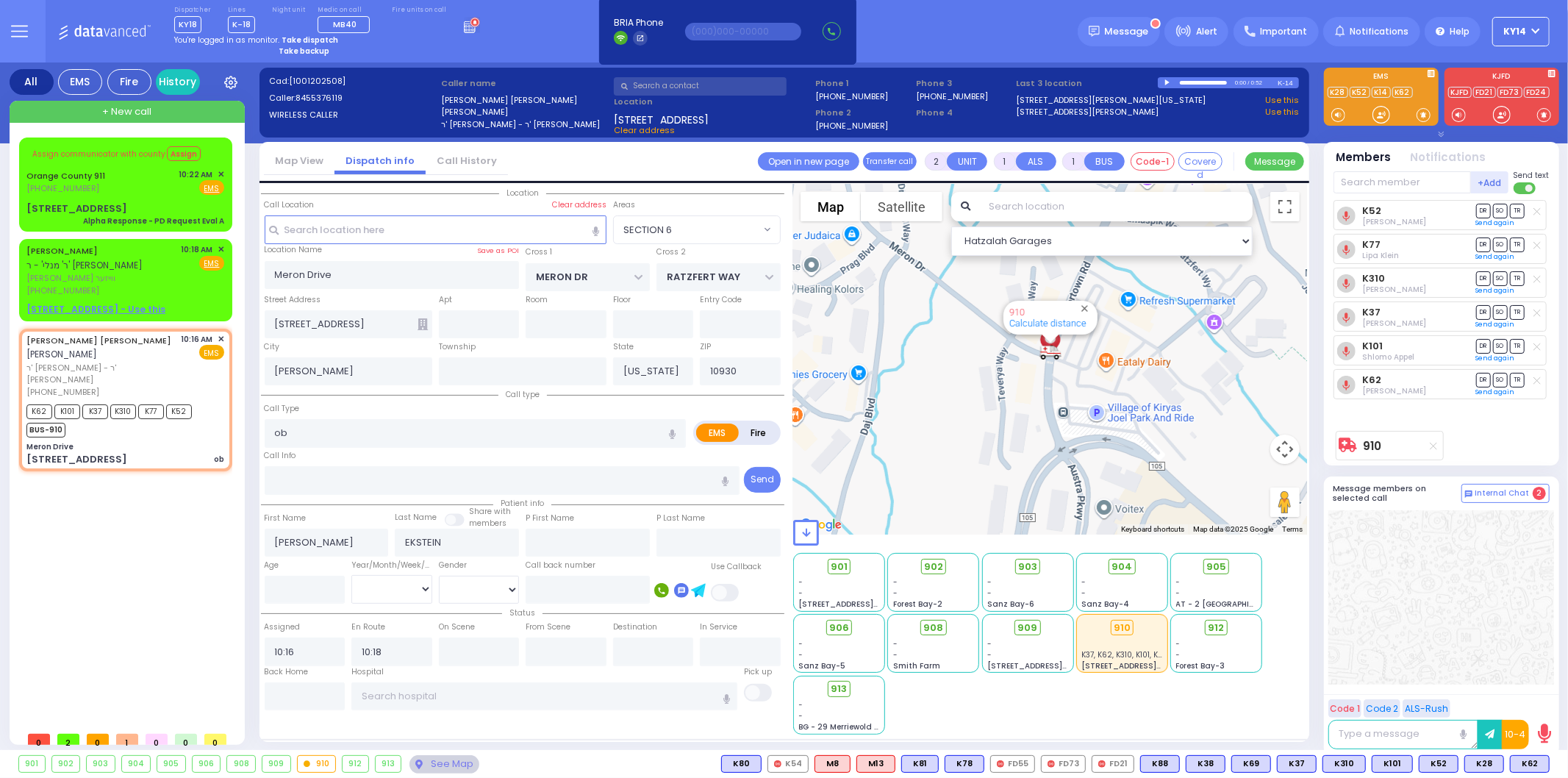
click at [103, 516] on div "Assign communicator with county Assign Orange County 911 (845) 469-0911 EMS EMS…" at bounding box center [128, 431] width 219 height 587
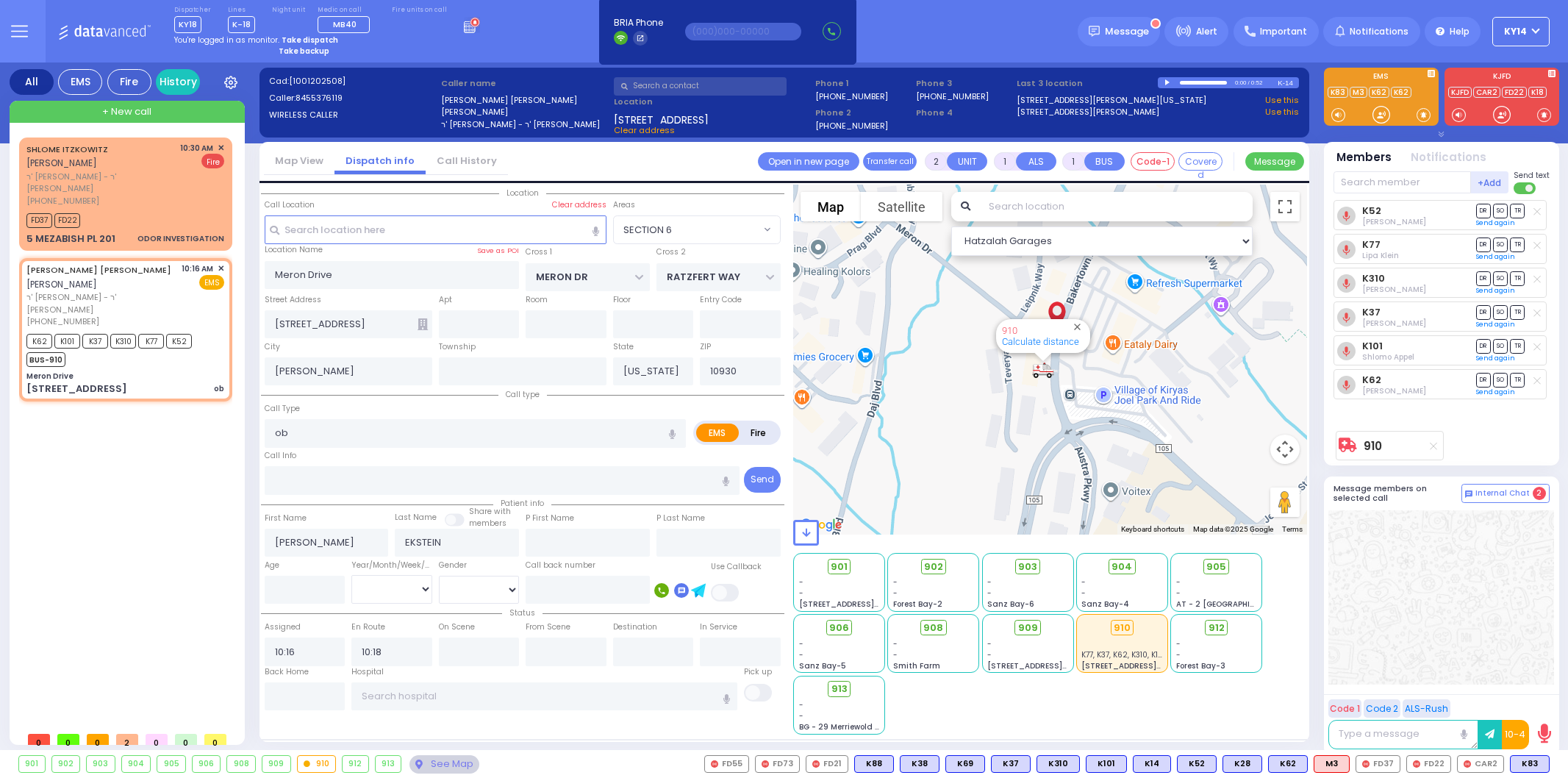
select select "SECTION 6"
select select
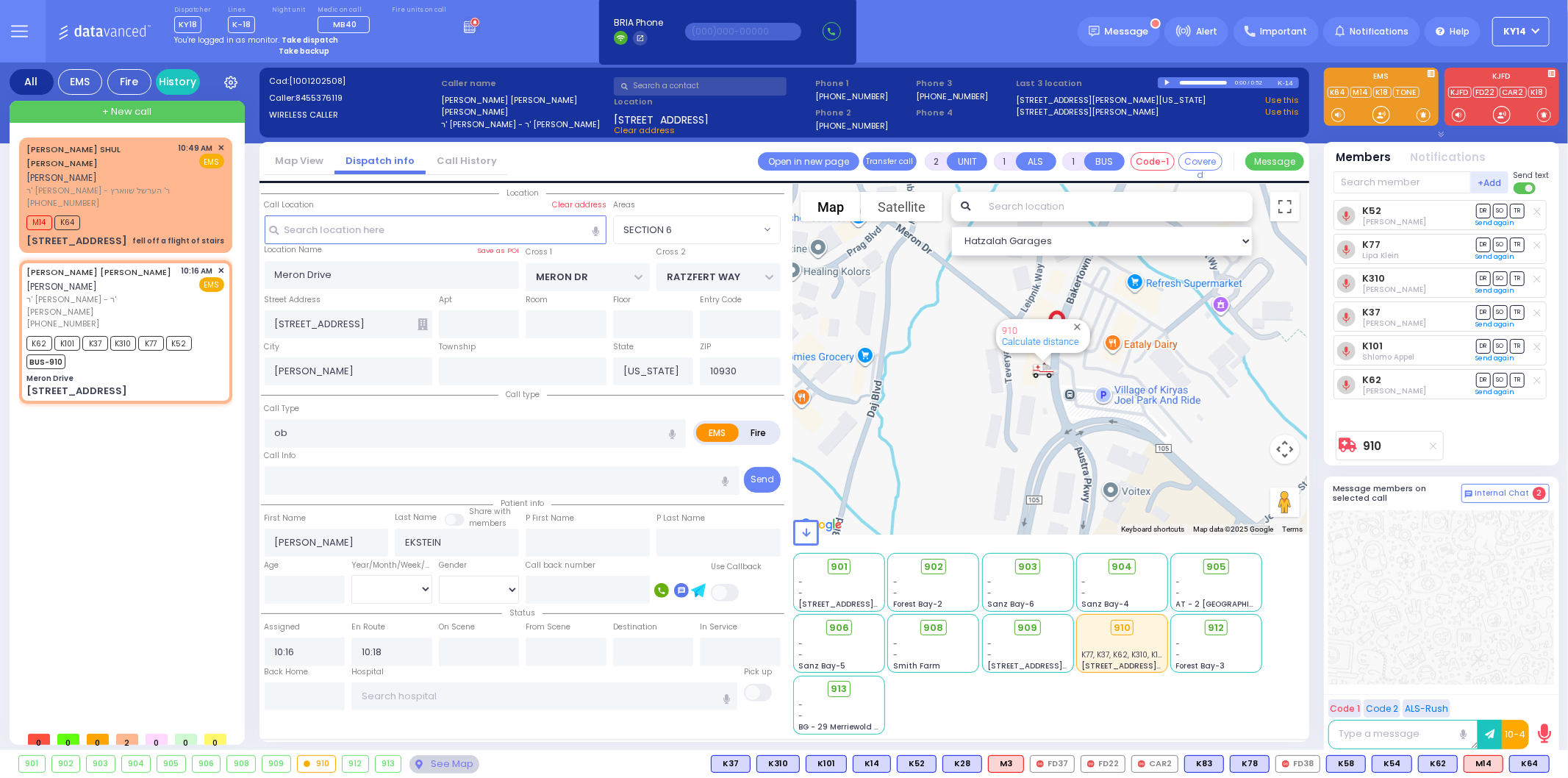
select select
radio input "true"
select select
select select "Hatzalah Garages"
select select "SECTION 6"
